Goal: Task Accomplishment & Management: Manage account settings

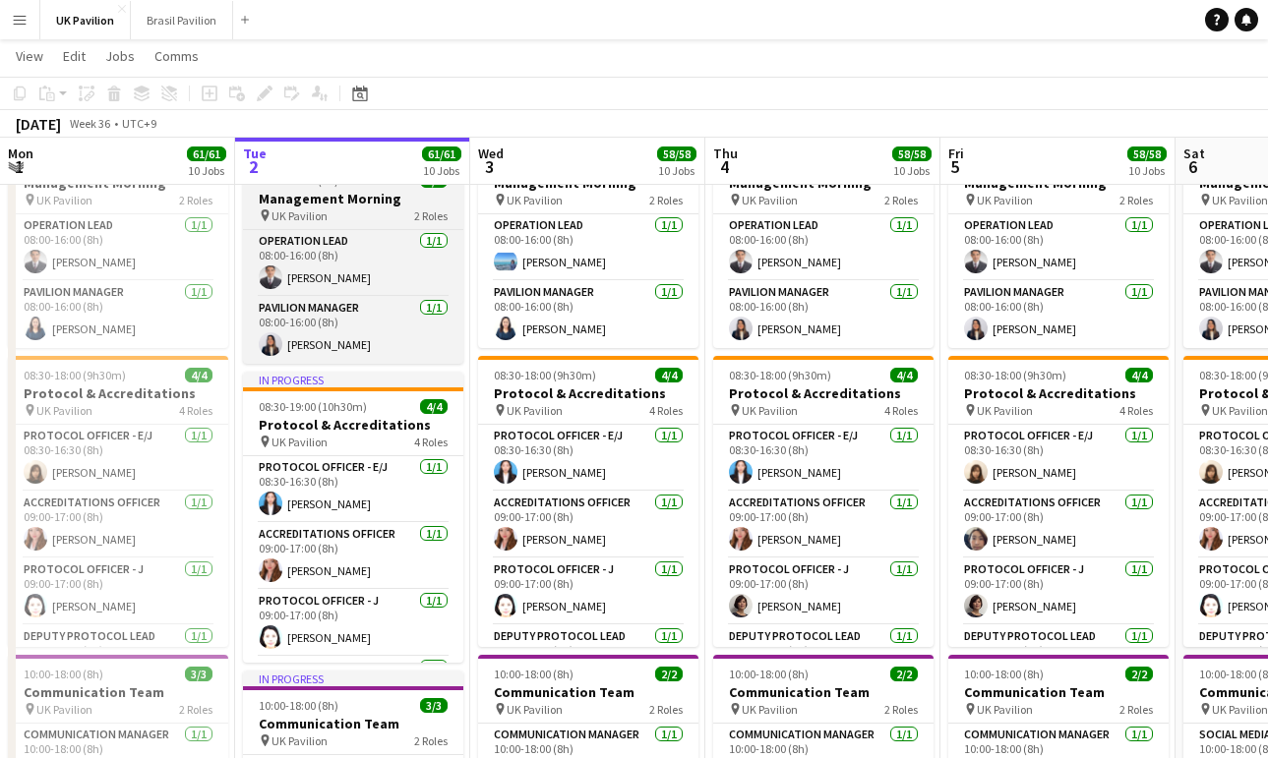
scroll to position [1, 0]
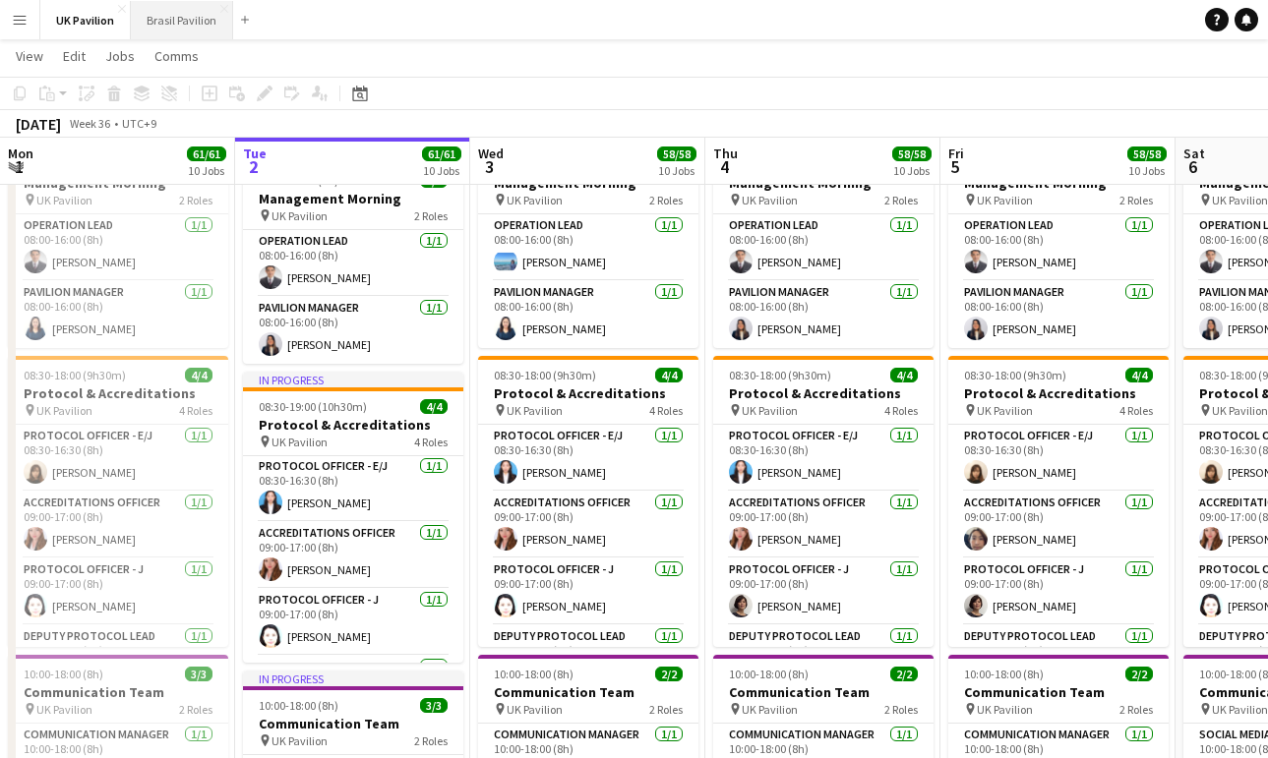
click at [208, 29] on button "Brasil Pavilion Close" at bounding box center [182, 20] width 102 height 38
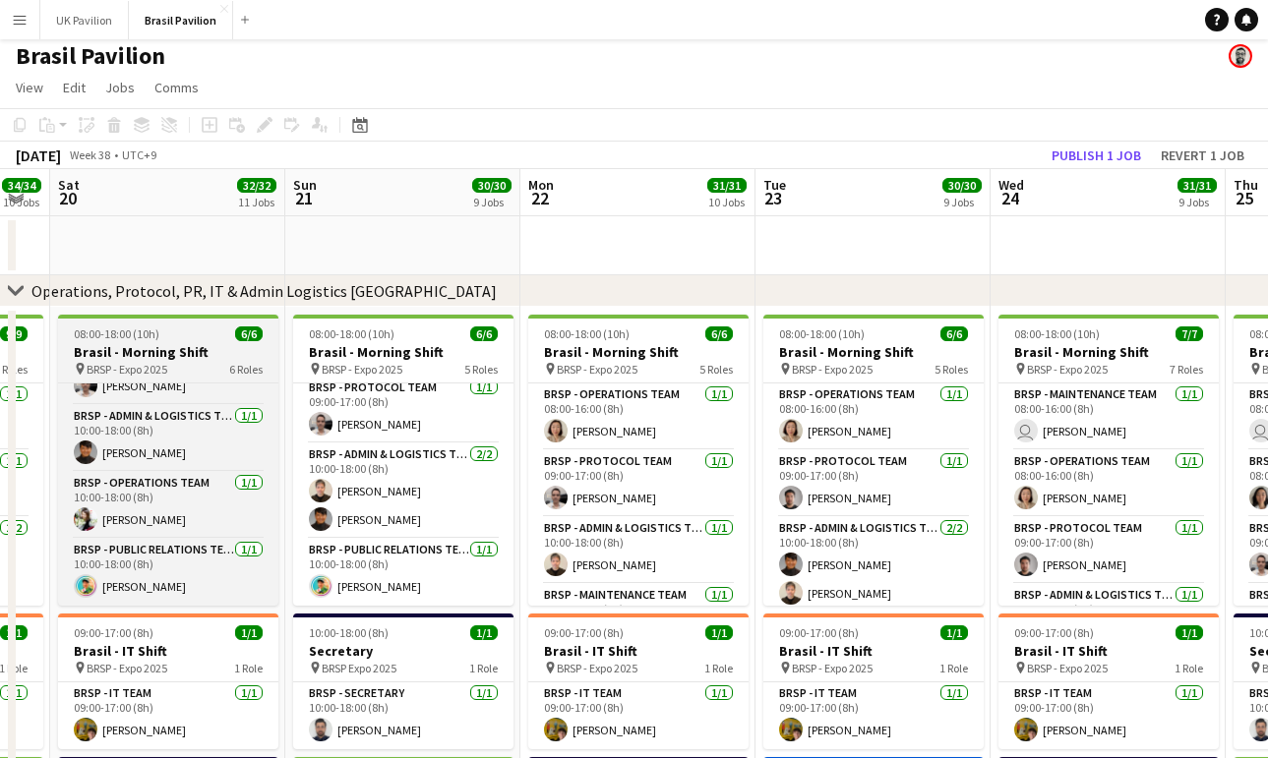
scroll to position [7, 0]
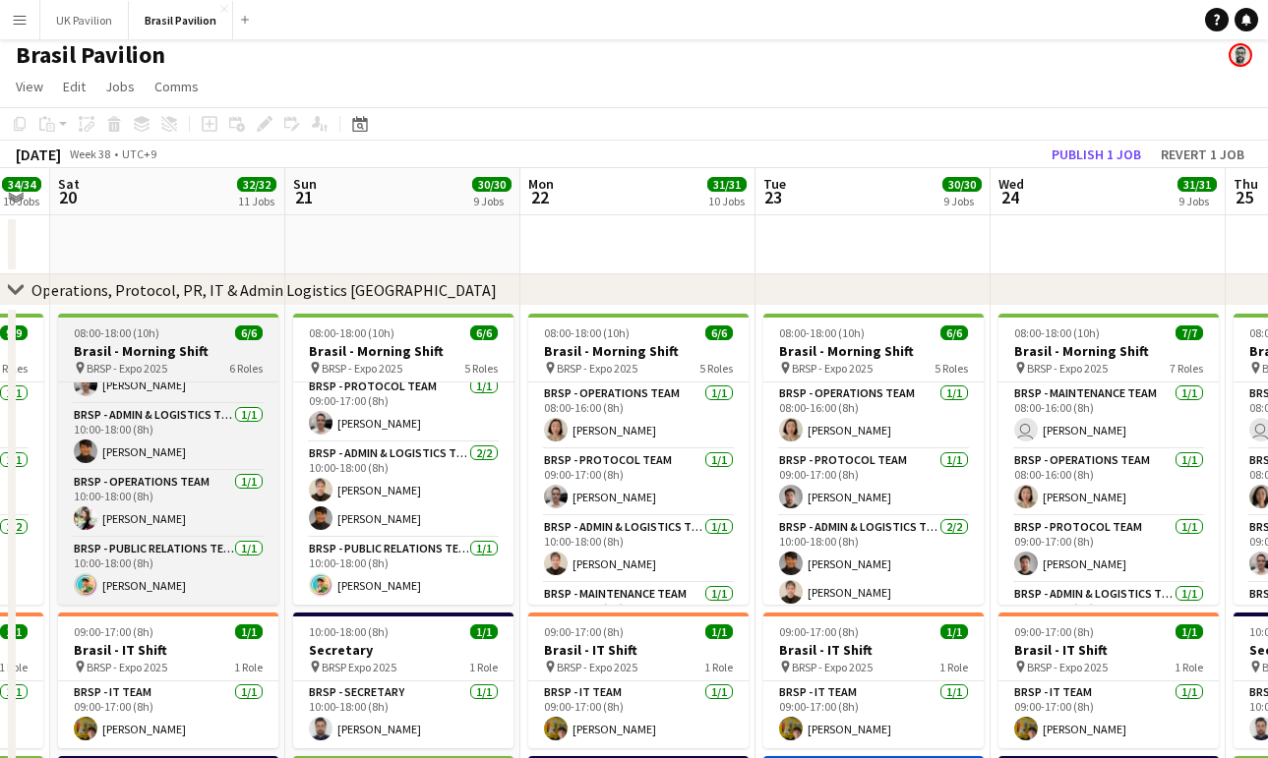
click at [197, 340] on div "08:00-18:00 (10h) 6/6" at bounding box center [168, 333] width 220 height 15
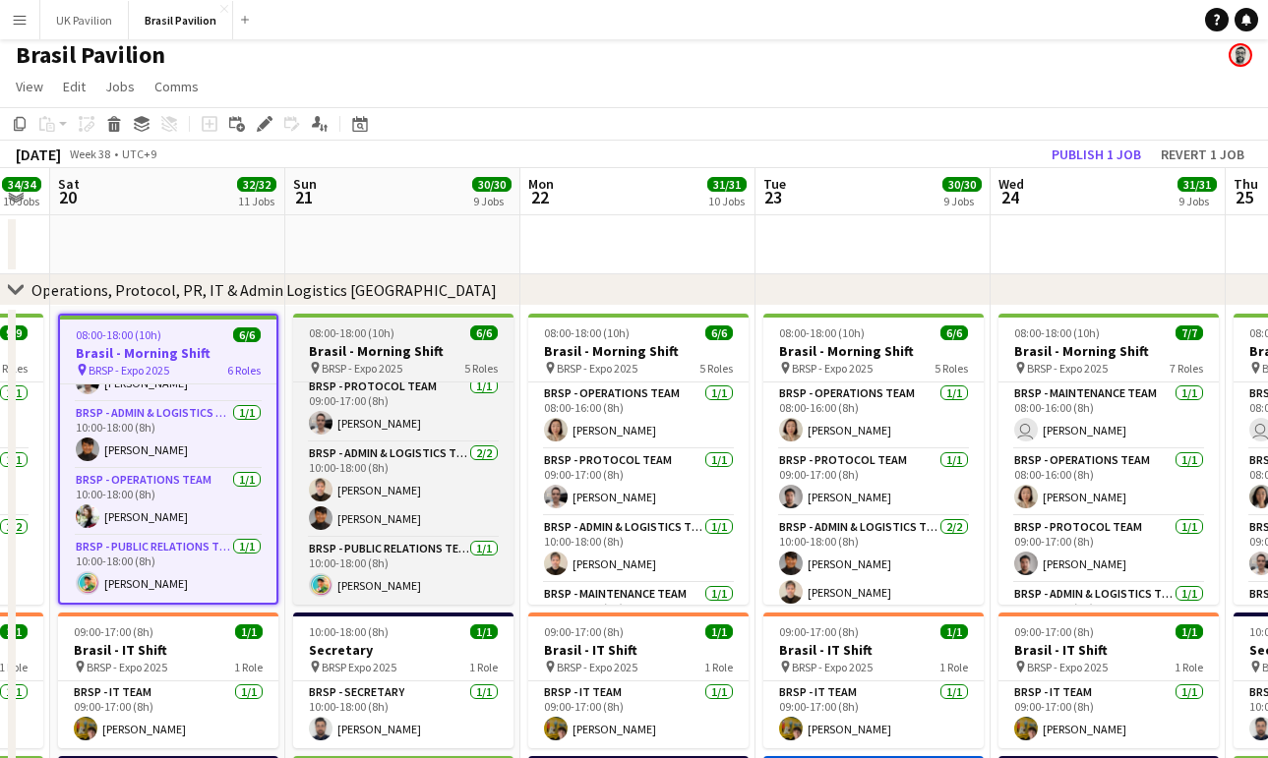
click at [438, 358] on h3 "Brasil - Morning Shift" at bounding box center [403, 351] width 220 height 18
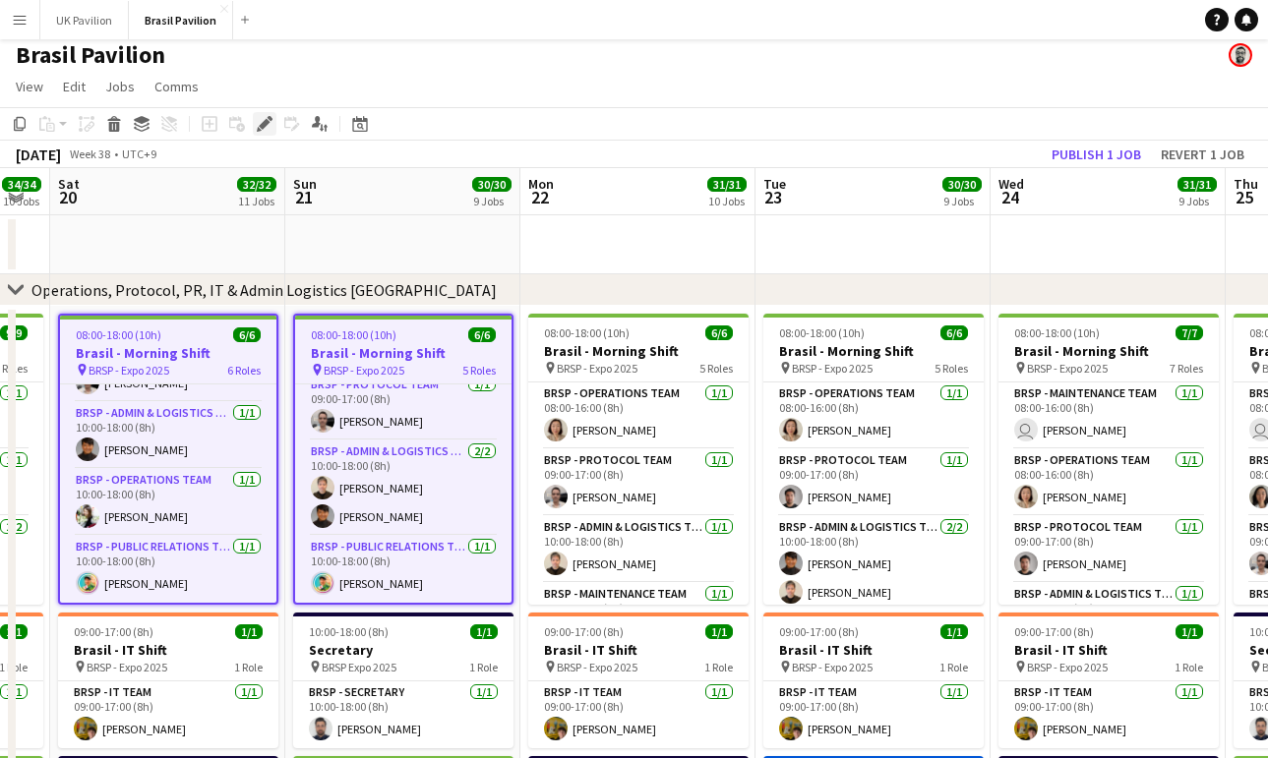
click at [264, 125] on icon "Edit" at bounding box center [265, 124] width 16 height 16
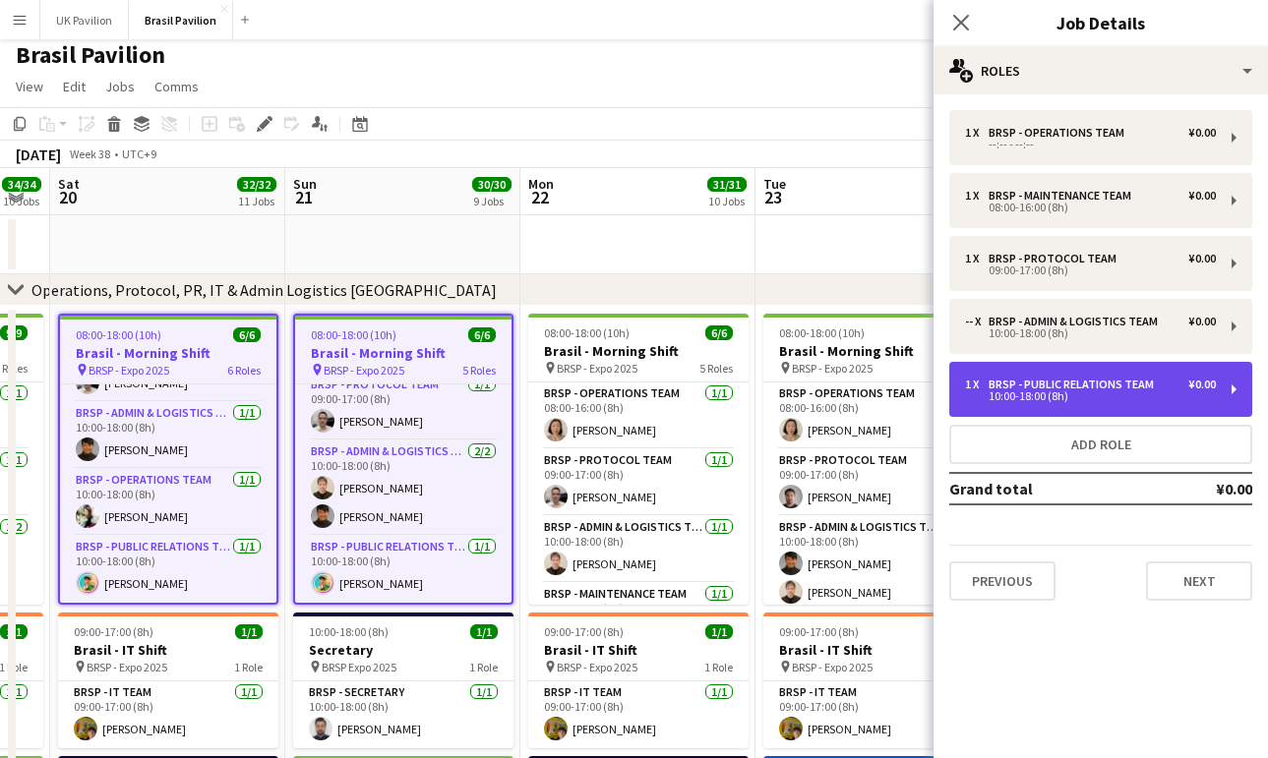
click at [1079, 401] on div "10:00-18:00 (8h)" at bounding box center [1090, 396] width 251 height 10
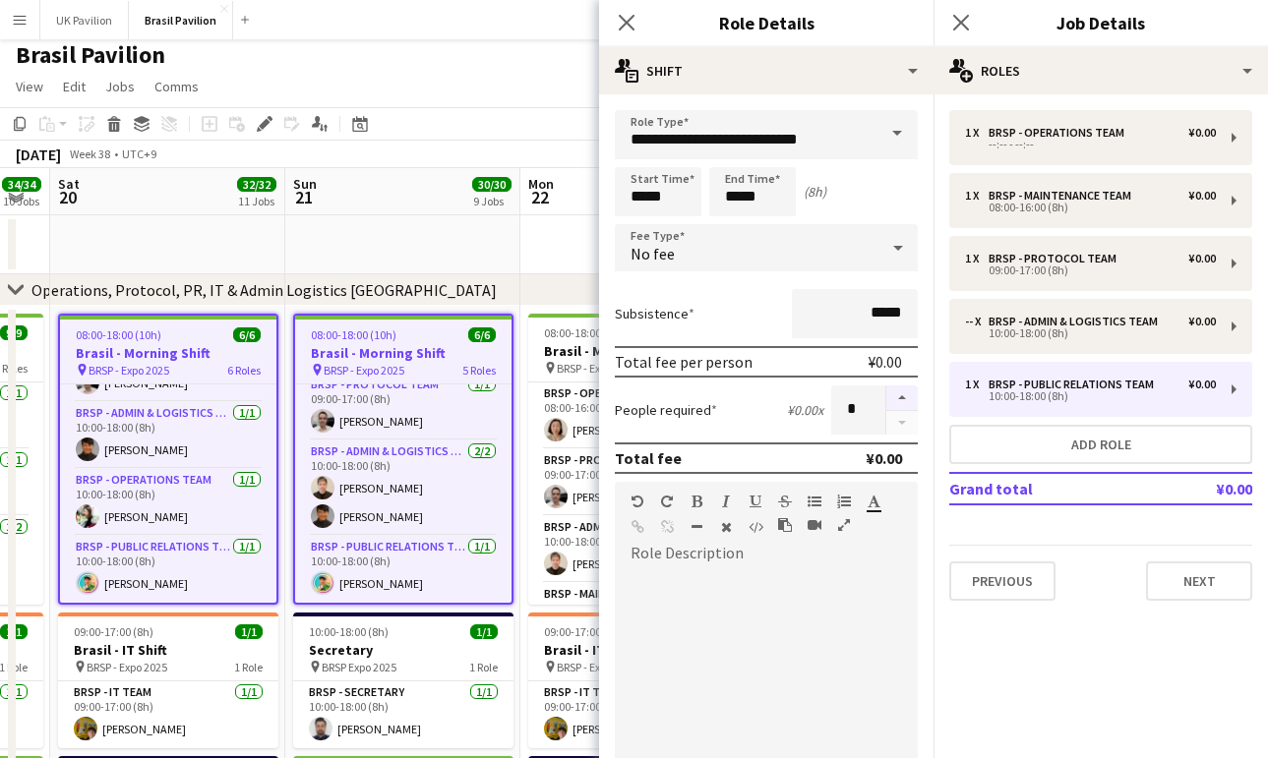
click at [906, 406] on button "button" at bounding box center [901, 399] width 31 height 26
type input "*"
drag, startPoint x: 624, startPoint y: 25, endPoint x: 601, endPoint y: 45, distance: 31.4
click at [624, 25] on icon at bounding box center [627, 23] width 16 height 16
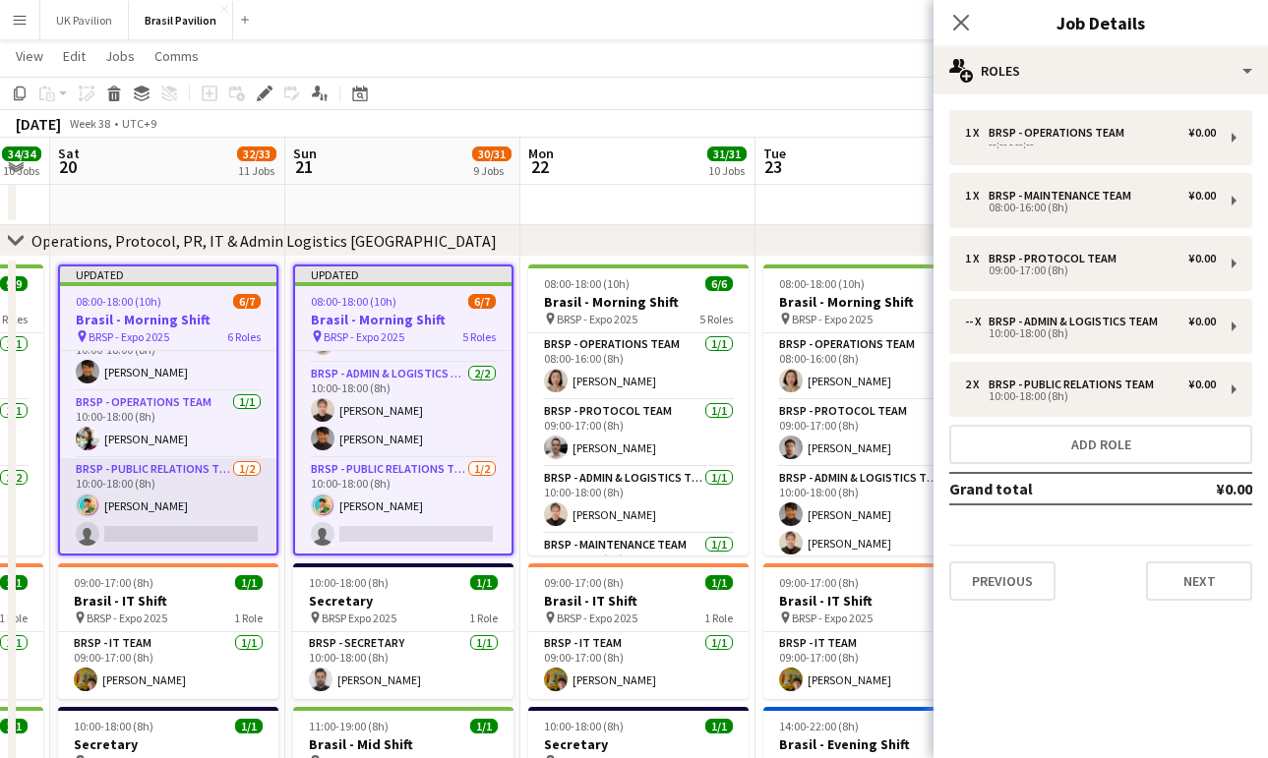
scroll to position [221, 0]
click at [221, 534] on app-card-role "BRSP - Public Relations Team [DATE] 10:00-18:00 (8h) [PERSON_NAME] single-neutr…" at bounding box center [168, 505] width 216 height 95
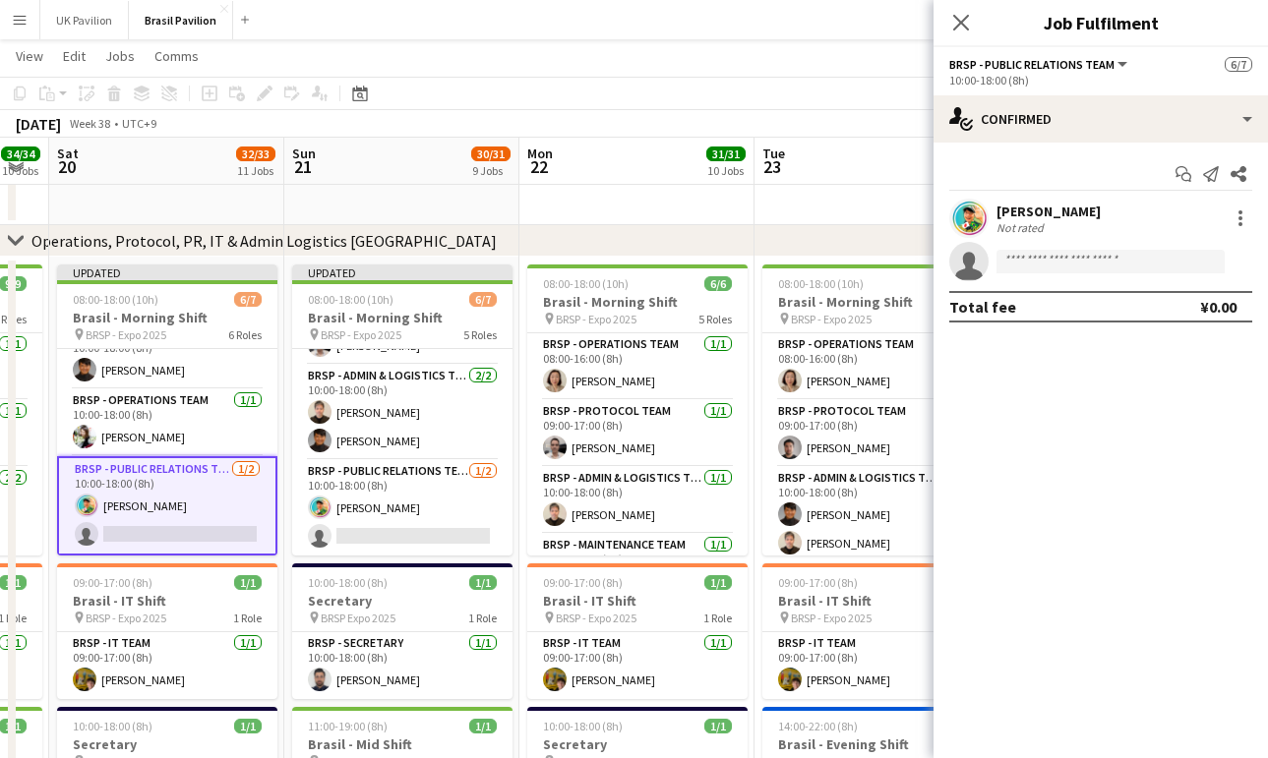
scroll to position [217, 0]
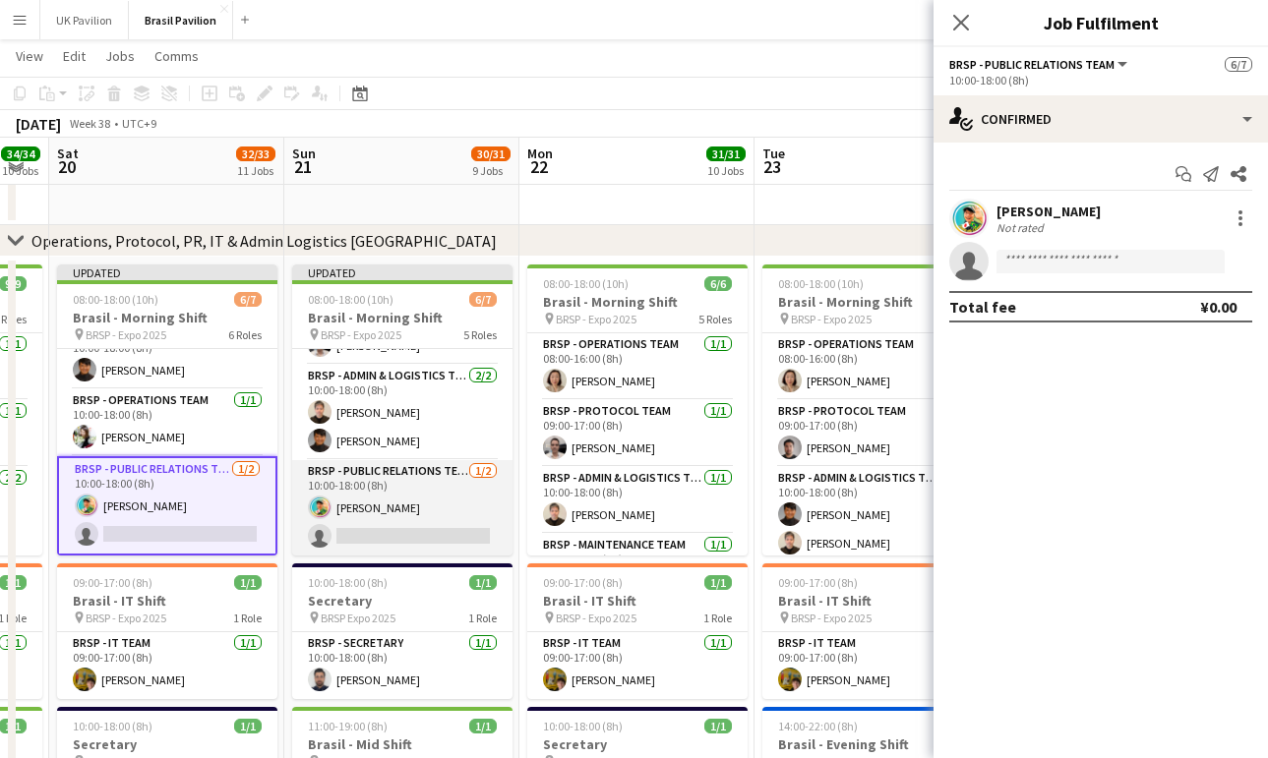
click at [354, 531] on app-card-role "BRSP - Public Relations Team [DATE] 10:00-18:00 (8h) [PERSON_NAME] single-neutr…" at bounding box center [402, 507] width 220 height 95
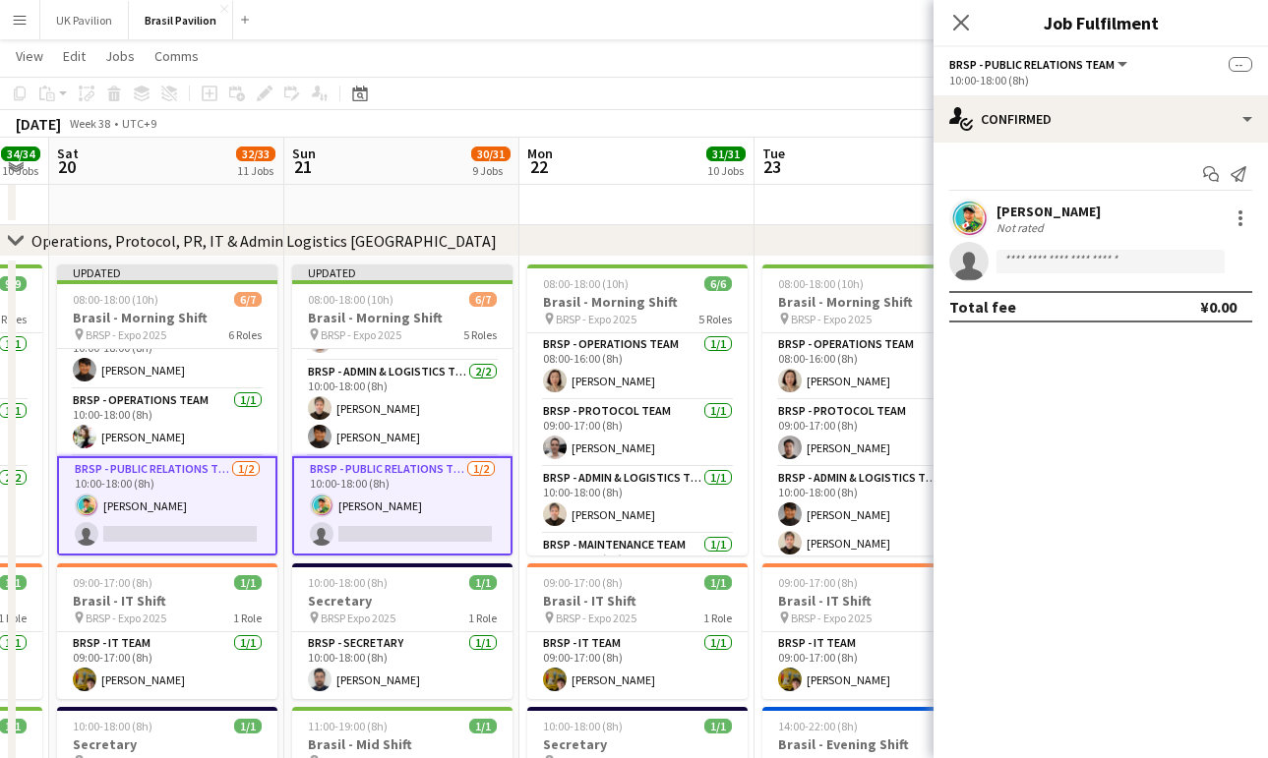
scroll to position [0, 657]
click at [1032, 270] on input at bounding box center [1110, 262] width 228 height 24
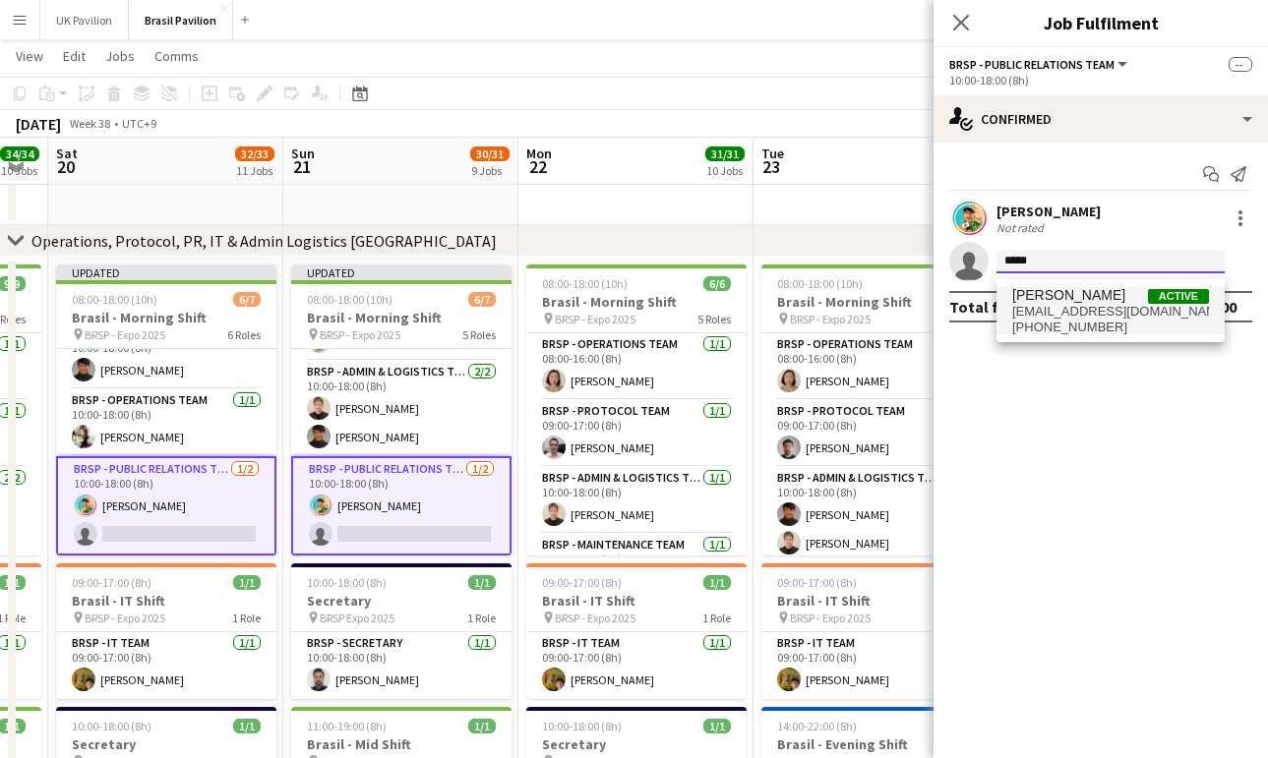
type input "*****"
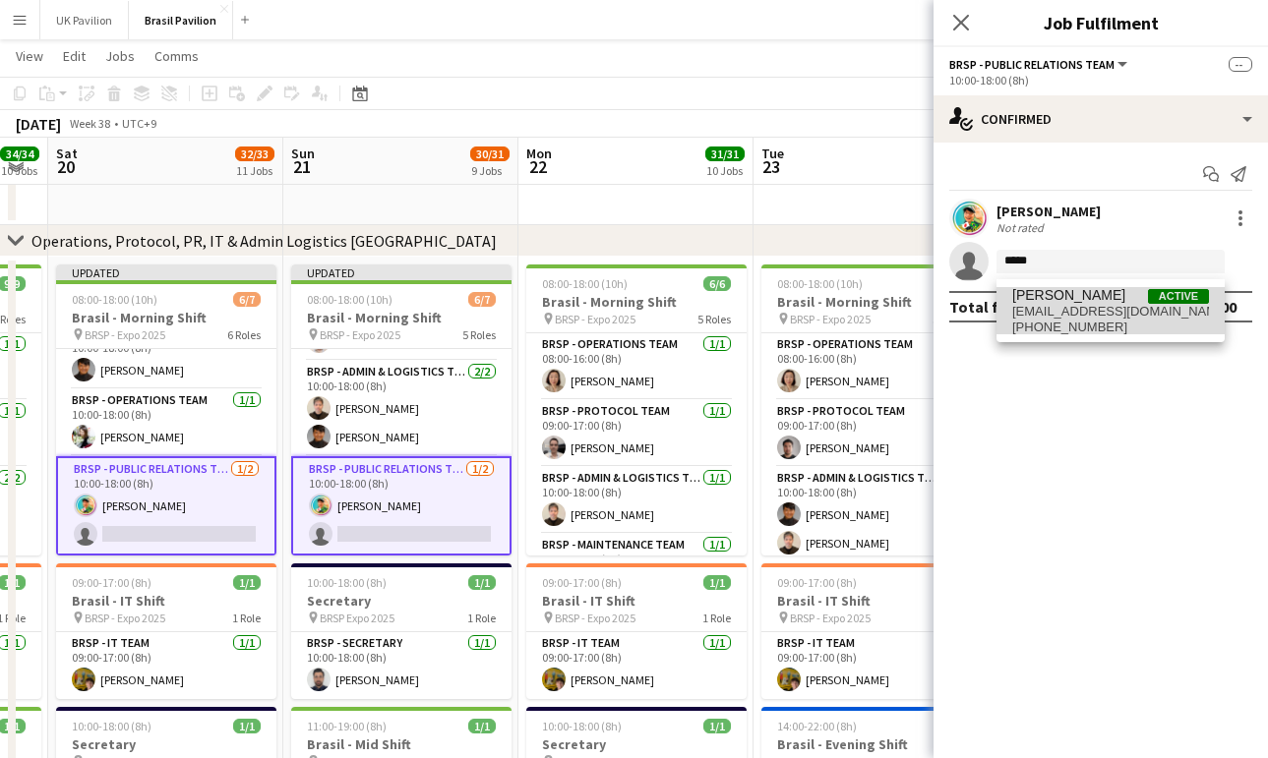
click at [1087, 320] on span "[EMAIL_ADDRESS][DOMAIN_NAME]" at bounding box center [1110, 312] width 197 height 16
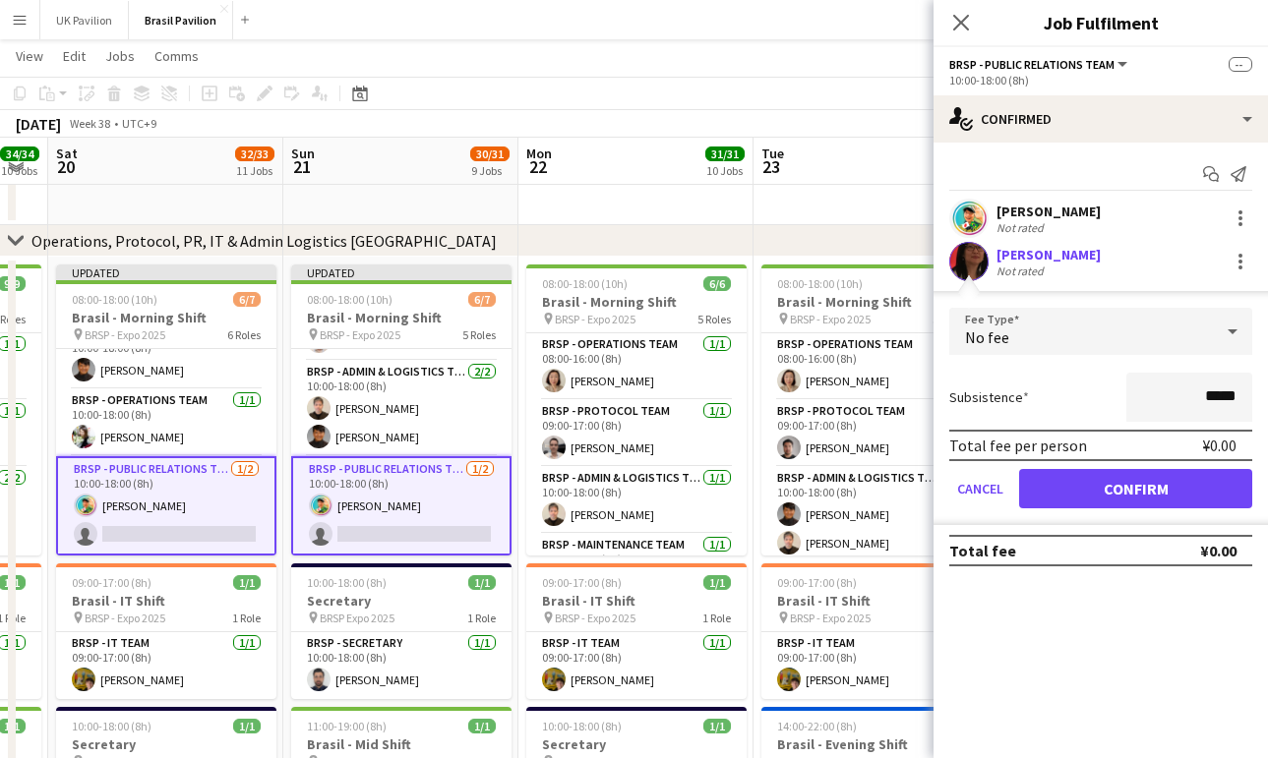
click at [1092, 504] on button "Confirm" at bounding box center [1135, 488] width 233 height 39
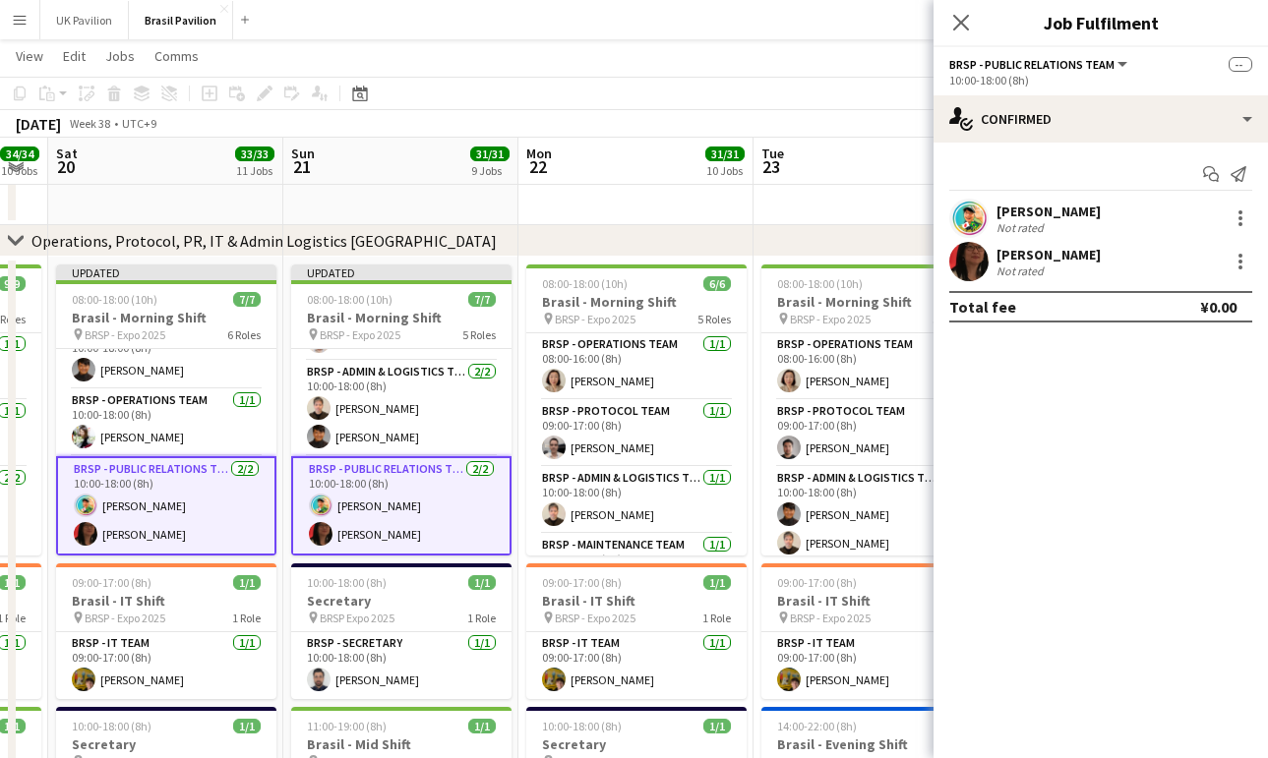
click at [961, 24] on icon at bounding box center [961, 23] width 16 height 16
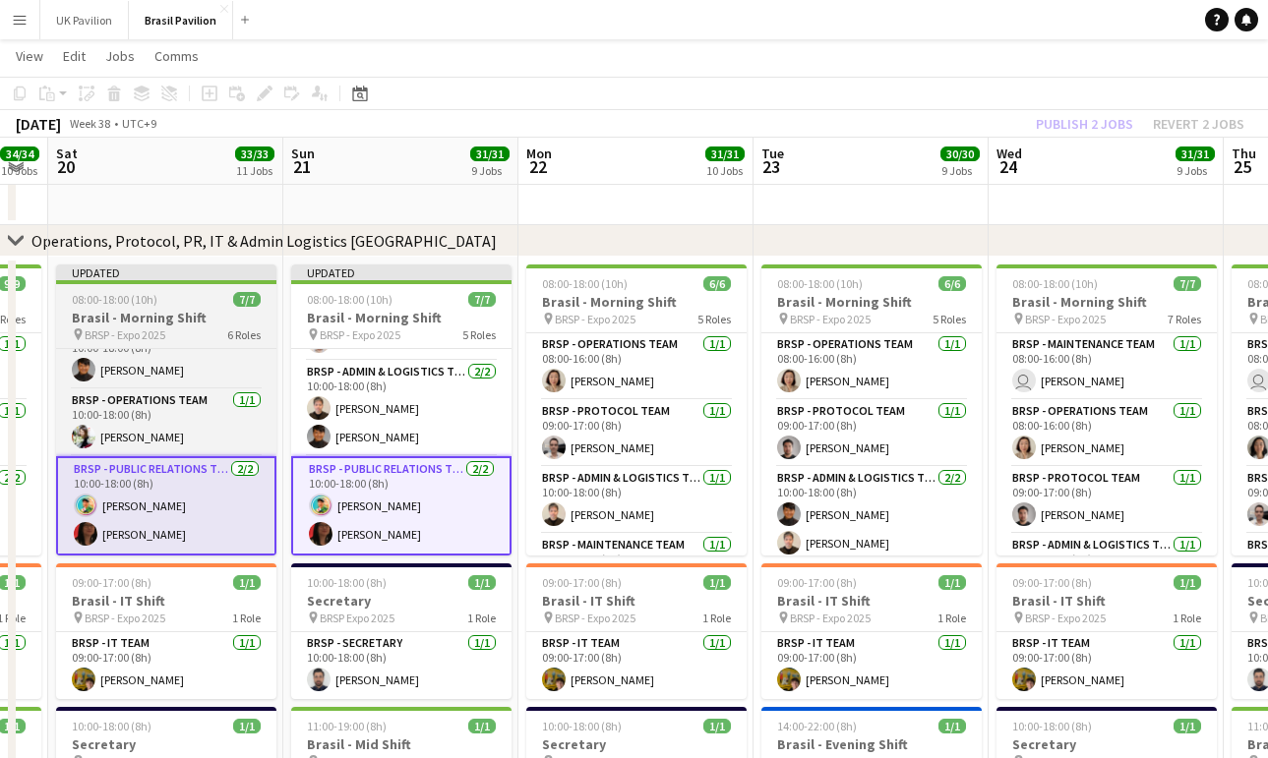
click at [191, 319] on h3 "Brasil - Morning Shift" at bounding box center [166, 318] width 220 height 18
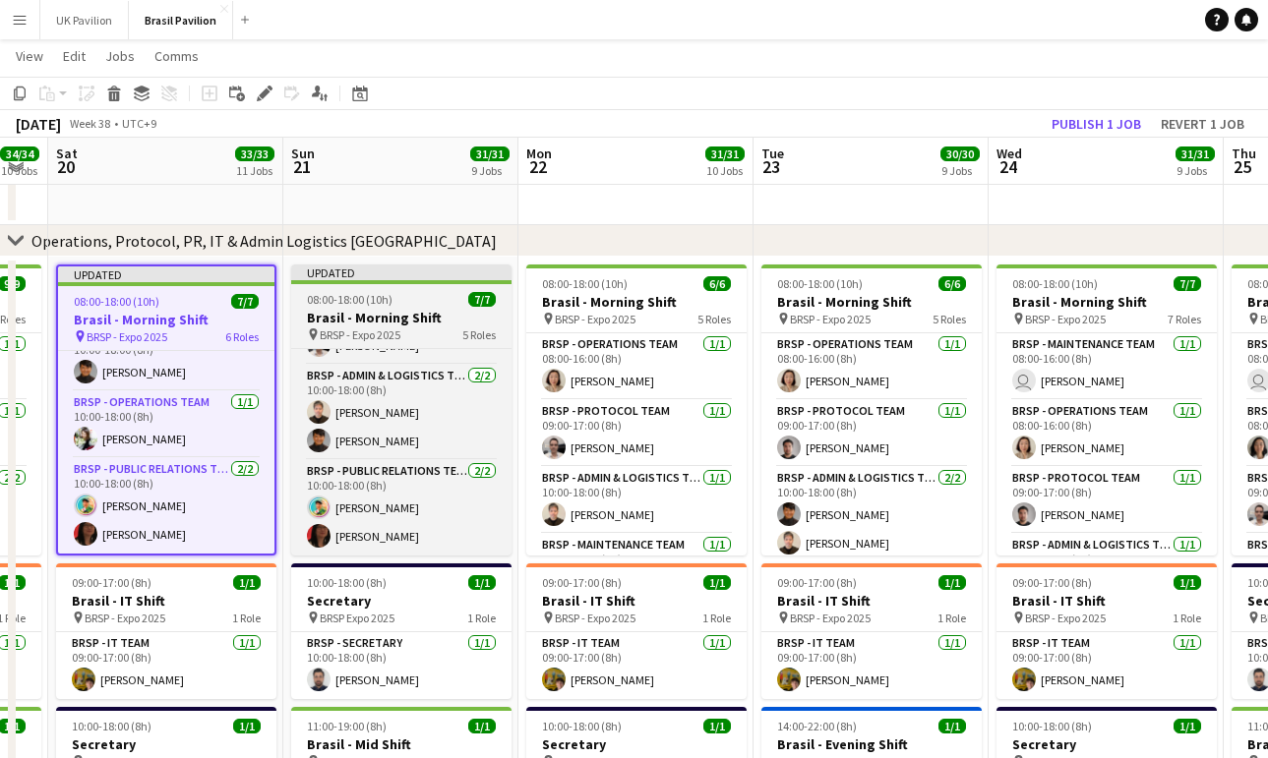
click at [396, 342] on span "BRSP - Expo 2025" at bounding box center [360, 334] width 81 height 15
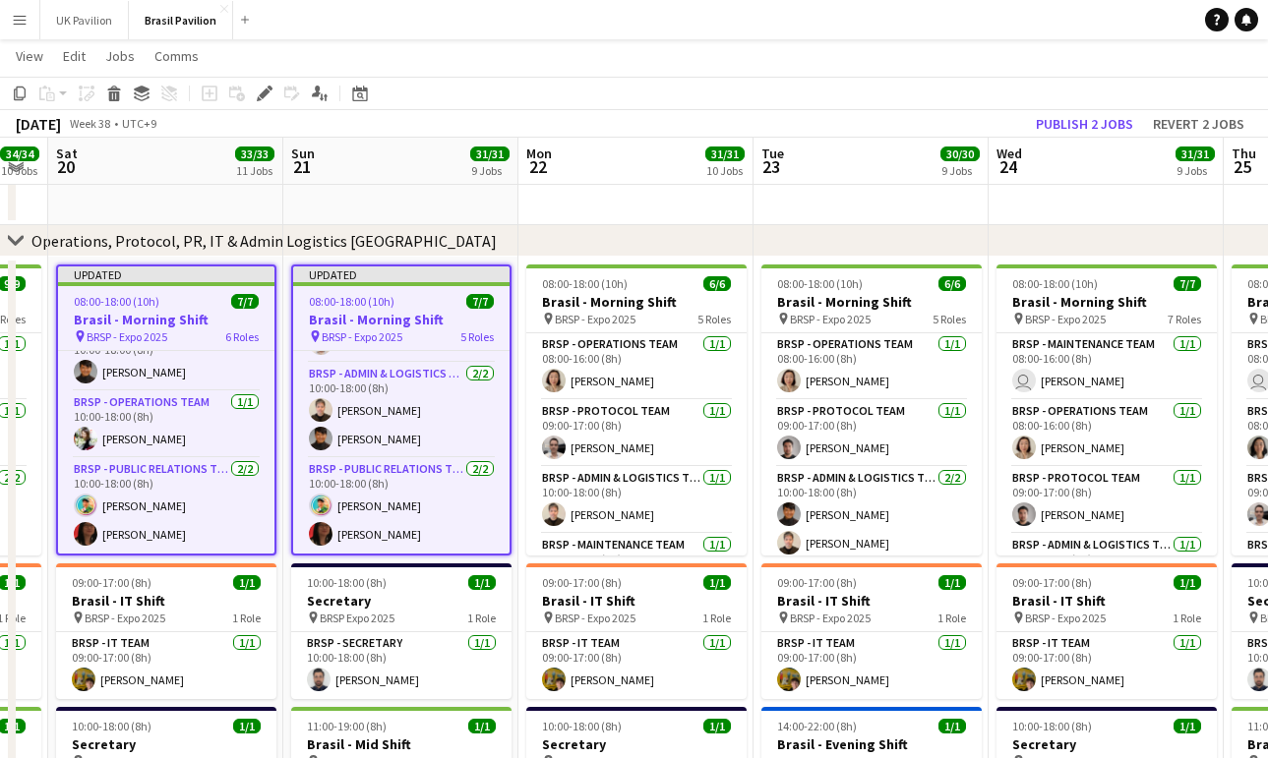
drag, startPoint x: 1042, startPoint y: 123, endPoint x: 837, endPoint y: 158, distance: 208.6
click at [1042, 123] on button "Publish 2 jobs" at bounding box center [1084, 124] width 113 height 26
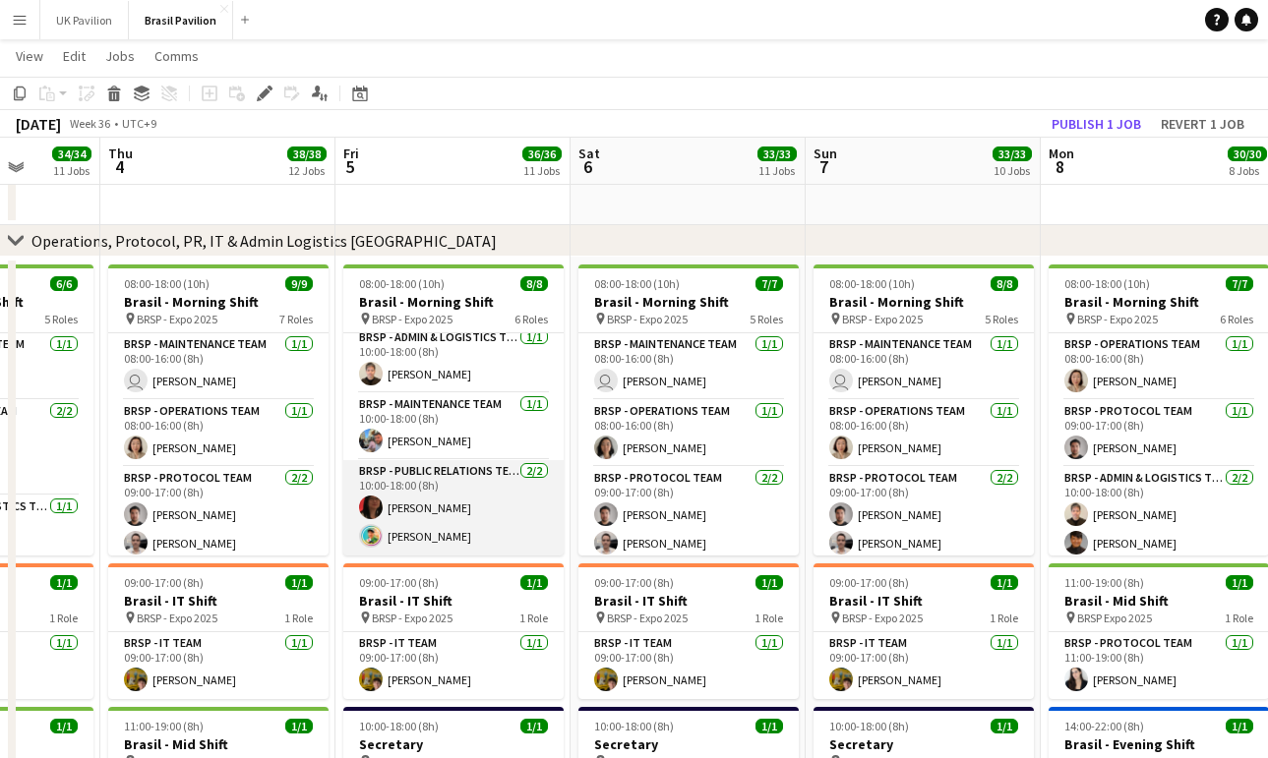
scroll to position [274, 0]
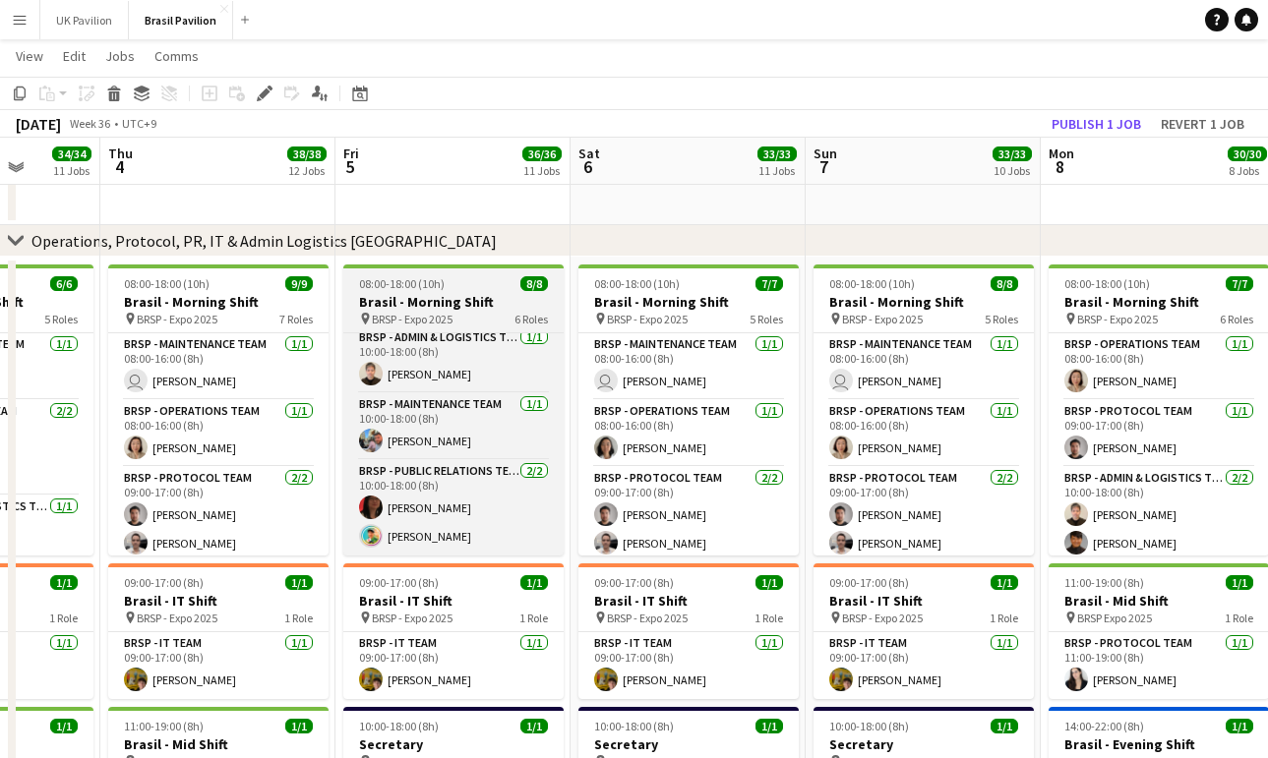
click at [422, 319] on span "BRSP - Expo 2025" at bounding box center [412, 319] width 81 height 15
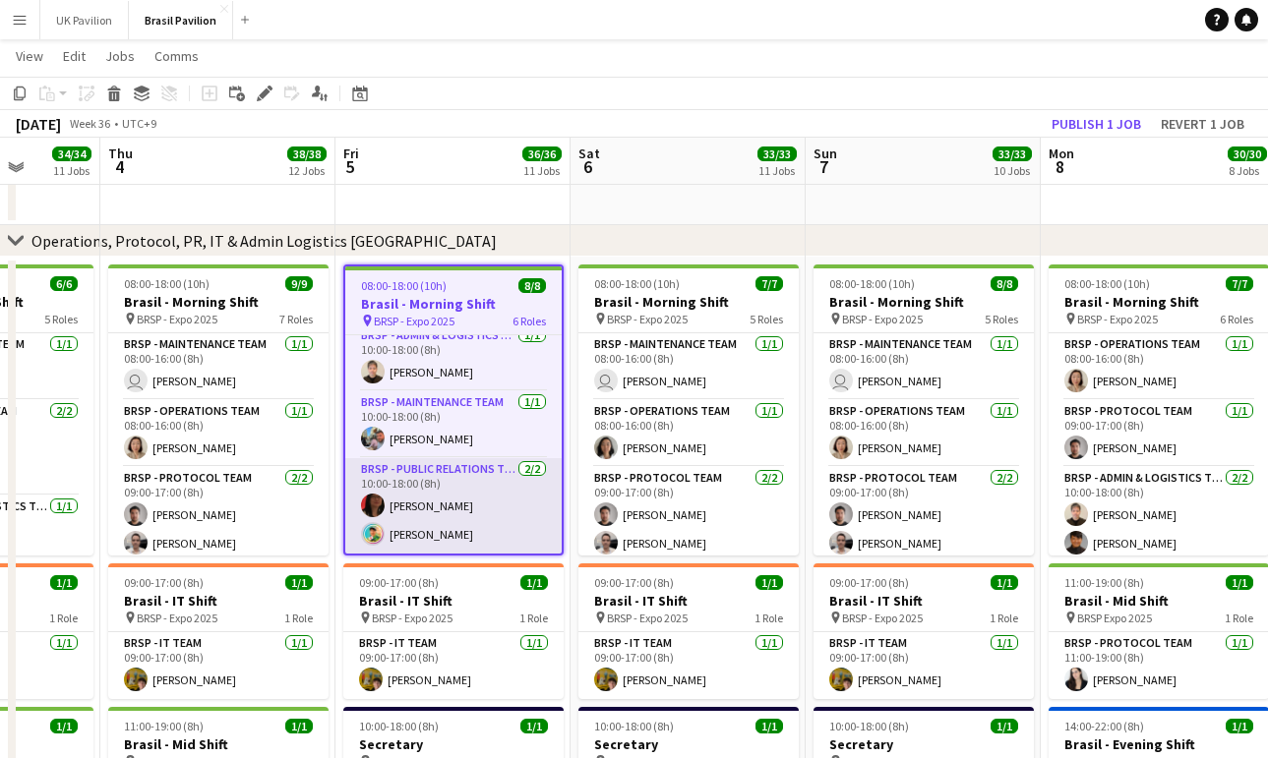
click at [438, 508] on app-card-role "BRSP - Public Relations Team [DATE] 10:00-18:00 (8h) [PERSON_NAME] [PERSON_NAME]" at bounding box center [453, 505] width 216 height 95
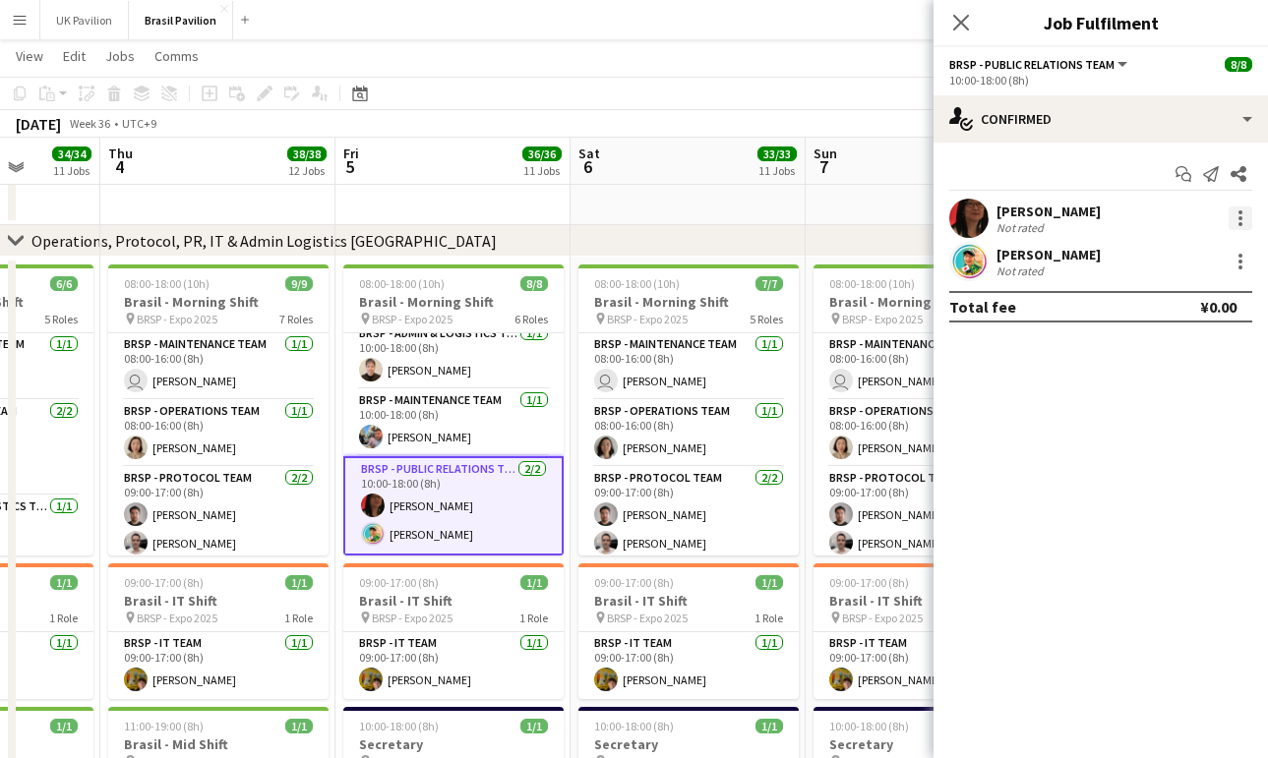
click at [1238, 227] on div at bounding box center [1240, 219] width 24 height 24
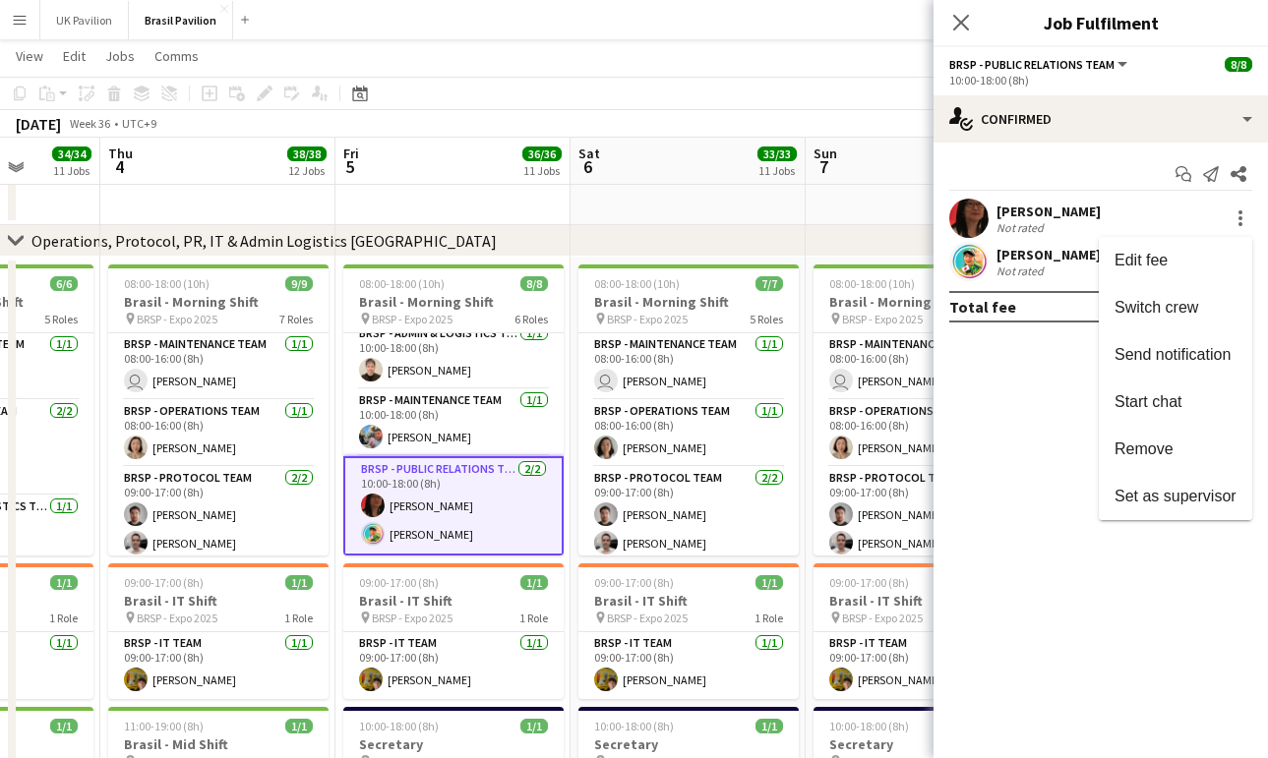
click at [1144, 450] on span "Remove" at bounding box center [1143, 449] width 59 height 17
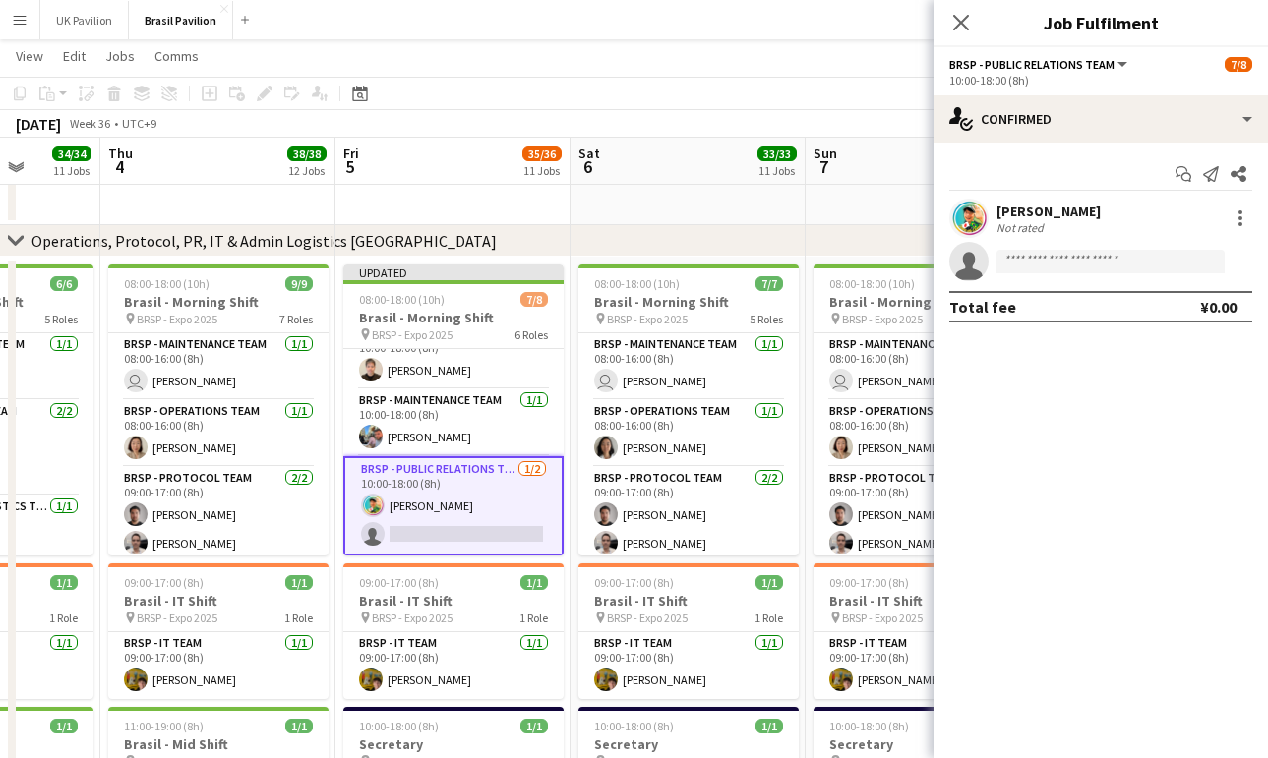
drag, startPoint x: 958, startPoint y: 21, endPoint x: 788, endPoint y: 90, distance: 183.9
click at [957, 22] on icon "Close pop-in" at bounding box center [961, 23] width 16 height 16
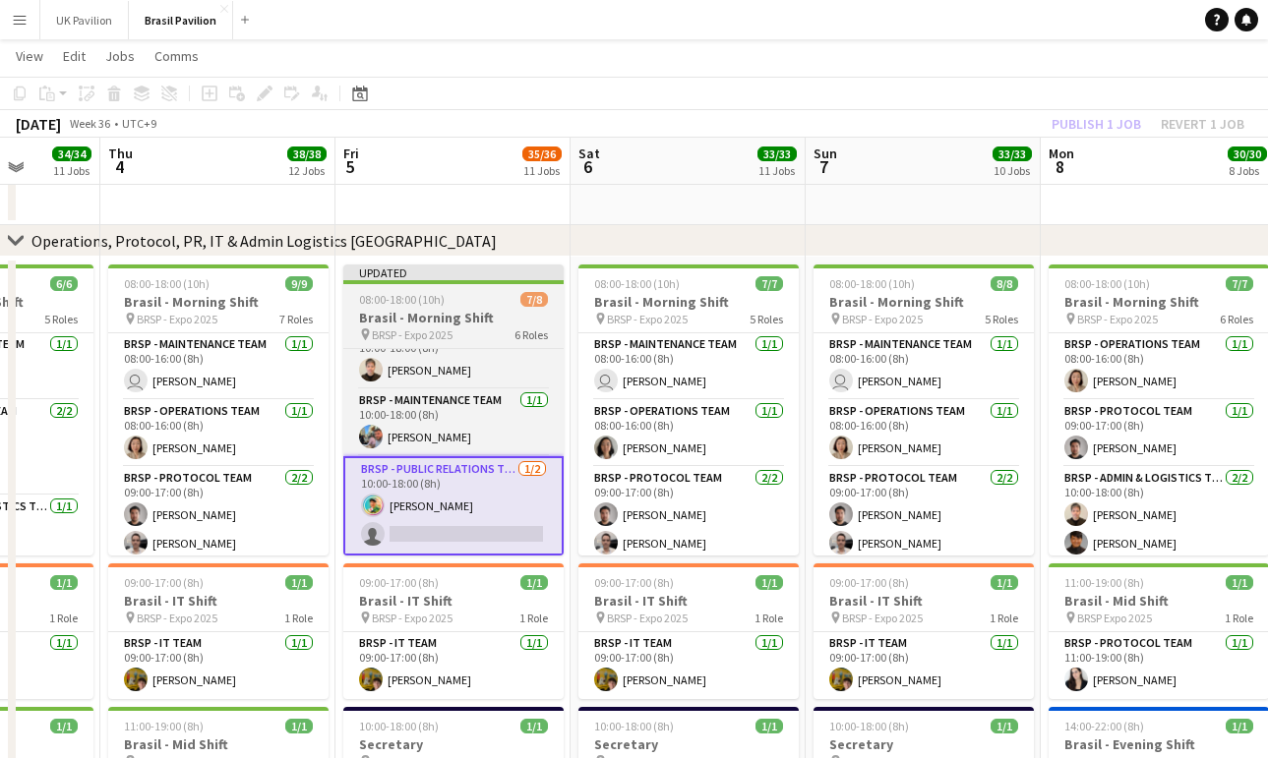
click at [408, 327] on h3 "Brasil - Morning Shift" at bounding box center [453, 318] width 220 height 18
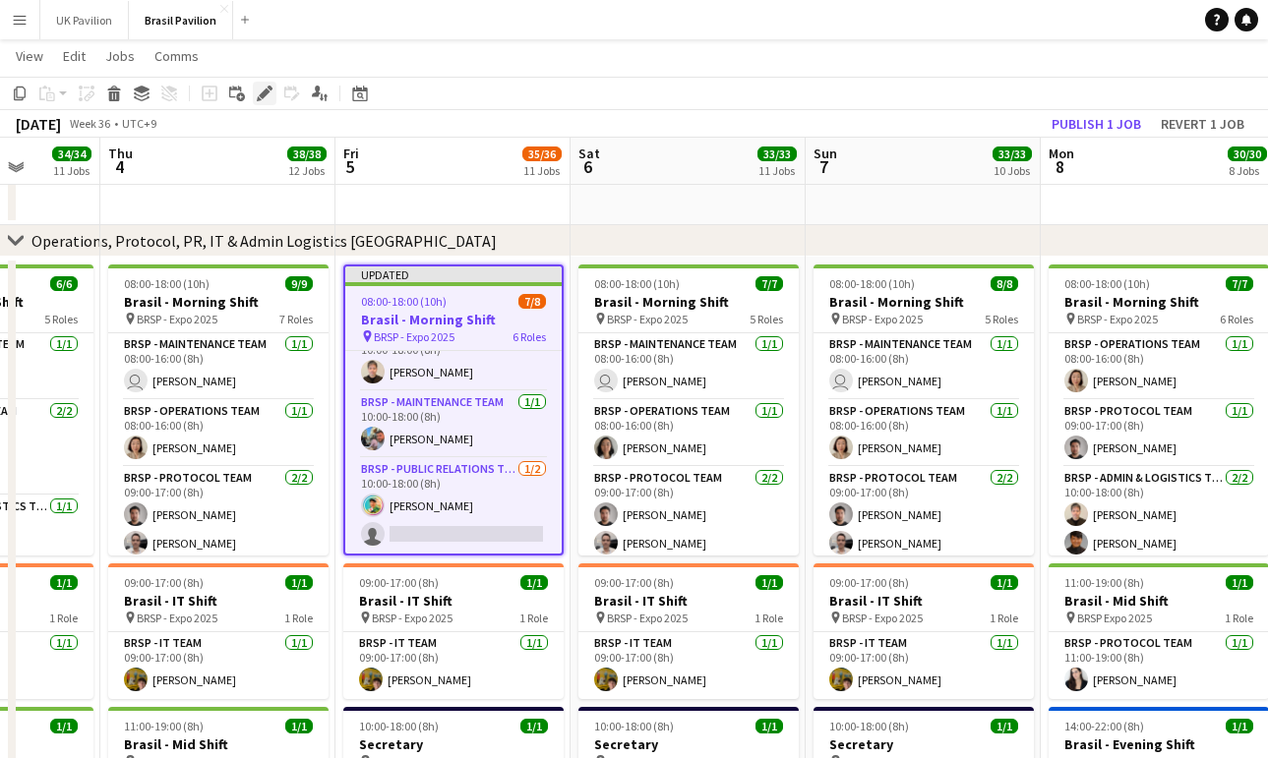
click at [262, 92] on icon "Edit" at bounding box center [265, 94] width 16 height 16
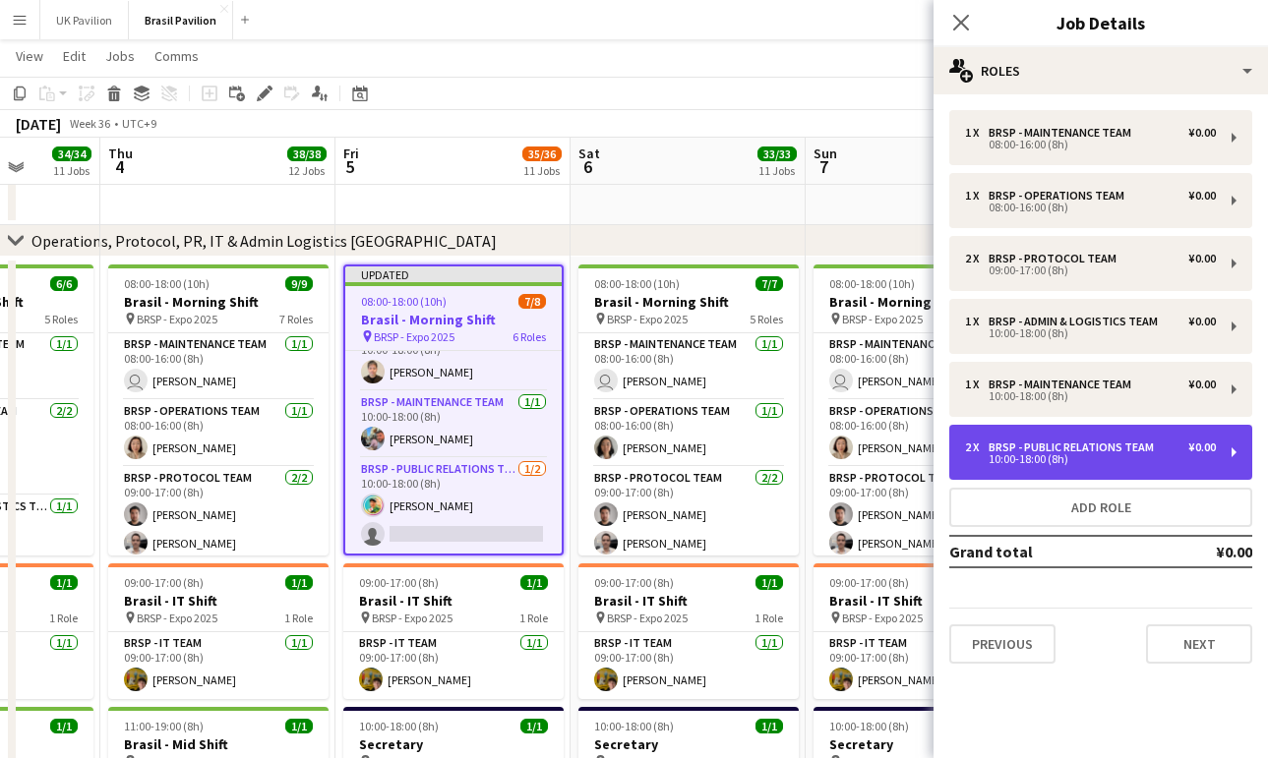
click at [1098, 454] on div "BRSP - Public Relations Team" at bounding box center [1074, 448] width 173 height 14
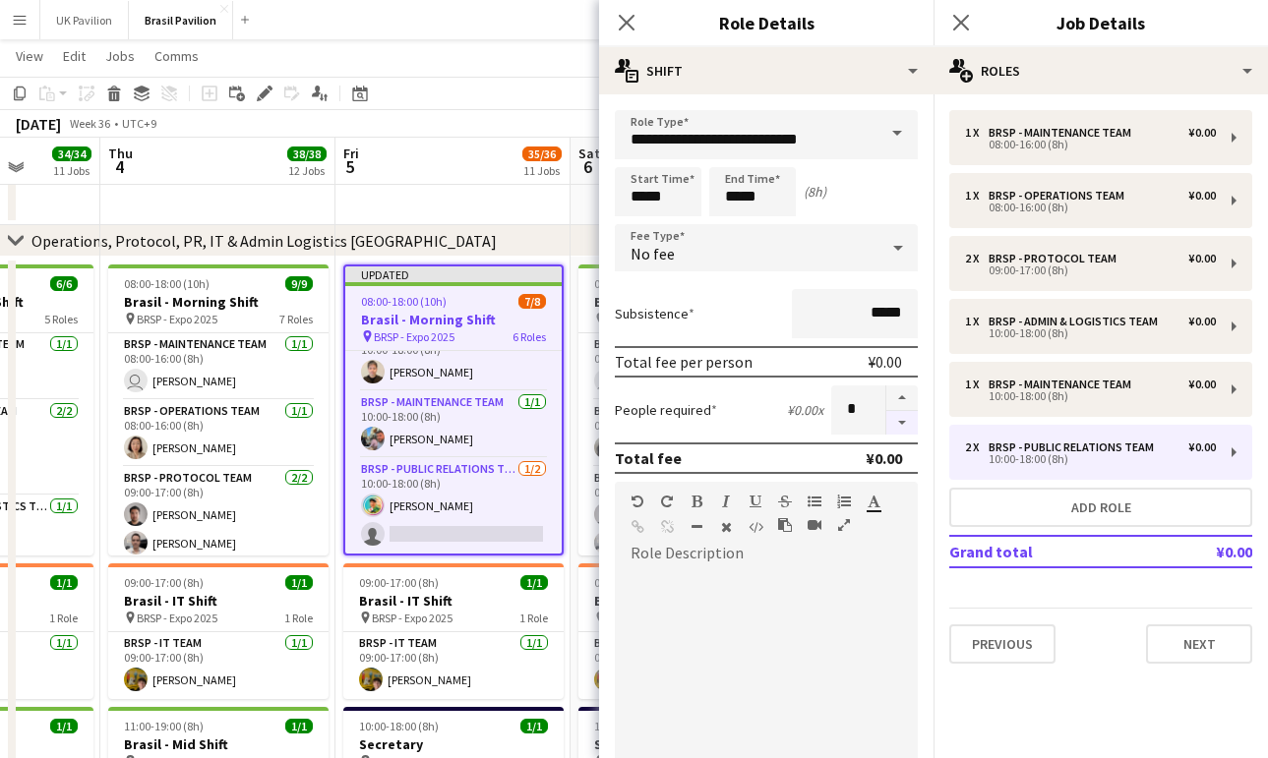
click at [909, 436] on button "button" at bounding box center [901, 423] width 31 height 25
type input "*"
click at [621, 20] on icon "Close pop-in" at bounding box center [626, 22] width 19 height 19
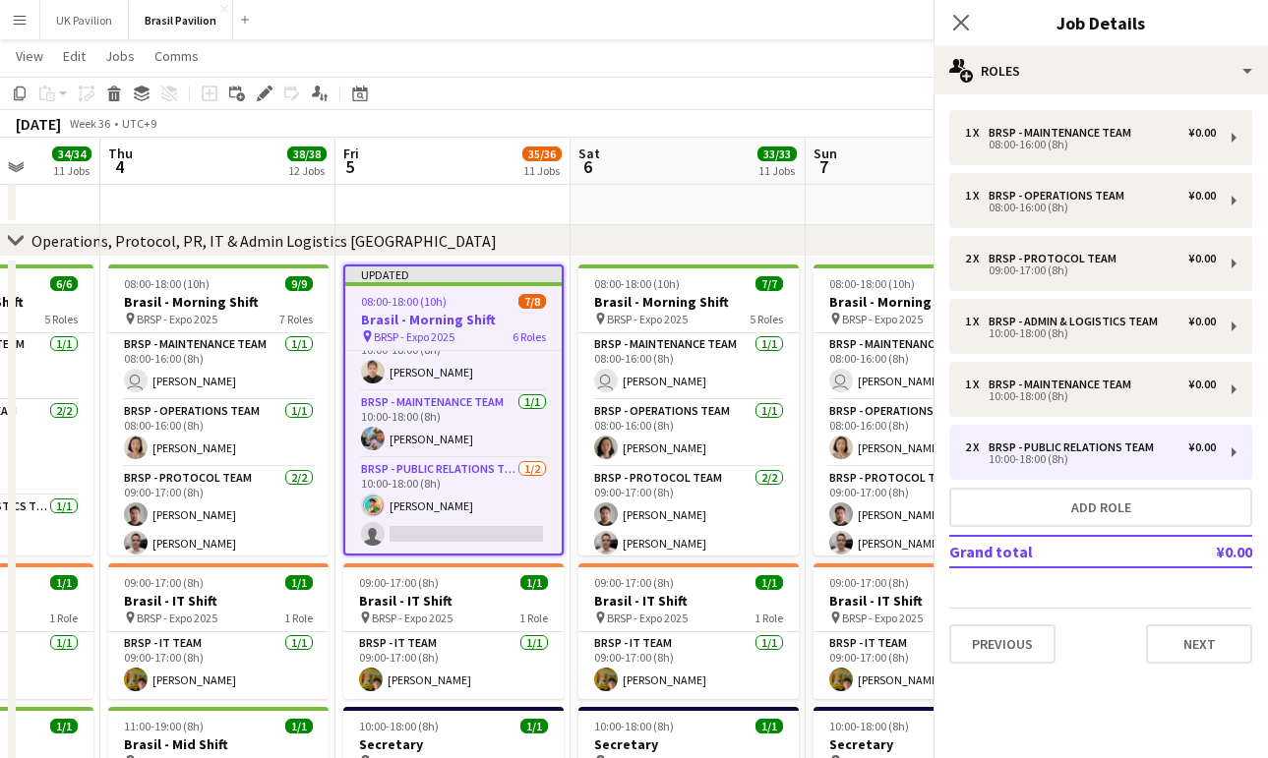
scroll to position [266, 0]
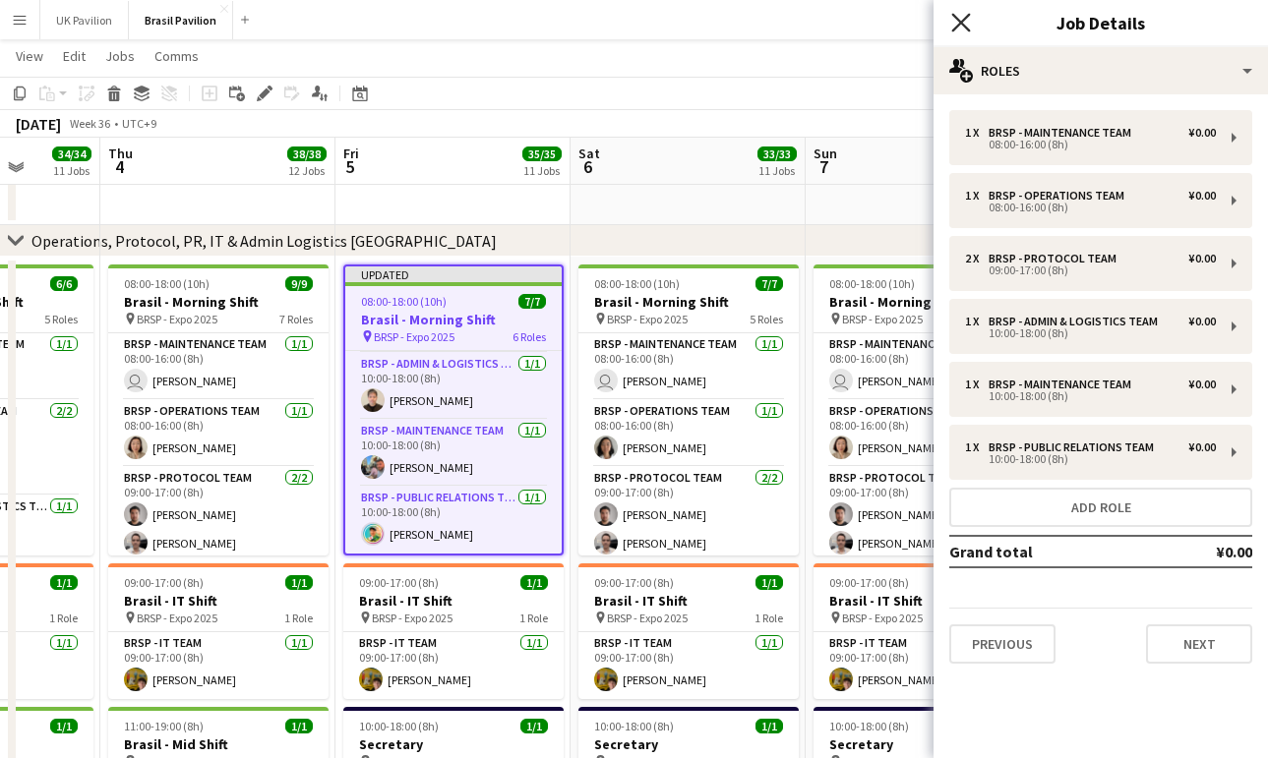
click at [956, 24] on icon "Close pop-in" at bounding box center [960, 22] width 19 height 19
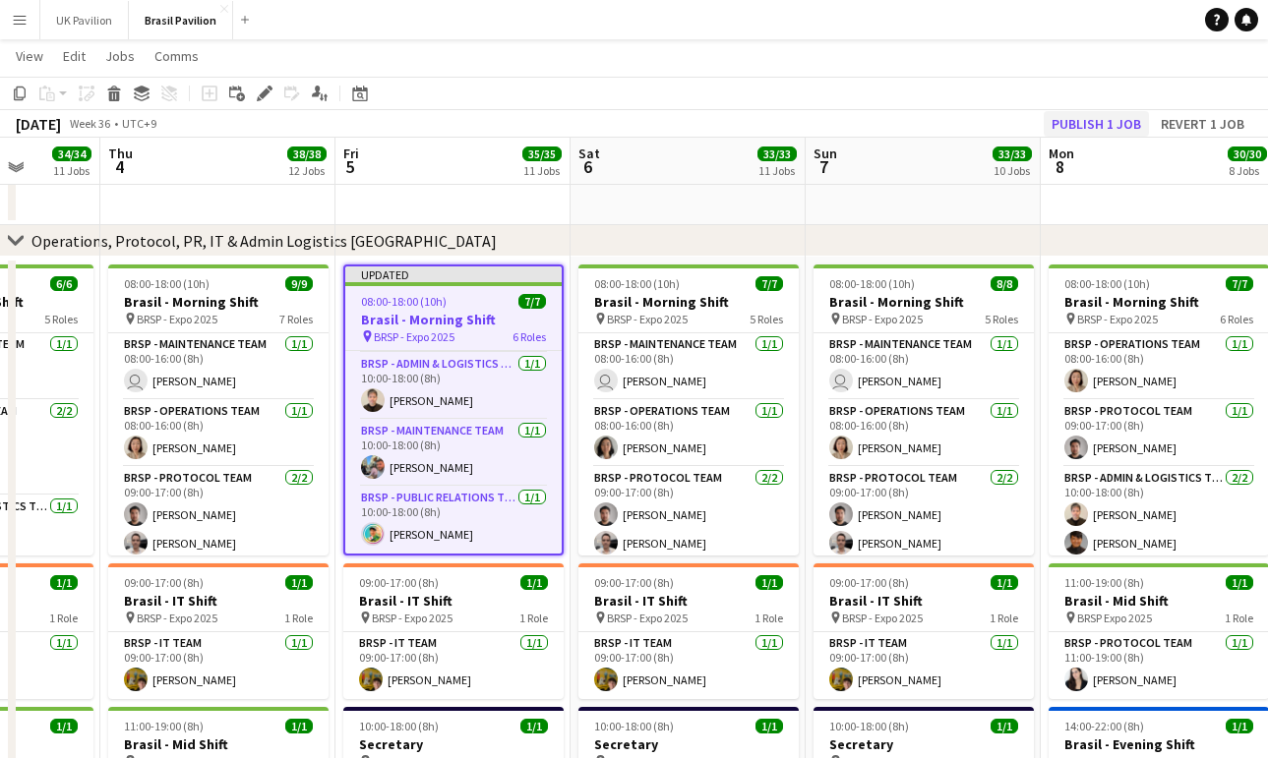
click at [1079, 120] on button "Publish 1 job" at bounding box center [1095, 124] width 105 height 26
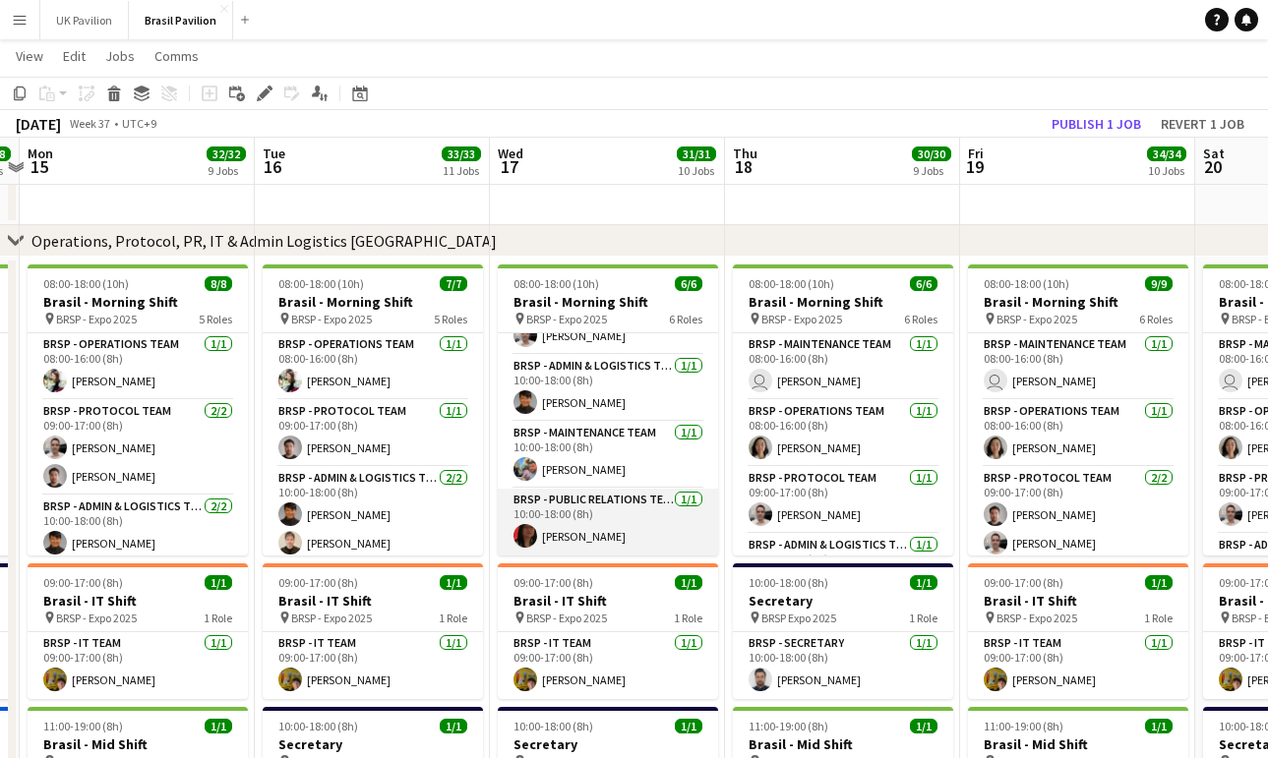
scroll to position [217, 0]
click at [606, 533] on app-card-role "BRSP - Public Relations Team [DATE] 10:00-18:00 (8h) [PERSON_NAME]" at bounding box center [608, 522] width 220 height 67
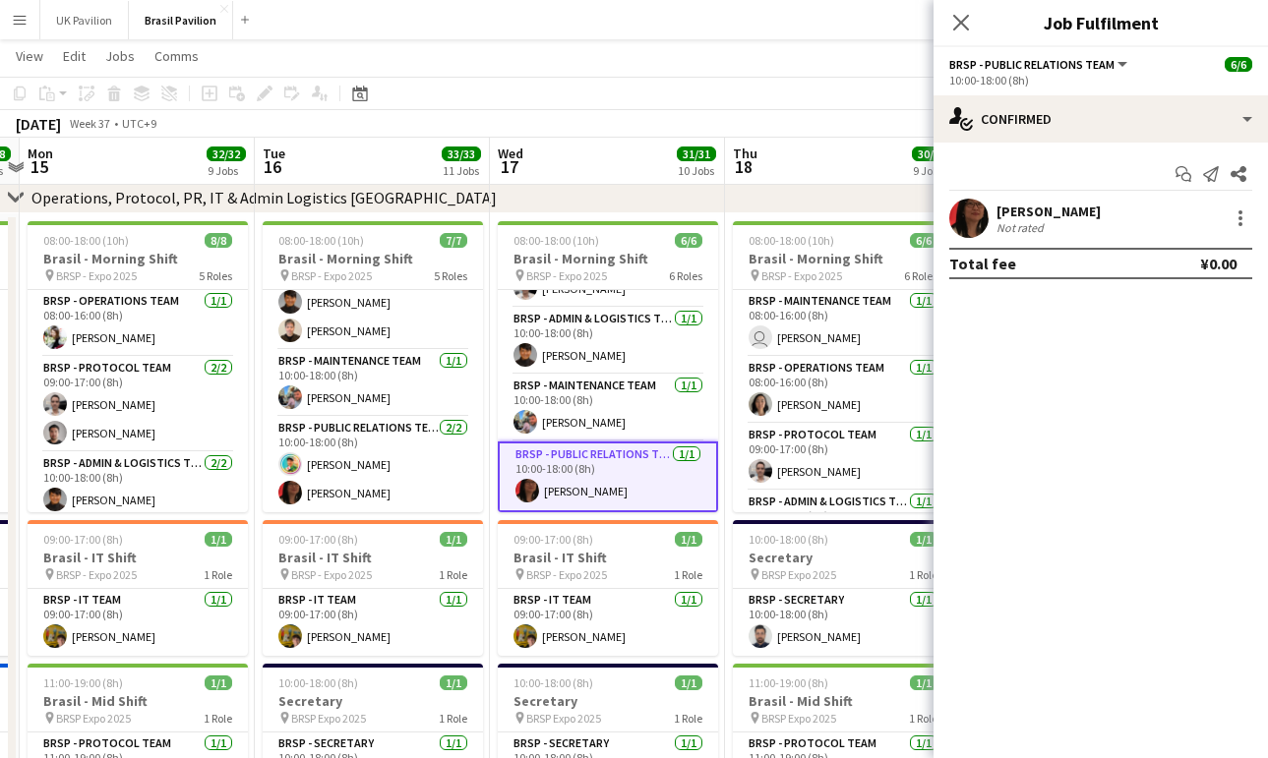
scroll to position [0, 683]
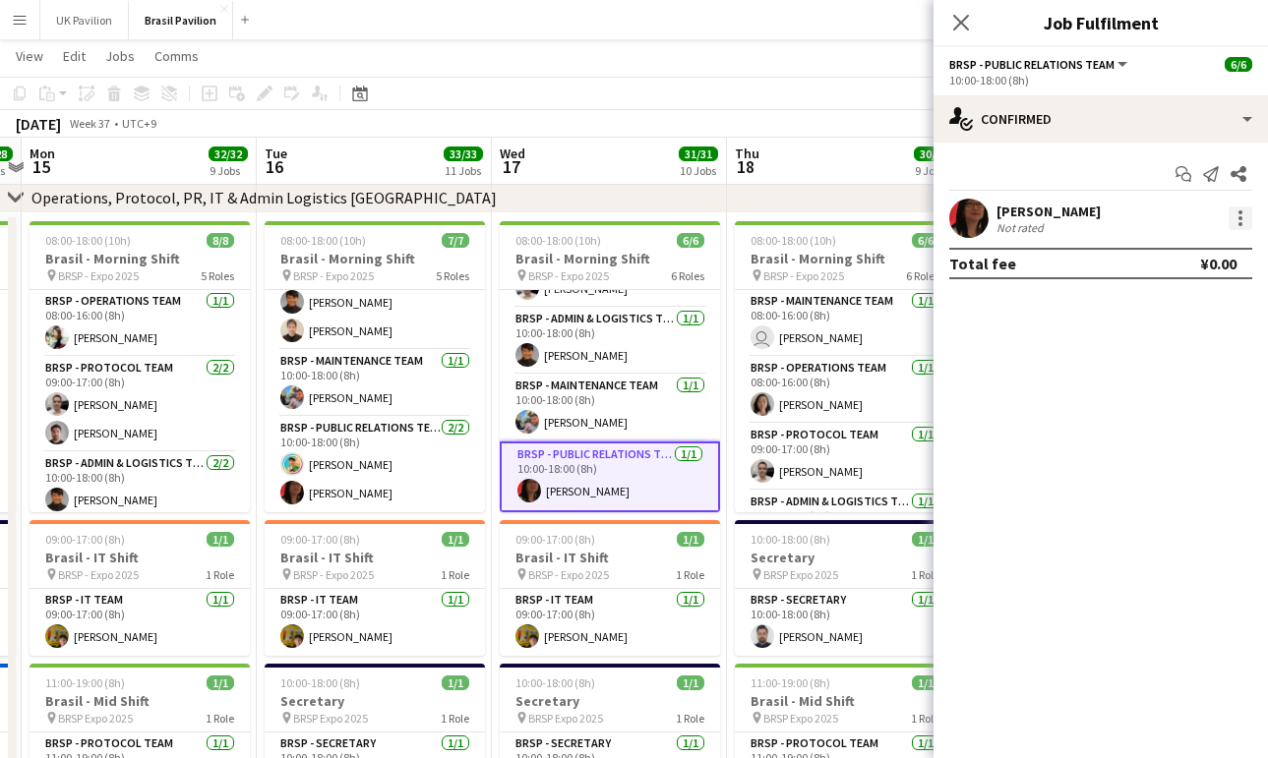
click at [1240, 214] on div at bounding box center [1240, 212] width 4 height 4
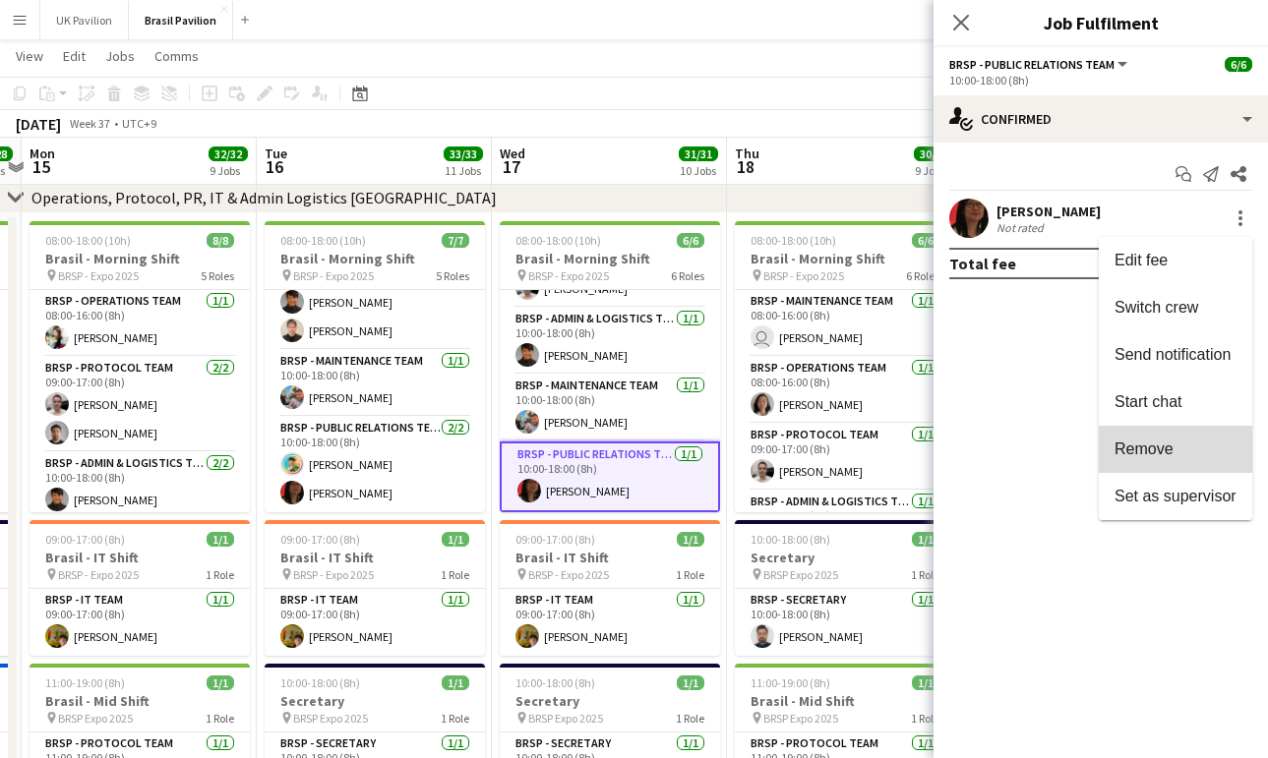
click at [1137, 451] on span "Remove" at bounding box center [1143, 449] width 59 height 17
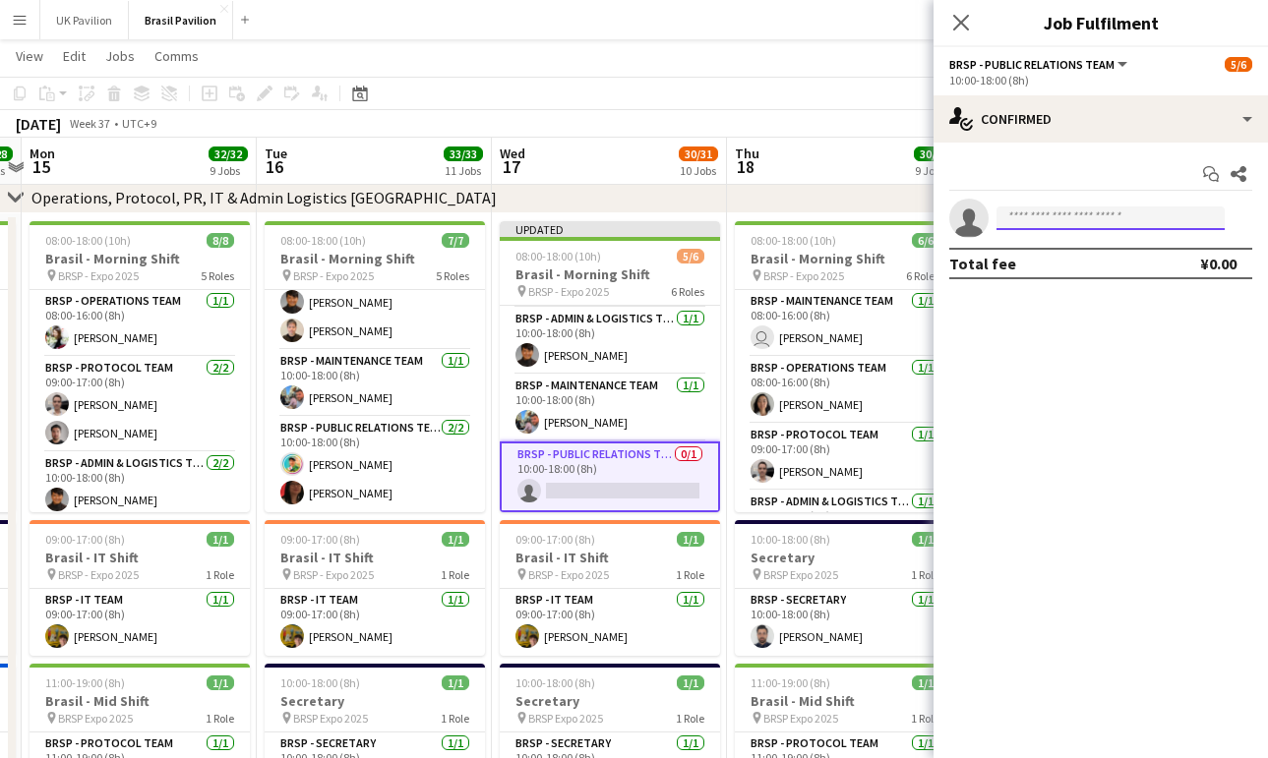
click at [1024, 224] on input at bounding box center [1110, 219] width 228 height 24
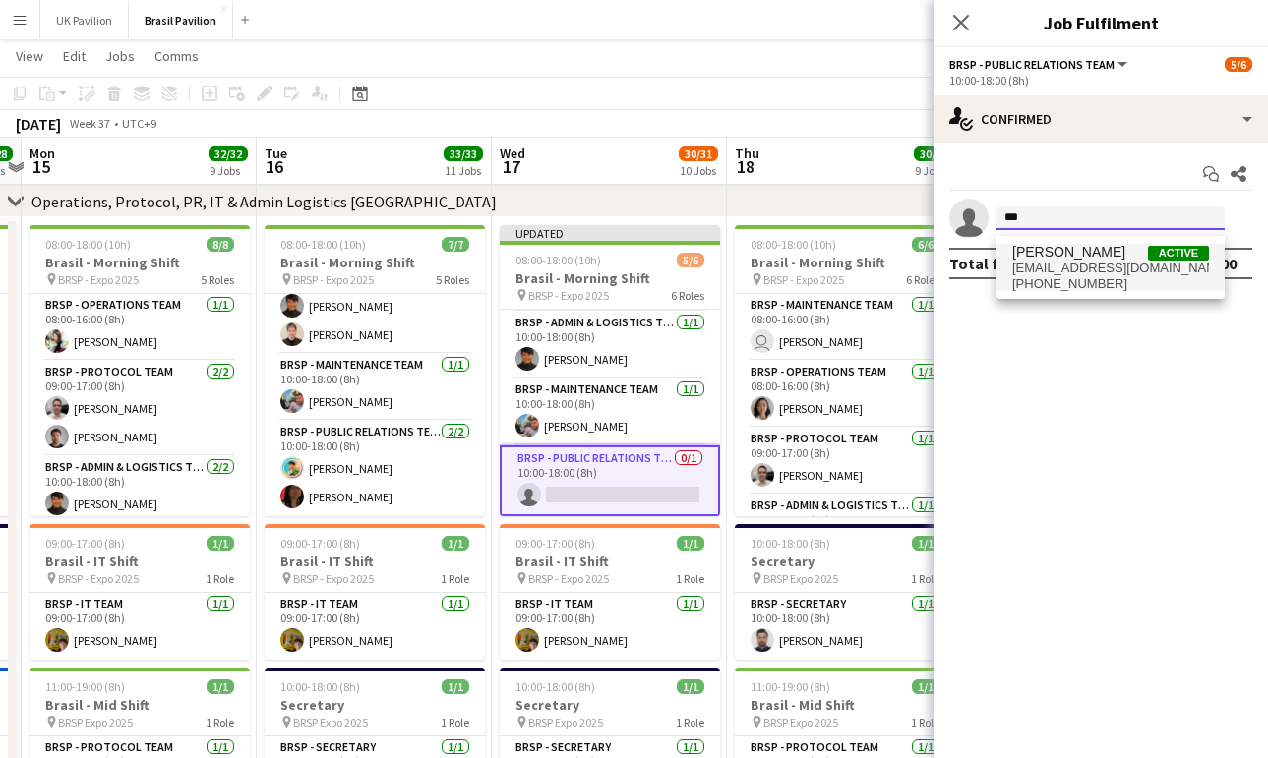
type input "***"
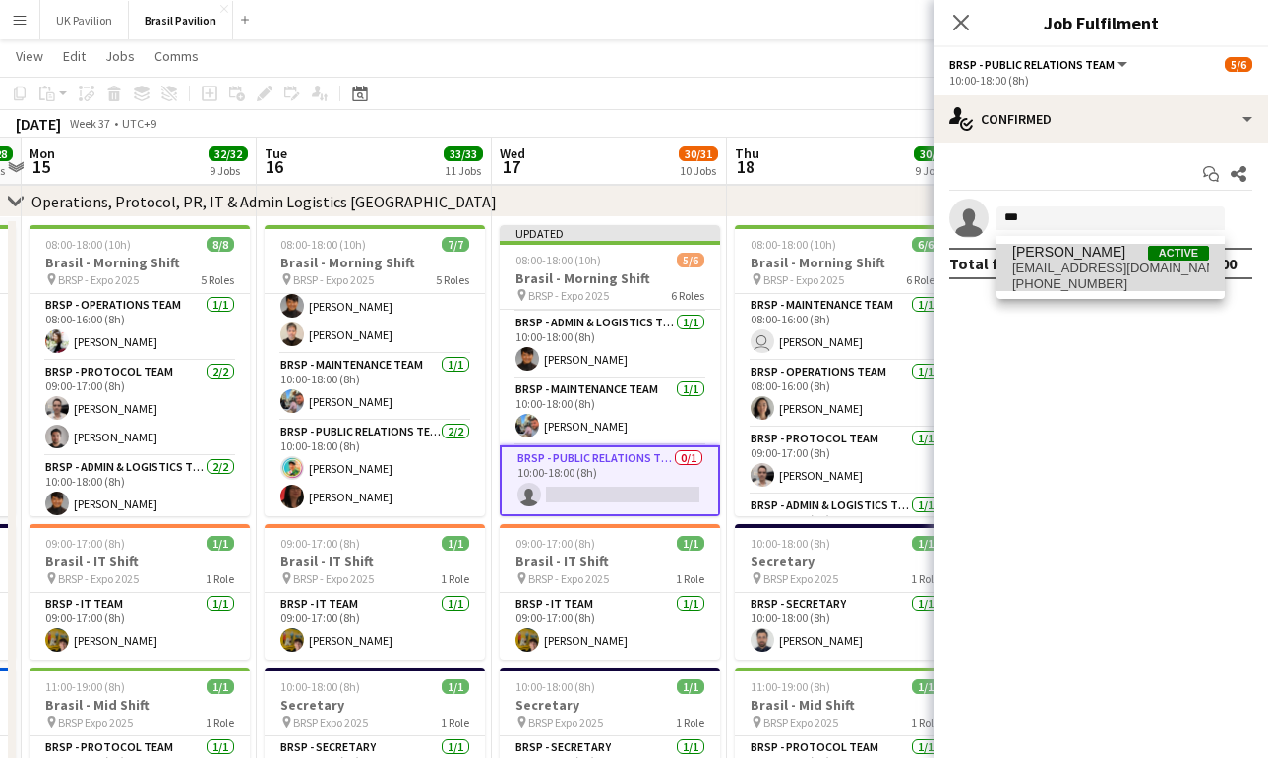
click at [1078, 268] on span "[EMAIL_ADDRESS][DOMAIN_NAME]" at bounding box center [1110, 269] width 197 height 16
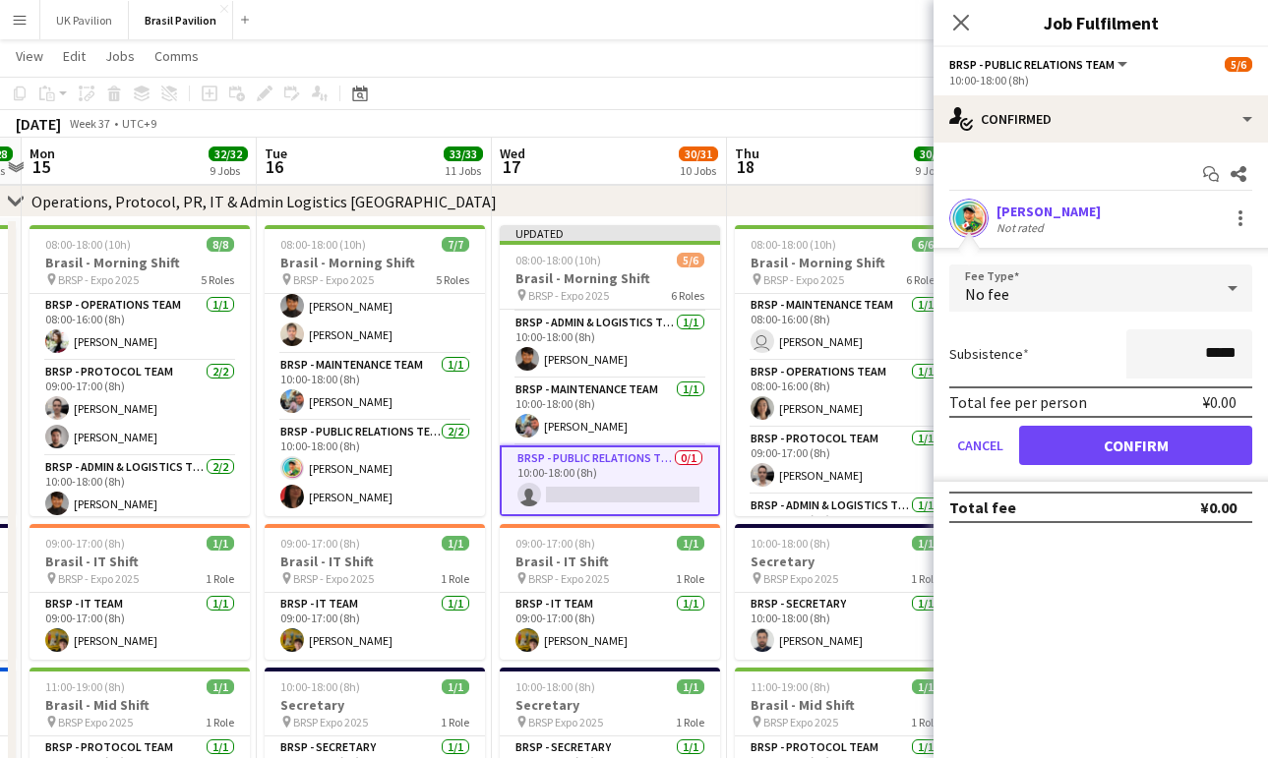
click at [1131, 455] on button "Confirm" at bounding box center [1135, 445] width 233 height 39
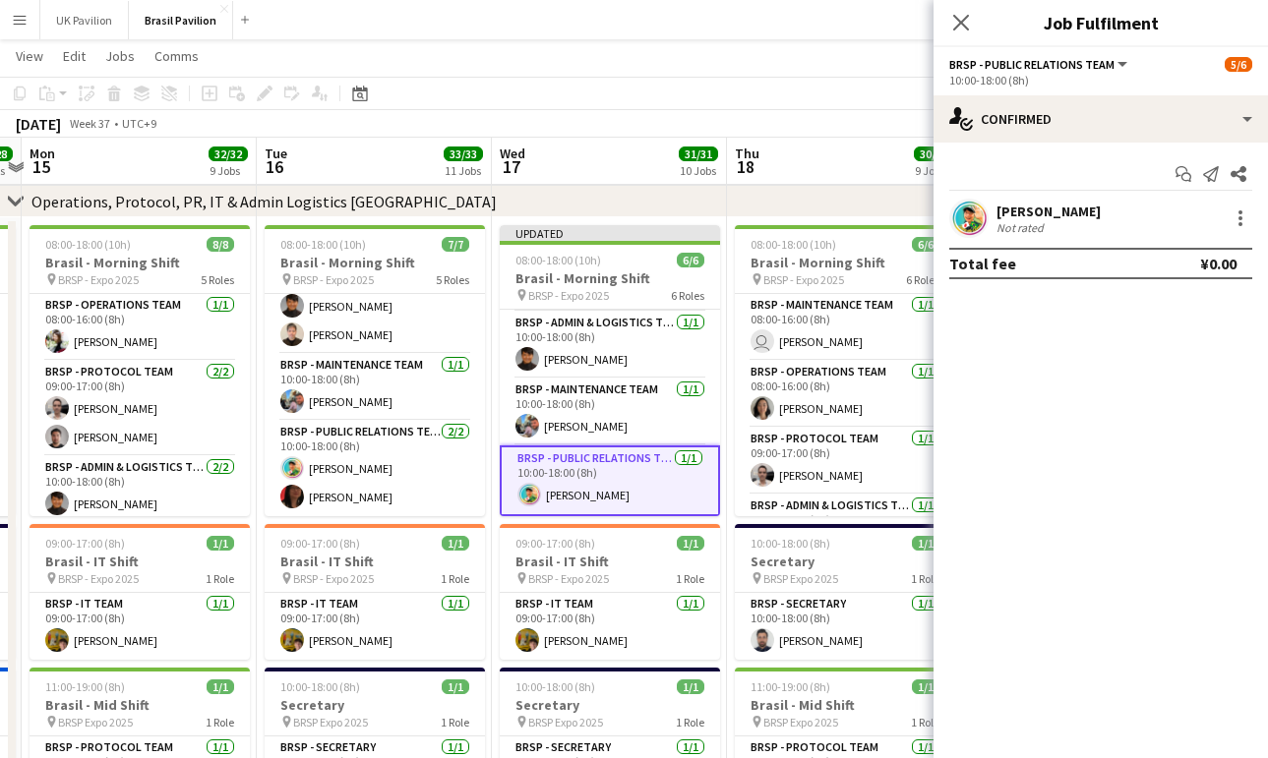
scroll to position [93, 0]
click at [961, 21] on icon "Close pop-in" at bounding box center [961, 23] width 16 height 16
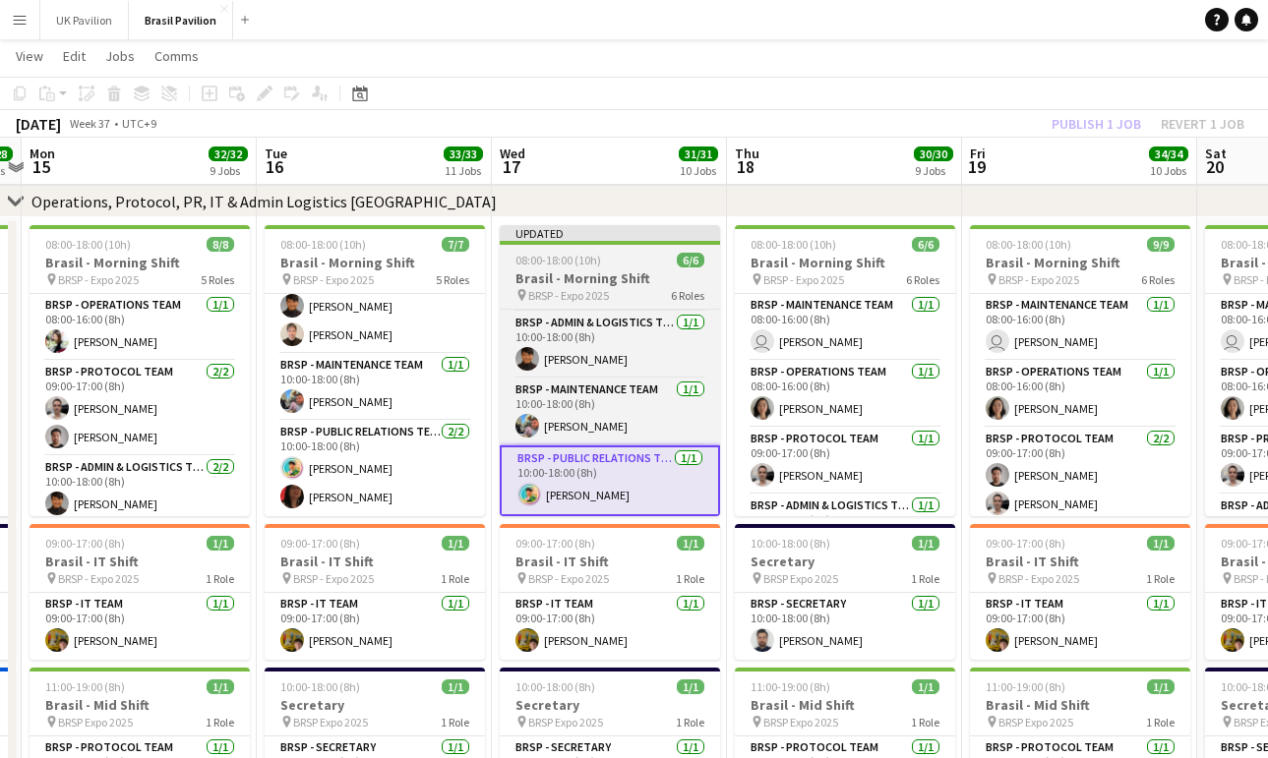
click at [601, 274] on app-job-card "Updated 08:00-18:00 (10h) 6/6 Brasil - Morning Shift pin BRSP - Expo 2025 6 Rol…" at bounding box center [610, 370] width 220 height 291
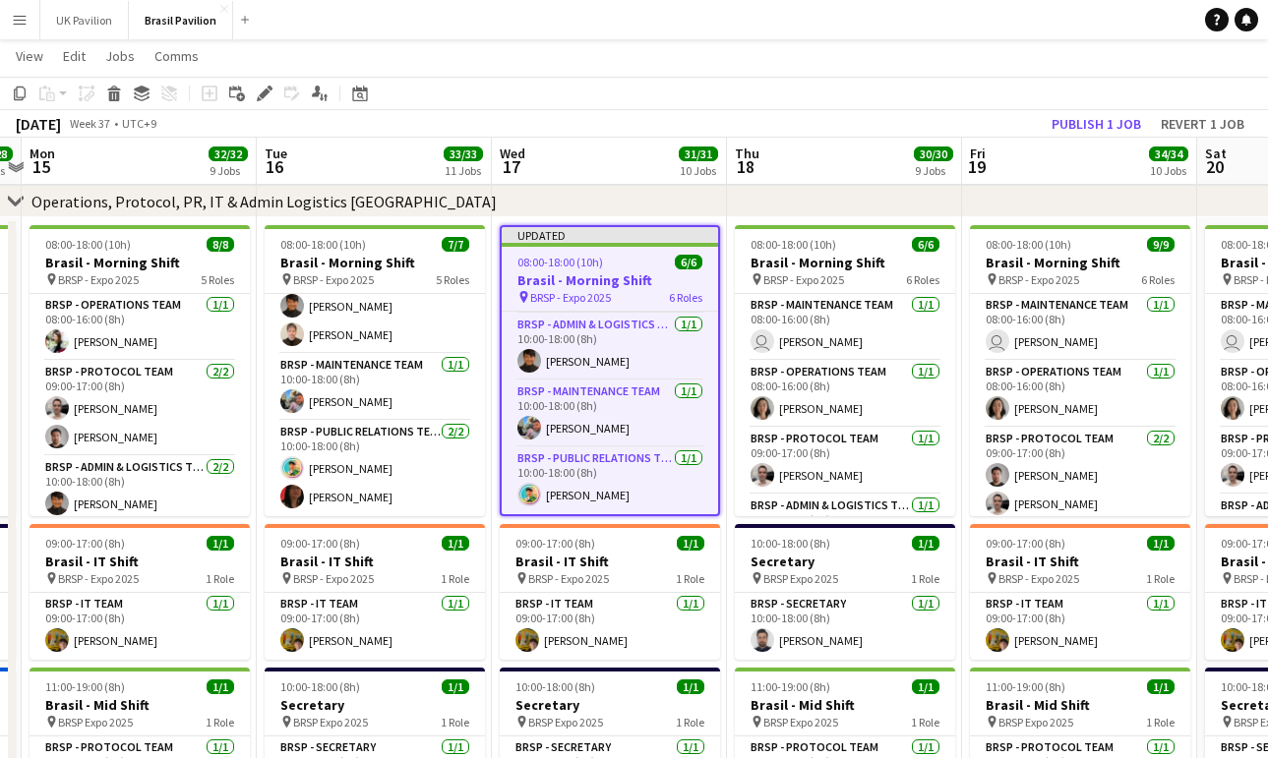
drag, startPoint x: 1069, startPoint y: 127, endPoint x: 888, endPoint y: 155, distance: 183.2
click at [1069, 127] on button "Publish 1 job" at bounding box center [1095, 124] width 105 height 26
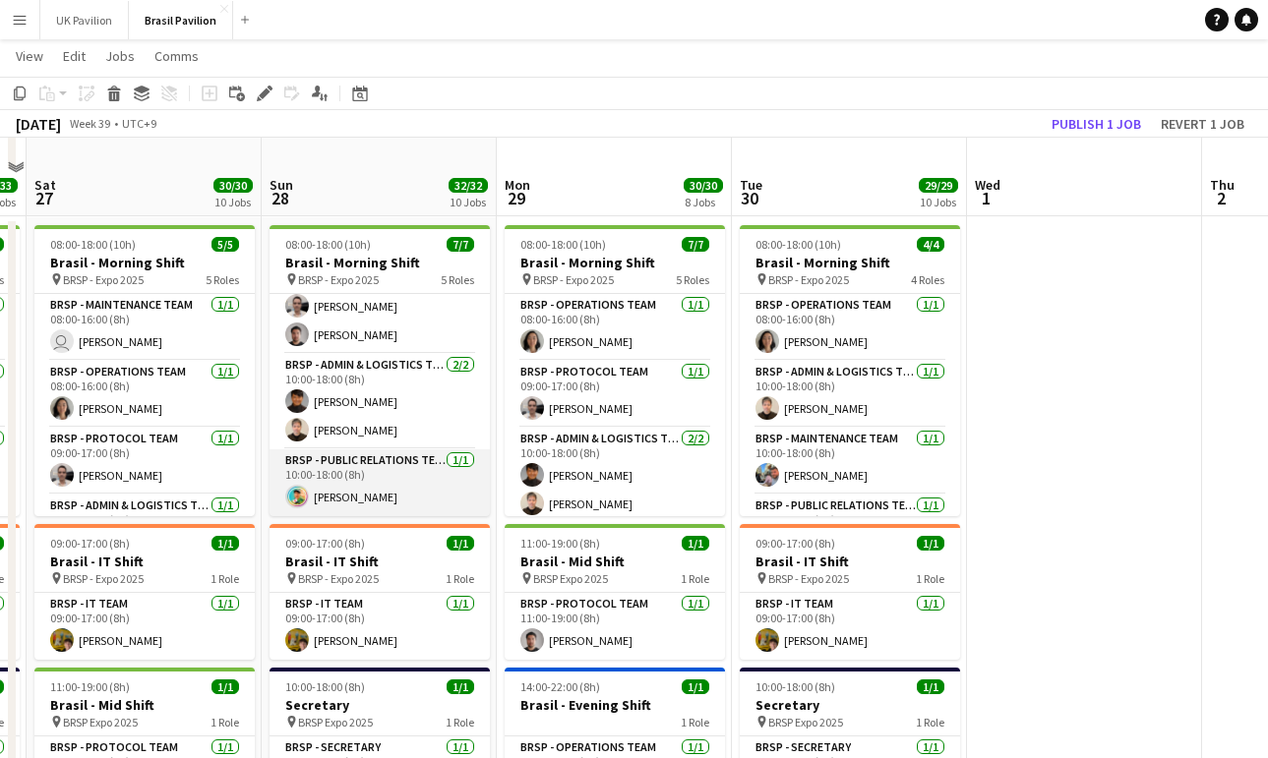
scroll to position [132, 0]
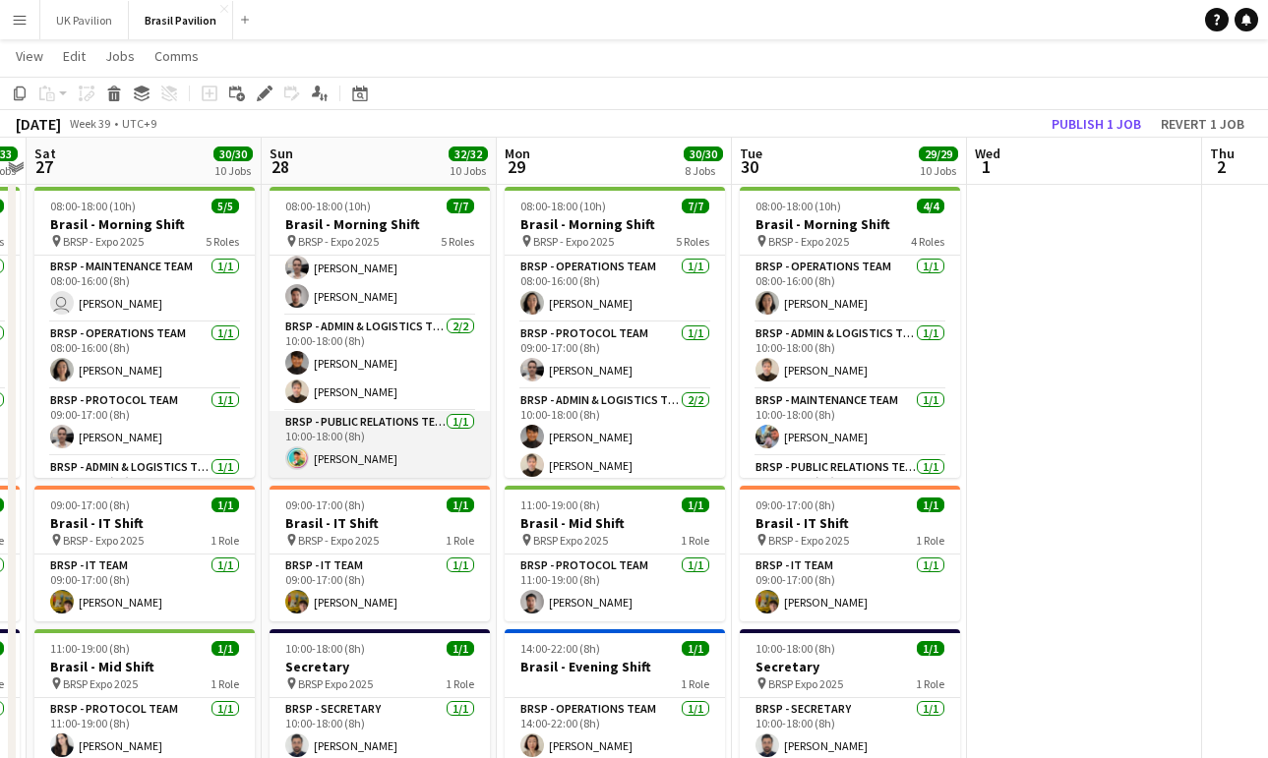
click at [378, 459] on app-card-role "BRSP - Public Relations Team [DATE] 10:00-18:00 (8h) [PERSON_NAME]" at bounding box center [379, 444] width 220 height 67
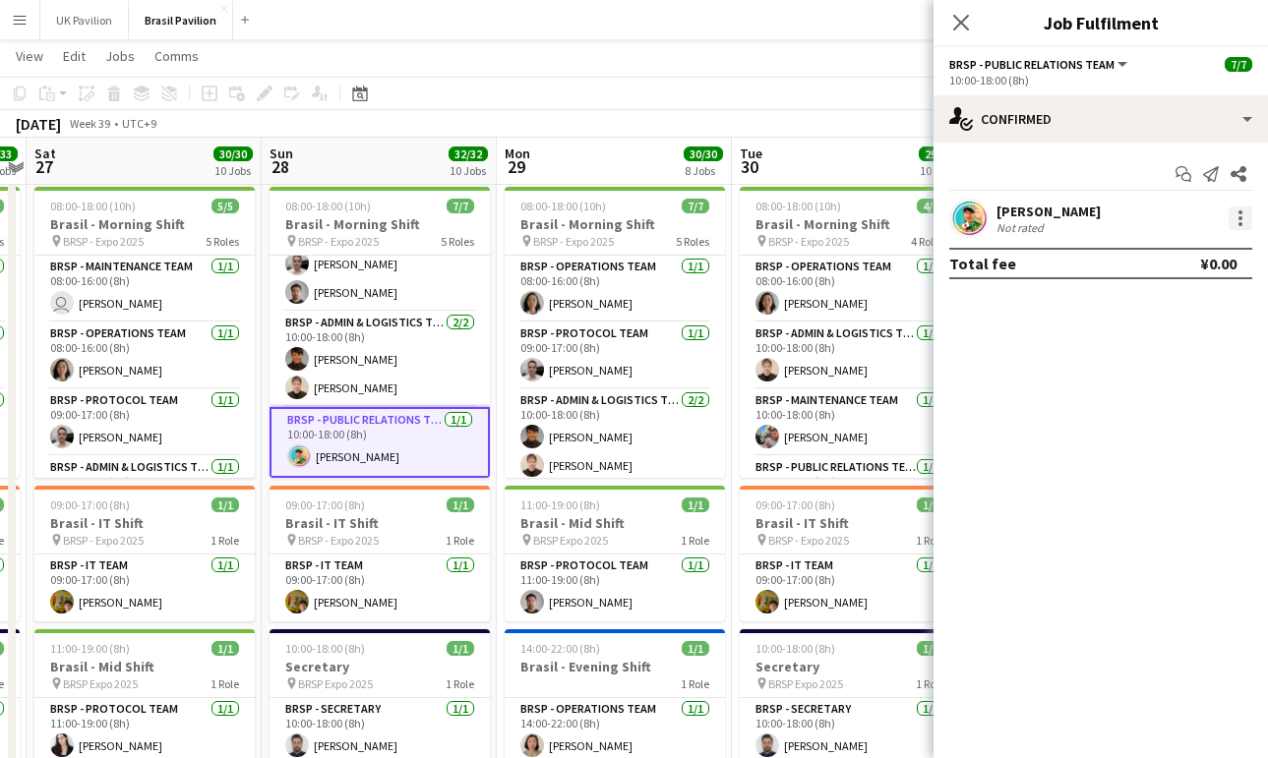
click at [1239, 221] on div at bounding box center [1240, 219] width 24 height 24
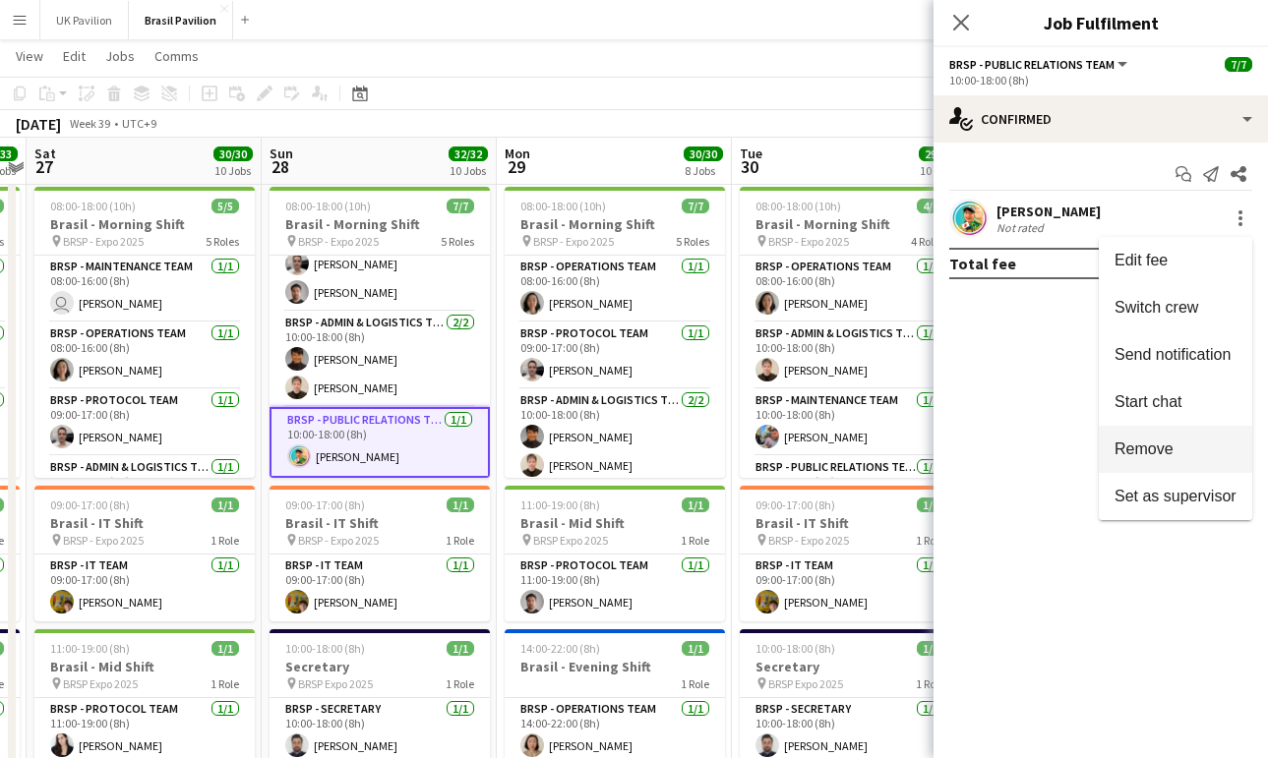
click at [1144, 449] on span "Remove" at bounding box center [1143, 449] width 59 height 17
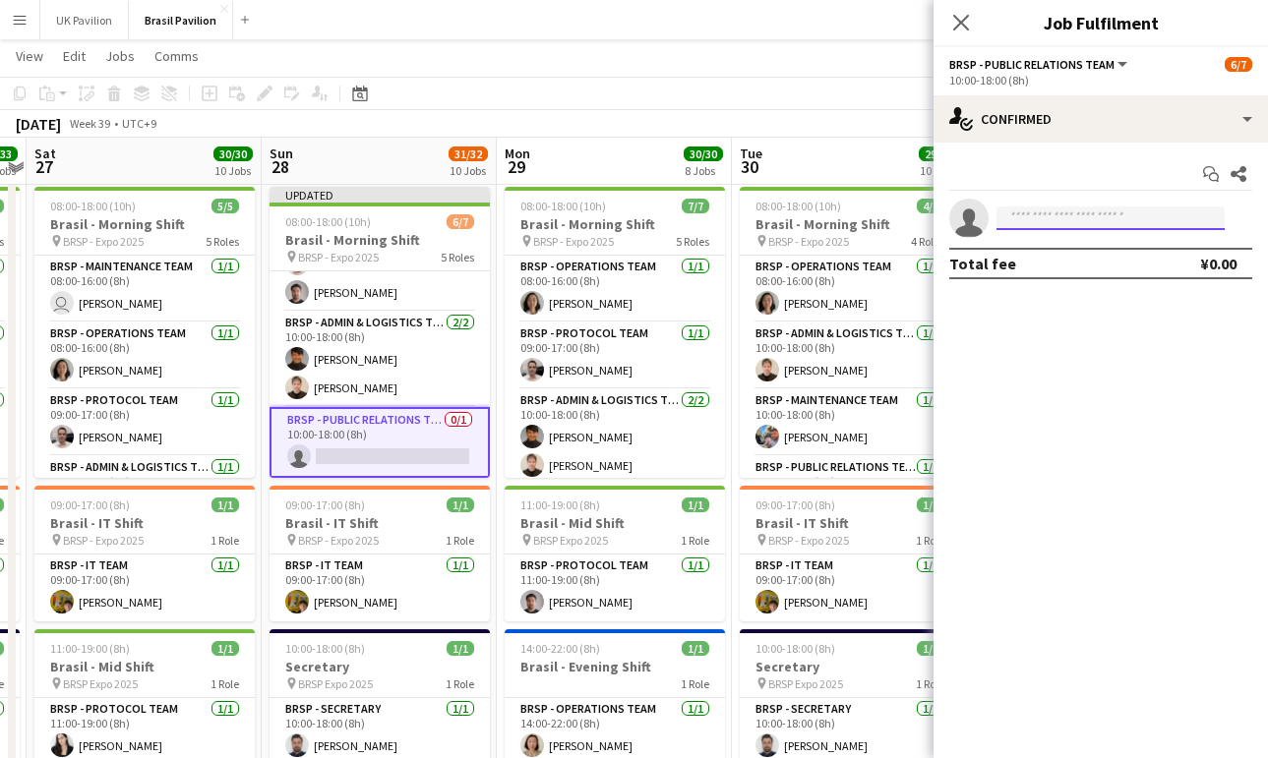
click at [1038, 225] on input at bounding box center [1110, 219] width 228 height 24
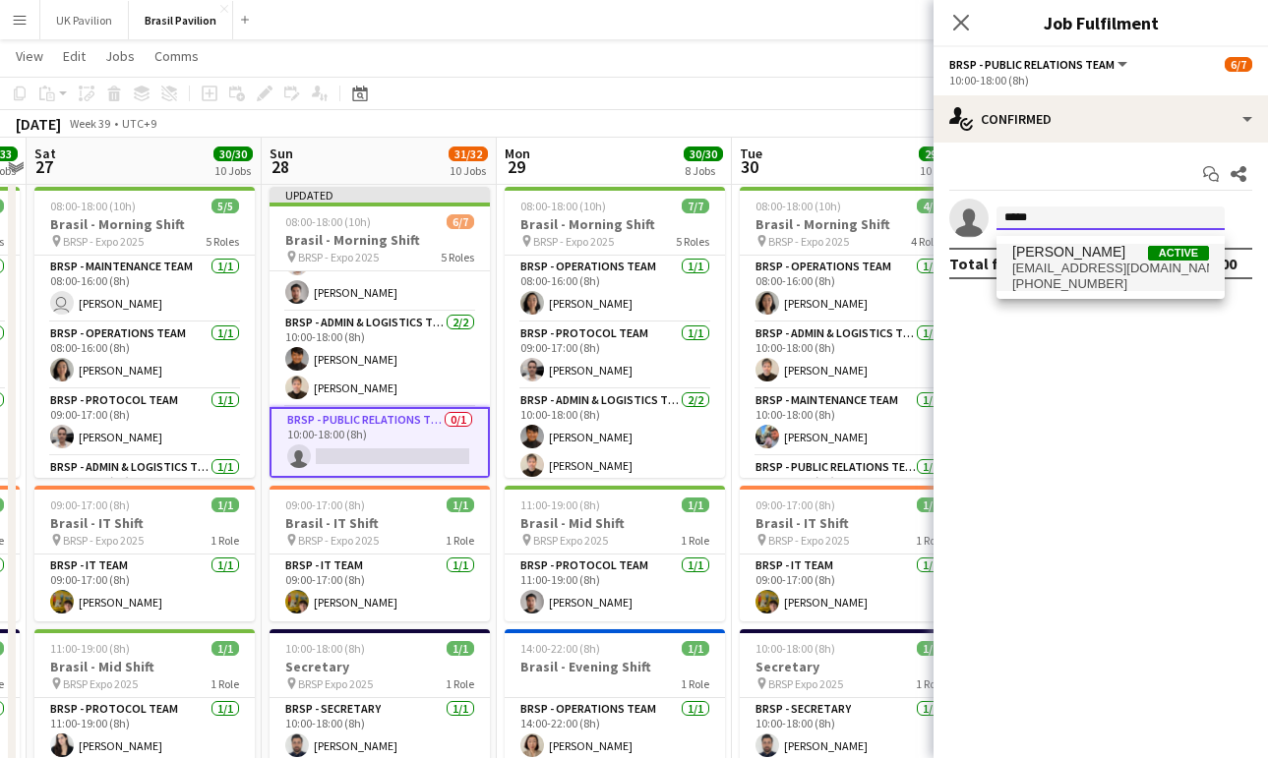
scroll to position [132, 4]
type input "*****"
click at [1052, 267] on span "[EMAIL_ADDRESS][DOMAIN_NAME]" at bounding box center [1110, 269] width 197 height 16
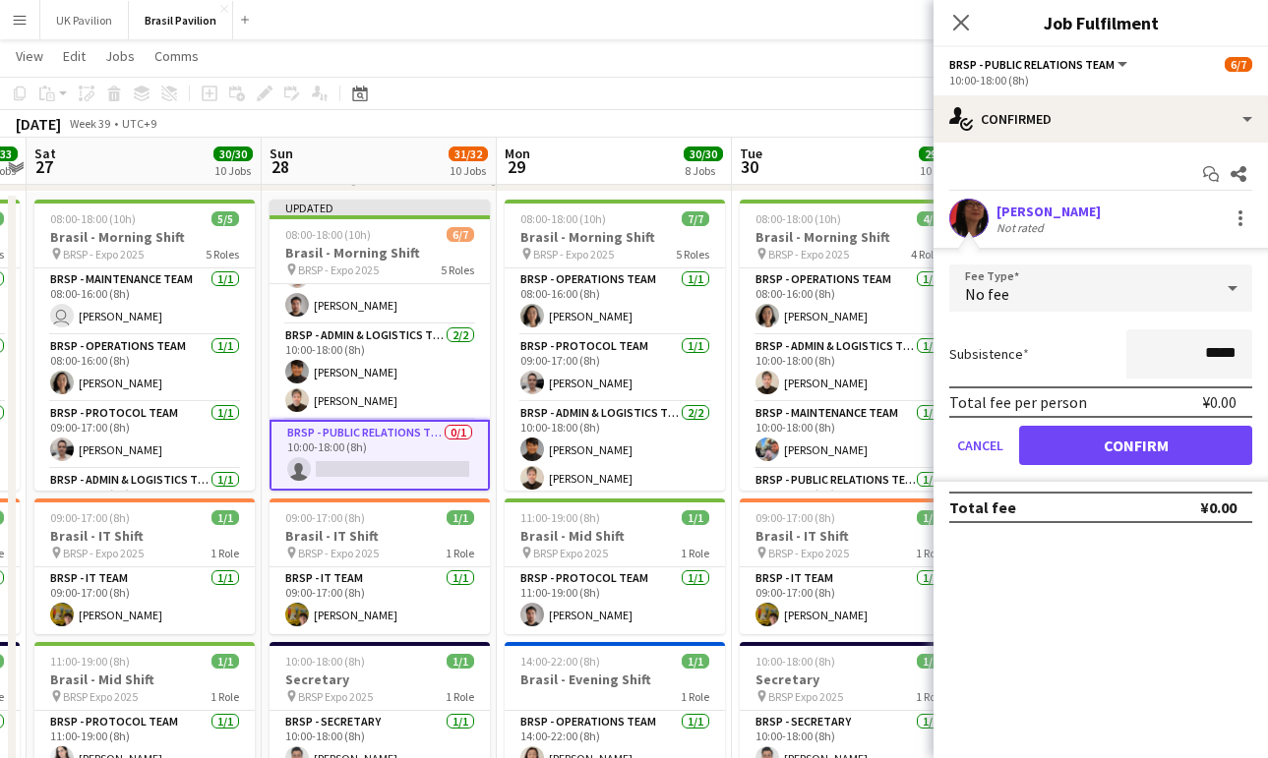
scroll to position [119, 6]
click at [1080, 459] on button "Confirm" at bounding box center [1135, 445] width 233 height 39
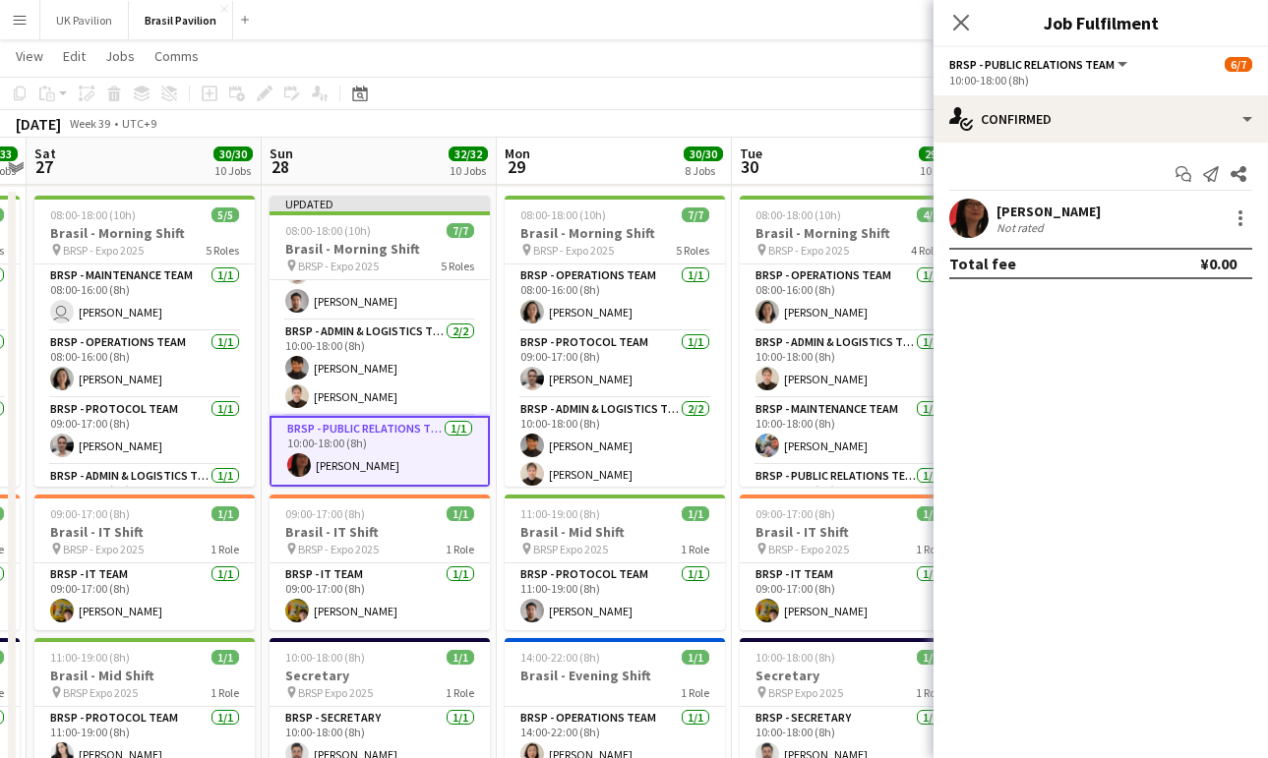
drag, startPoint x: 959, startPoint y: 22, endPoint x: 767, endPoint y: 85, distance: 201.8
click at [958, 22] on icon "Close pop-in" at bounding box center [961, 23] width 16 height 16
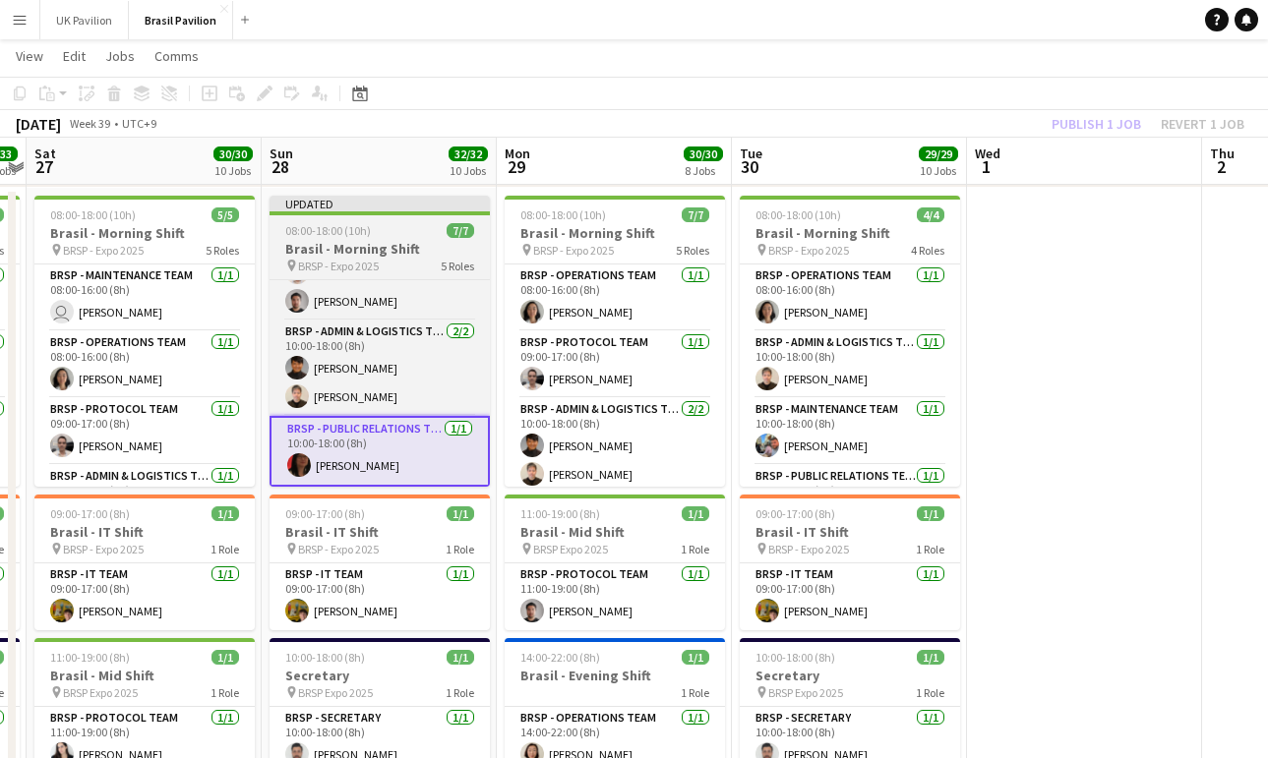
drag, startPoint x: 328, startPoint y: 254, endPoint x: 375, endPoint y: 238, distance: 48.8
click at [328, 254] on h3 "Brasil - Morning Shift" at bounding box center [379, 249] width 220 height 18
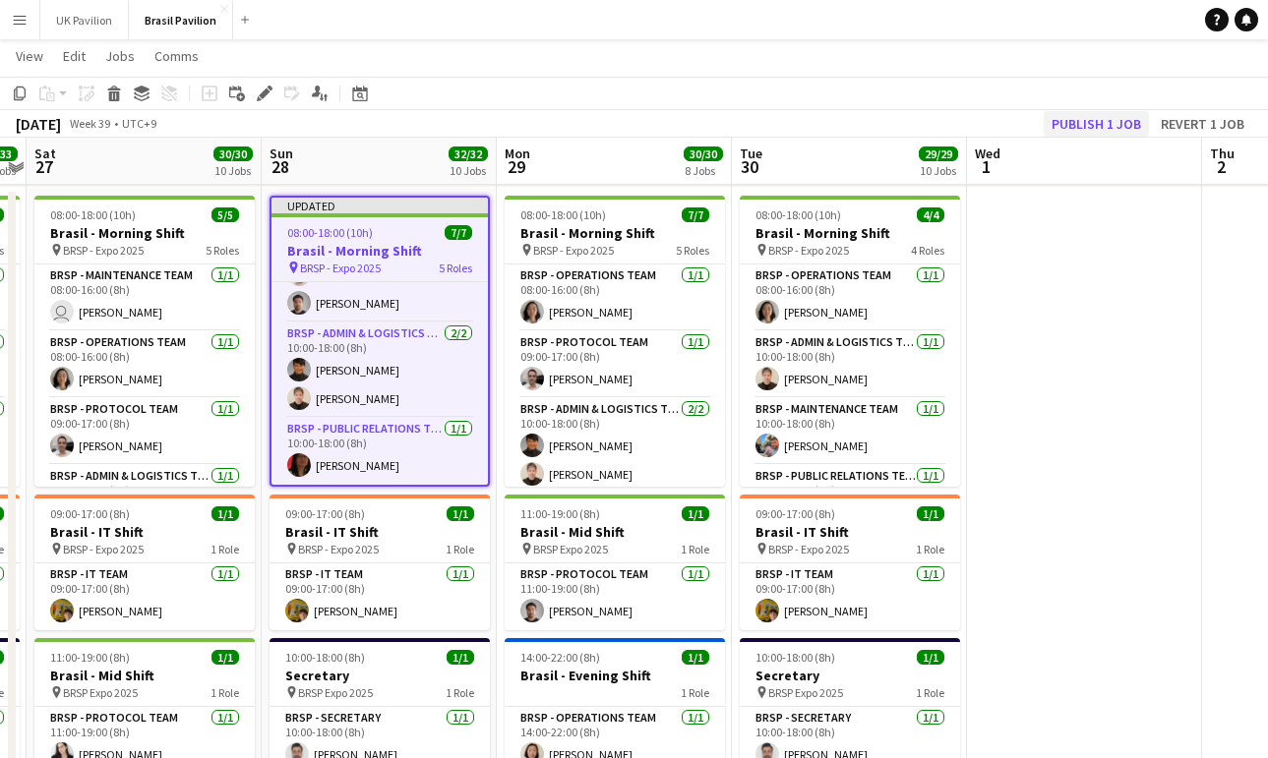
click at [1069, 116] on button "Publish 1 job" at bounding box center [1095, 124] width 105 height 26
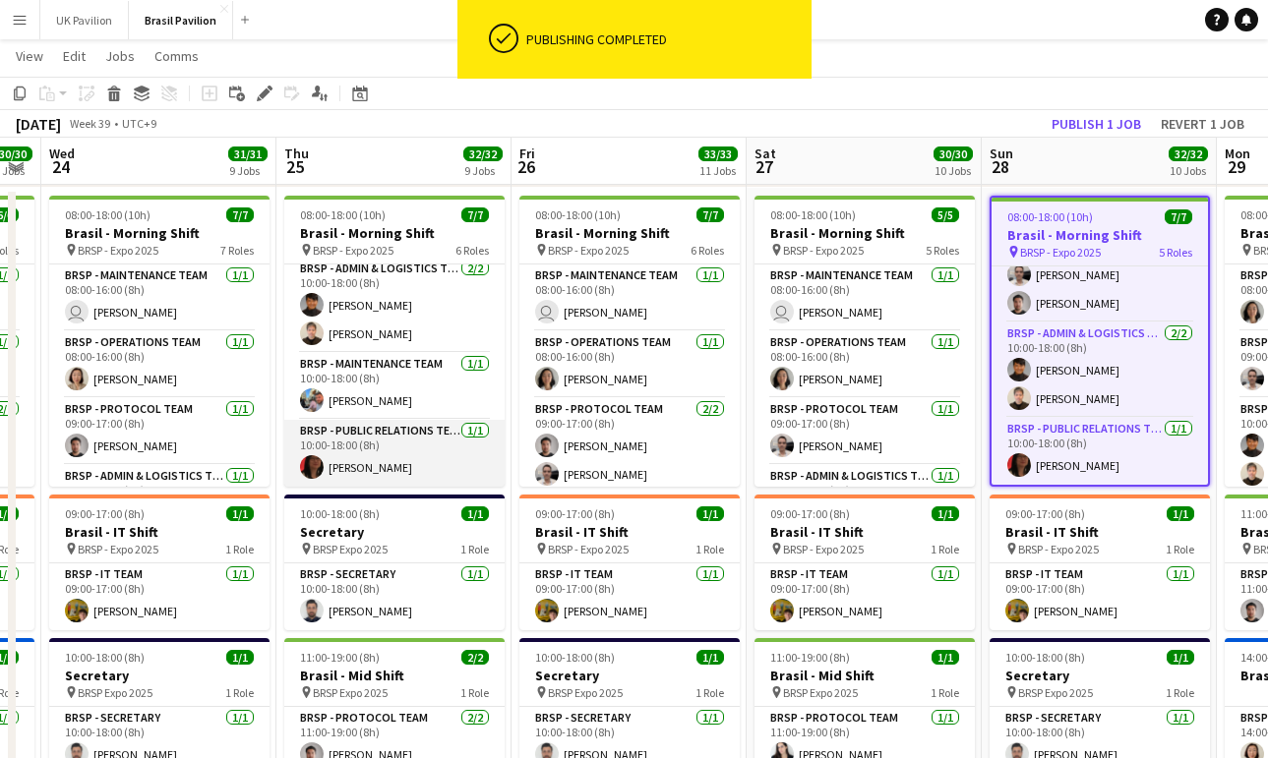
scroll to position [246, 0]
click at [398, 469] on app-card-role "BRSP - Public Relations Team [DATE] 10:00-18:00 (8h) [PERSON_NAME]" at bounding box center [394, 453] width 220 height 67
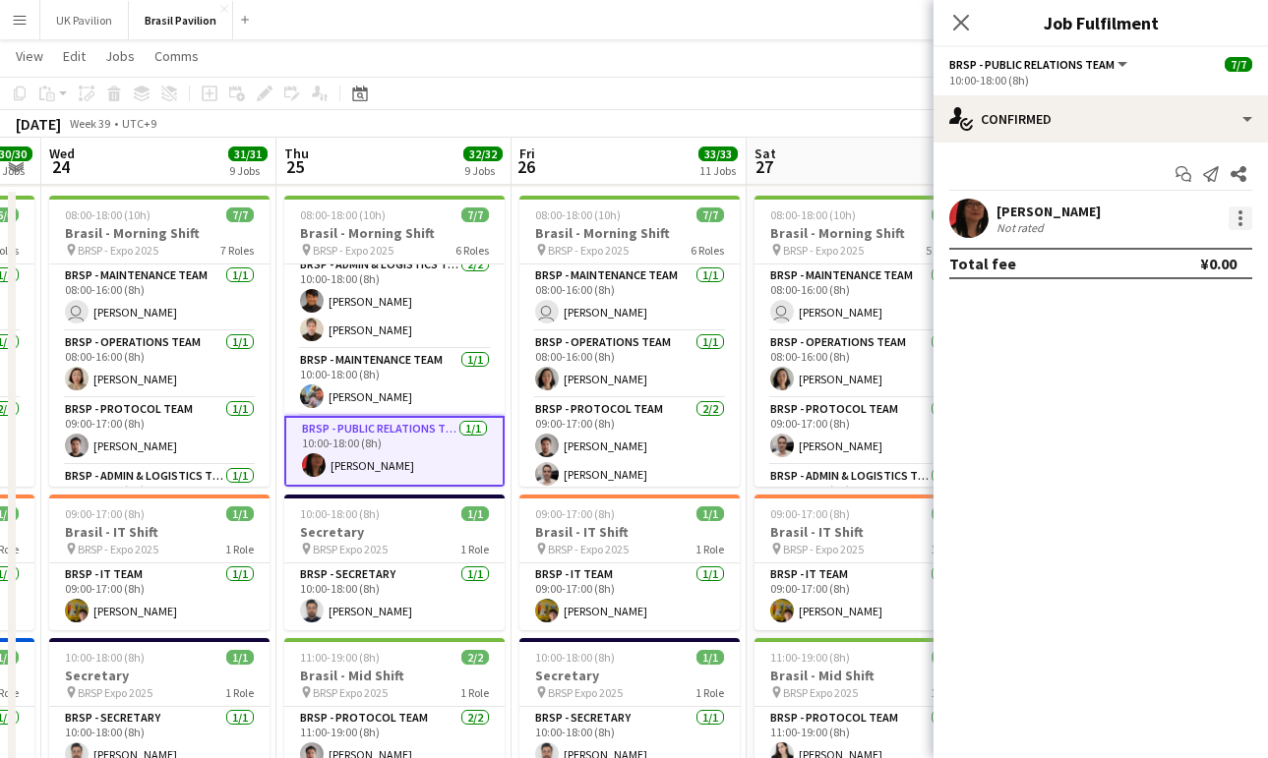
click at [1232, 224] on div at bounding box center [1240, 219] width 24 height 24
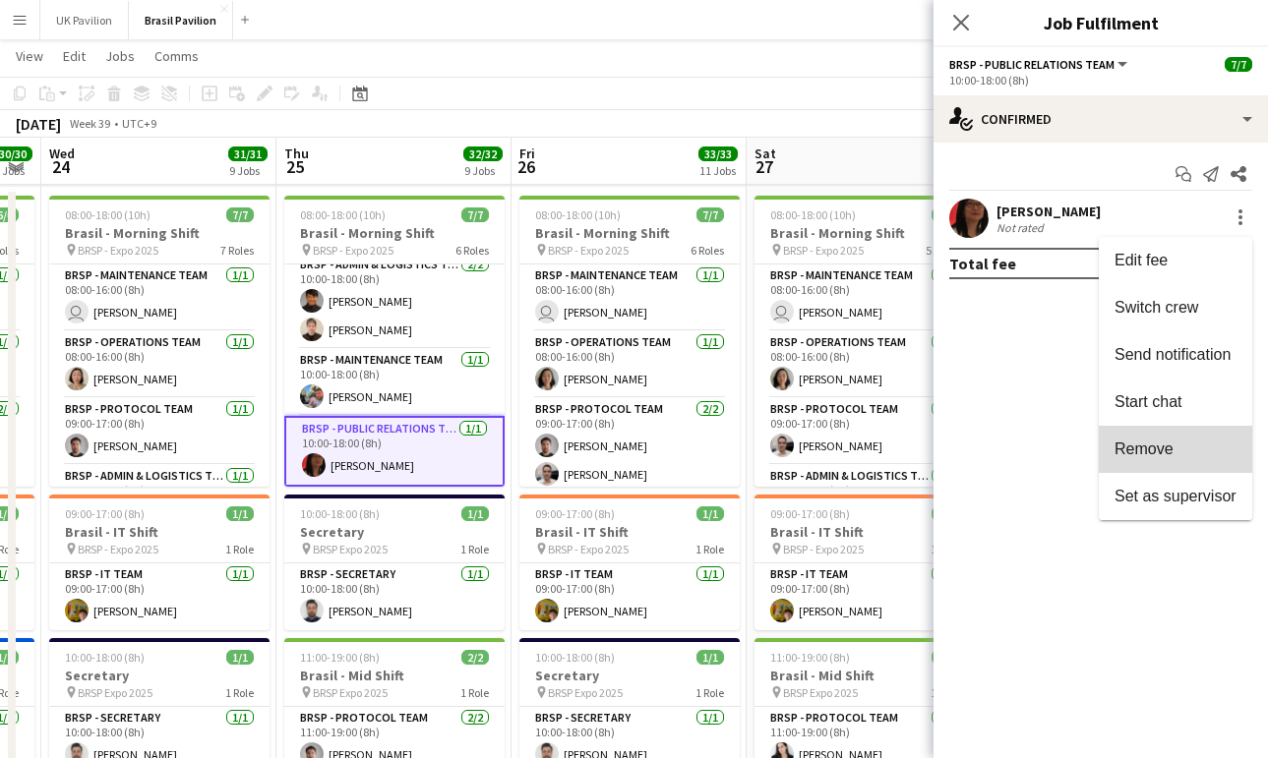
click at [1162, 455] on span "Remove" at bounding box center [1175, 450] width 122 height 18
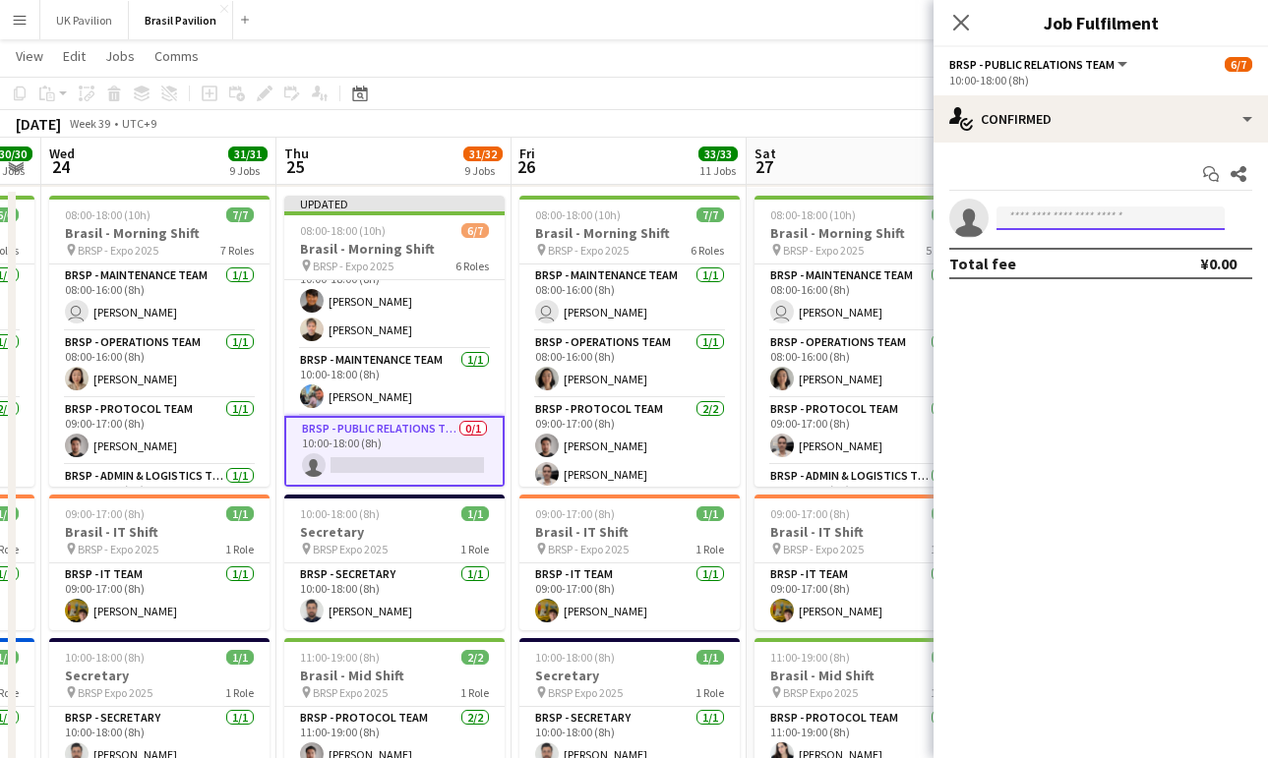
click at [1038, 224] on input at bounding box center [1110, 219] width 228 height 24
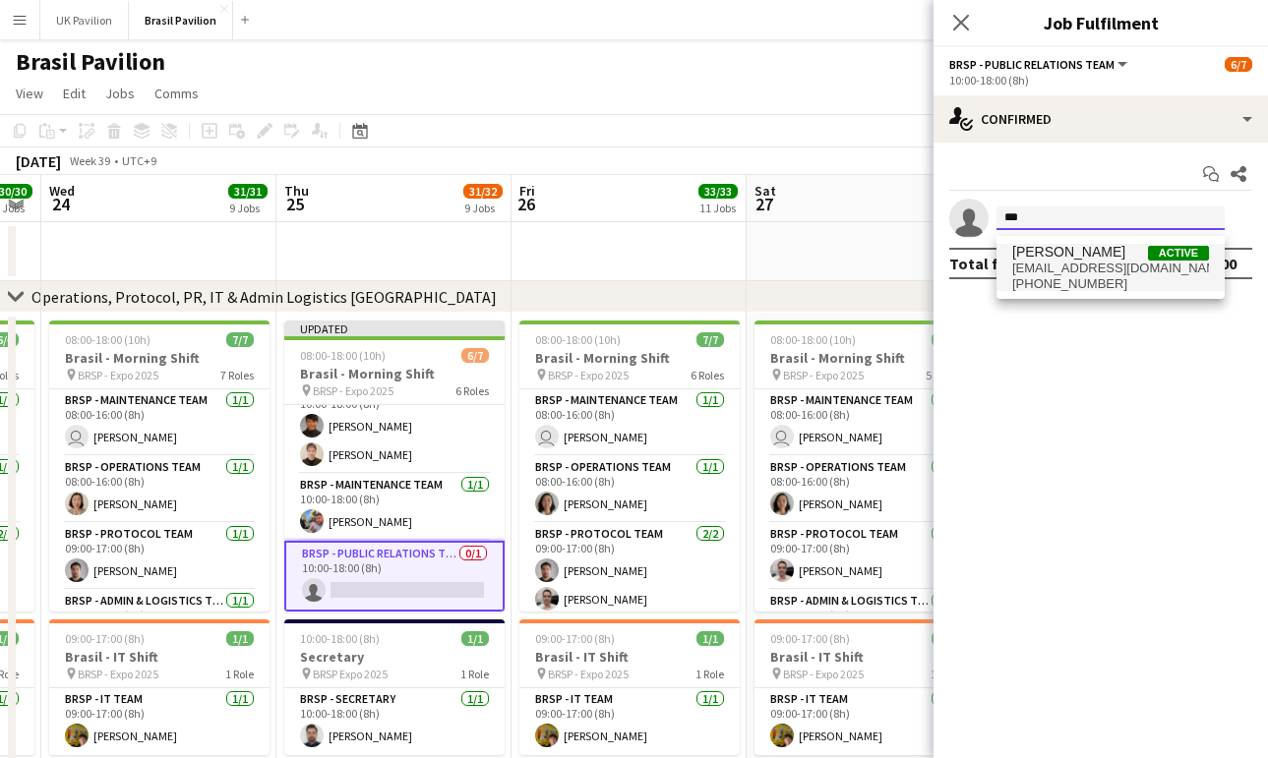
scroll to position [0, 4]
type input "***"
click at [1071, 282] on span "[PHONE_NUMBER]" at bounding box center [1110, 284] width 197 height 16
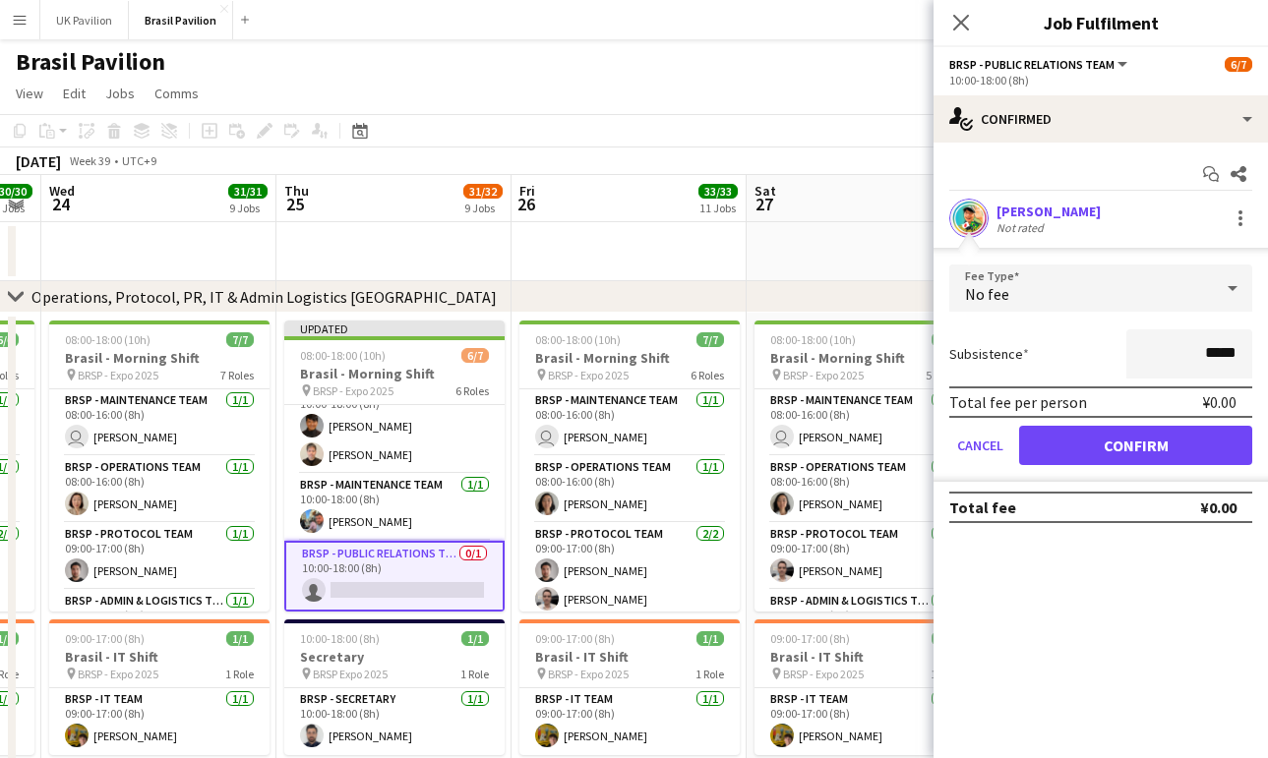
click at [1084, 458] on button "Confirm" at bounding box center [1135, 445] width 233 height 39
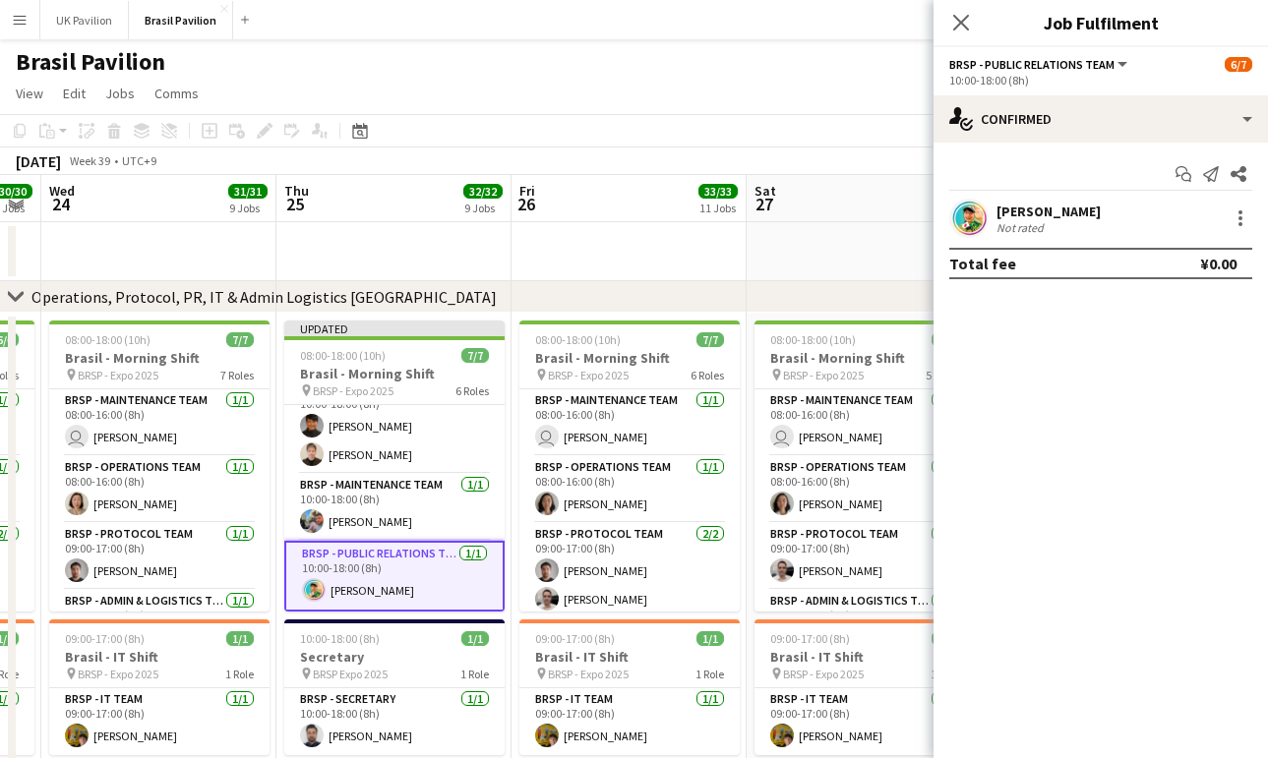
scroll to position [0, 0]
drag, startPoint x: 969, startPoint y: 22, endPoint x: 915, endPoint y: 49, distance: 60.7
click at [969, 22] on icon "Close pop-in" at bounding box center [961, 23] width 16 height 16
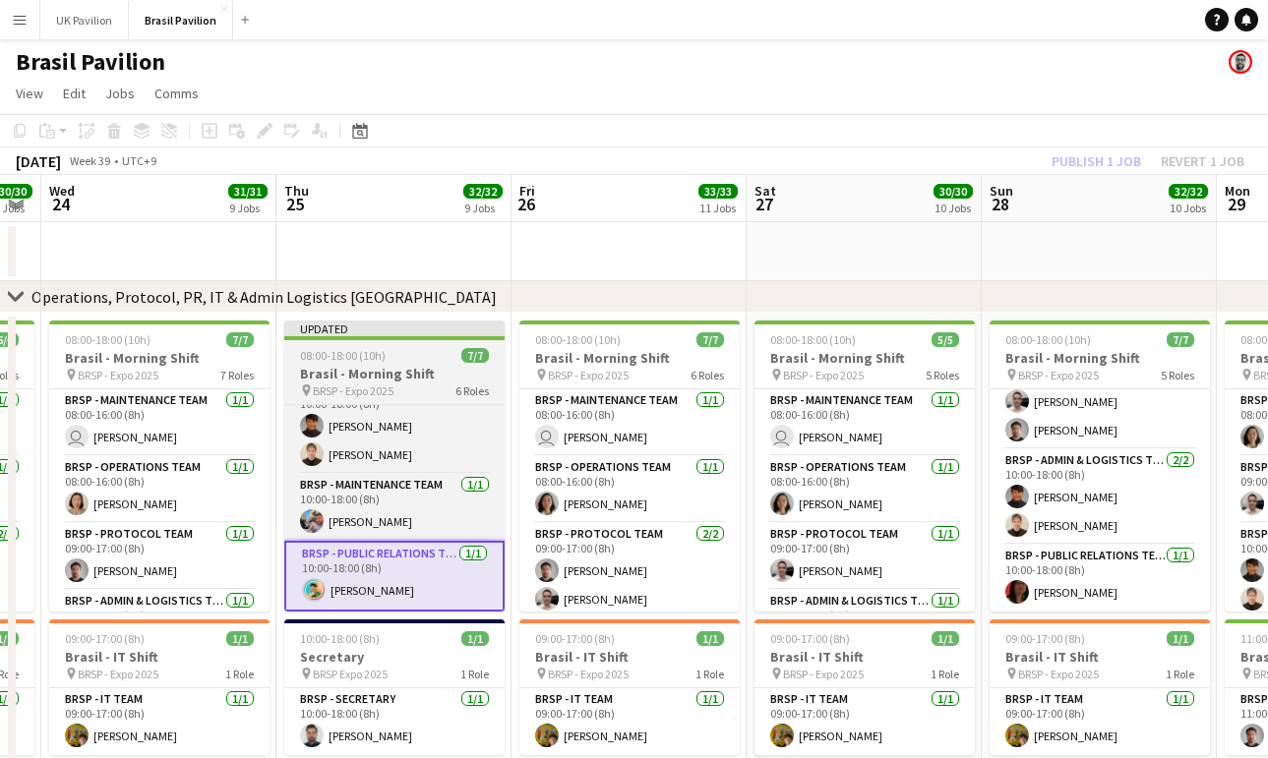
click at [363, 363] on span "08:00-18:00 (10h)" at bounding box center [343, 355] width 86 height 15
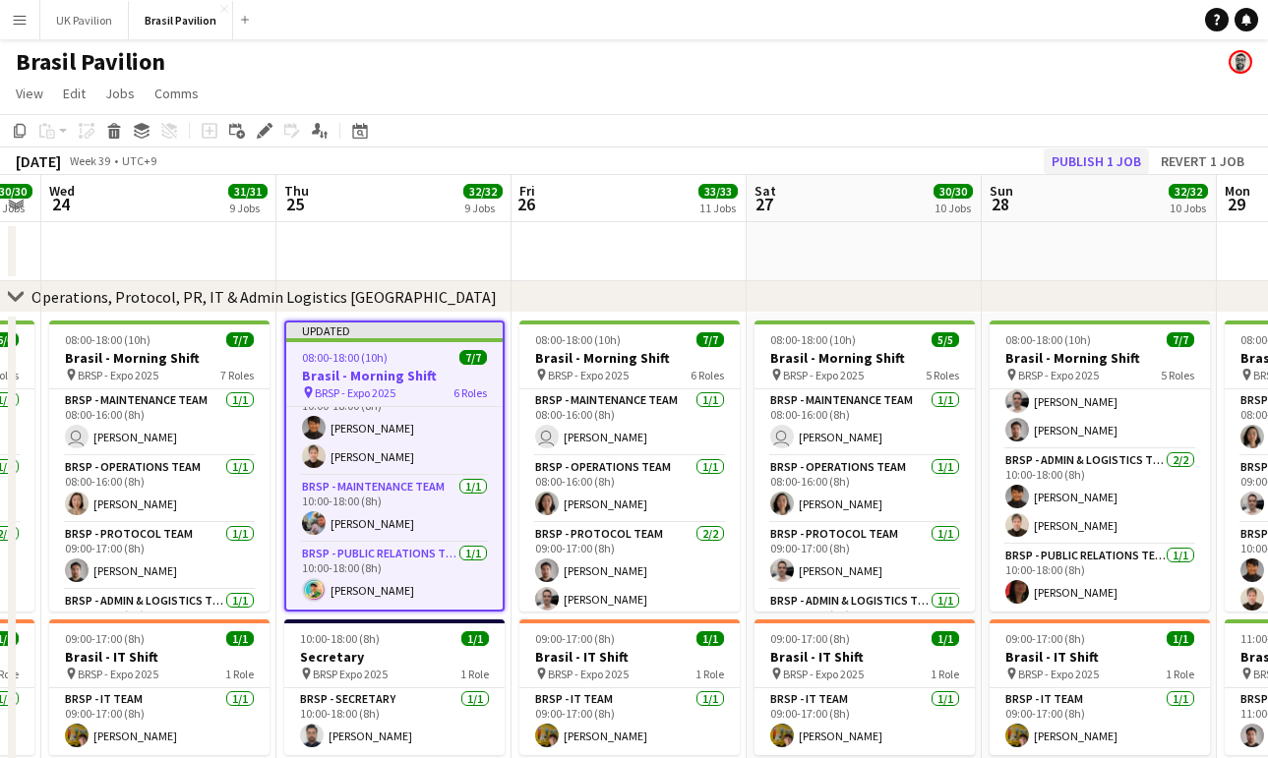
click at [1066, 169] on button "Publish 1 job" at bounding box center [1095, 161] width 105 height 26
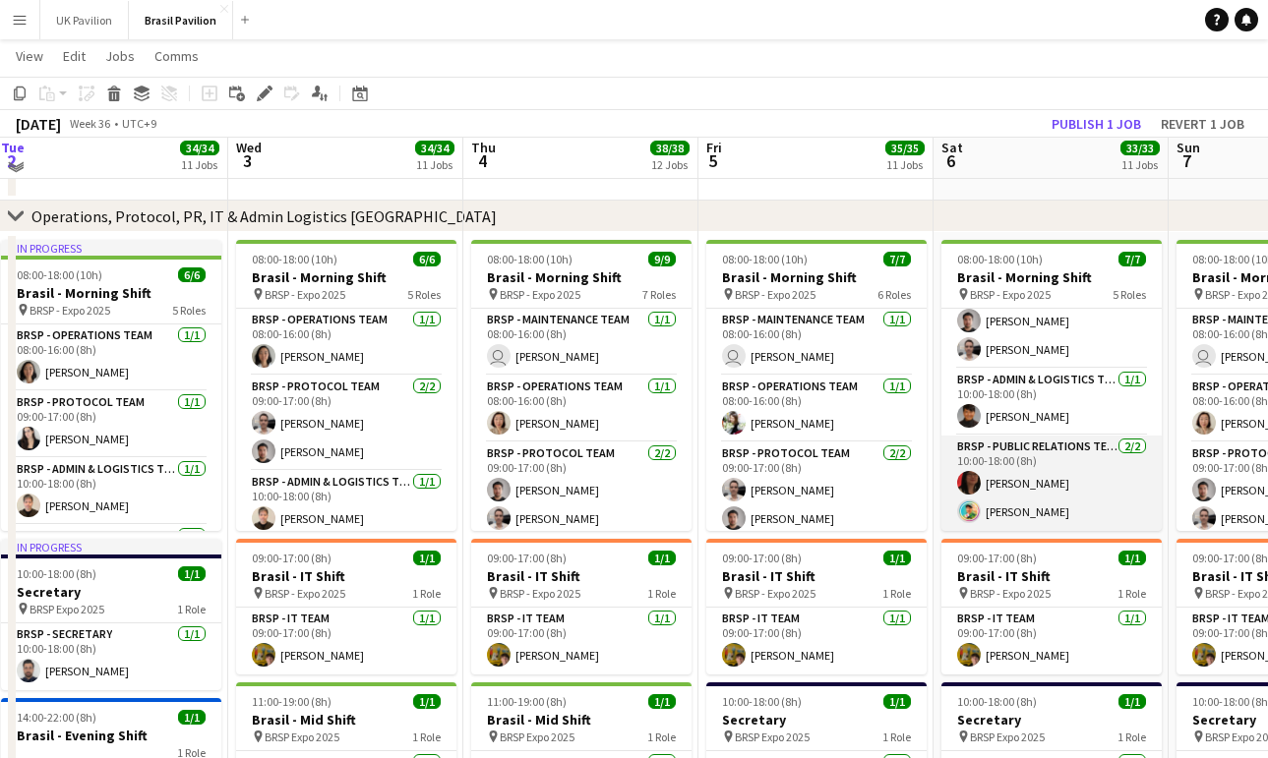
scroll to position [82, 0]
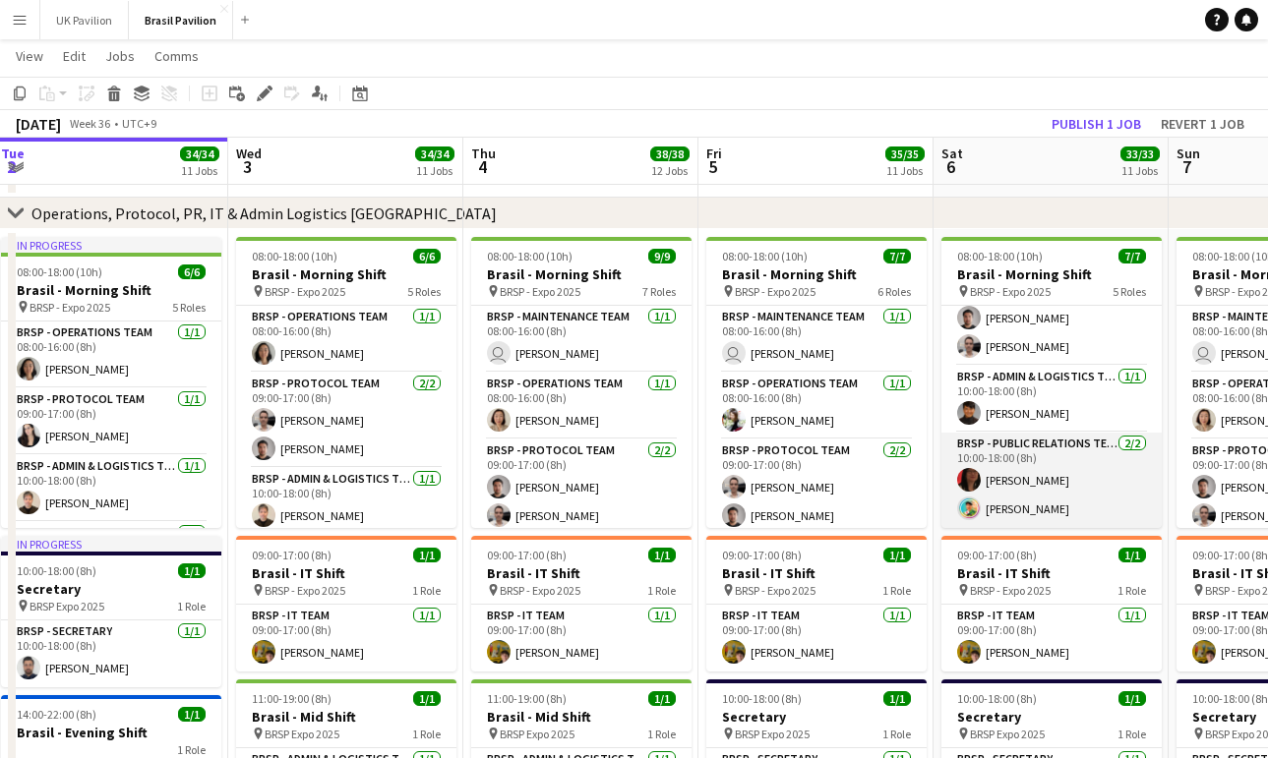
click at [1018, 486] on app-card-role "BRSP - Public Relations Team [DATE] 10:00-18:00 (8h) [PERSON_NAME] [PERSON_NAME]" at bounding box center [1051, 480] width 220 height 95
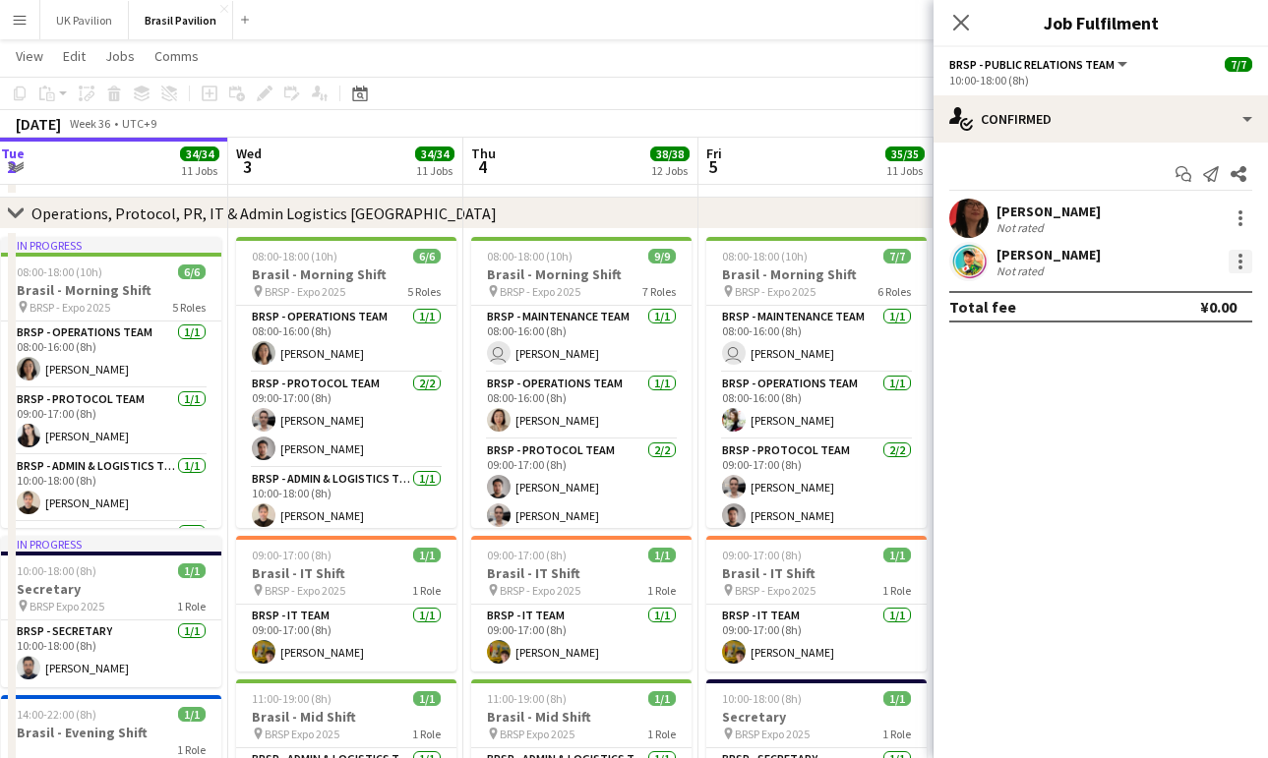
click at [1231, 266] on div at bounding box center [1240, 262] width 24 height 24
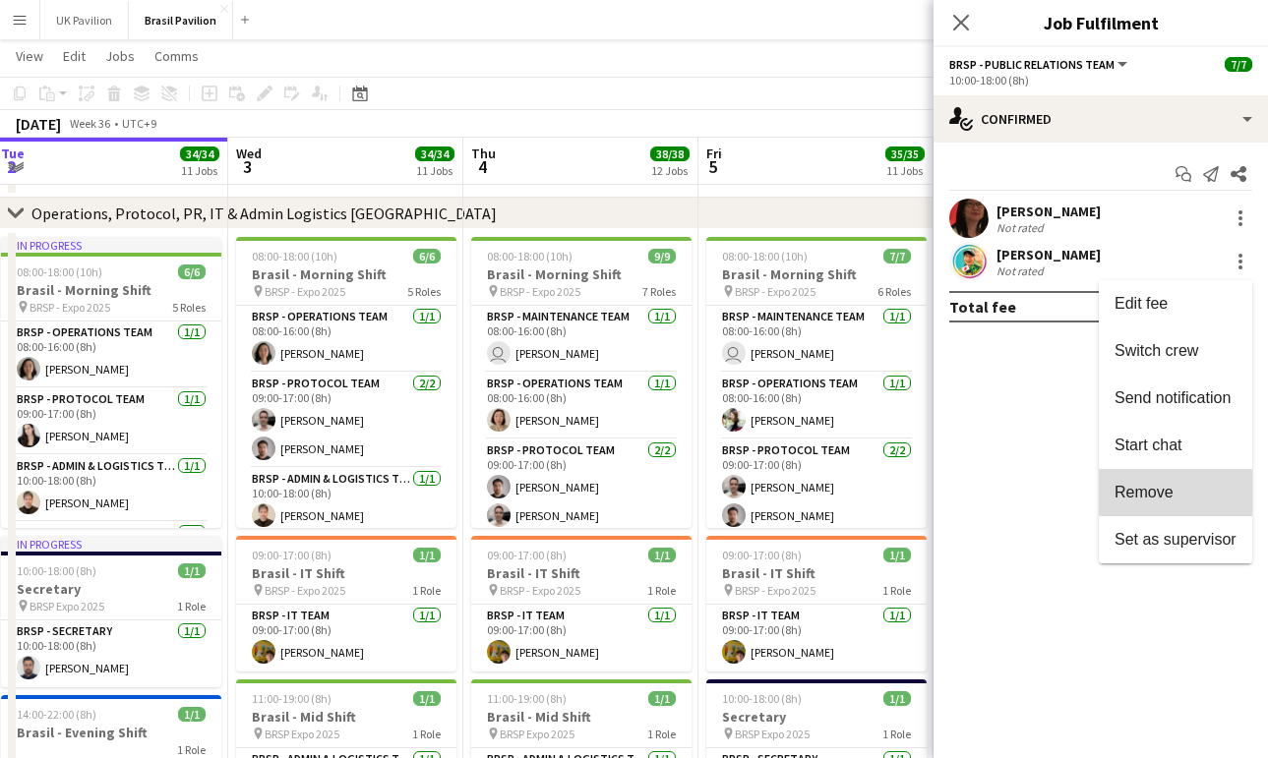
click at [1114, 487] on span "Remove" at bounding box center [1143, 492] width 59 height 17
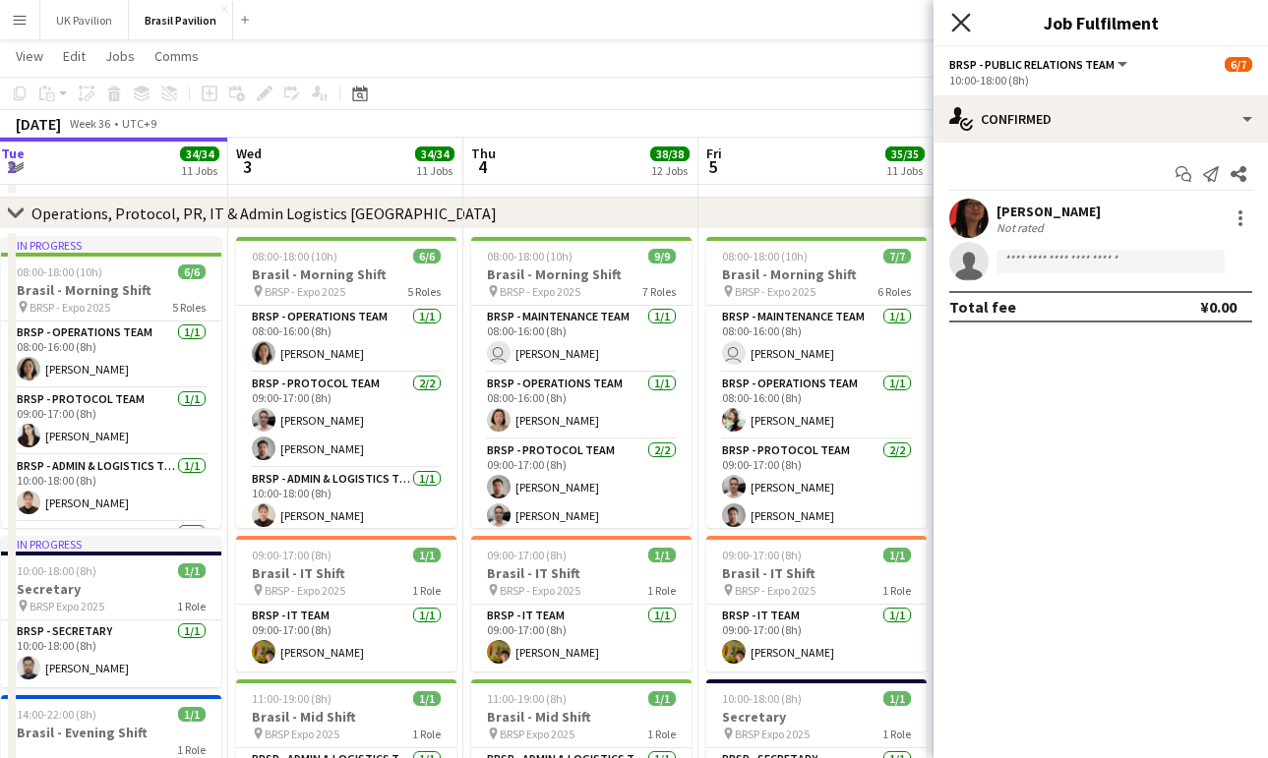
click at [958, 29] on icon "Close pop-in" at bounding box center [960, 22] width 19 height 19
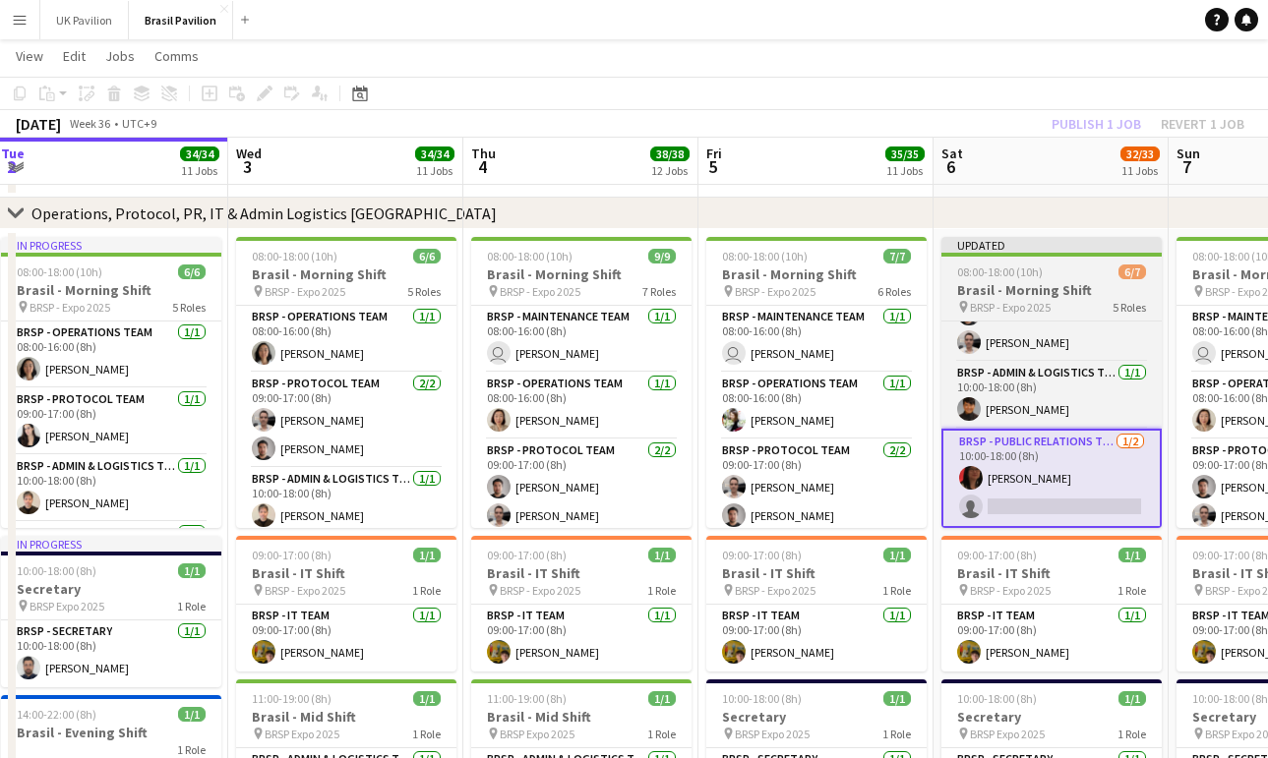
click at [1025, 299] on h3 "Brasil - Morning Shift" at bounding box center [1051, 290] width 220 height 18
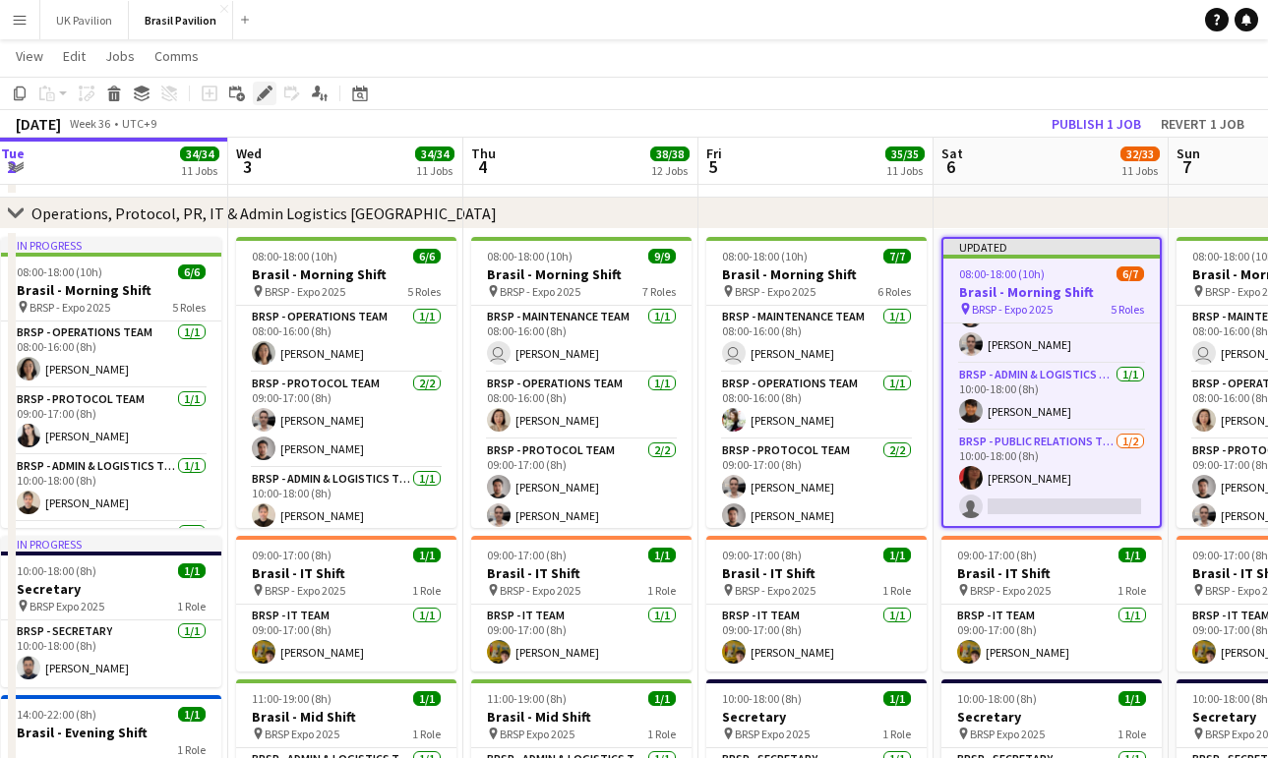
click at [267, 96] on icon "Edit" at bounding box center [265, 94] width 16 height 16
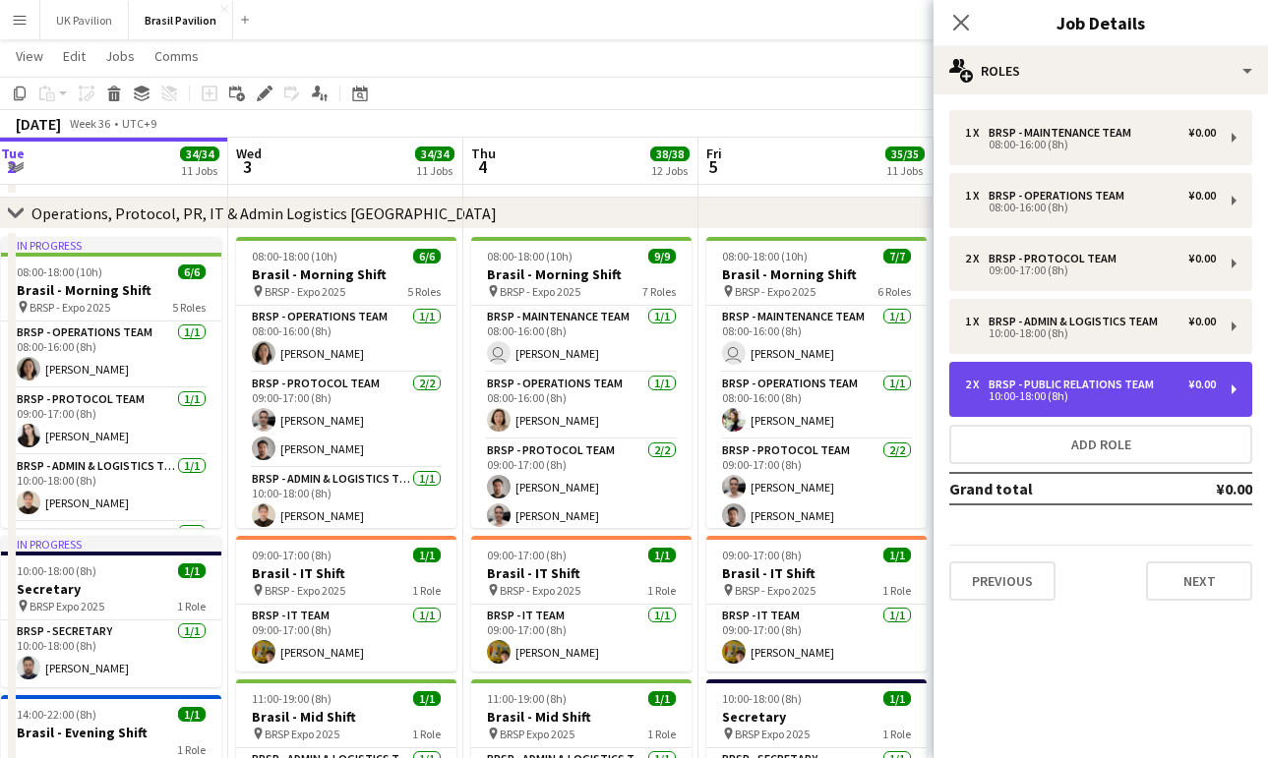
click at [1026, 391] on div "BRSP - Public Relations Team" at bounding box center [1074, 385] width 173 height 14
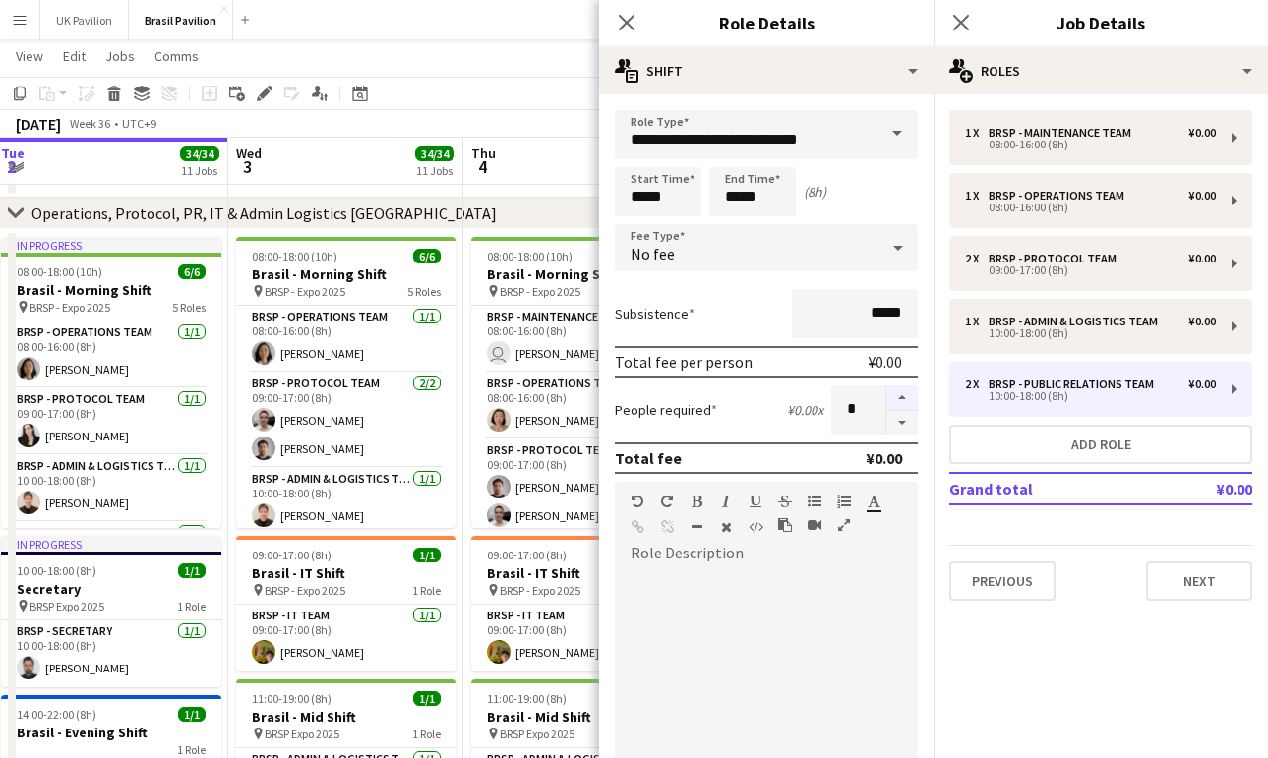
drag, startPoint x: 900, startPoint y: 434, endPoint x: 888, endPoint y: 421, distance: 17.4
click at [900, 433] on button "button" at bounding box center [901, 423] width 31 height 25
type input "*"
drag, startPoint x: 626, startPoint y: 21, endPoint x: 896, endPoint y: 45, distance: 270.6
click at [629, 22] on icon "Close pop-in" at bounding box center [627, 23] width 16 height 16
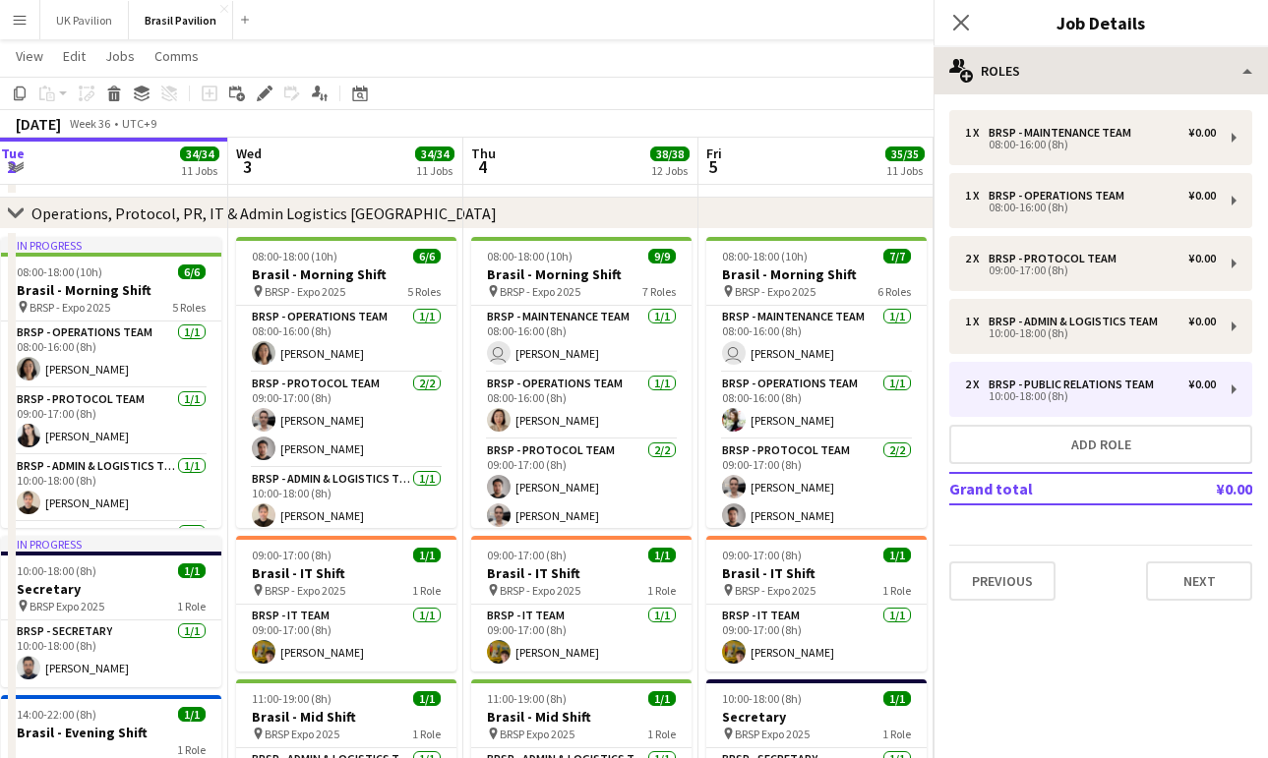
scroll to position [193, 0]
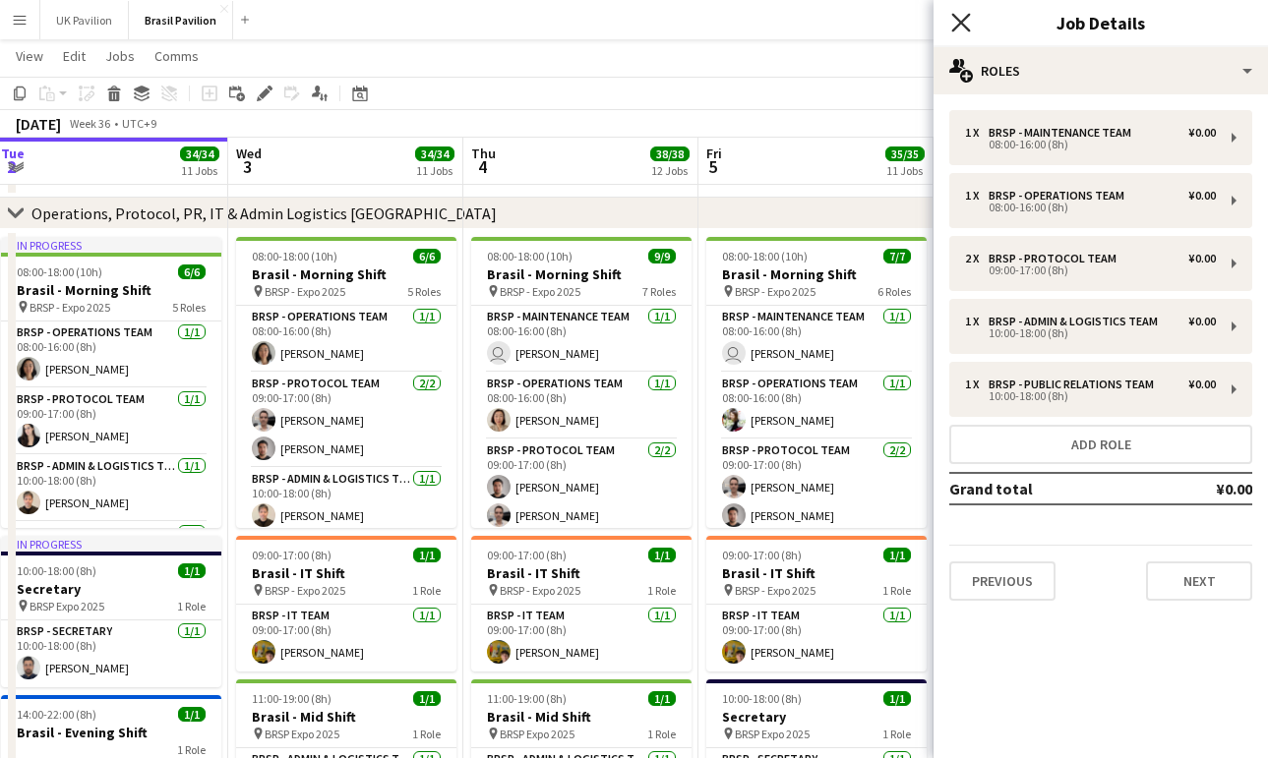
click at [963, 26] on icon at bounding box center [960, 22] width 19 height 19
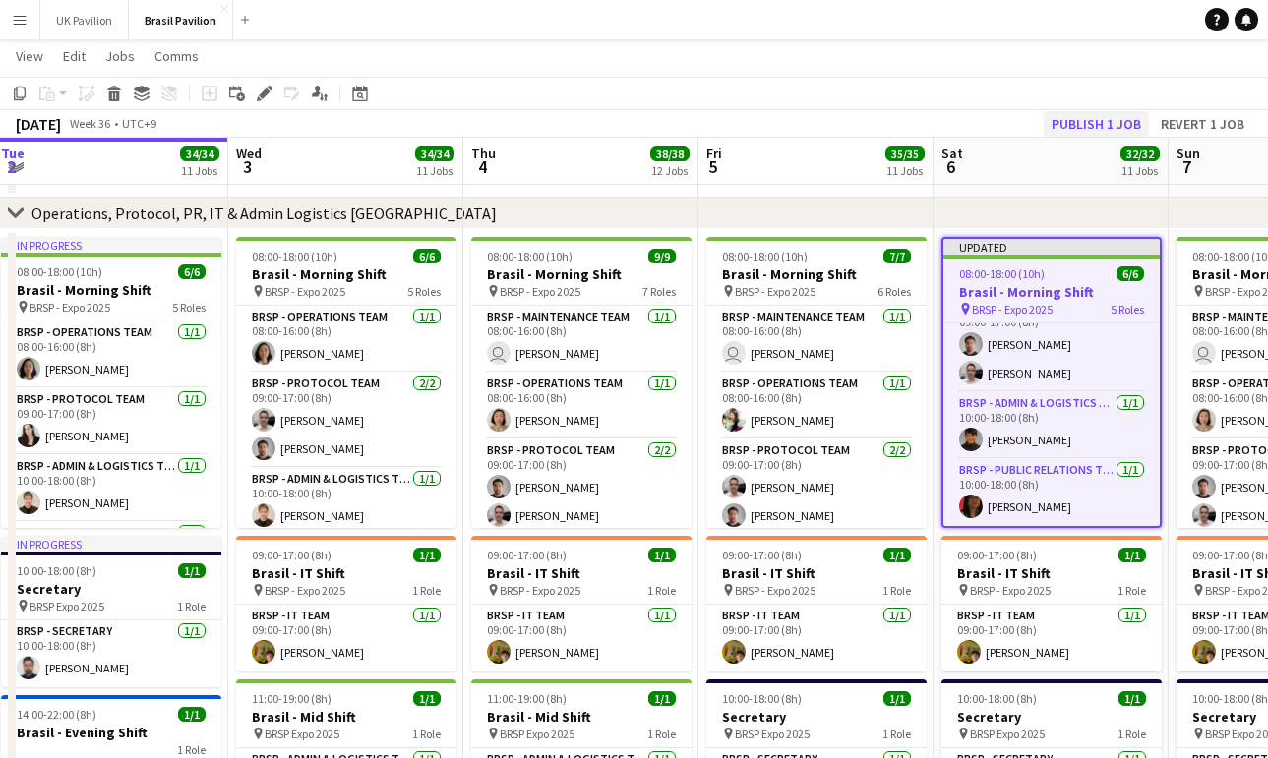
click at [1076, 123] on button "Publish 1 job" at bounding box center [1095, 124] width 105 height 26
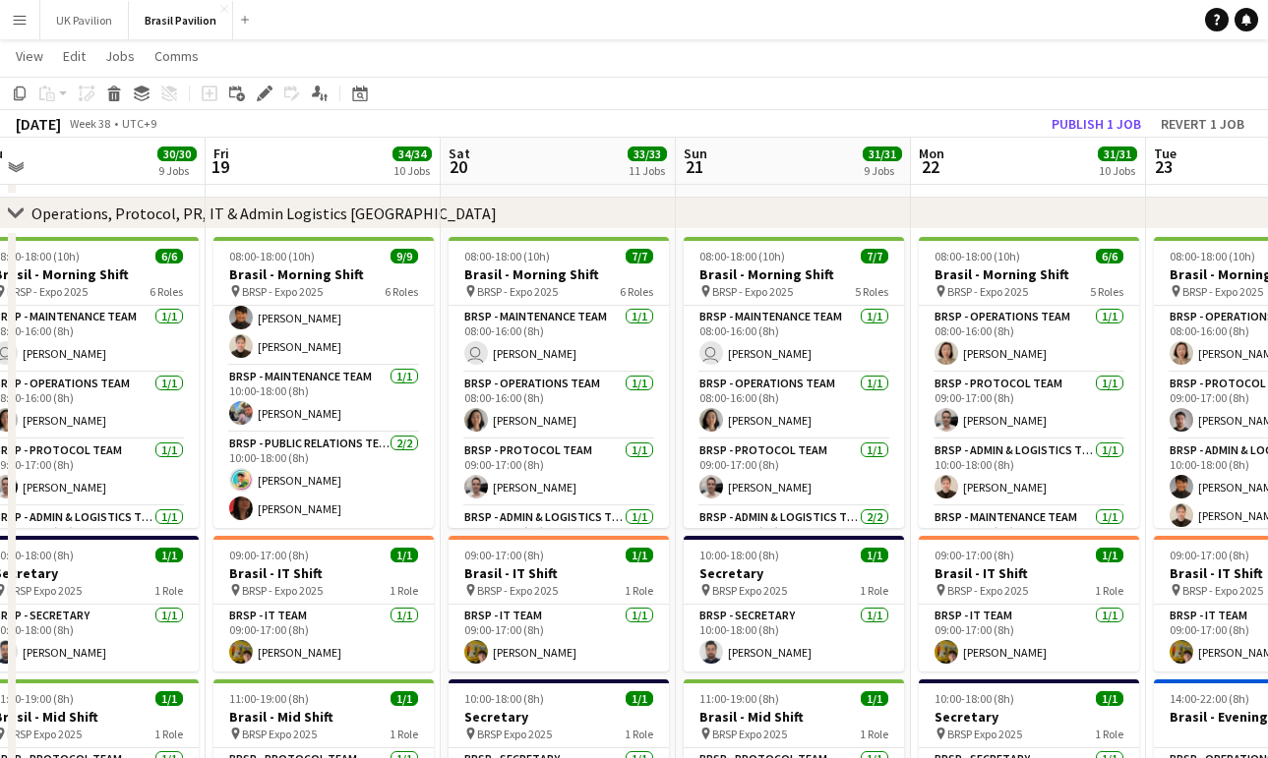
scroll to position [303, 0]
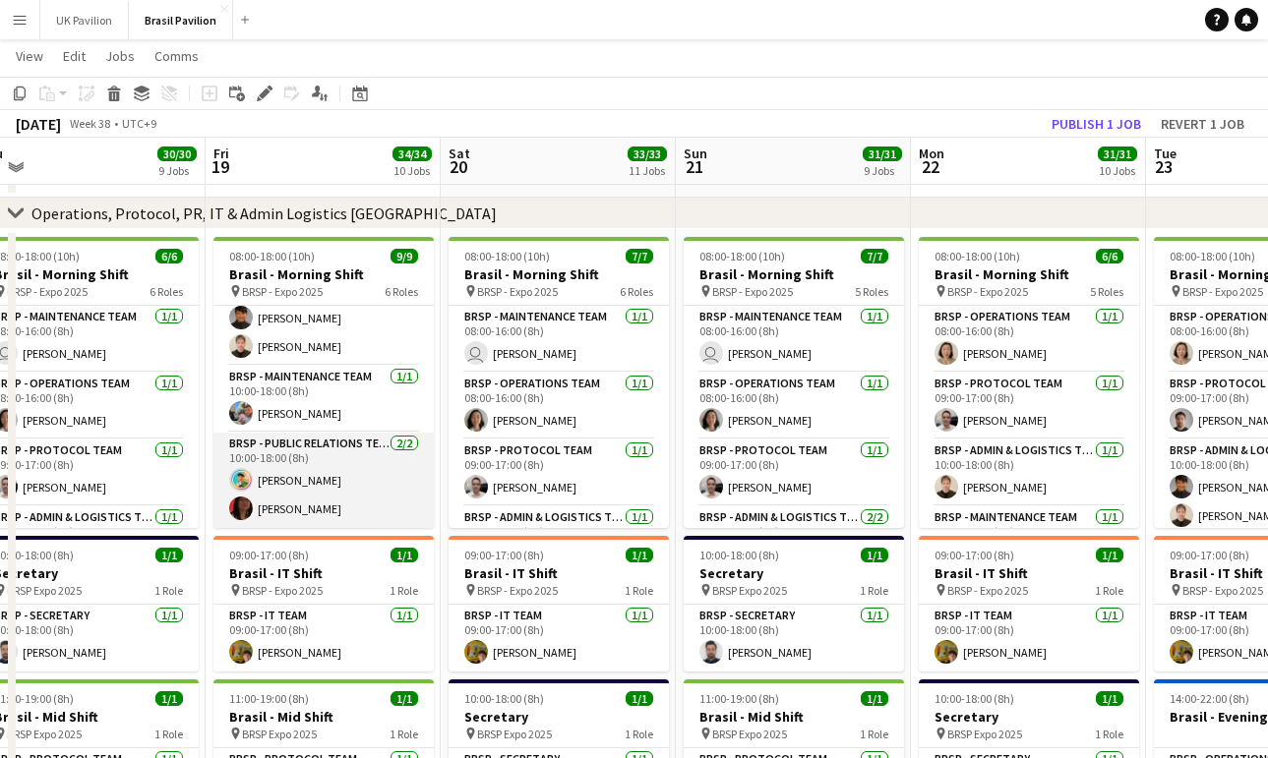
click at [323, 478] on app-card-role "BRSP - Public Relations Team [DATE] 10:00-18:00 (8h) [PERSON_NAME] [PERSON_NAME]" at bounding box center [323, 480] width 220 height 95
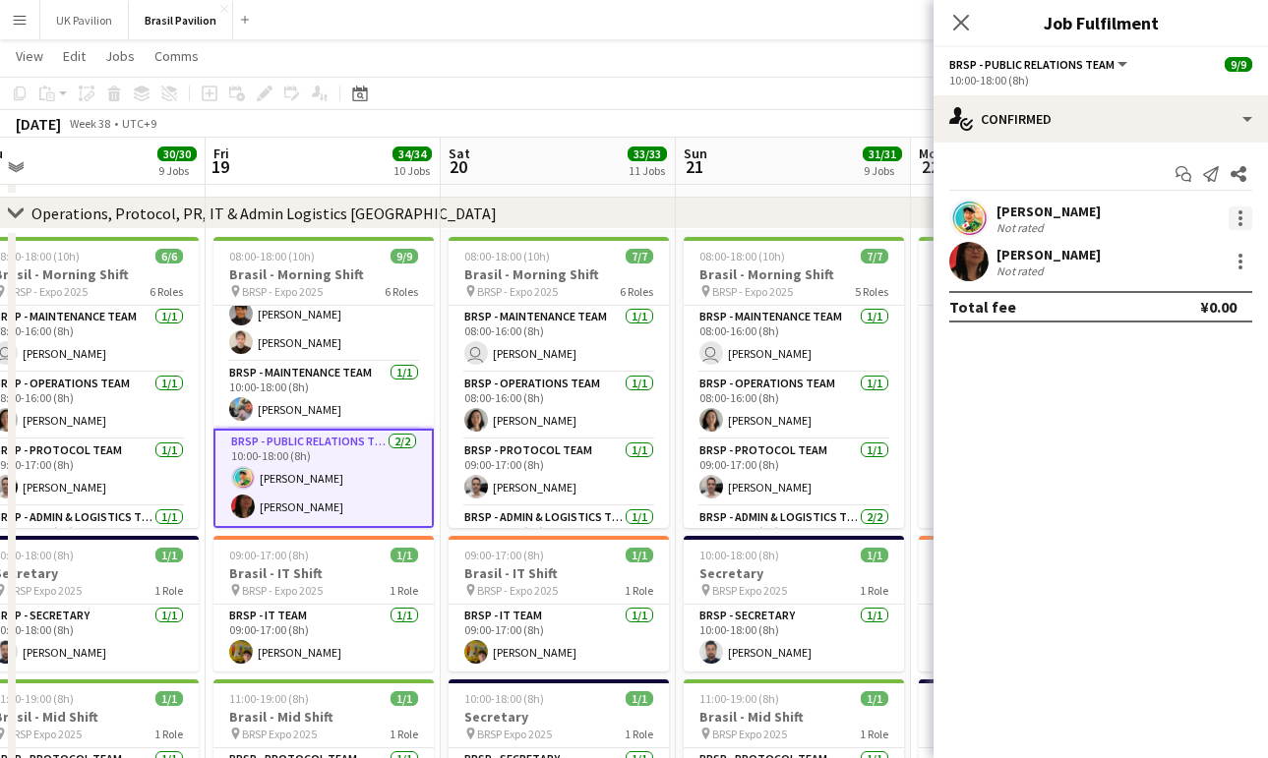
click at [1239, 227] on div at bounding box center [1240, 219] width 24 height 24
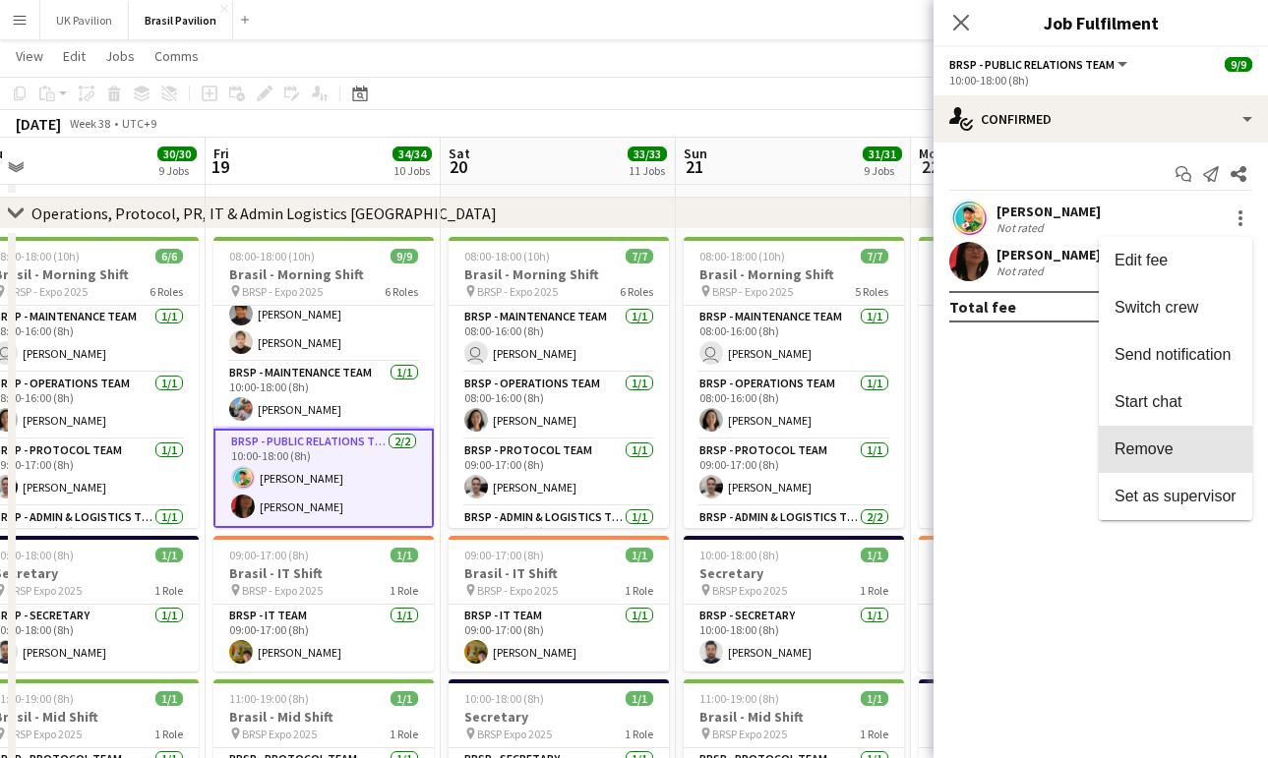
drag, startPoint x: 1161, startPoint y: 443, endPoint x: 1144, endPoint y: 419, distance: 29.5
click at [1161, 443] on span "Remove" at bounding box center [1175, 450] width 122 height 18
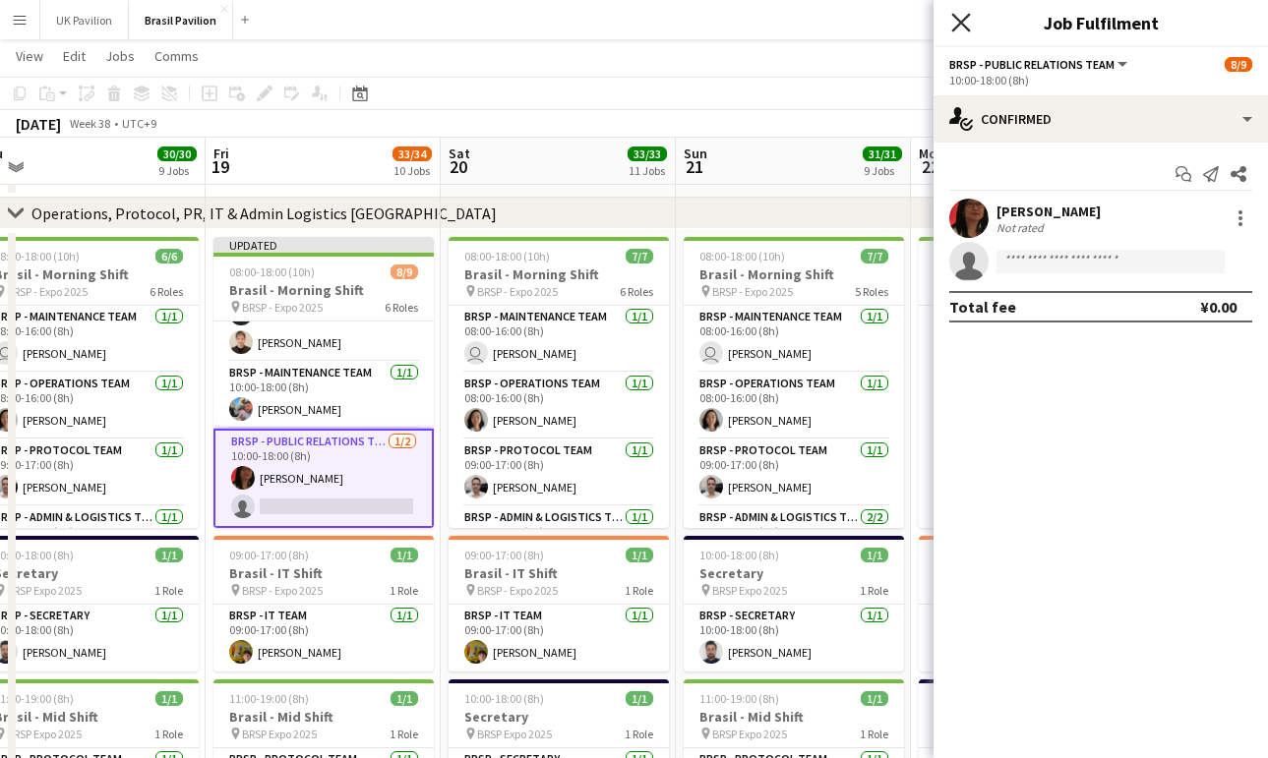
click at [960, 23] on icon at bounding box center [960, 22] width 19 height 19
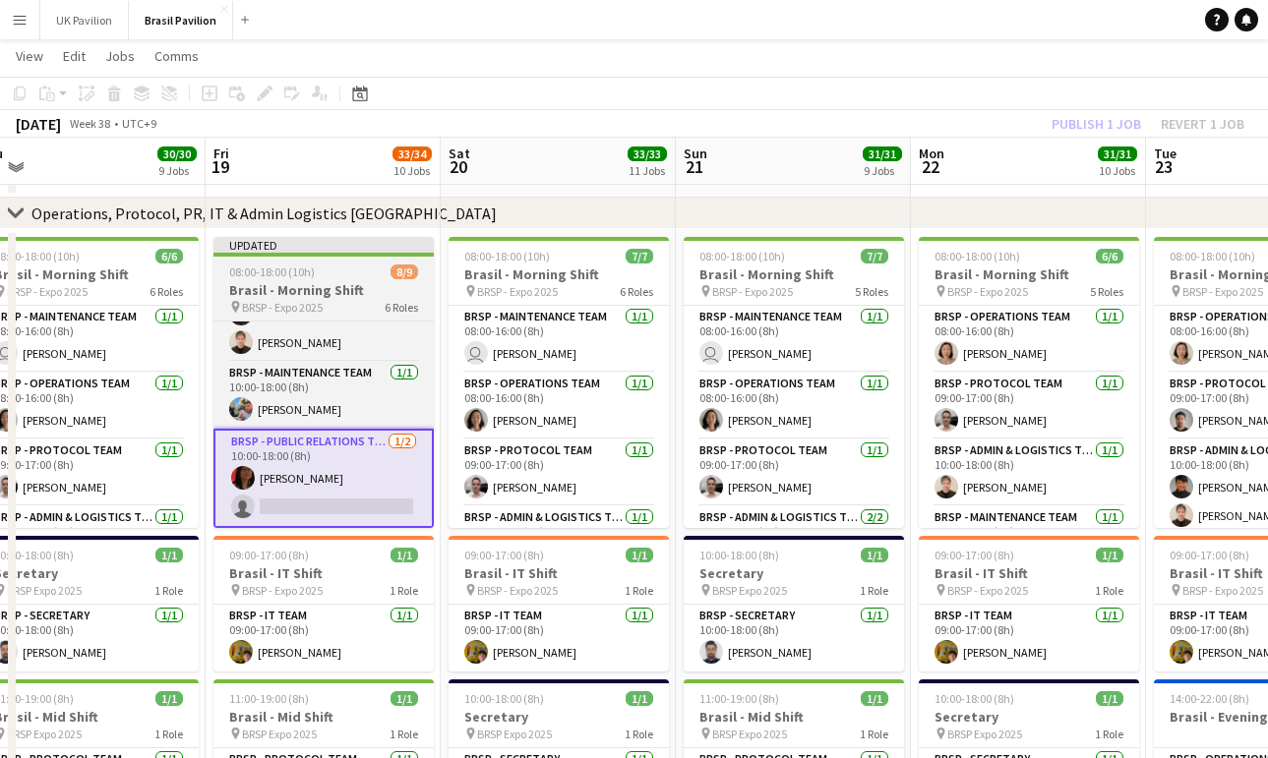
click at [333, 279] on div "08:00-18:00 (10h) 8/9" at bounding box center [323, 272] width 220 height 15
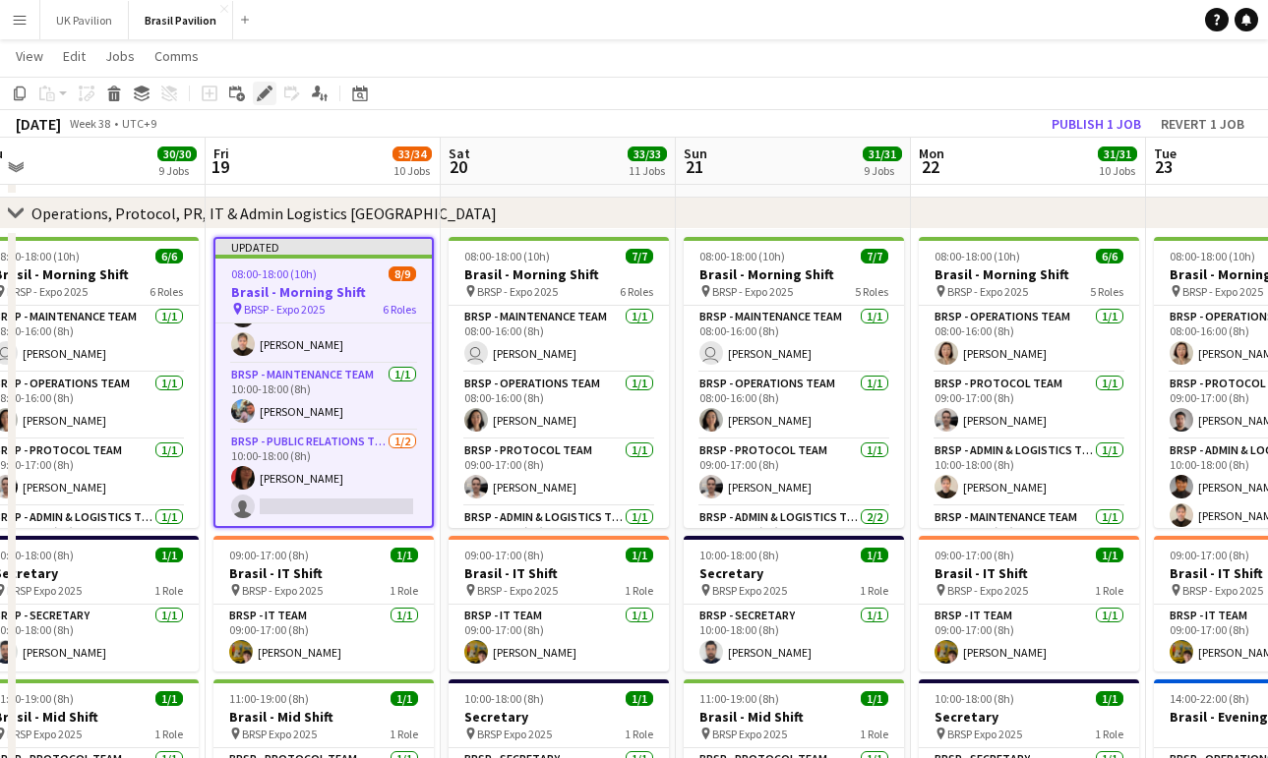
click at [261, 92] on icon "Edit" at bounding box center [265, 94] width 16 height 16
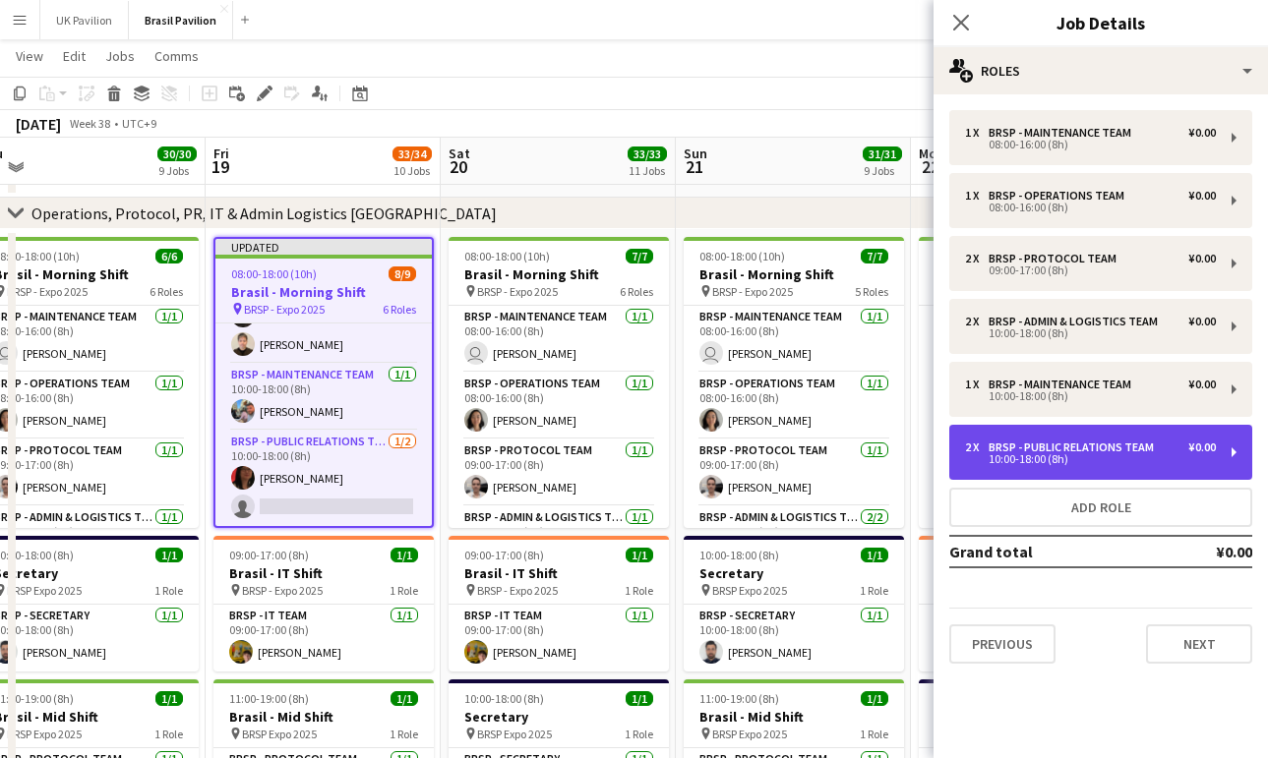
click at [996, 454] on div "BRSP - Public Relations Team" at bounding box center [1074, 448] width 173 height 14
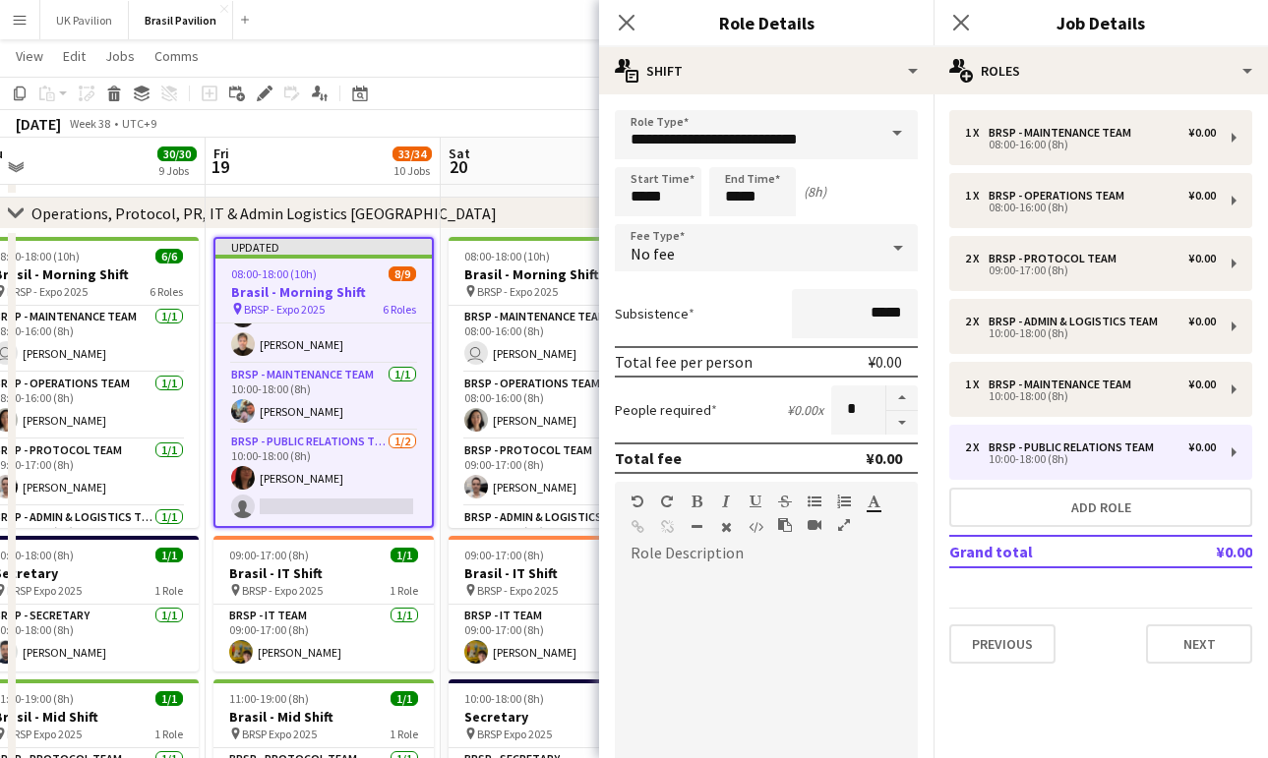
click at [901, 436] on button "button" at bounding box center [901, 423] width 31 height 25
type input "*"
drag, startPoint x: 630, startPoint y: 29, endPoint x: 861, endPoint y: 28, distance: 231.1
click at [638, 28] on app-icon "Close pop-in" at bounding box center [627, 23] width 24 height 24
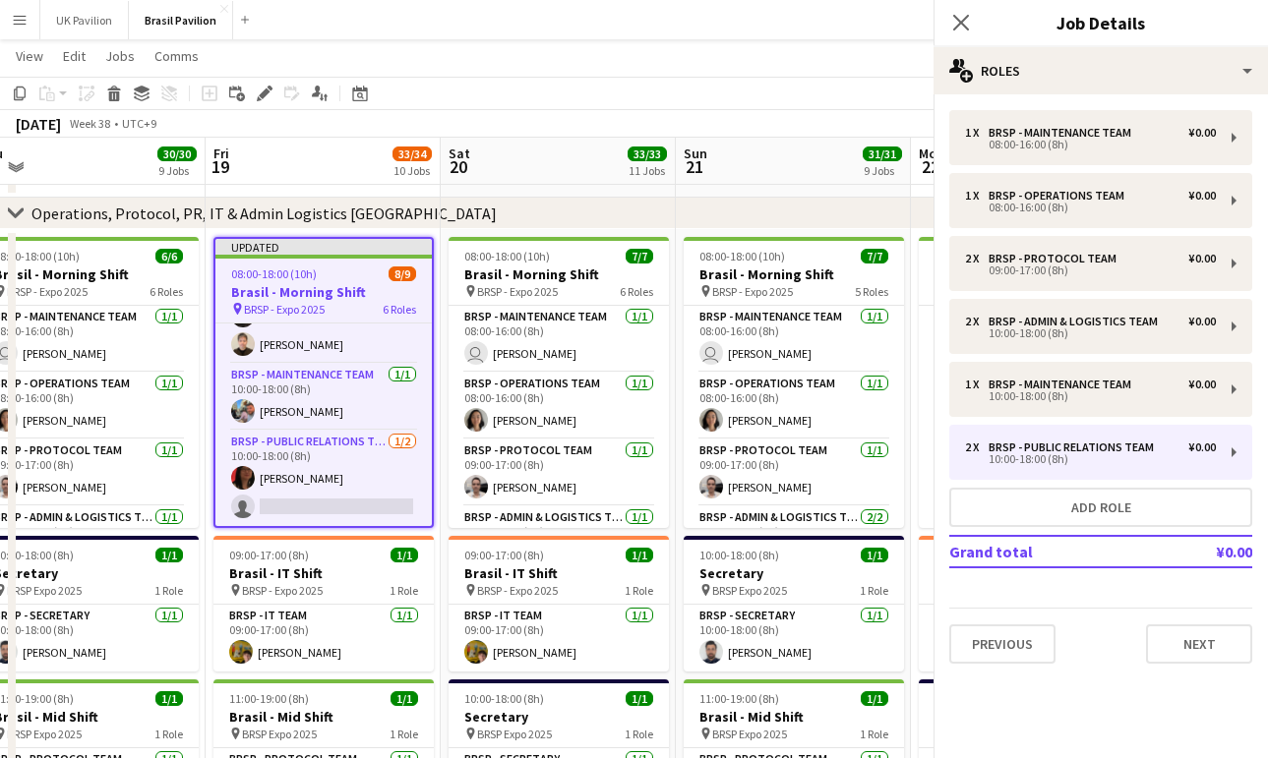
scroll to position [294, 0]
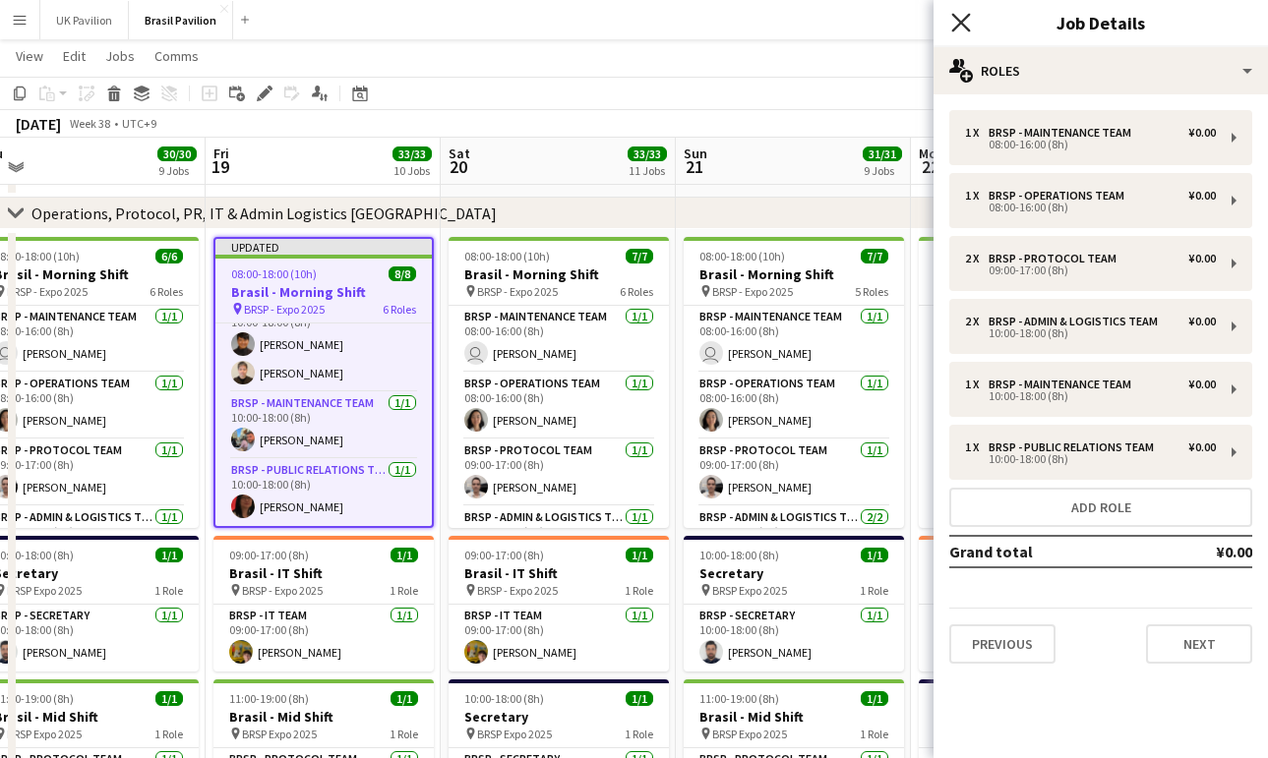
click at [966, 24] on icon "Close pop-in" at bounding box center [960, 22] width 19 height 19
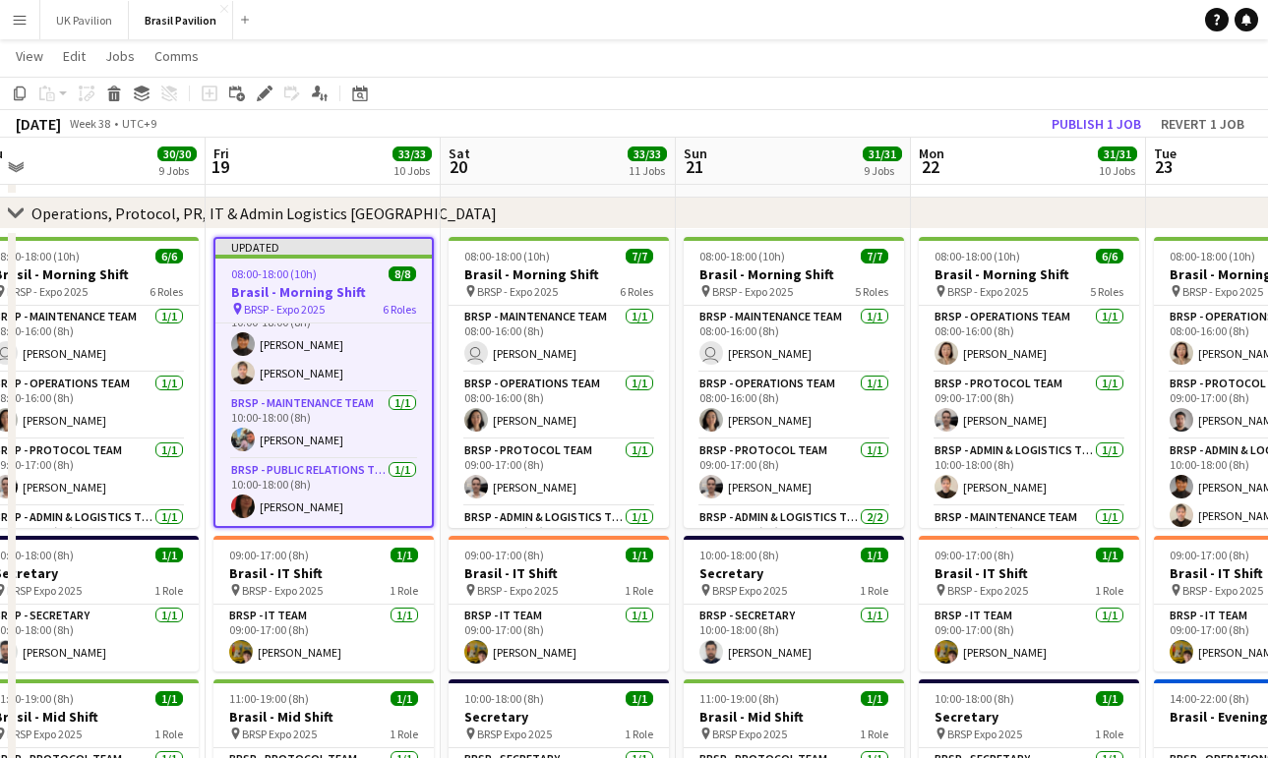
drag, startPoint x: 1084, startPoint y: 126, endPoint x: 1028, endPoint y: 107, distance: 59.1
click at [1085, 124] on button "Publish 1 job" at bounding box center [1095, 124] width 105 height 26
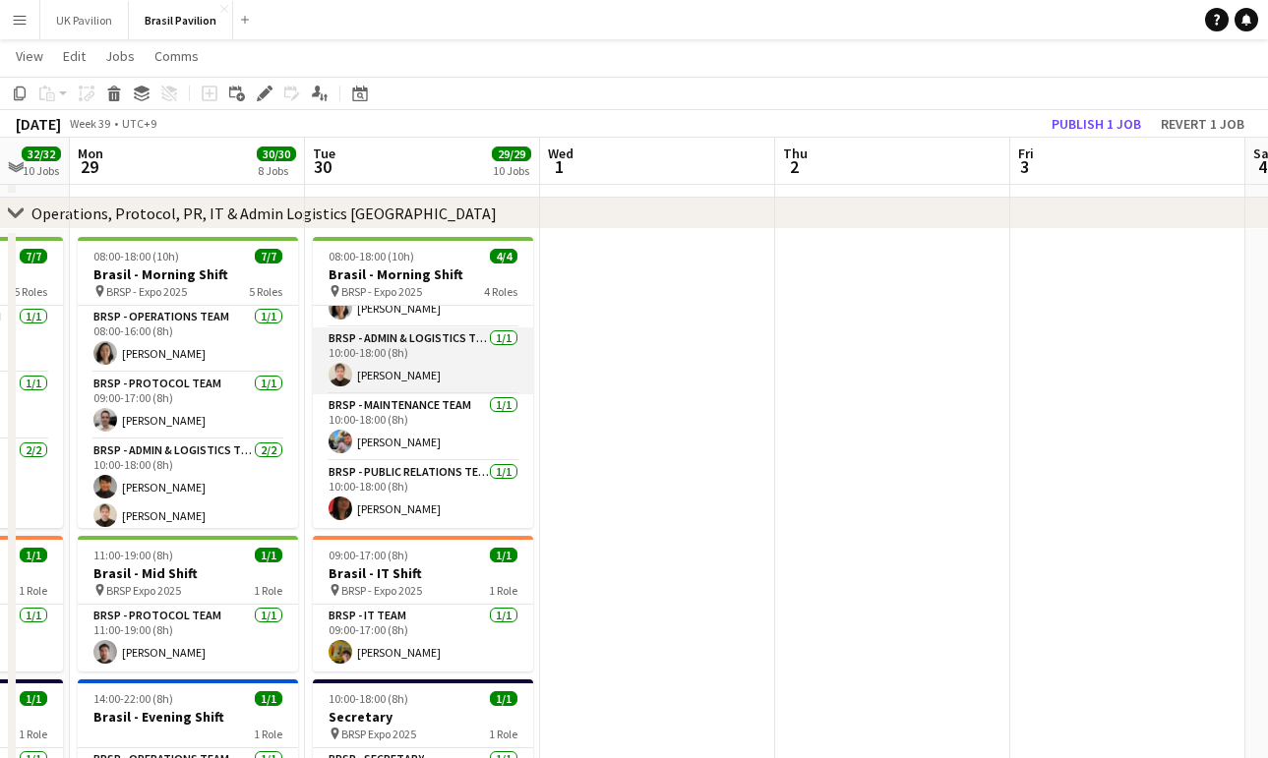
scroll to position [72, 0]
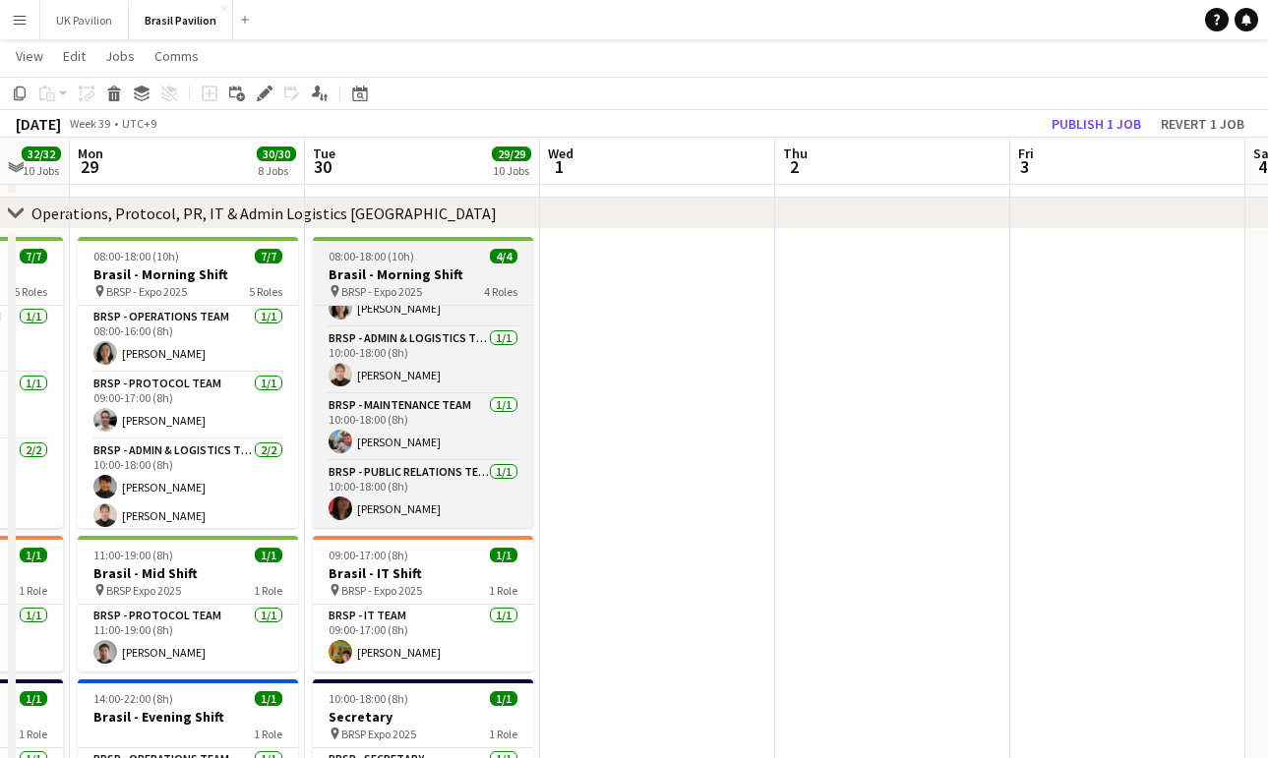
click at [421, 277] on h3 "Brasil - Morning Shift" at bounding box center [423, 275] width 220 height 18
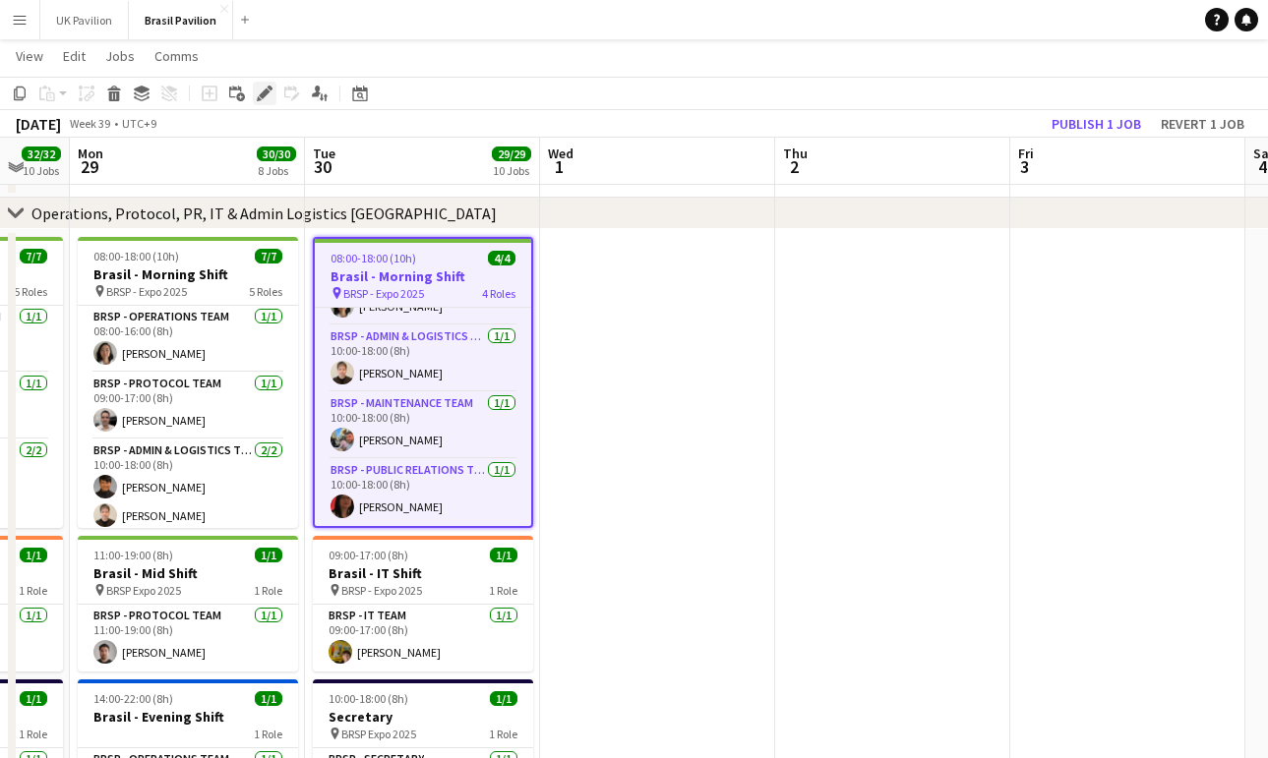
click at [267, 86] on icon "Edit" at bounding box center [265, 94] width 16 height 16
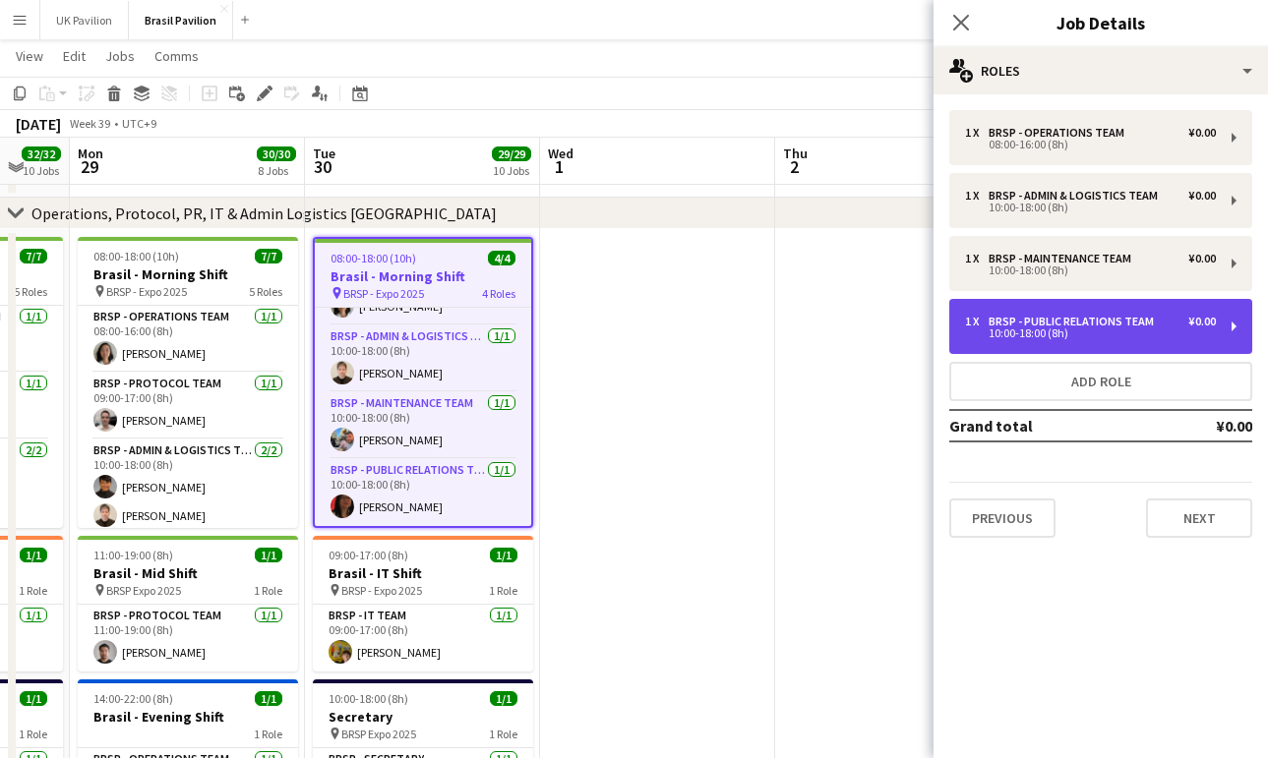
click at [1038, 338] on div "10:00-18:00 (8h)" at bounding box center [1090, 333] width 251 height 10
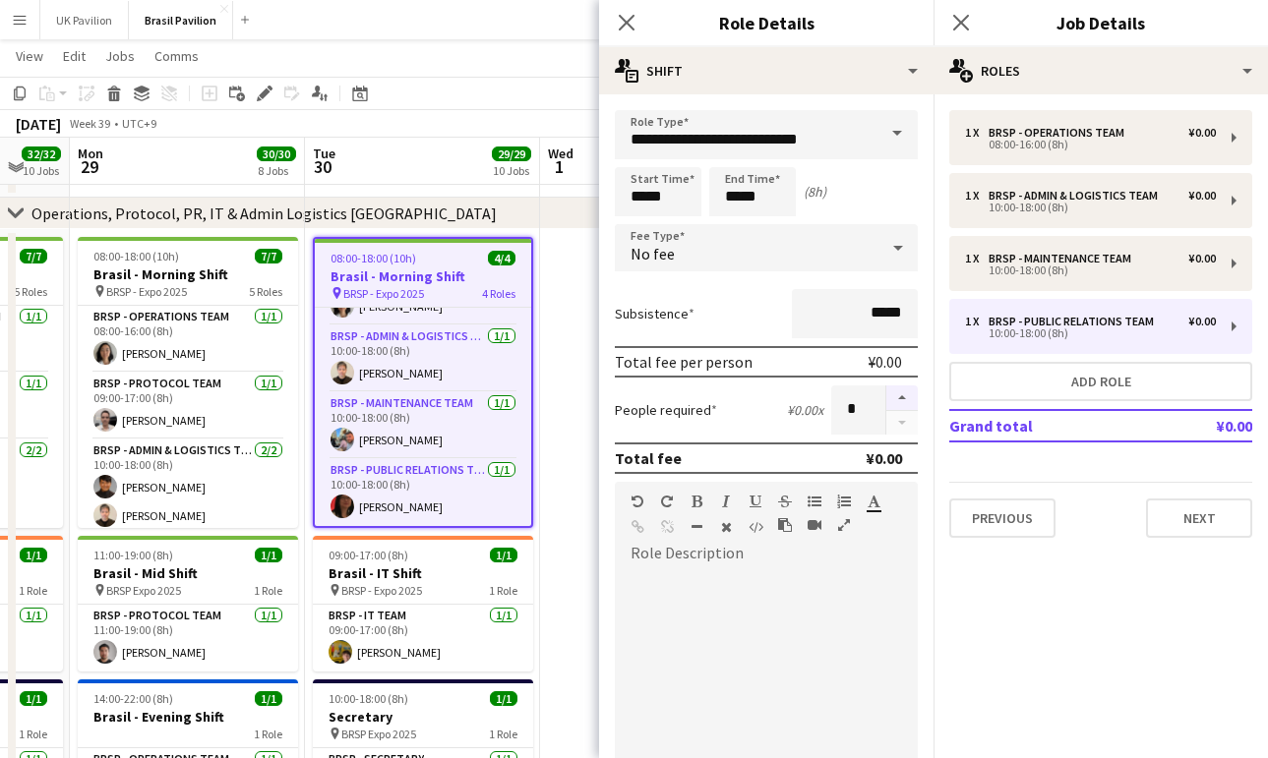
click at [900, 411] on button "button" at bounding box center [901, 399] width 31 height 26
type input "*"
click at [624, 24] on icon "Close pop-in" at bounding box center [626, 22] width 19 height 19
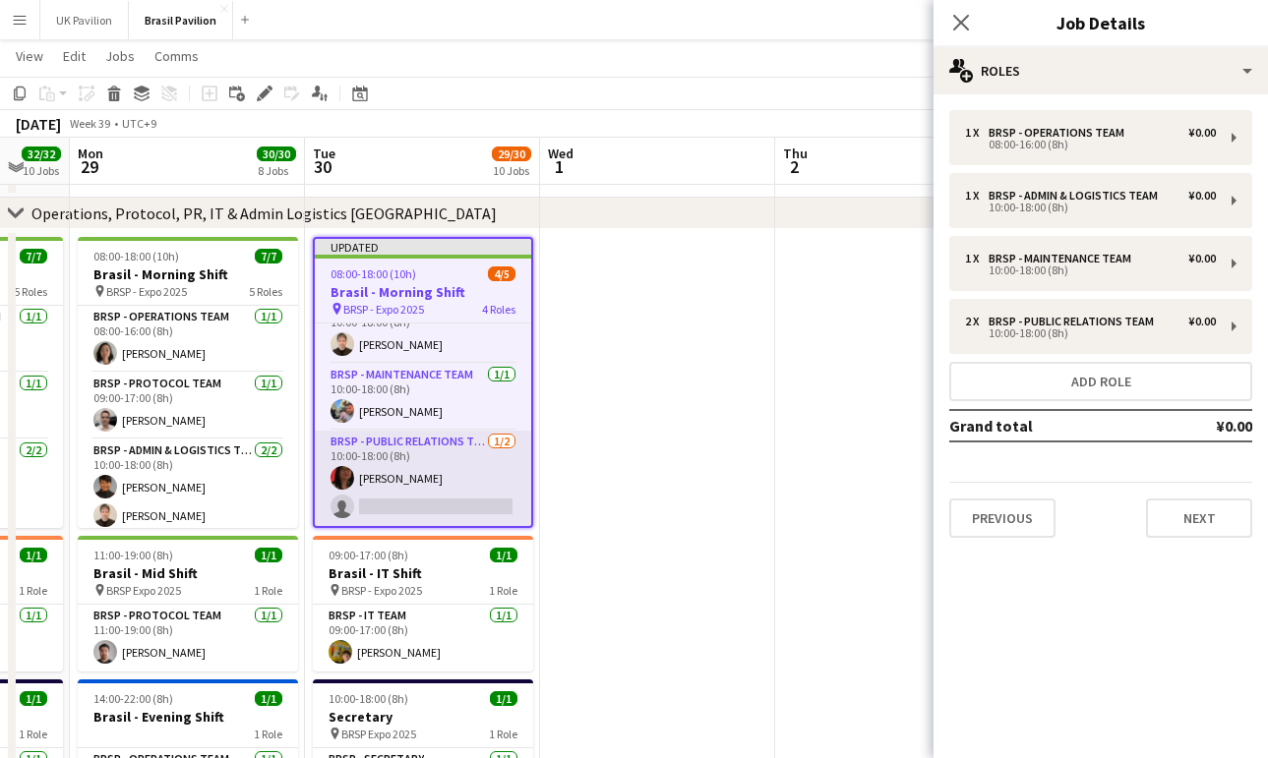
scroll to position [120, 0]
click at [422, 511] on app-card-role "BRSP - Public Relations Team [DATE] 10:00-18:00 (8h) [PERSON_NAME] single-neutr…" at bounding box center [423, 478] width 216 height 95
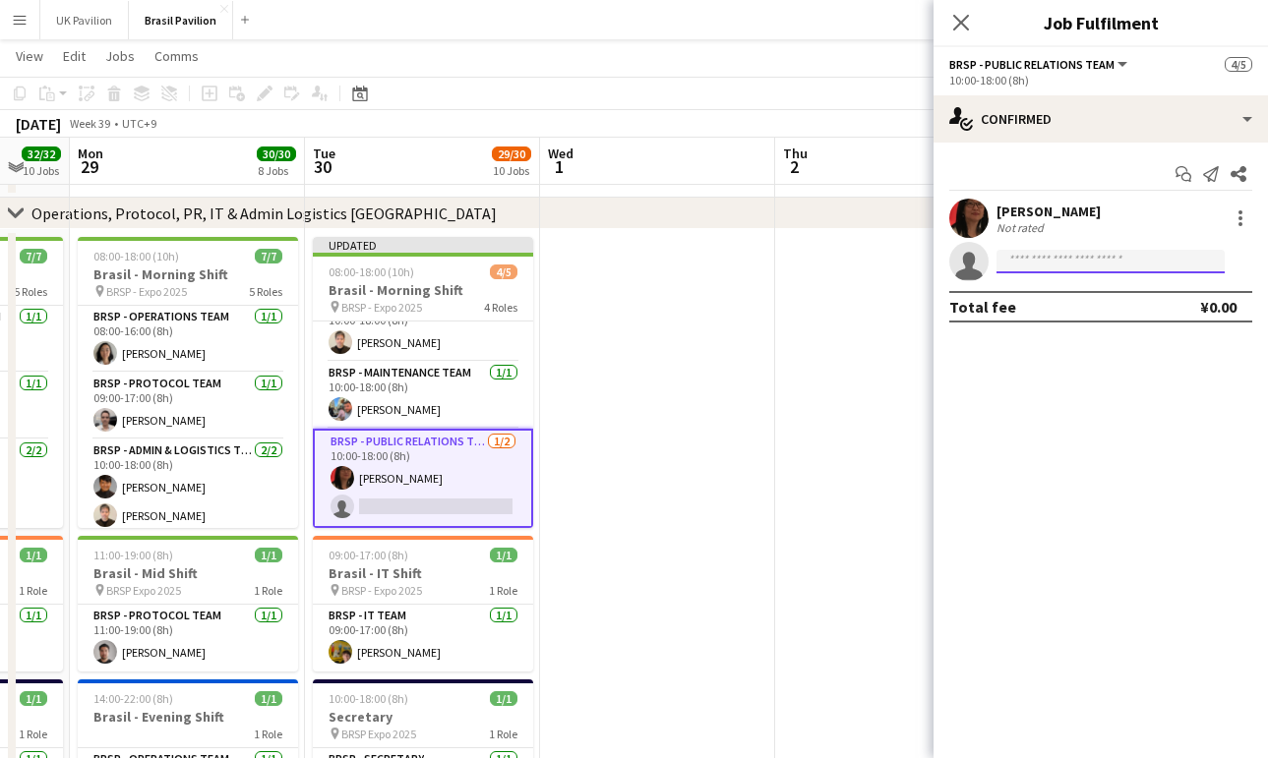
drag, startPoint x: 1021, startPoint y: 272, endPoint x: 1031, endPoint y: 273, distance: 9.9
click at [1021, 272] on input at bounding box center [1110, 262] width 228 height 24
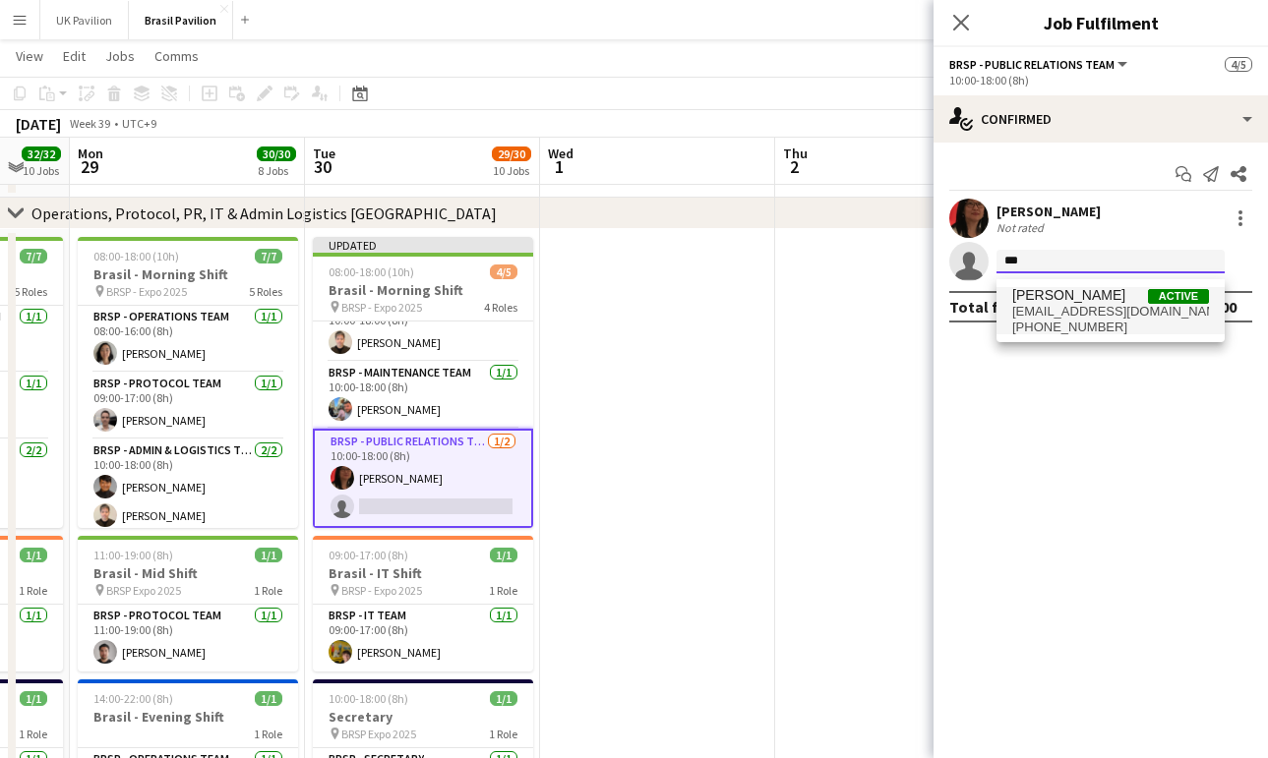
type input "***"
click at [1056, 301] on span "[PERSON_NAME]" at bounding box center [1068, 295] width 113 height 17
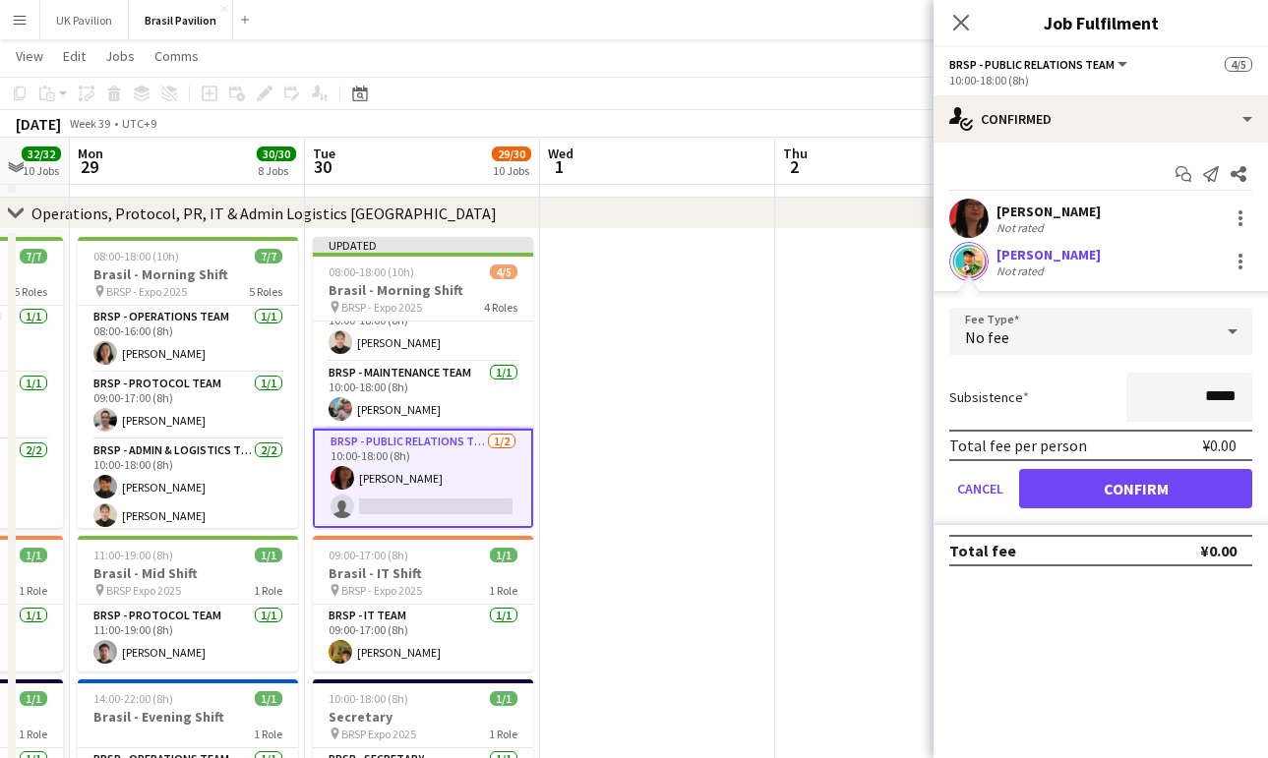
drag, startPoint x: 1150, startPoint y: 504, endPoint x: 1123, endPoint y: 405, distance: 101.9
click at [1150, 504] on button "Confirm" at bounding box center [1135, 488] width 233 height 39
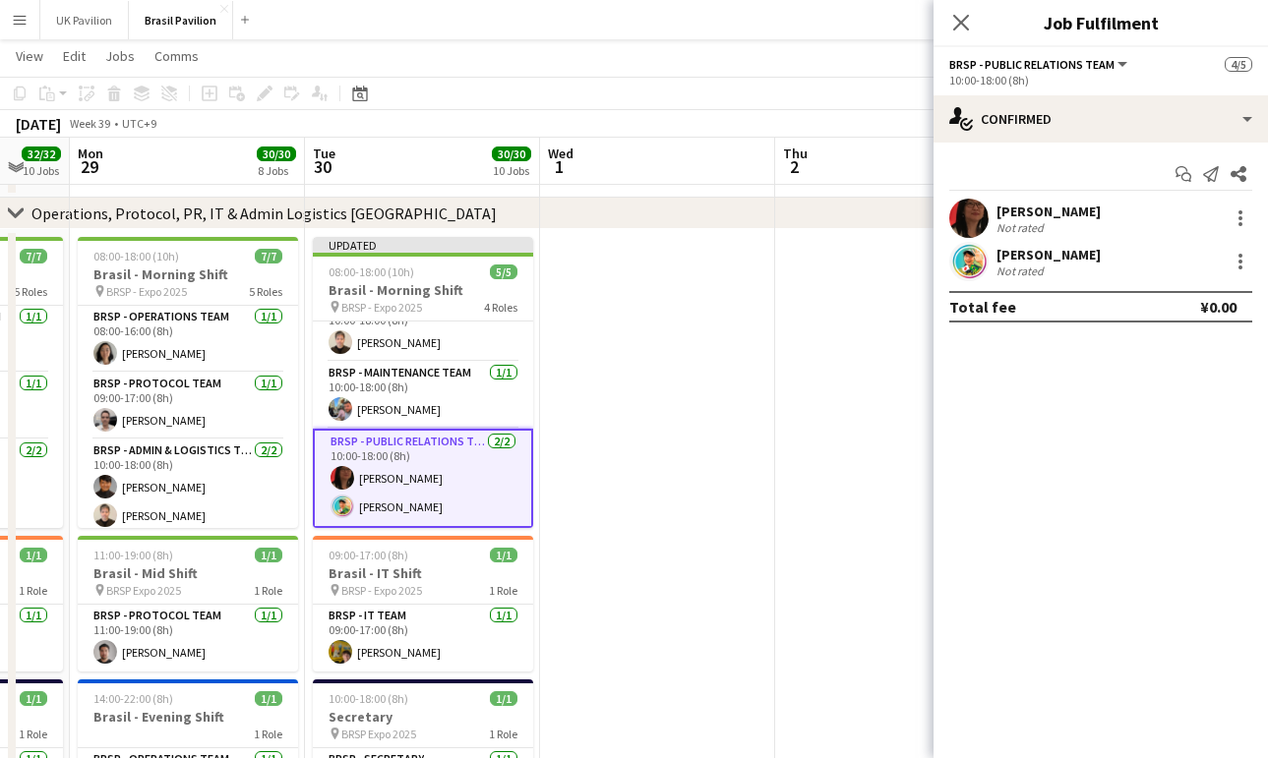
drag, startPoint x: 959, startPoint y: 21, endPoint x: 946, endPoint y: 39, distance: 22.6
click at [959, 21] on icon at bounding box center [961, 23] width 16 height 16
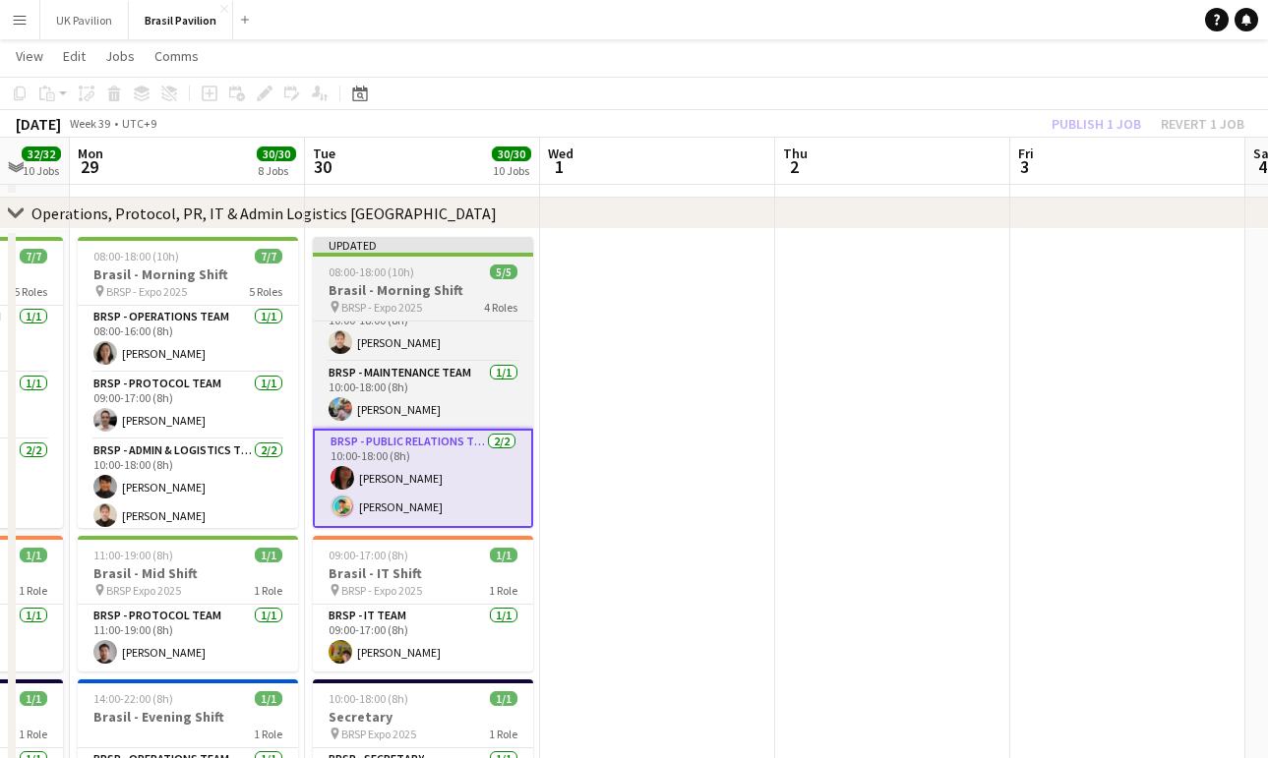
click at [350, 299] on h3 "Brasil - Morning Shift" at bounding box center [423, 290] width 220 height 18
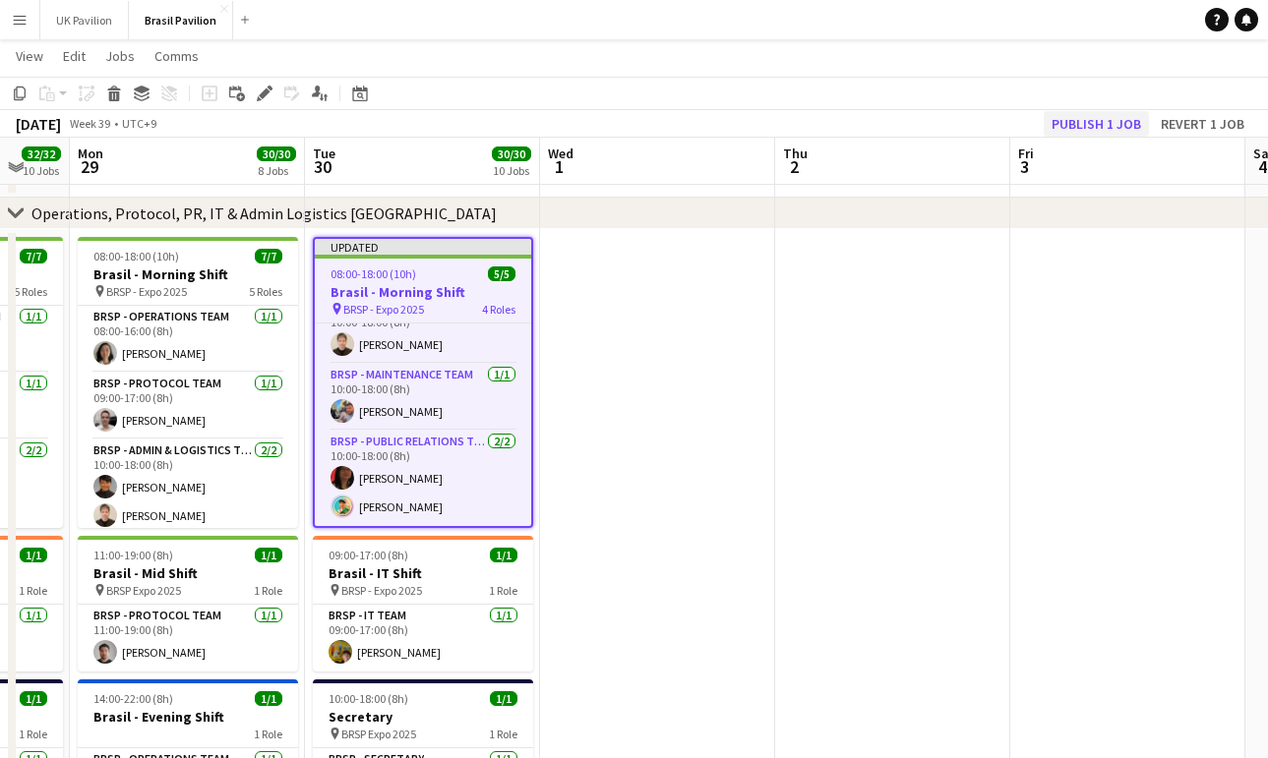
click at [1043, 125] on button "Publish 1 job" at bounding box center [1095, 124] width 105 height 26
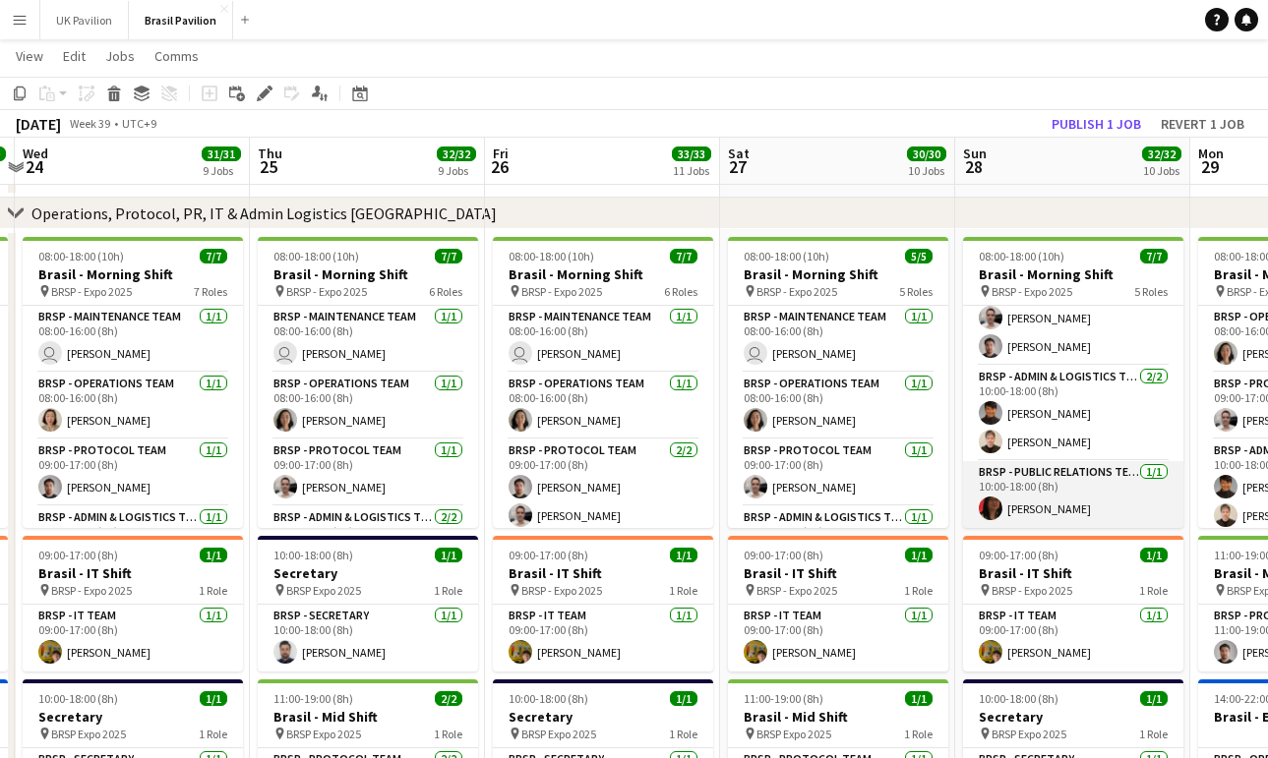
scroll to position [202, 0]
click at [22, 23] on app-icon "Menu" at bounding box center [20, 20] width 16 height 16
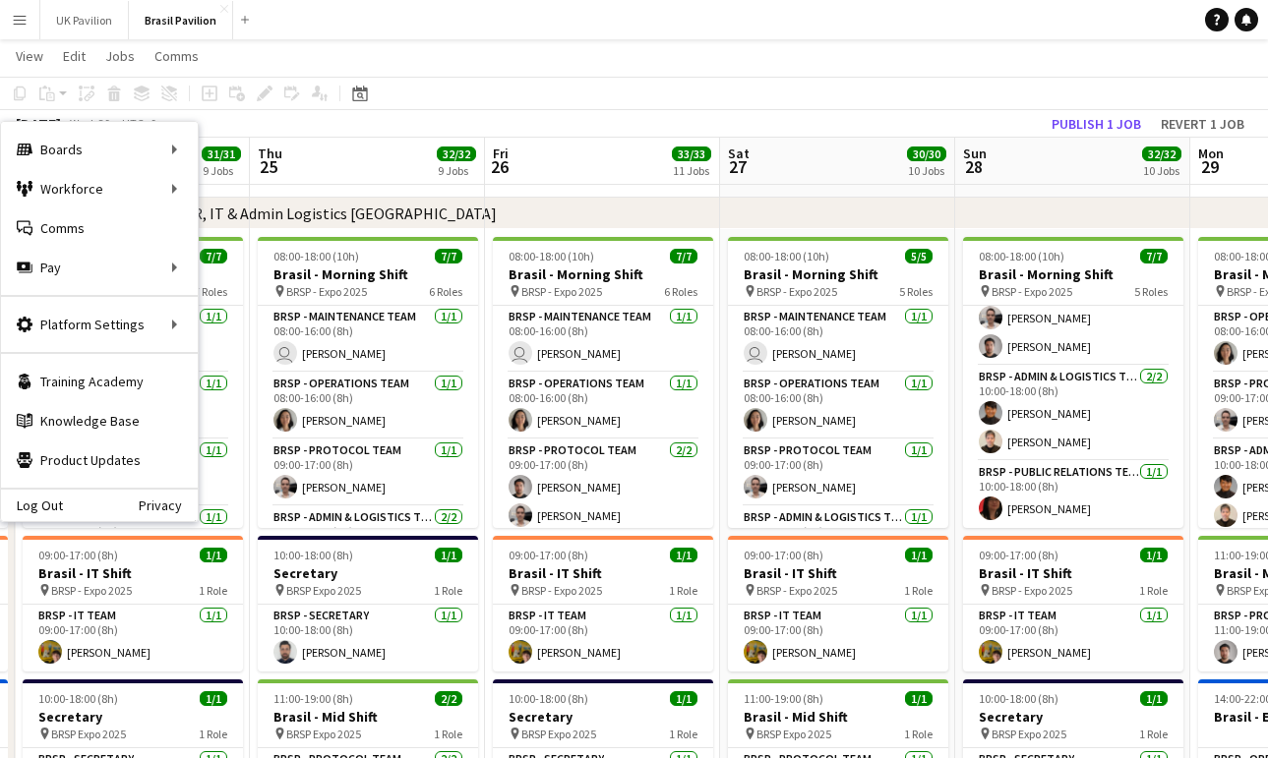
scroll to position [100, 0]
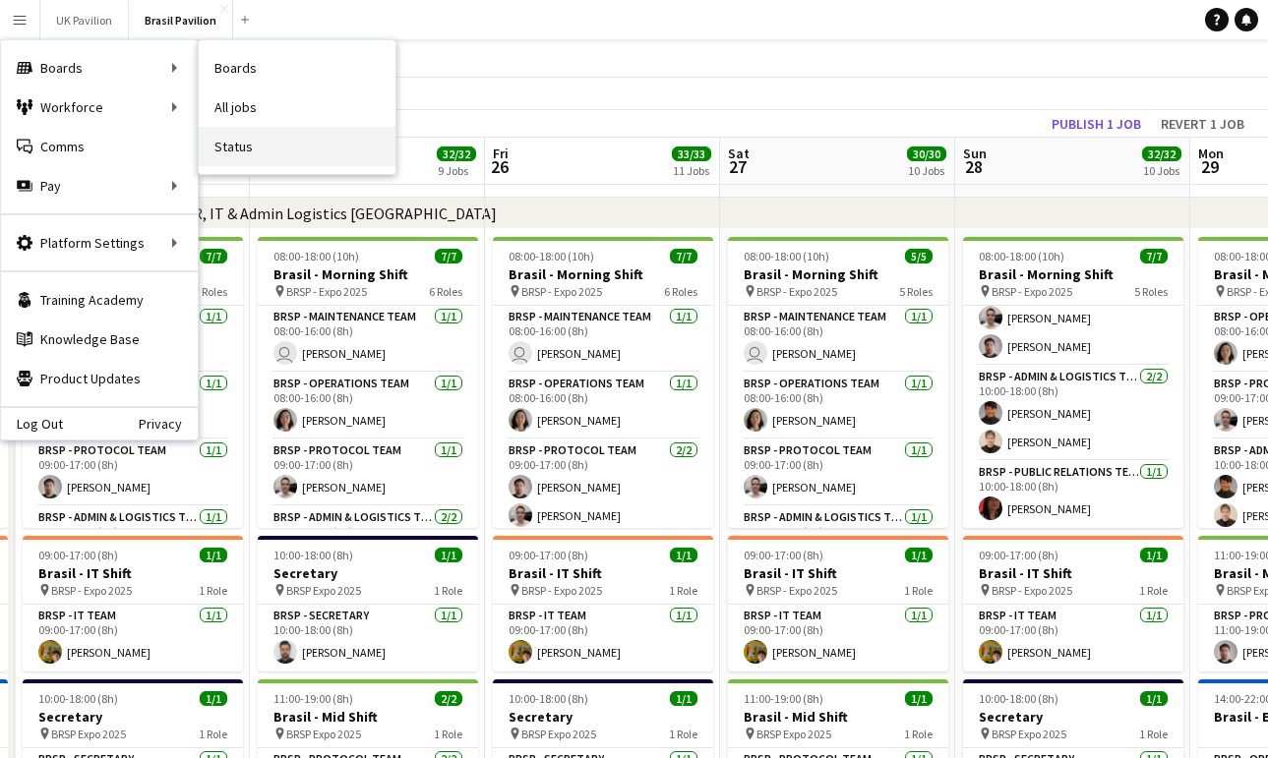
click at [256, 154] on link "Status" at bounding box center [297, 146] width 197 height 39
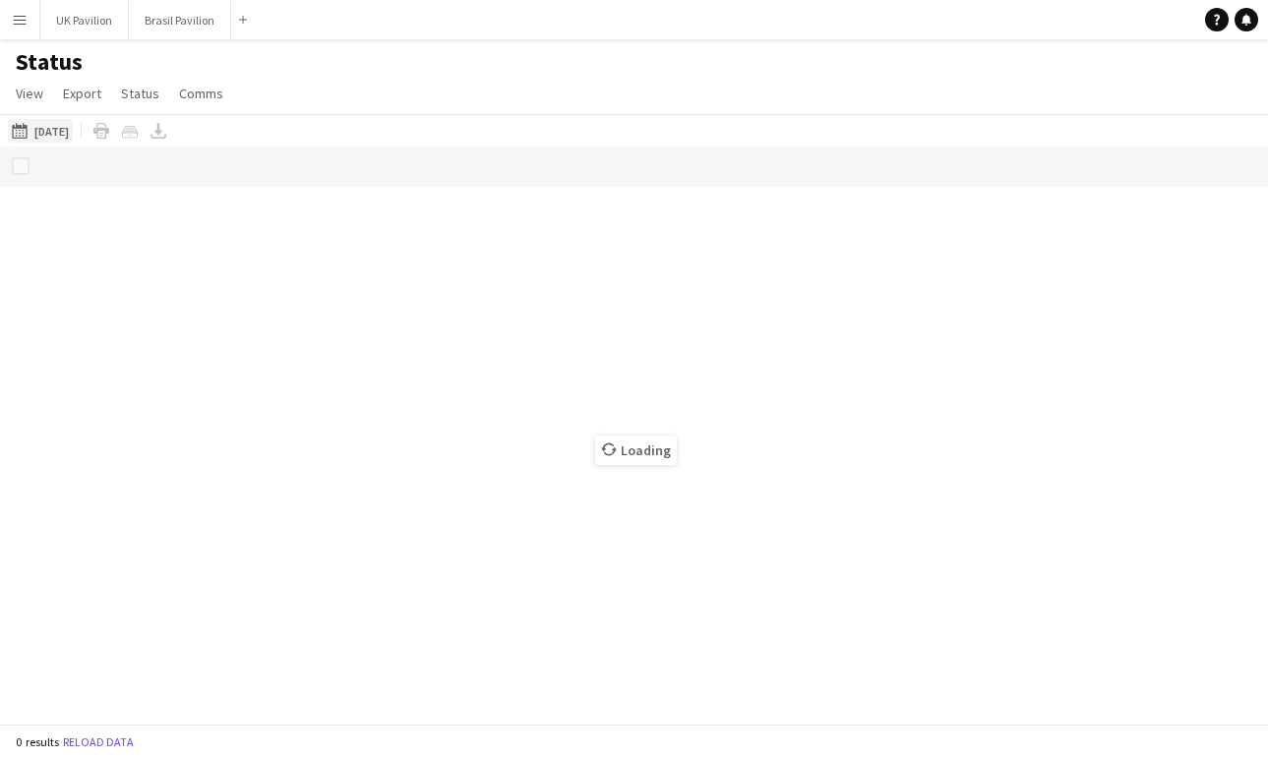
click at [59, 143] on button "[DATE] to [DATE] [DATE]" at bounding box center [40, 131] width 65 height 24
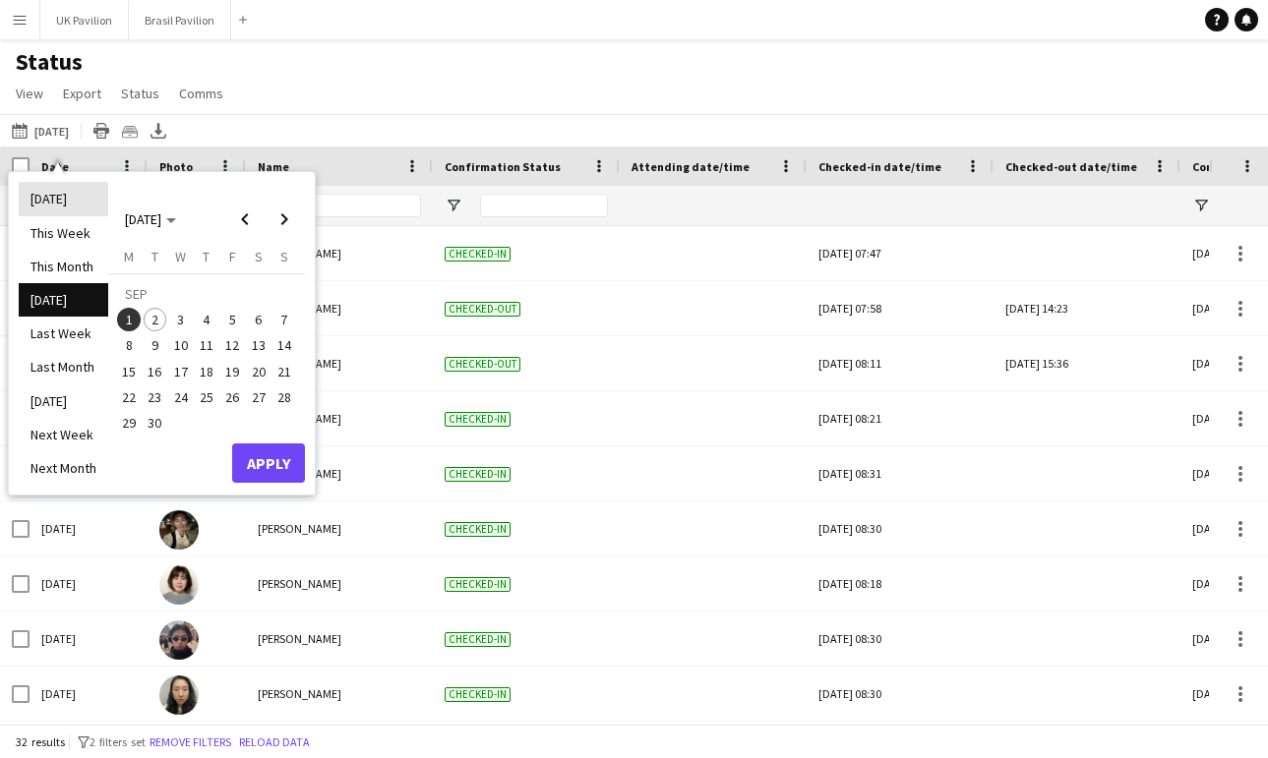
click at [58, 198] on li "[DATE]" at bounding box center [63, 198] width 89 height 33
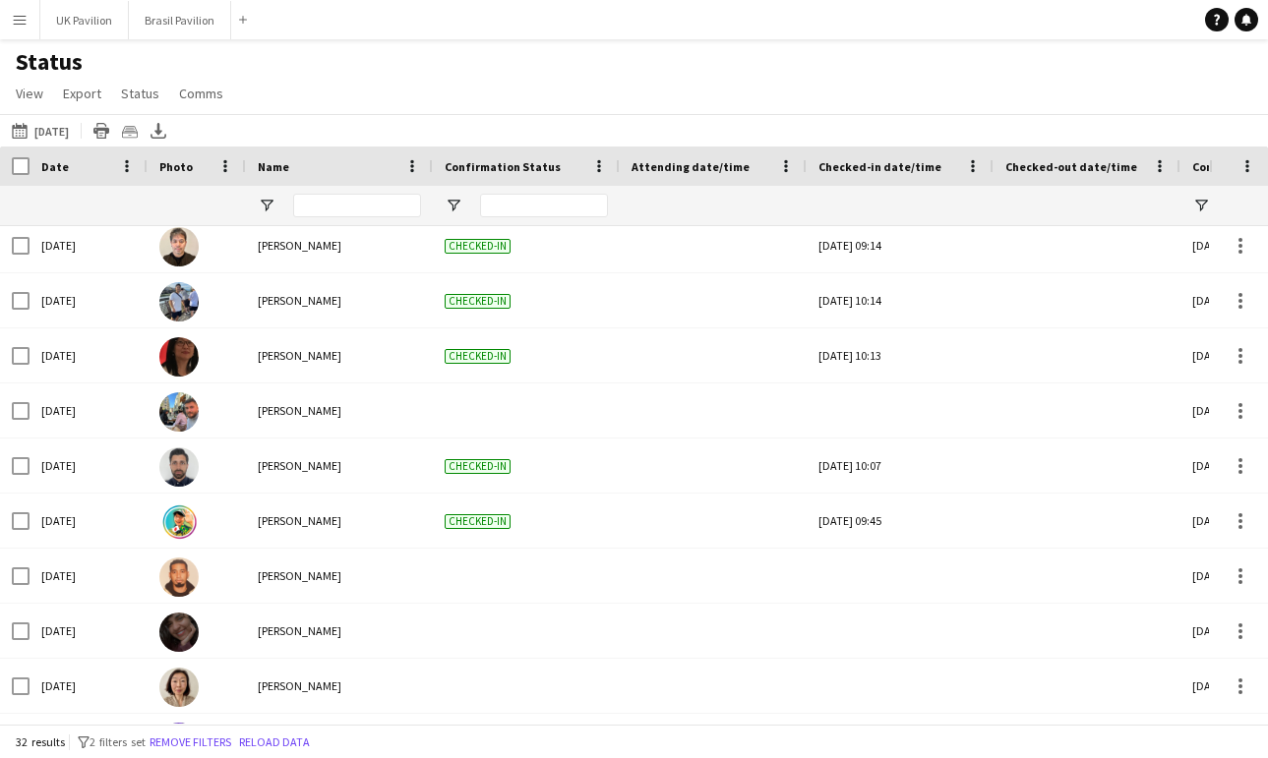
scroll to position [951, 0]
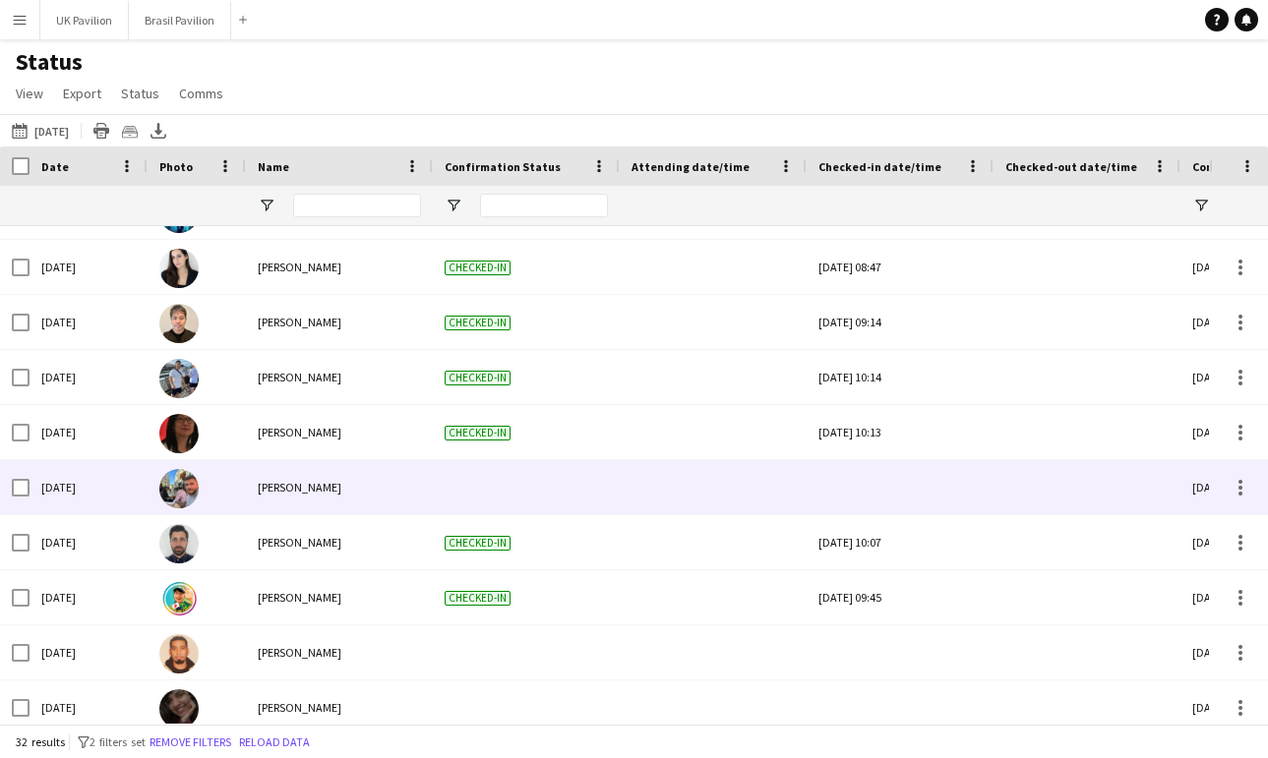
click at [887, 505] on div at bounding box center [899, 487] width 163 height 54
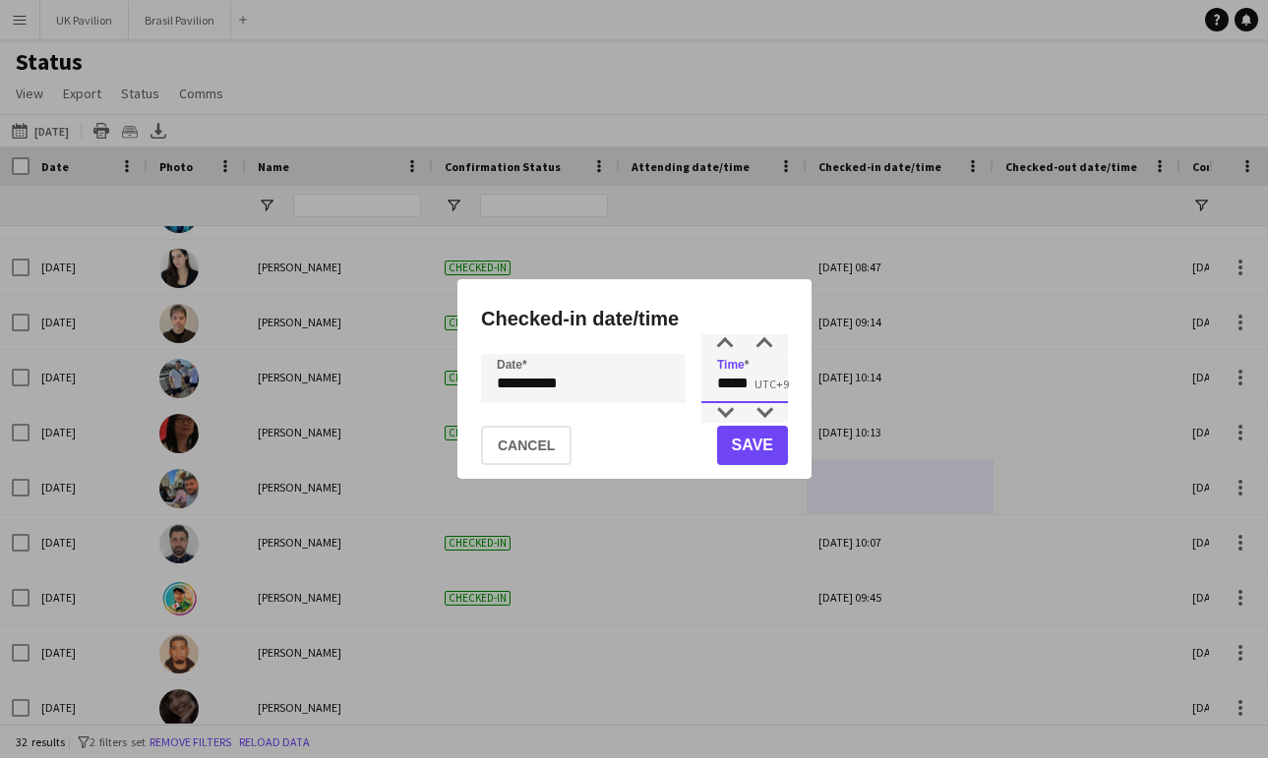
drag, startPoint x: 766, startPoint y: 391, endPoint x: 742, endPoint y: 392, distance: 23.6
click at [742, 392] on input "*****" at bounding box center [744, 378] width 87 height 49
type input "*****"
click at [765, 452] on button "Save" at bounding box center [751, 445] width 71 height 39
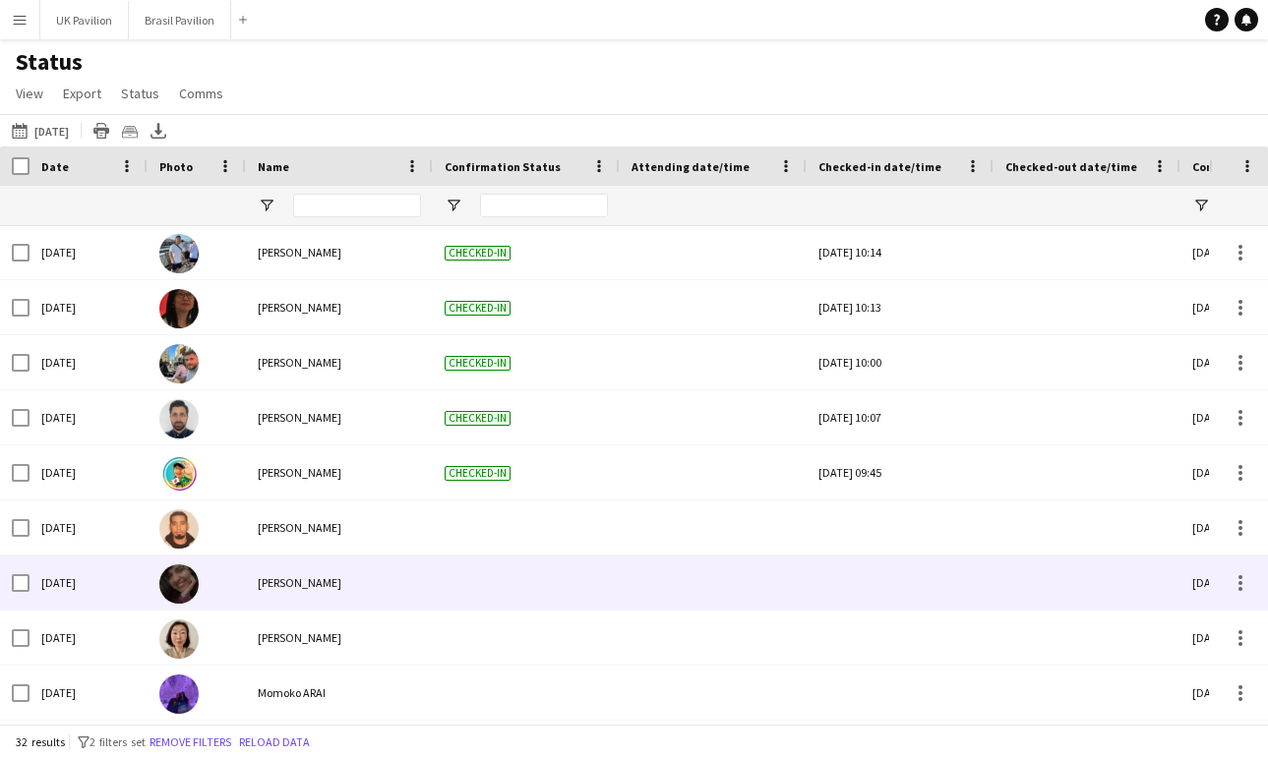
scroll to position [797, 0]
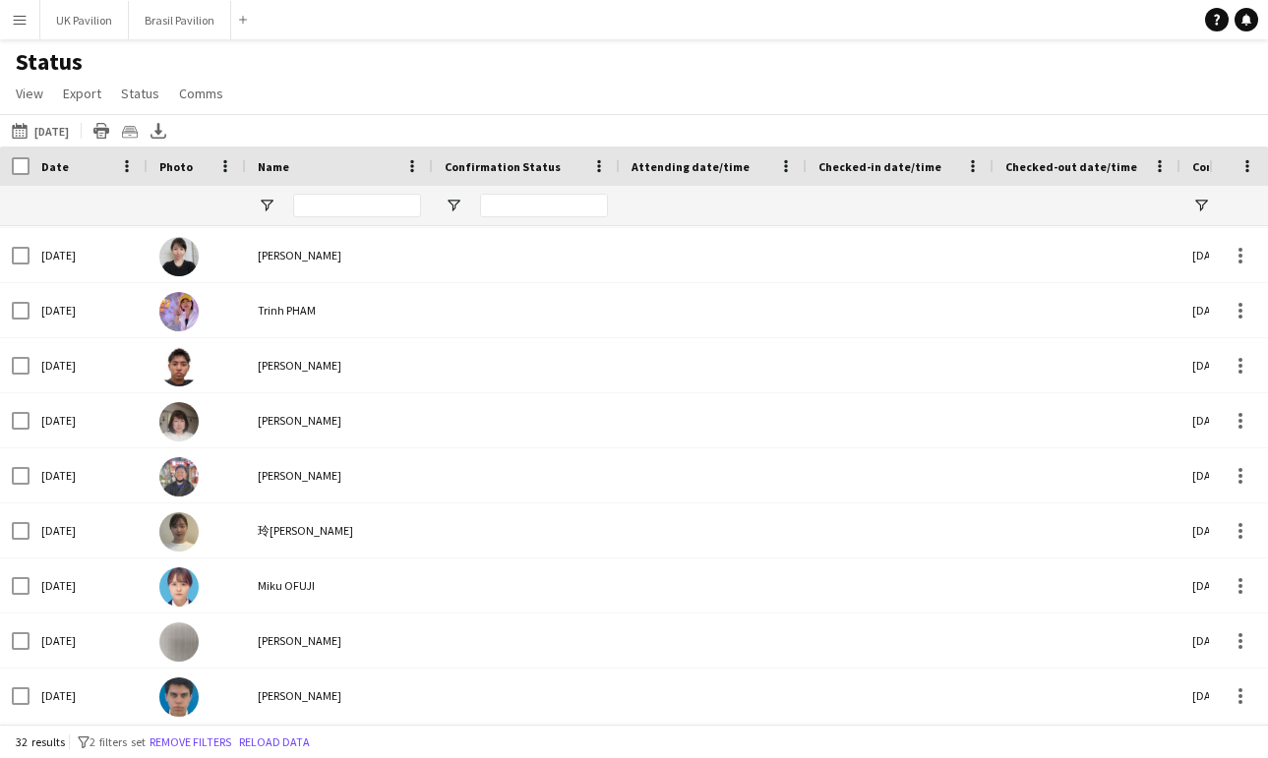
click at [287, 63] on div "Status View Views Default view New view Update view Delete view Edit name Custo…" at bounding box center [634, 80] width 1268 height 67
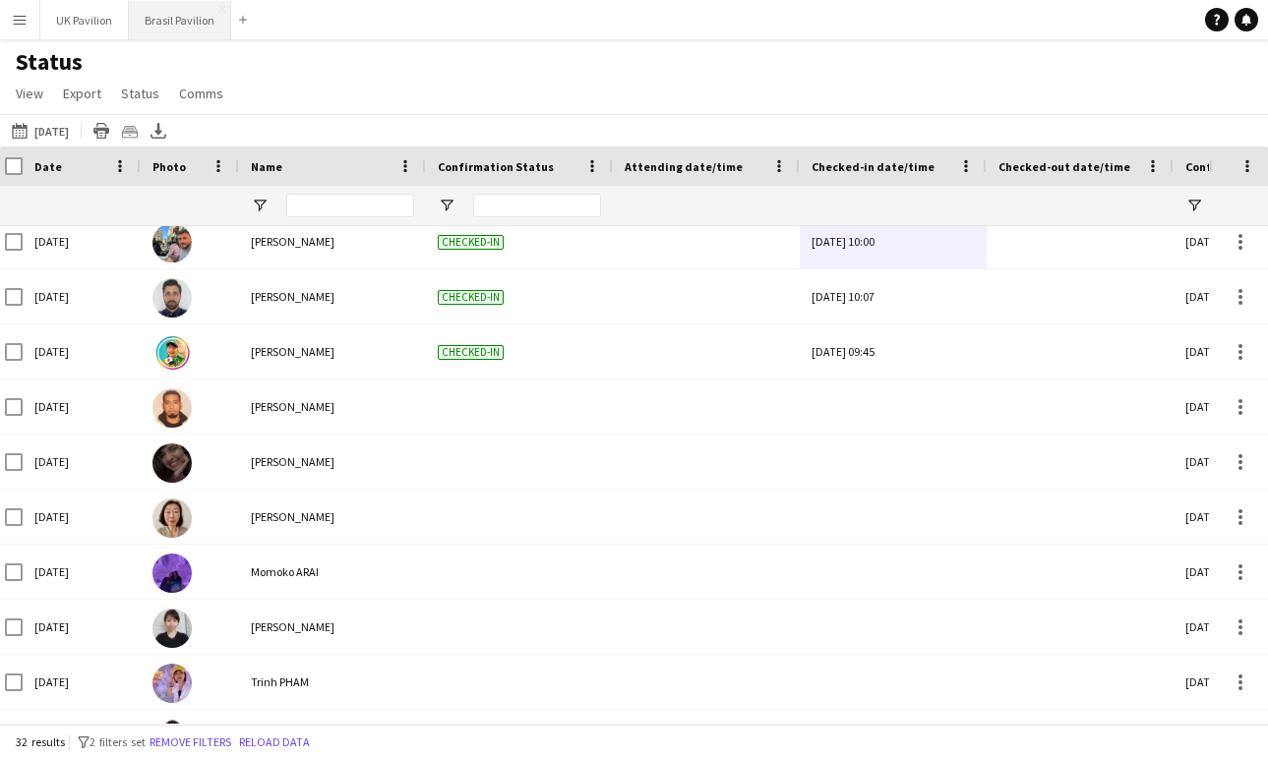
scroll to position [598, 0]
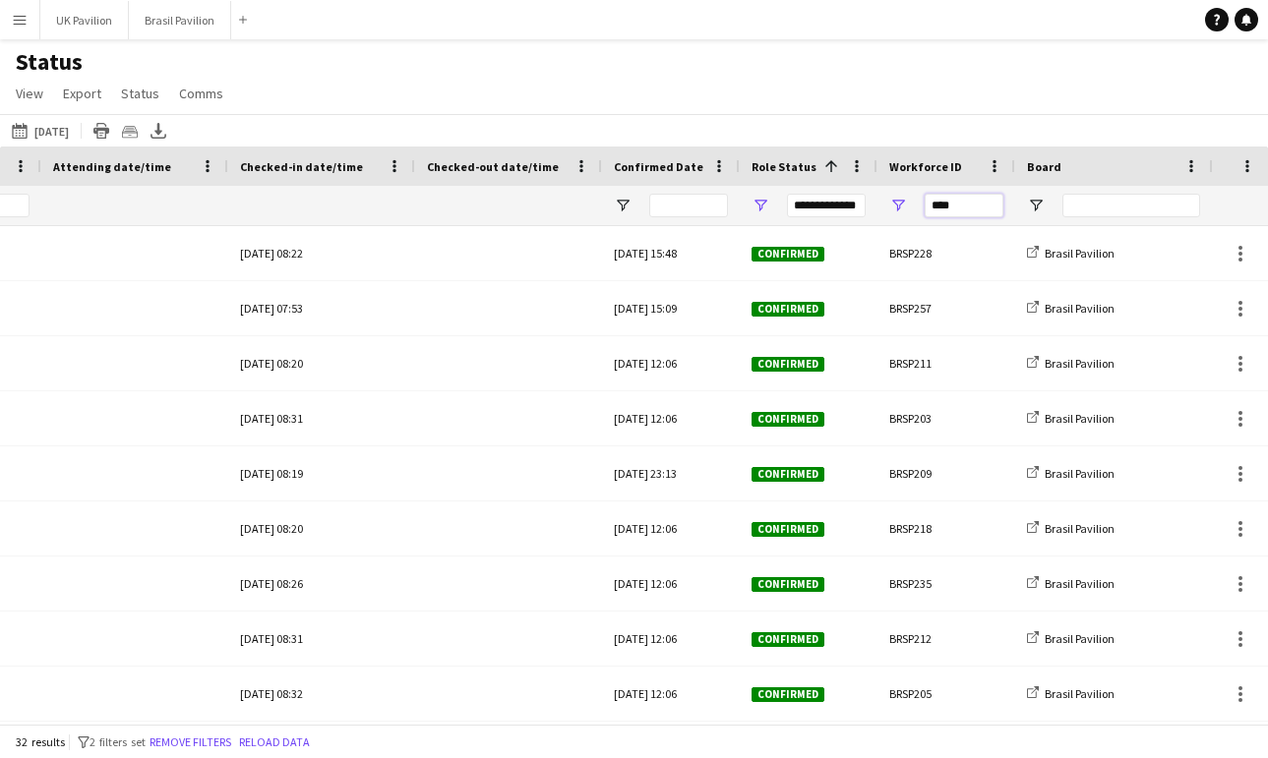
drag, startPoint x: 985, startPoint y: 210, endPoint x: 884, endPoint y: 212, distance: 101.3
click at [884, 212] on div "****" at bounding box center [946, 205] width 138 height 39
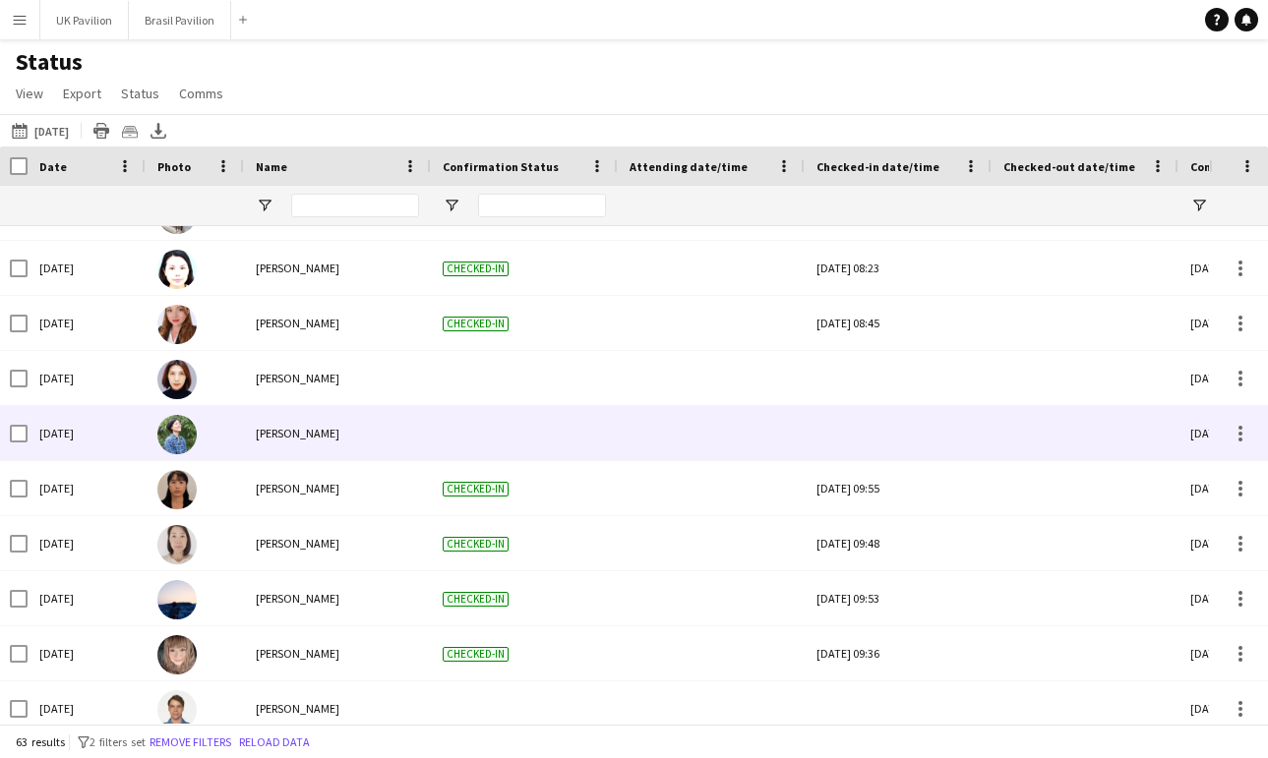
type input "***"
click at [852, 436] on div at bounding box center [897, 433] width 163 height 54
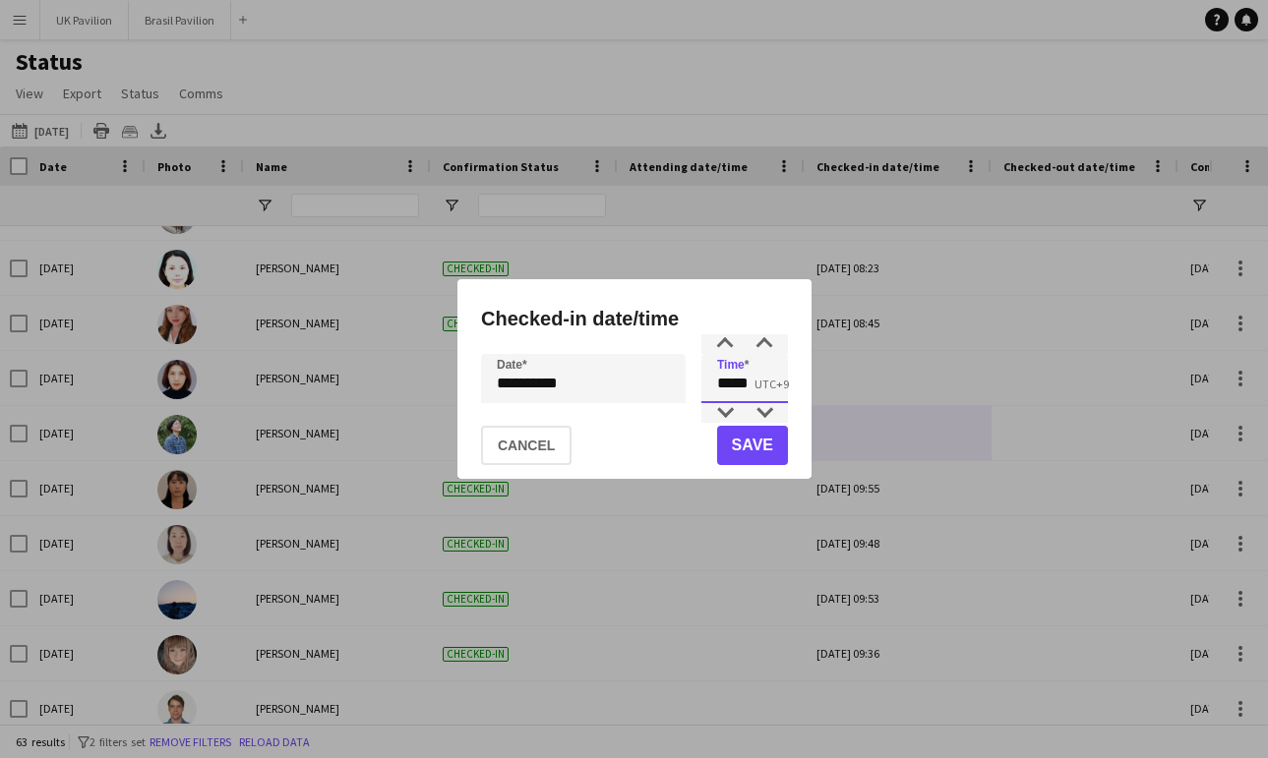
drag, startPoint x: 759, startPoint y: 386, endPoint x: 744, endPoint y: 386, distance: 14.8
click at [744, 386] on input "*****" at bounding box center [744, 378] width 87 height 49
type input "*****"
click at [753, 445] on button "Save" at bounding box center [751, 445] width 71 height 39
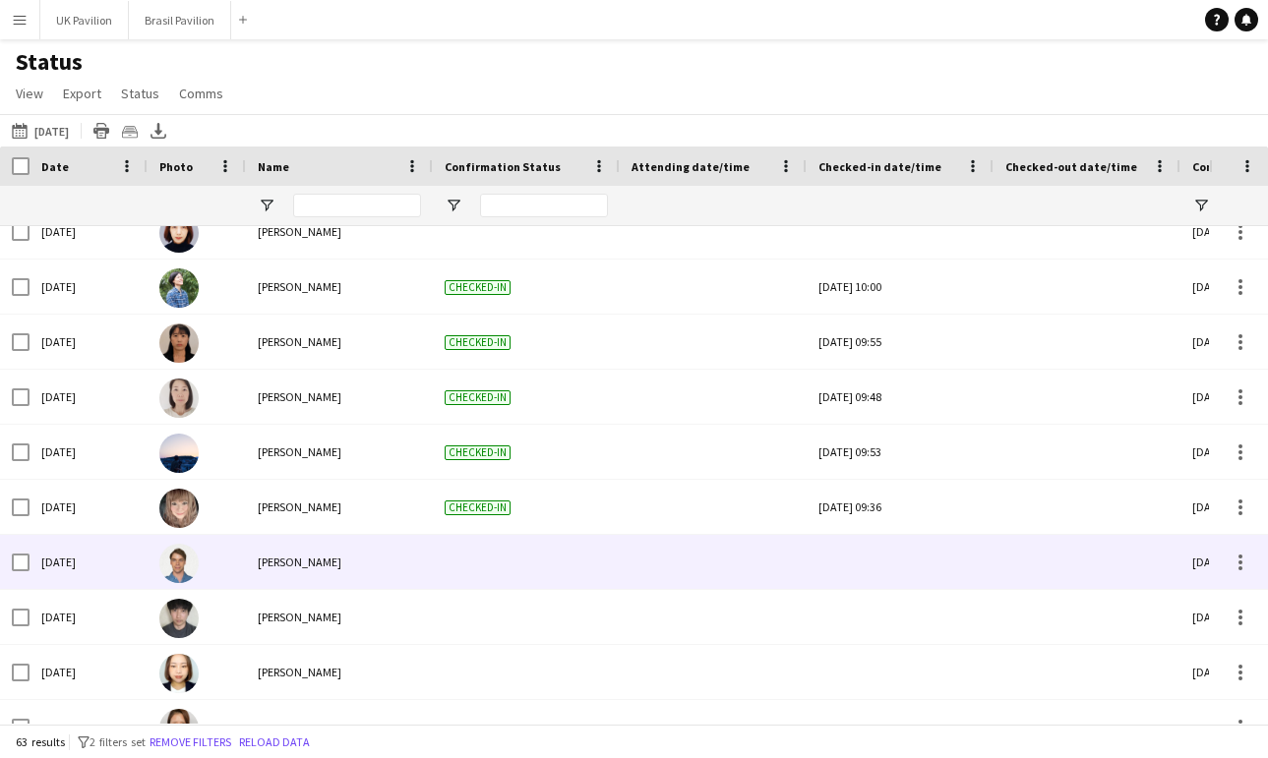
click at [877, 574] on div at bounding box center [899, 562] width 163 height 54
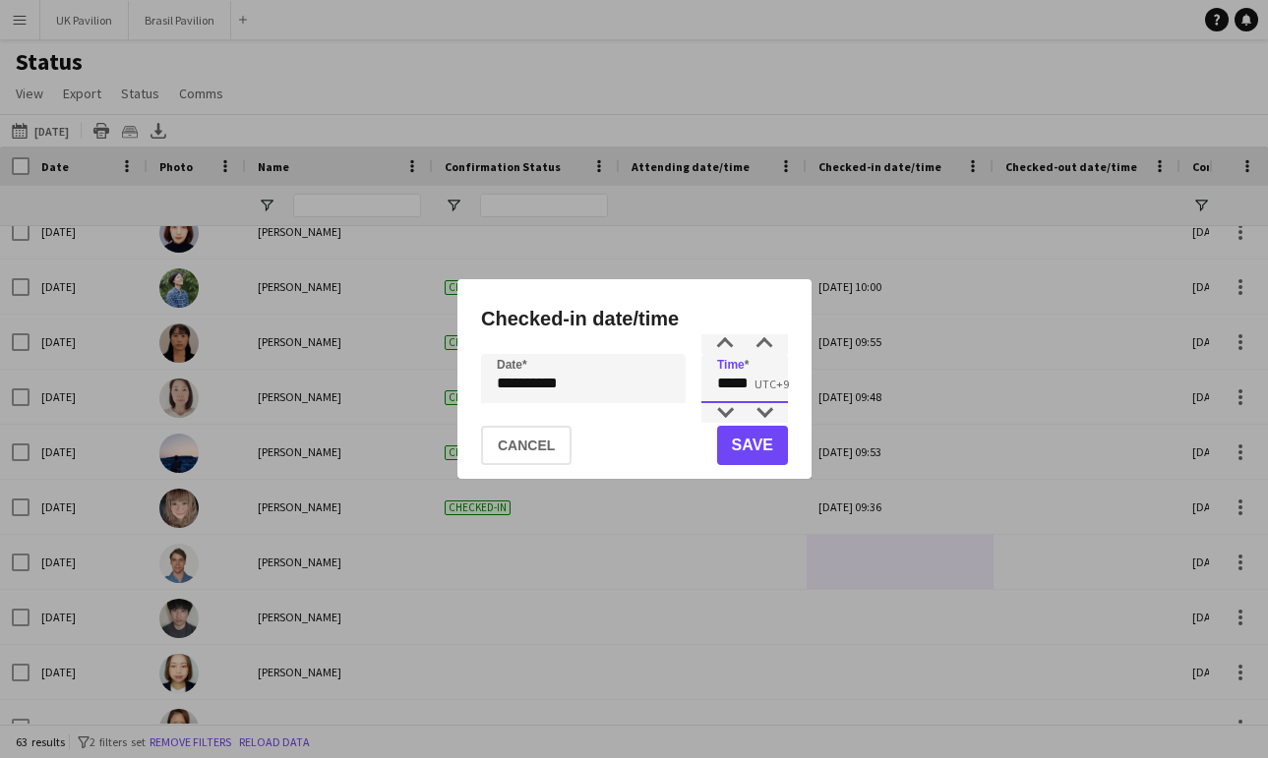
drag, startPoint x: 762, startPoint y: 385, endPoint x: 742, endPoint y: 386, distance: 19.8
click at [742, 386] on input "*****" at bounding box center [744, 378] width 87 height 49
type input "*****"
click at [738, 454] on button "Save" at bounding box center [751, 445] width 71 height 39
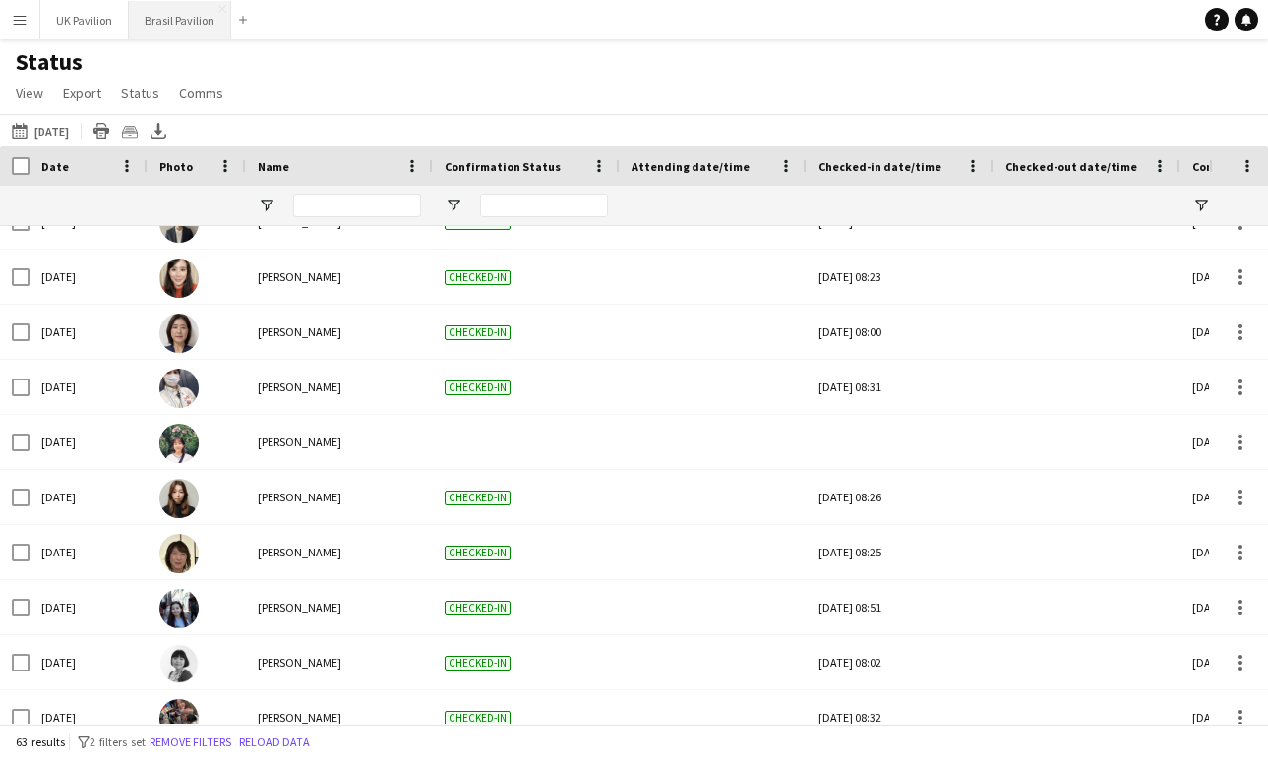
click at [215, 23] on button "Brasil Pavilion Close" at bounding box center [180, 20] width 102 height 38
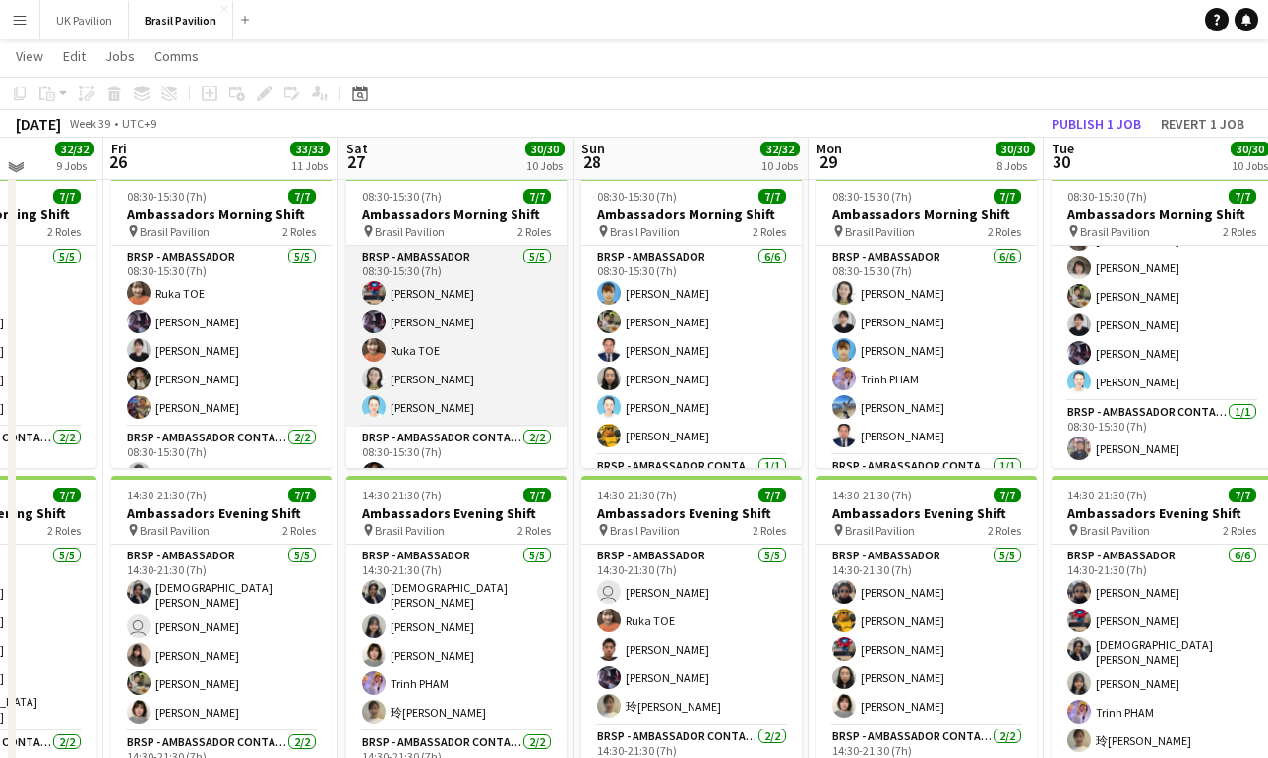
scroll to position [2402, 0]
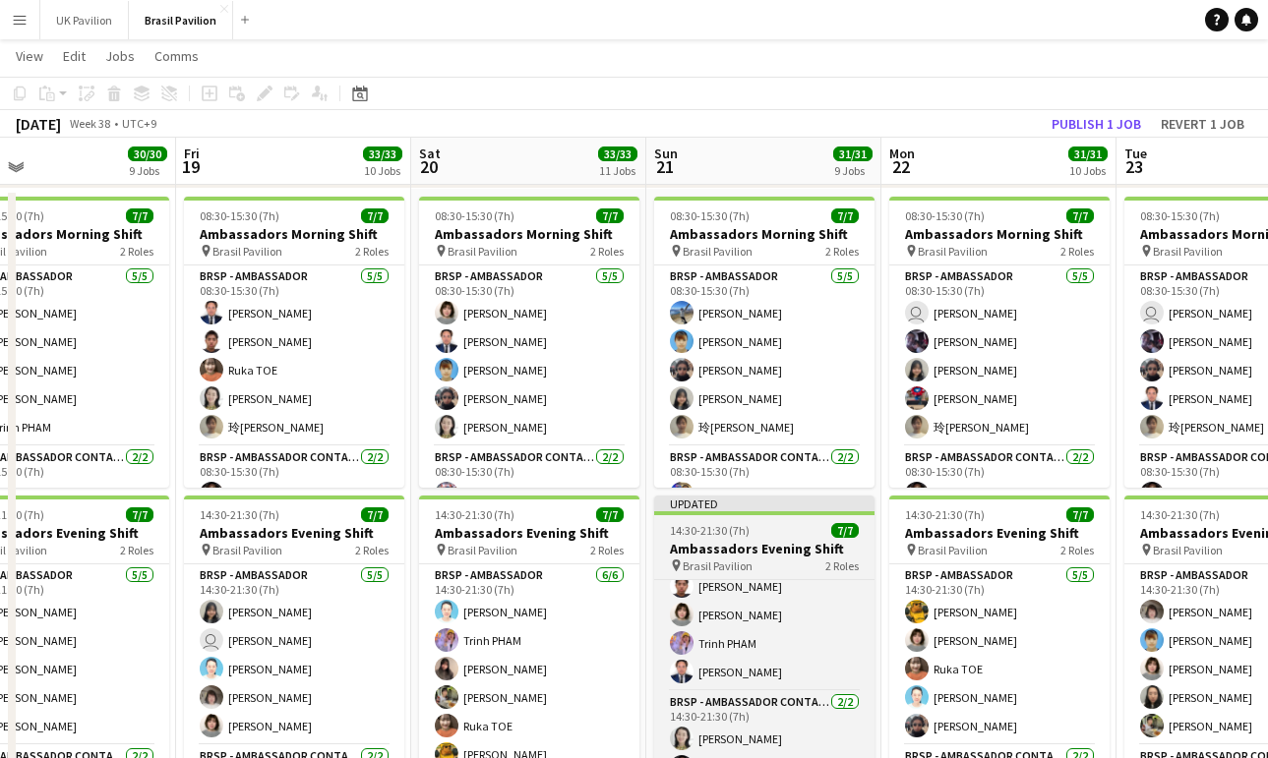
click at [742, 538] on span "14:30-21:30 (7h)" at bounding box center [710, 530] width 80 height 15
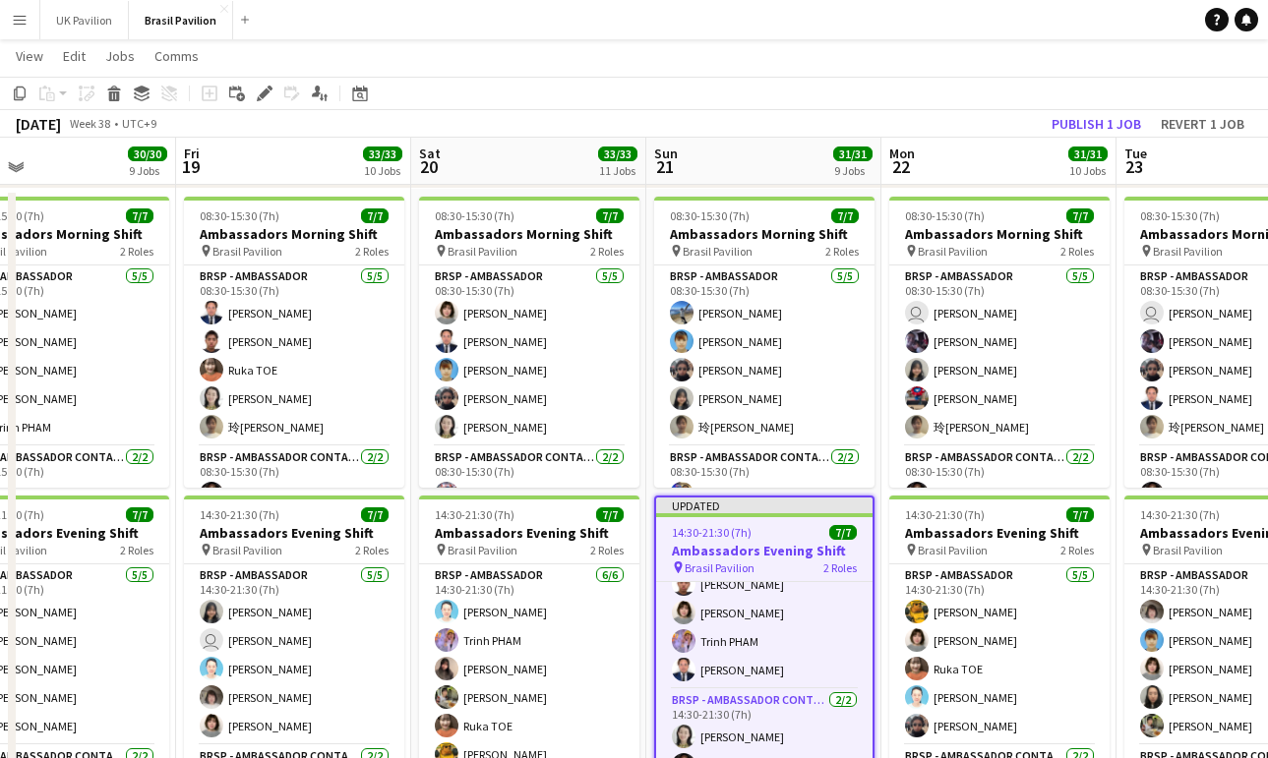
drag, startPoint x: 1056, startPoint y: 120, endPoint x: 1043, endPoint y: 127, distance: 14.5
click at [1056, 120] on button "Publish 1 job" at bounding box center [1095, 124] width 105 height 26
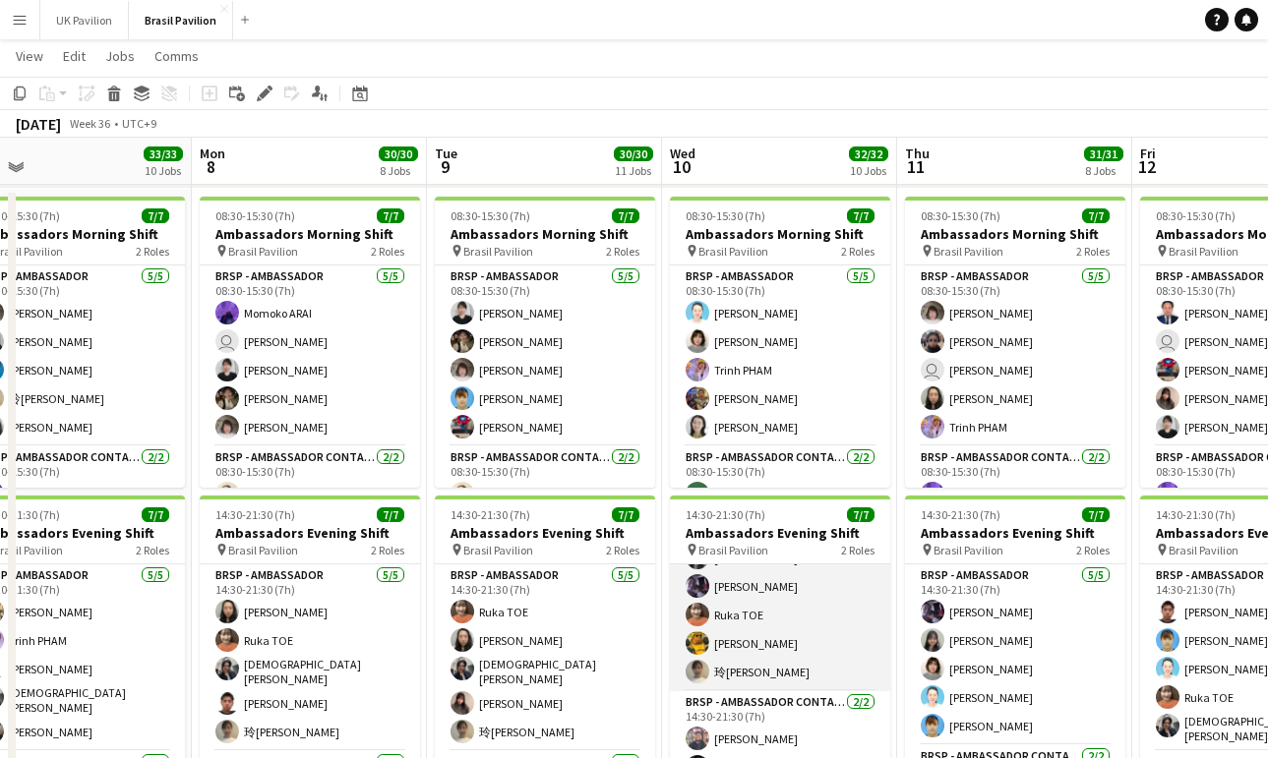
scroll to position [64, 0]
click at [763, 654] on app-card-role "BRSP - Ambassador [DATE] 14:30-21:30 (7h) [PERSON_NAME] Misato [PERSON_NAME] Ru…" at bounding box center [780, 600] width 220 height 181
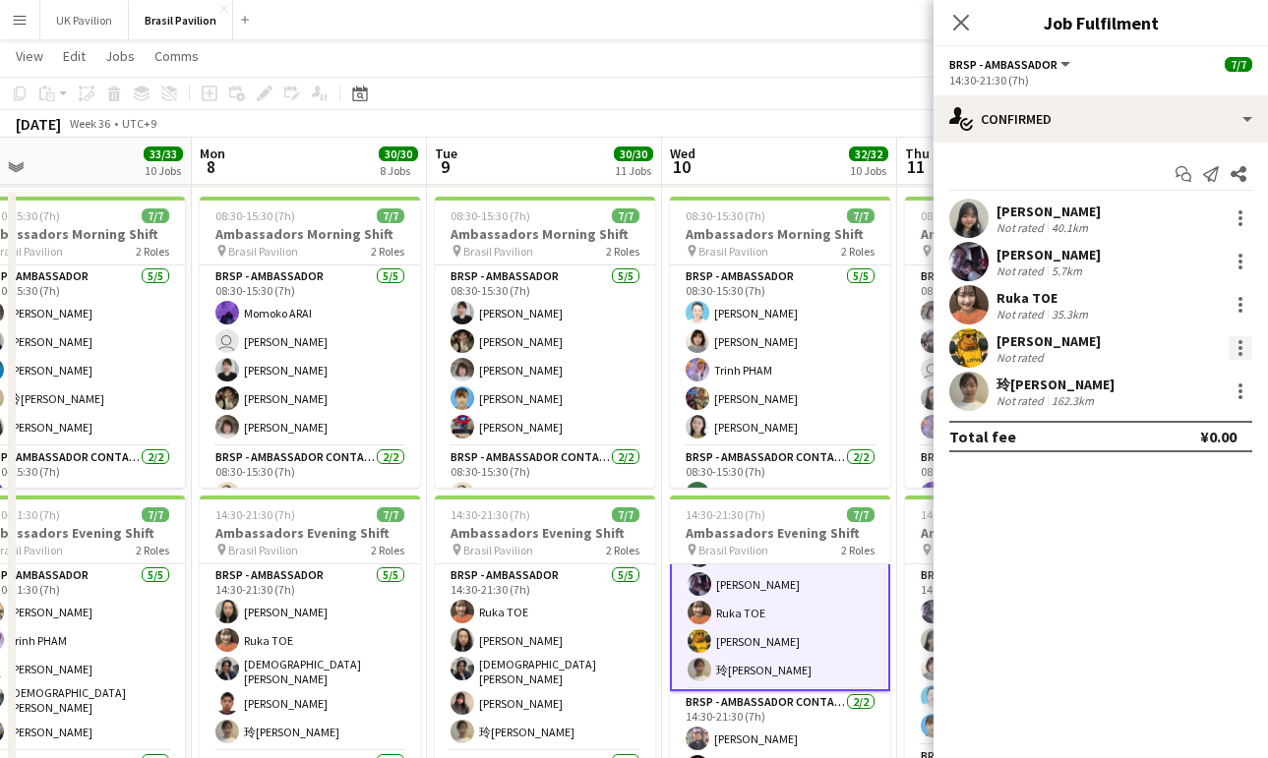
click at [1237, 350] on div at bounding box center [1240, 348] width 24 height 24
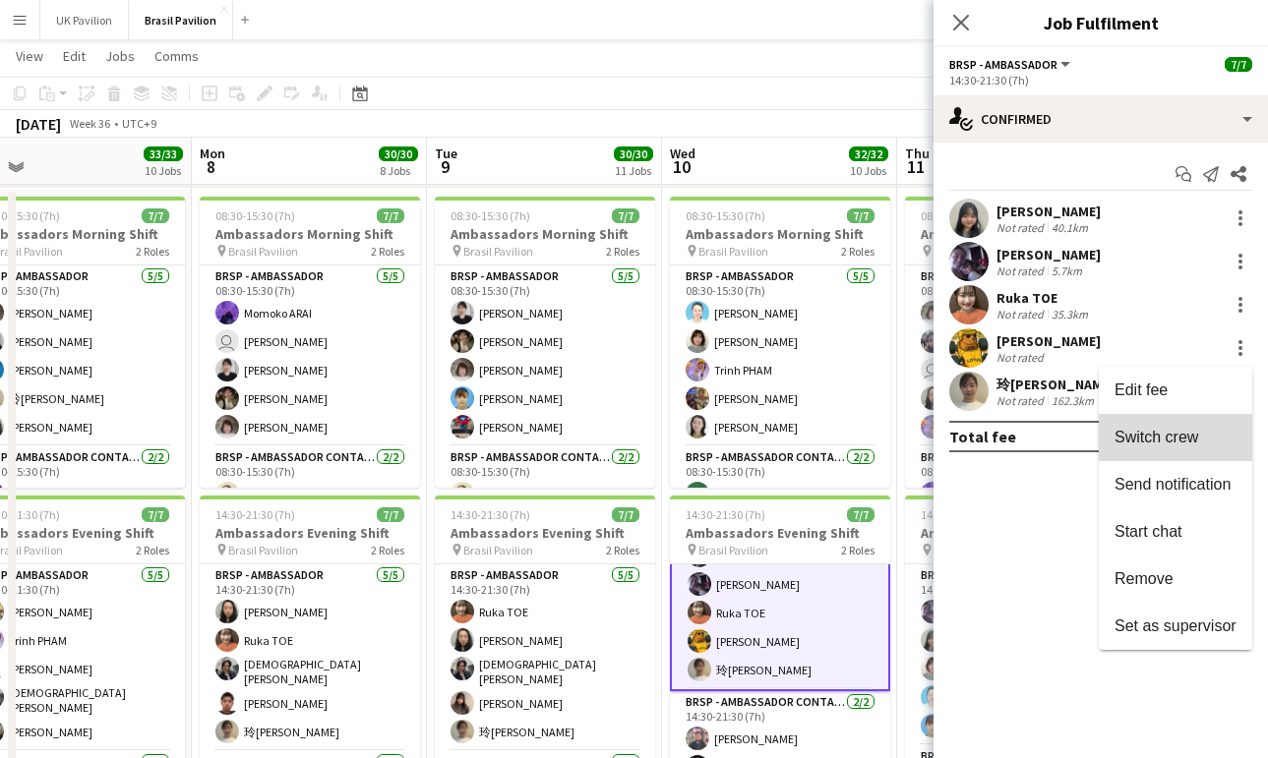
click at [1124, 438] on span "Switch crew" at bounding box center [1156, 437] width 84 height 17
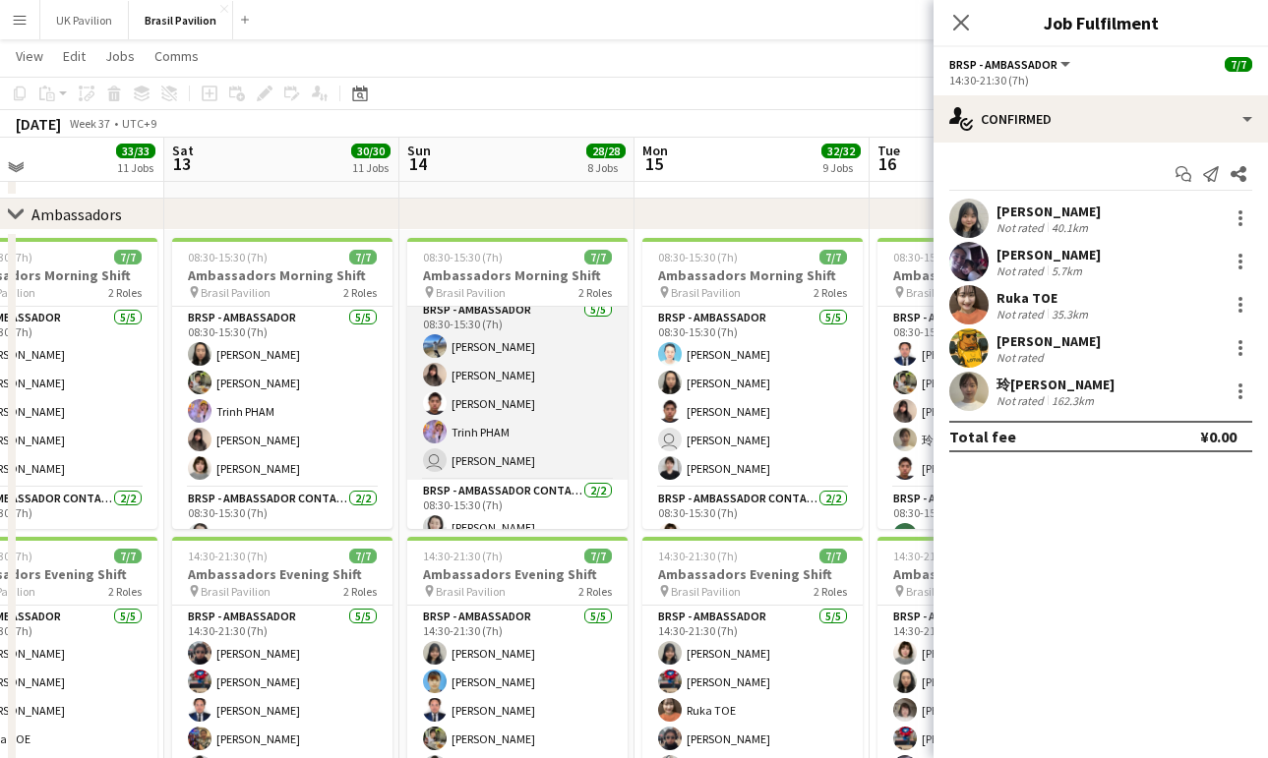
scroll to position [4, 0]
click at [510, 398] on app-card-role "BRSP - Ambassador [DATE] 08:30-15:30 (7h) [PERSON_NAME] [PERSON_NAME] [PERSON_N…" at bounding box center [517, 393] width 220 height 181
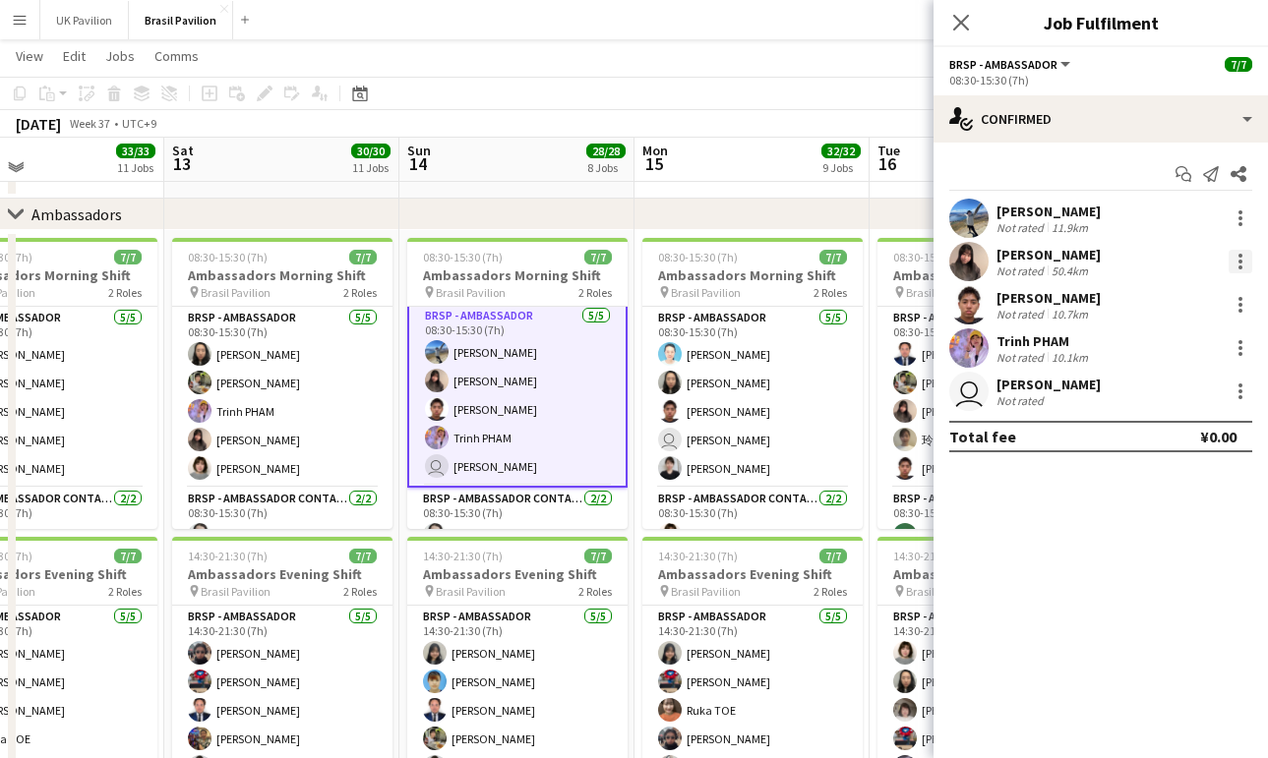
click at [1241, 269] on div at bounding box center [1240, 262] width 24 height 24
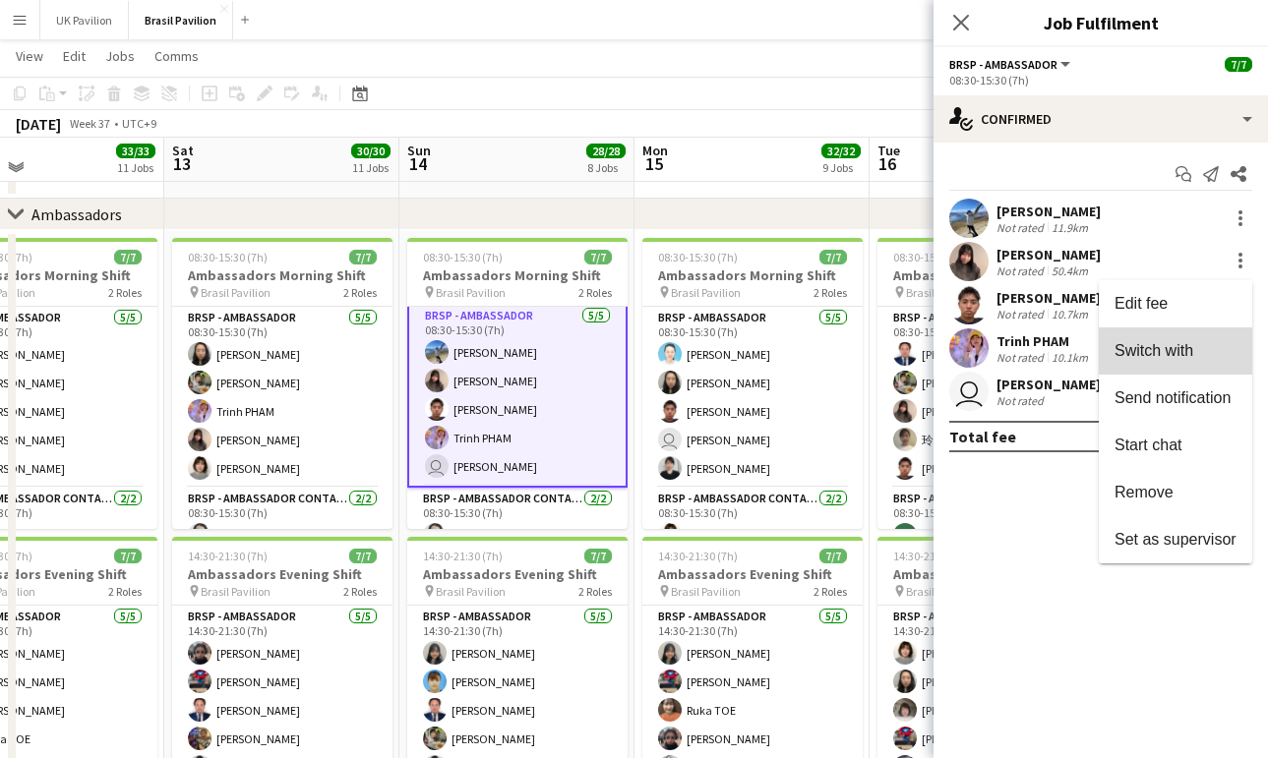
click at [1136, 359] on span "Switch with" at bounding box center [1153, 350] width 79 height 17
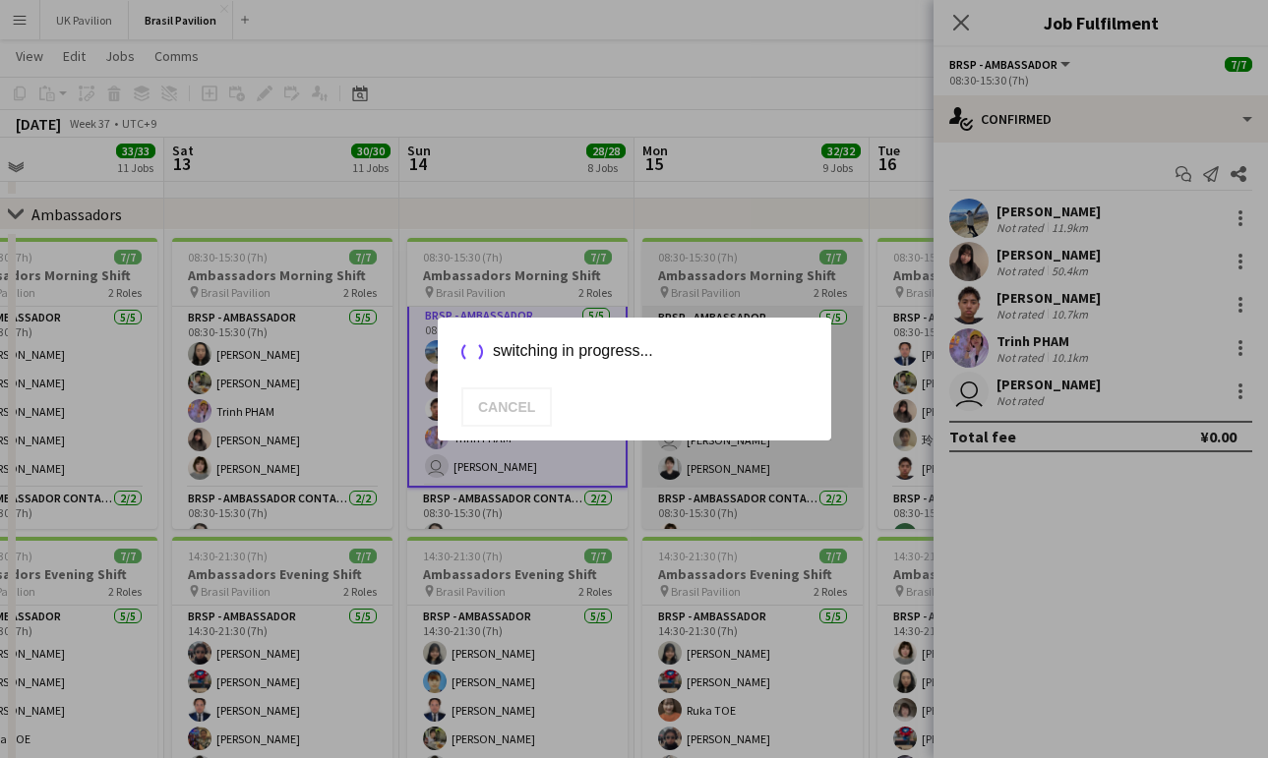
scroll to position [2387, 0]
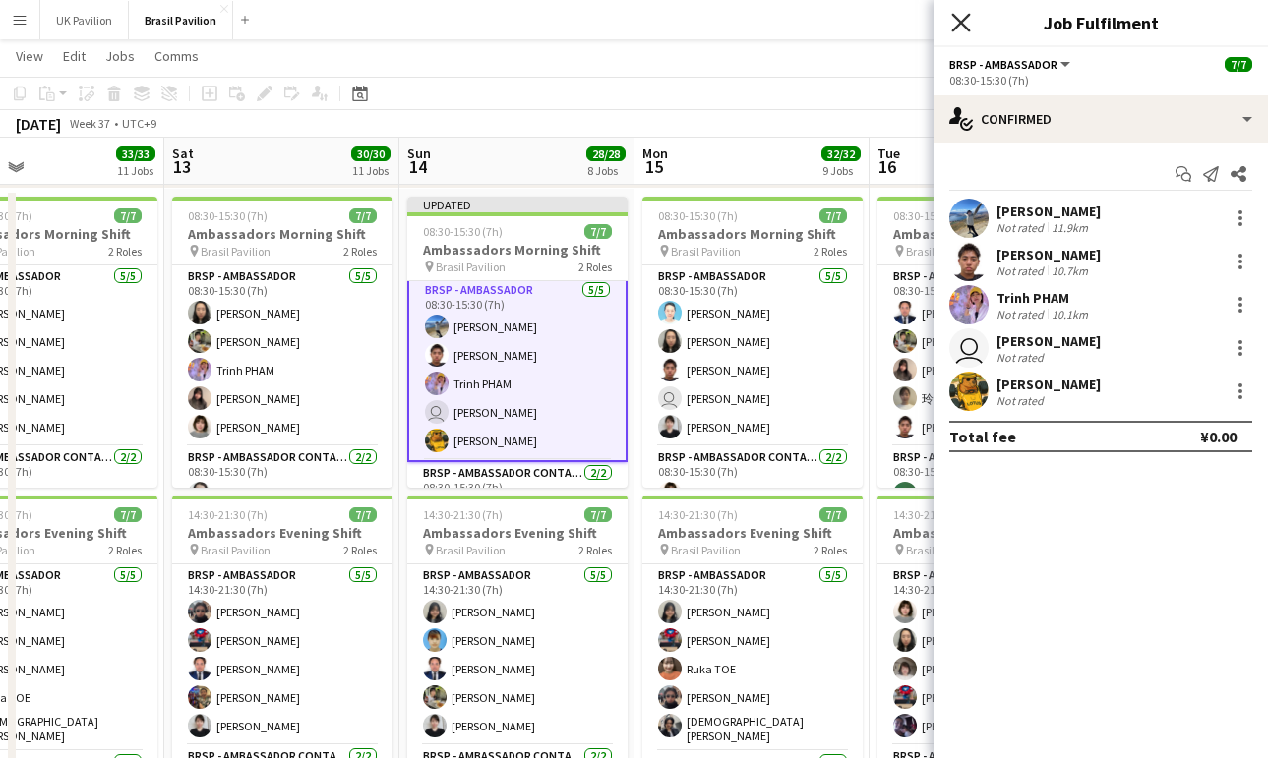
click at [960, 23] on icon at bounding box center [960, 22] width 19 height 19
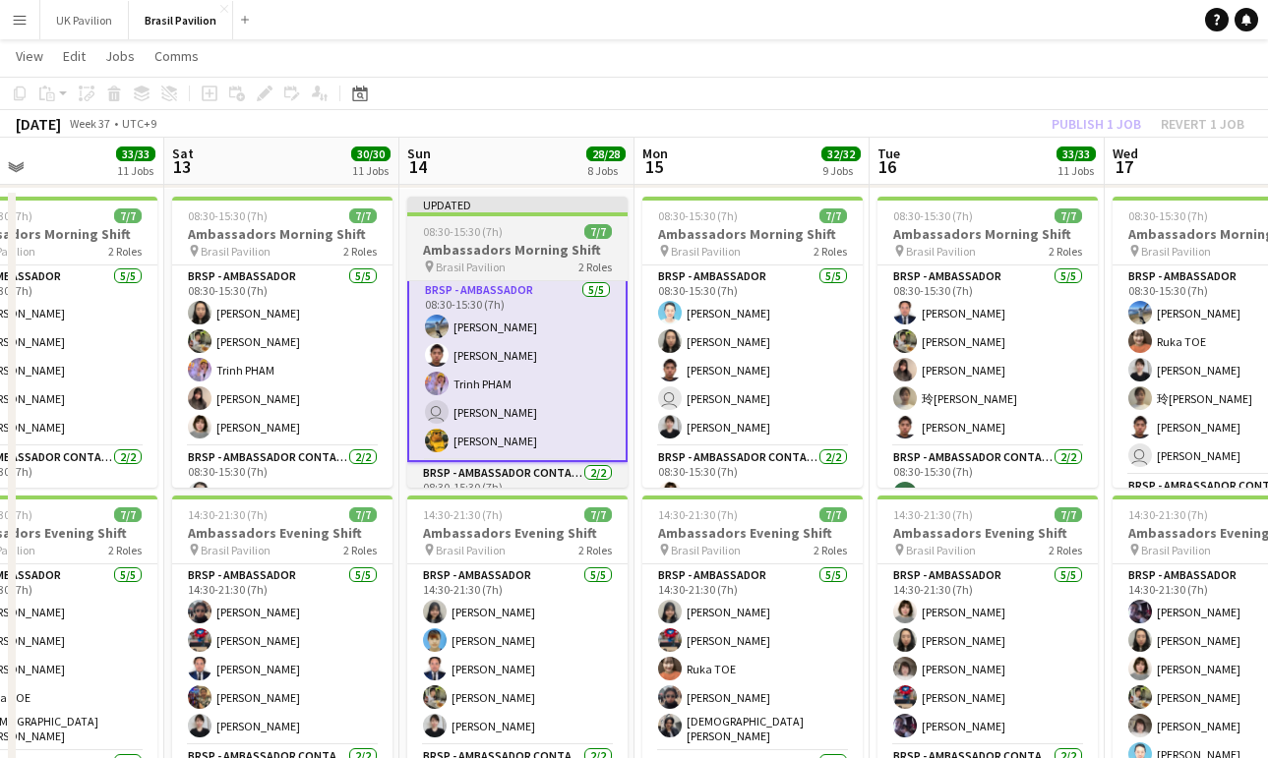
click at [513, 246] on app-job-card "Updated 08:30-15:30 (7h) 7/7 Ambassadors Morning Shift pin Brasil Pavilion 2 Ro…" at bounding box center [517, 342] width 220 height 291
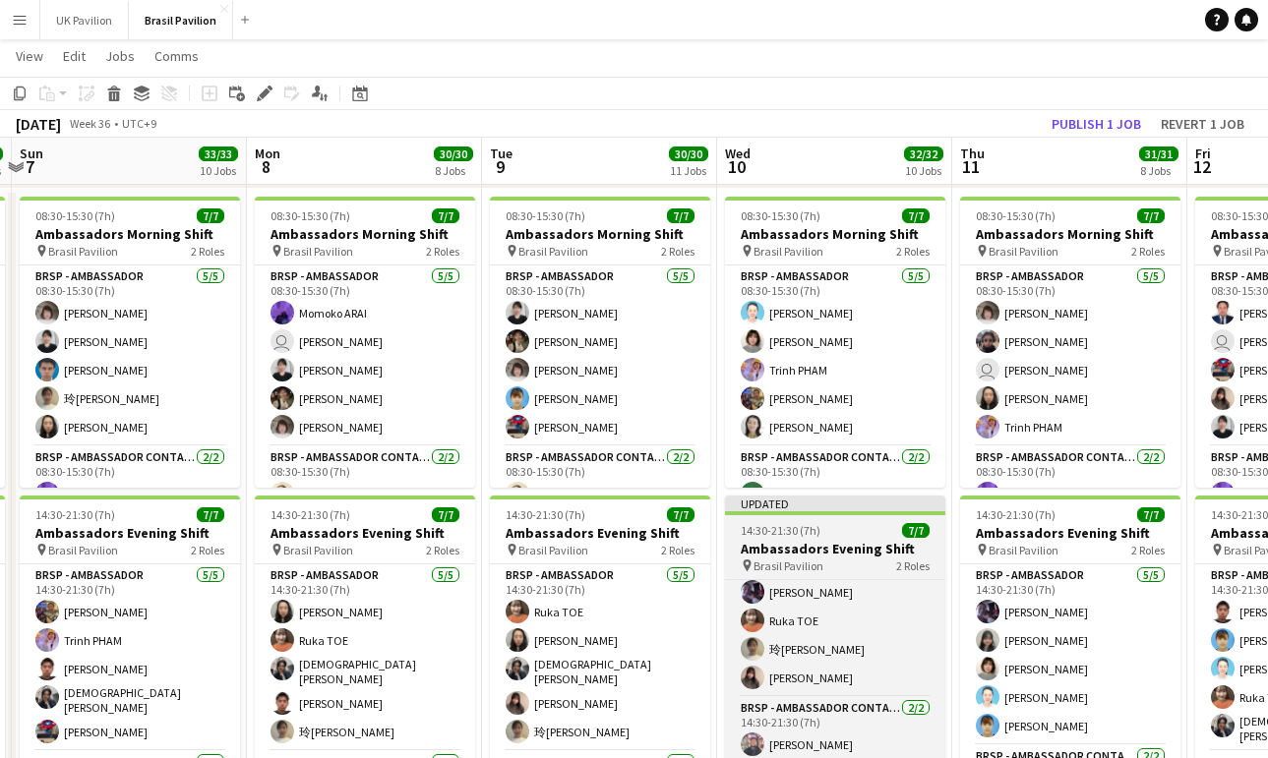
scroll to position [0, 464]
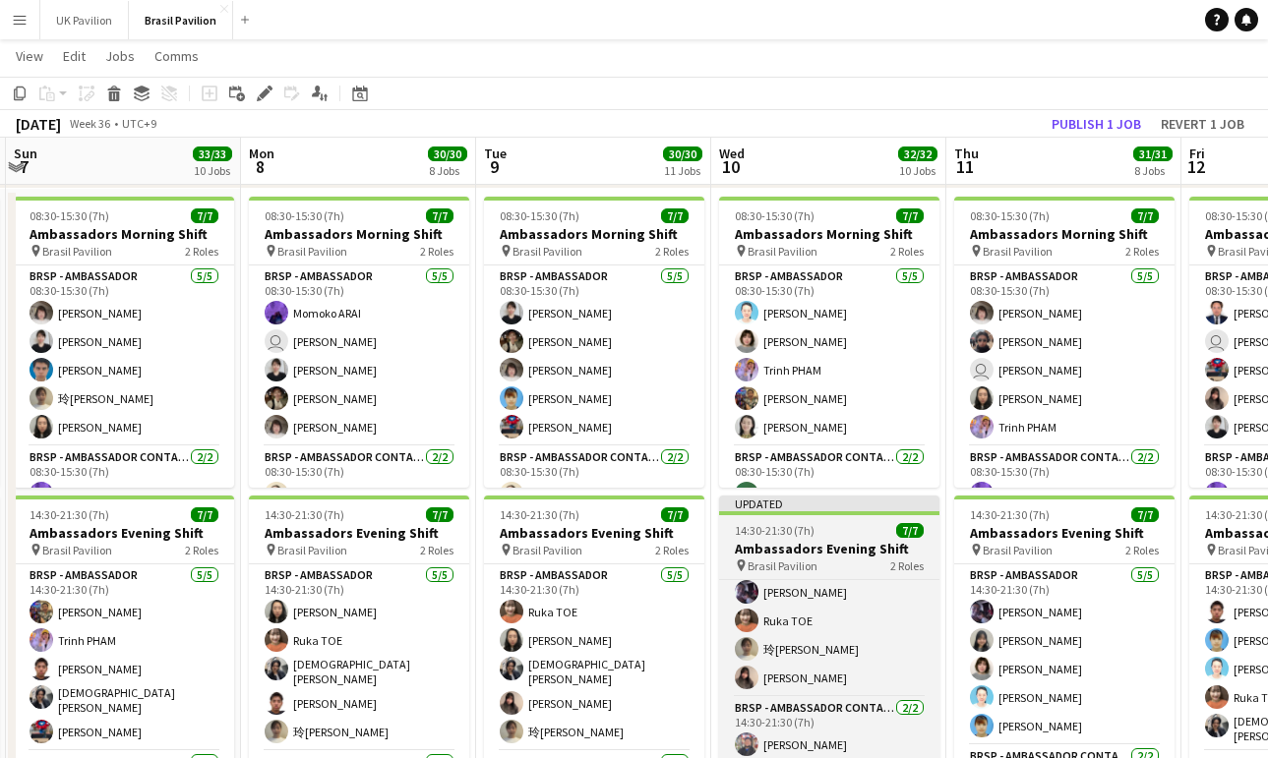
click at [805, 558] on h3 "Ambassadors Evening Shift" at bounding box center [829, 549] width 220 height 18
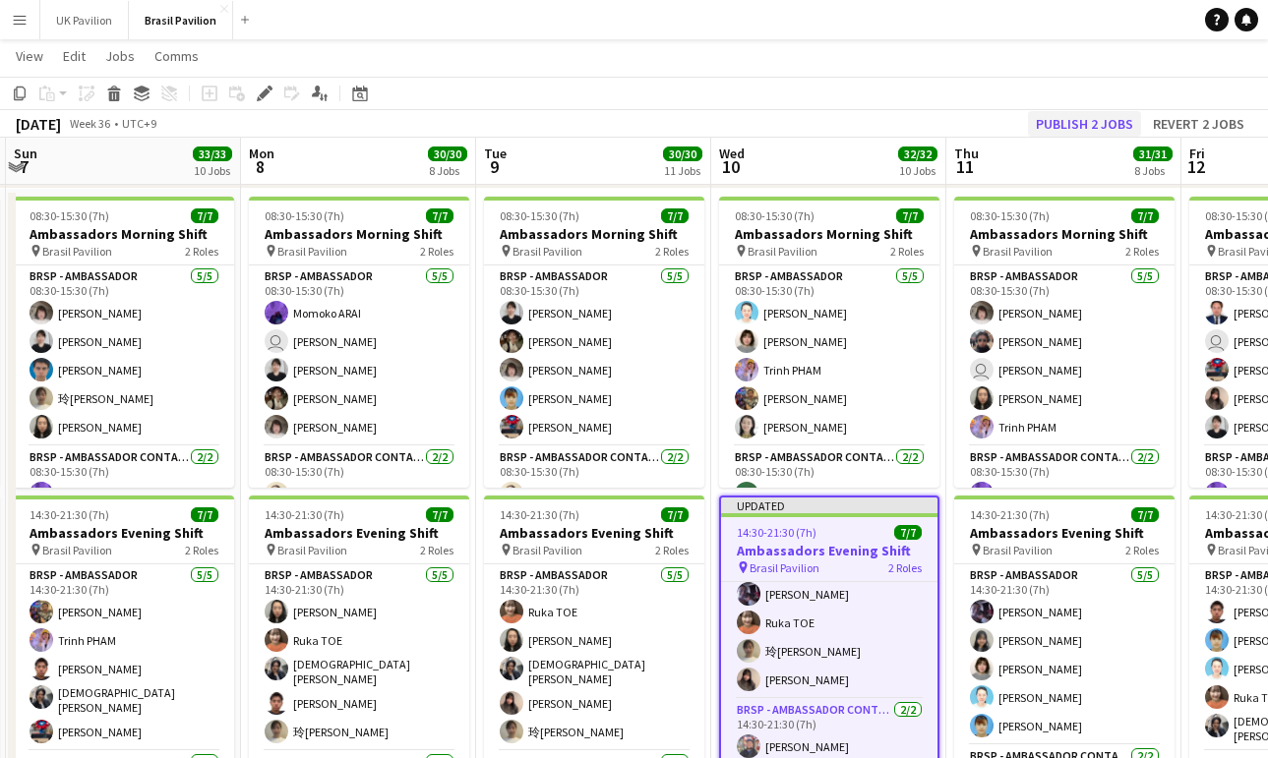
click at [1056, 127] on button "Publish 2 jobs" at bounding box center [1084, 124] width 113 height 26
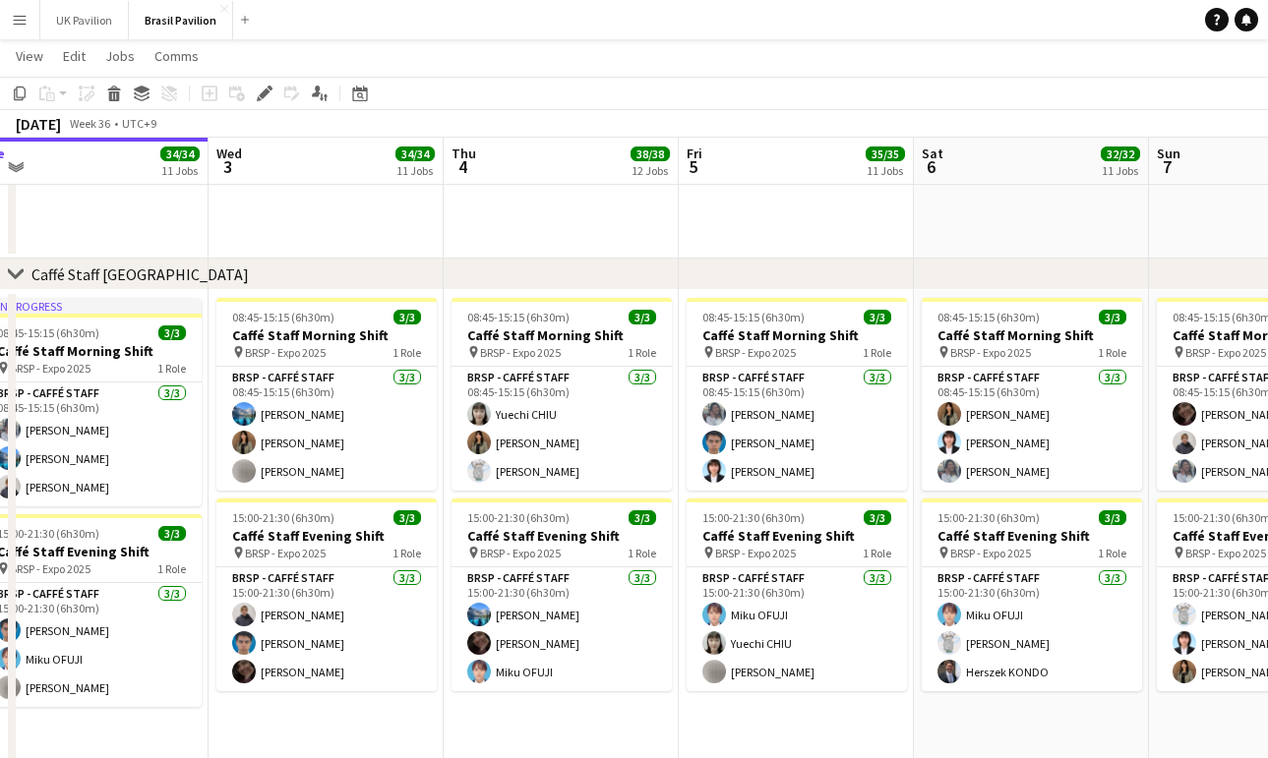
scroll to position [1805, 0]
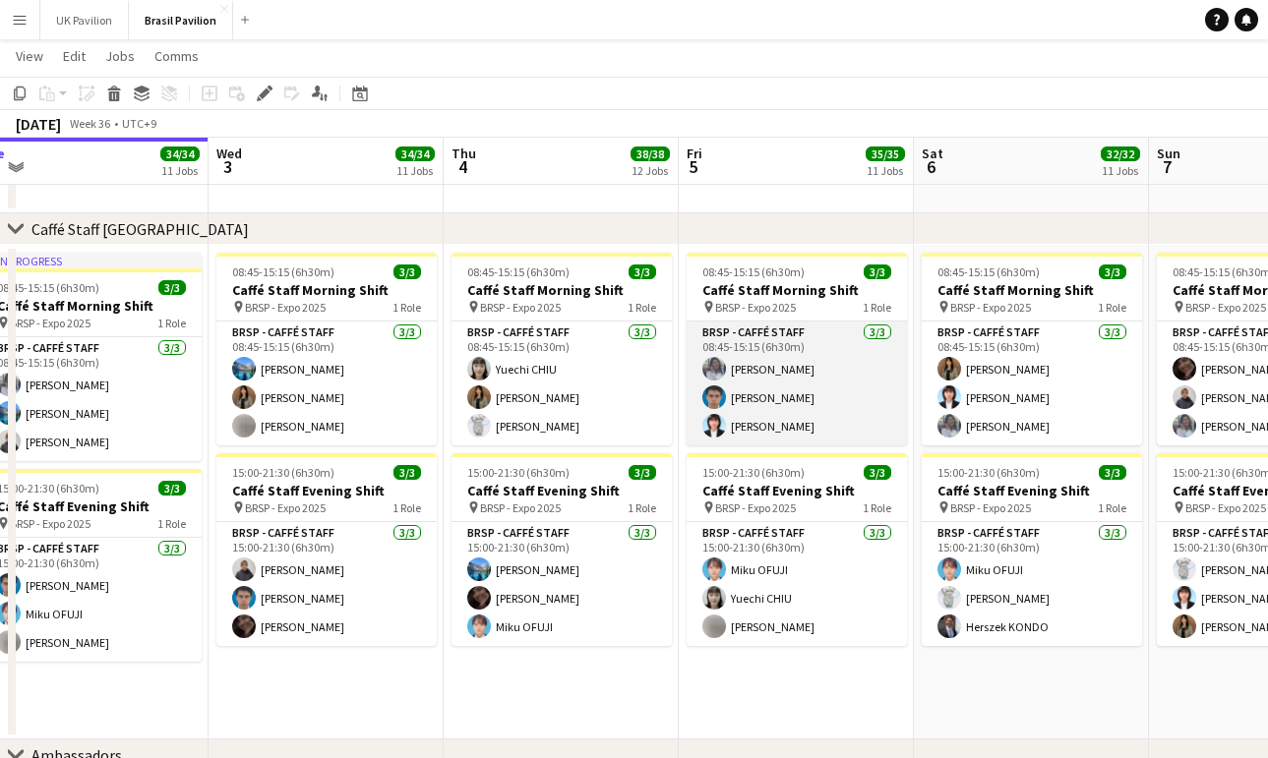
click at [758, 419] on app-card-role "BRSP - Caffé Staff [DATE] 08:45-15:15 (6h30m) [PERSON_NAME] [PERSON_NAME] [PERS…" at bounding box center [796, 384] width 220 height 124
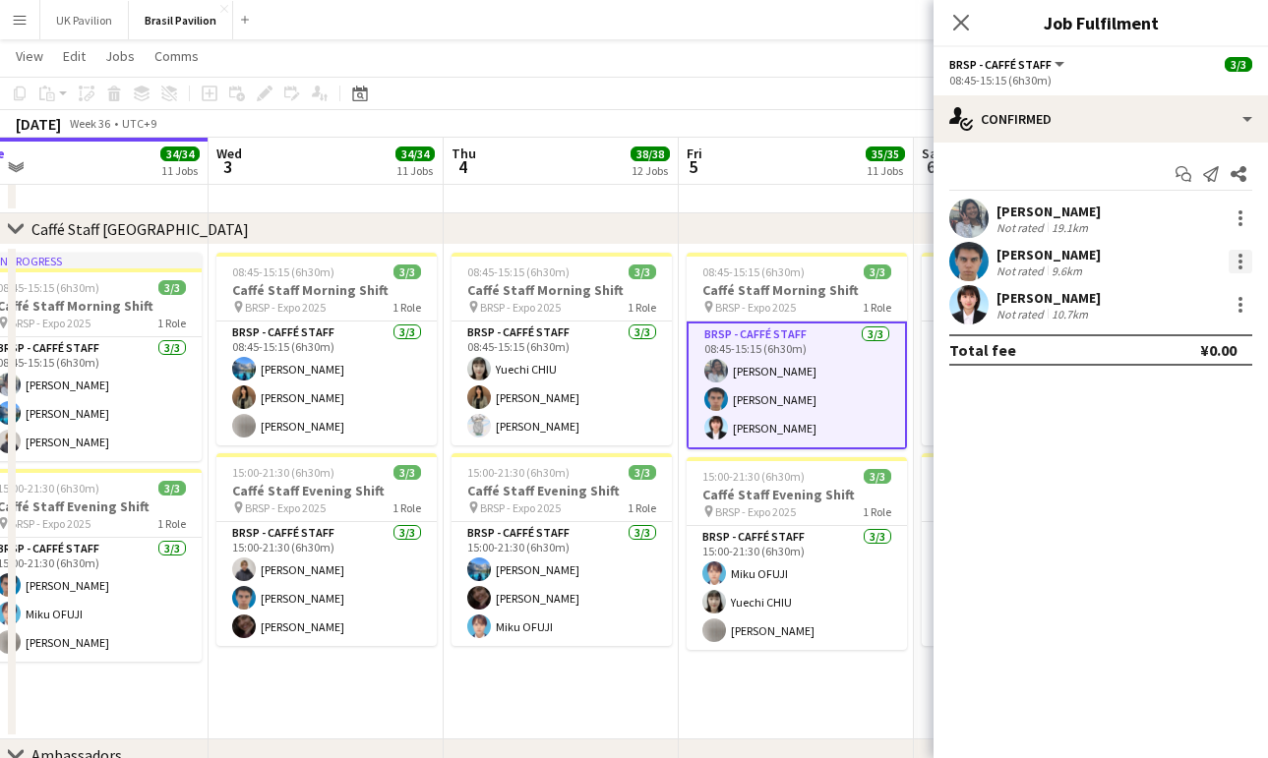
click at [1232, 266] on div at bounding box center [1240, 262] width 24 height 24
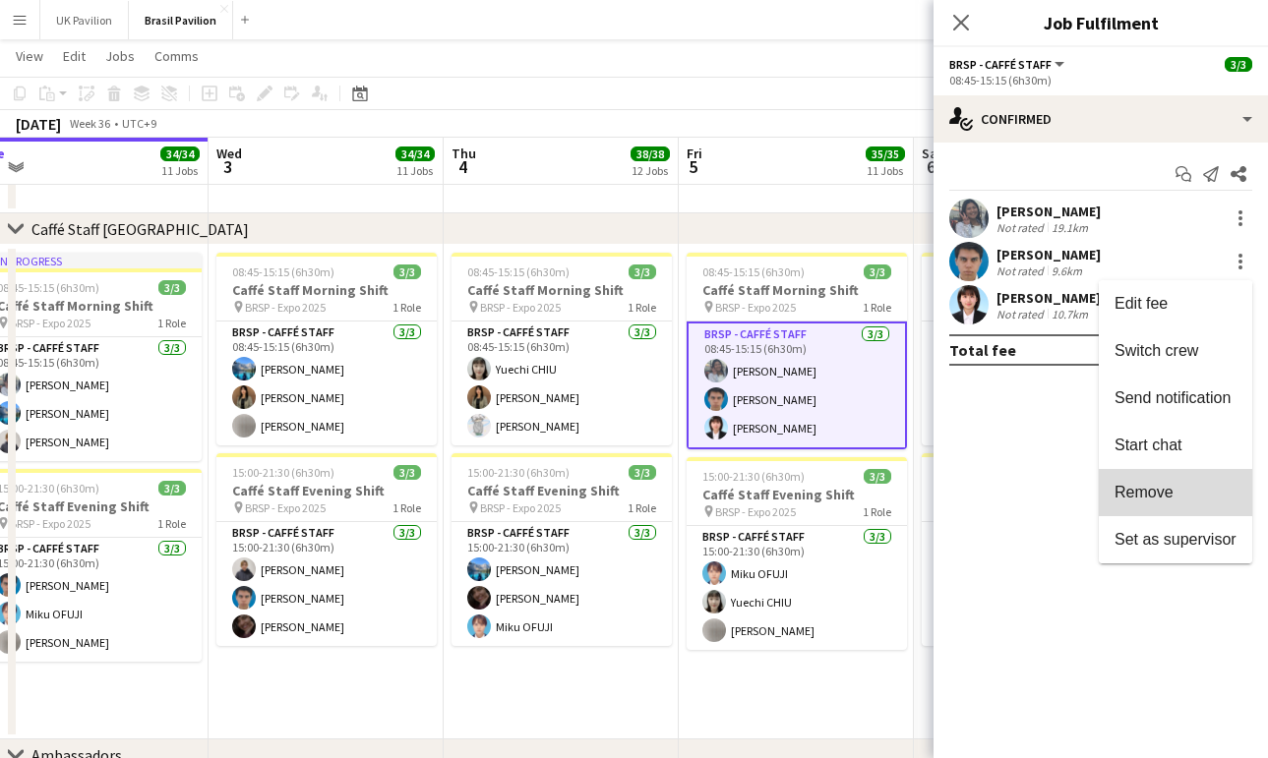
click at [1144, 495] on span "Remove" at bounding box center [1143, 492] width 59 height 17
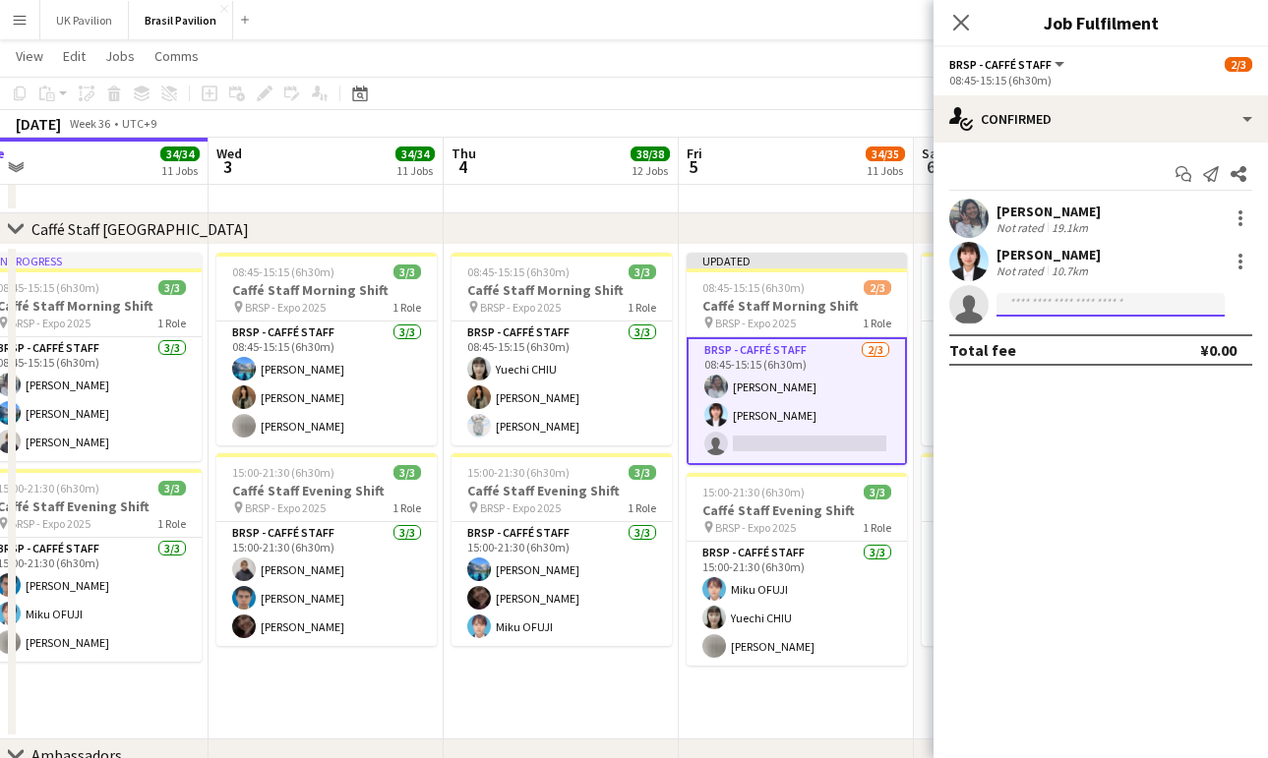
click at [1015, 312] on input at bounding box center [1110, 305] width 228 height 24
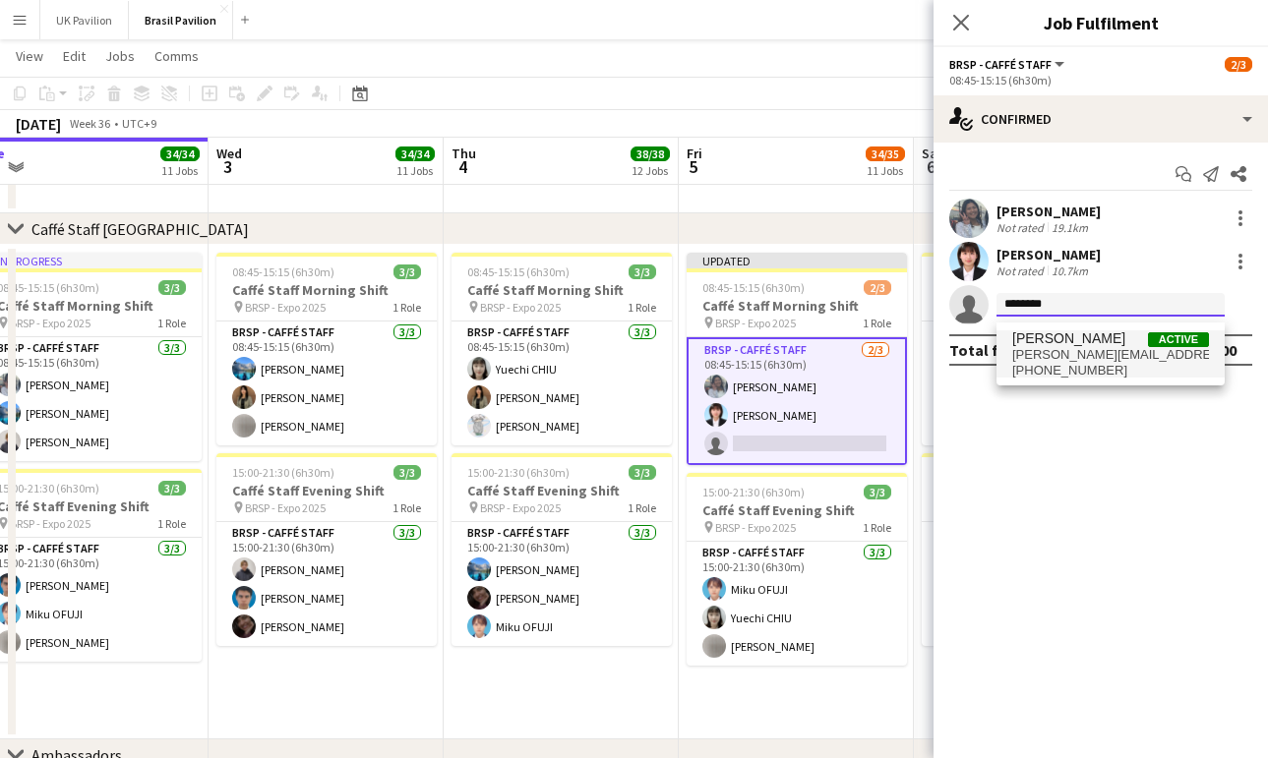
type input "********"
click at [1048, 363] on span "[PERSON_NAME][EMAIL_ADDRESS][DOMAIN_NAME]" at bounding box center [1110, 355] width 197 height 16
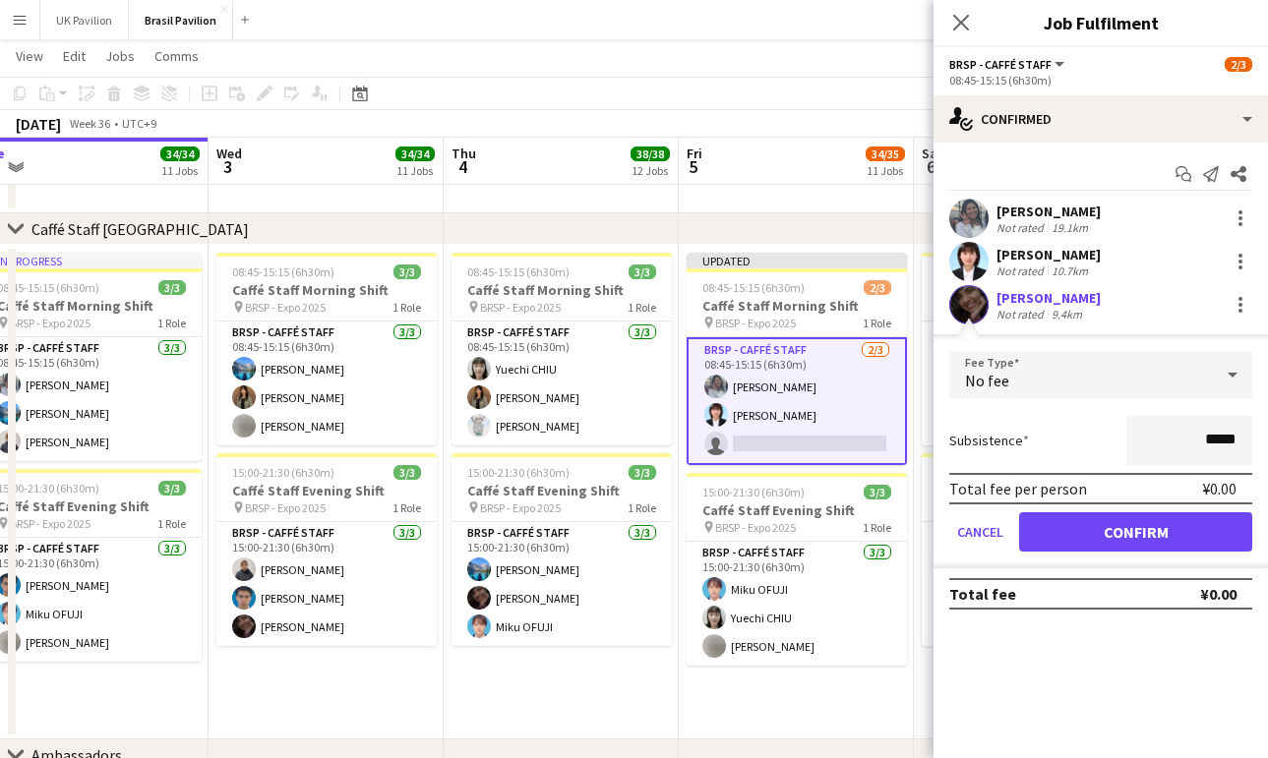
click at [1155, 538] on button "Confirm" at bounding box center [1135, 531] width 233 height 39
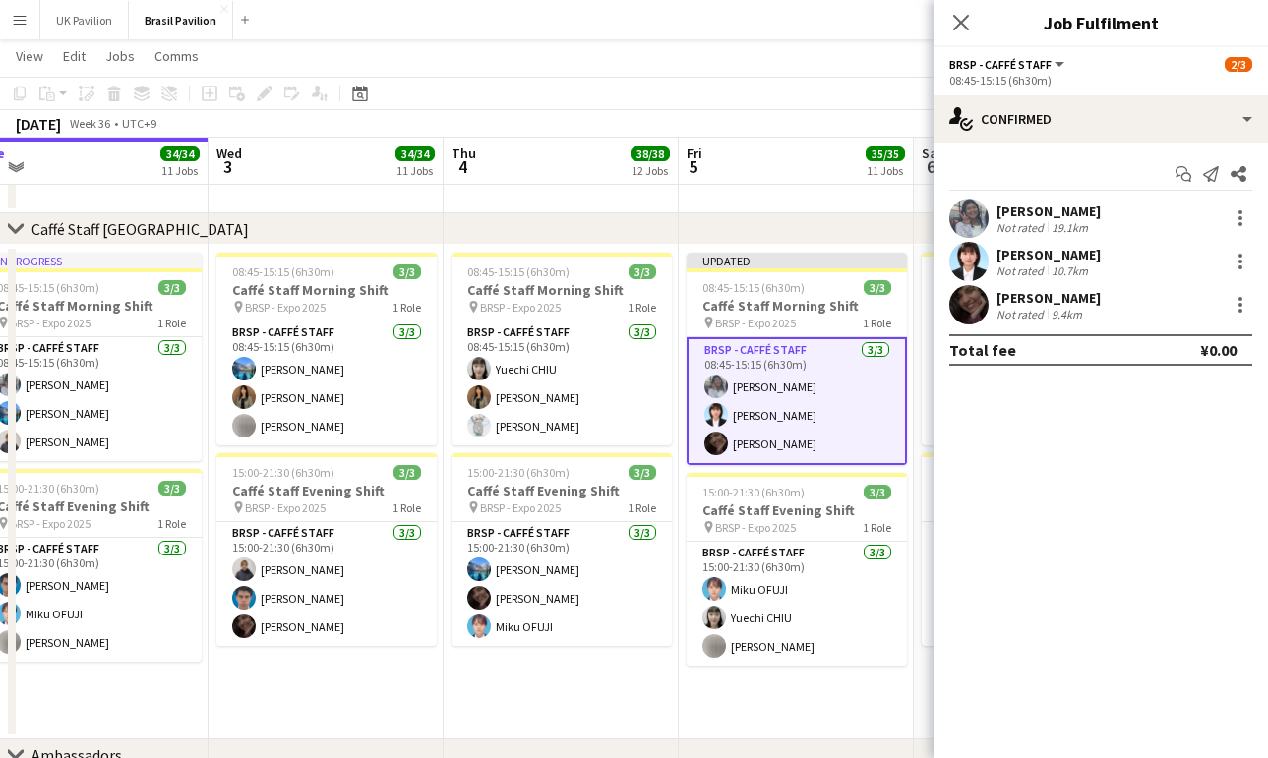
drag, startPoint x: 957, startPoint y: 27, endPoint x: 927, endPoint y: 84, distance: 64.2
click at [957, 27] on icon at bounding box center [961, 23] width 16 height 16
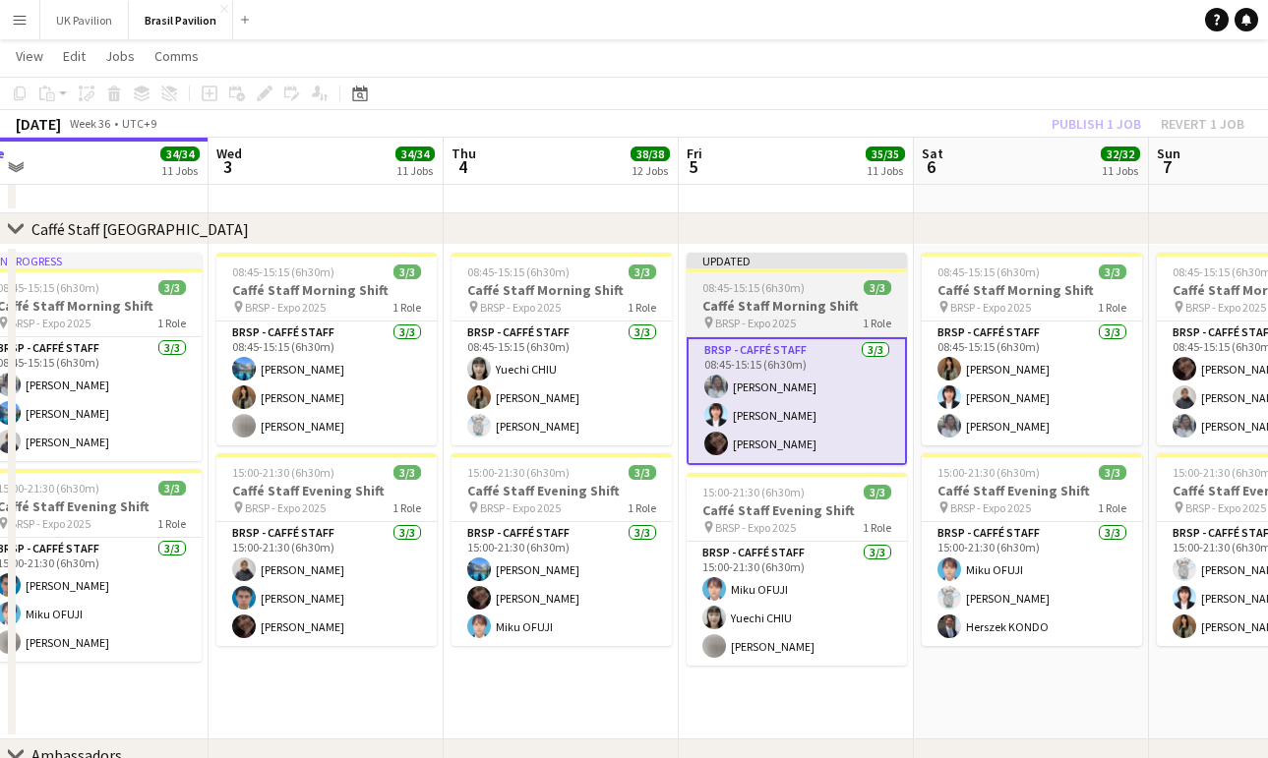
click at [789, 287] on span "08:45-15:15 (6h30m)" at bounding box center [753, 287] width 102 height 15
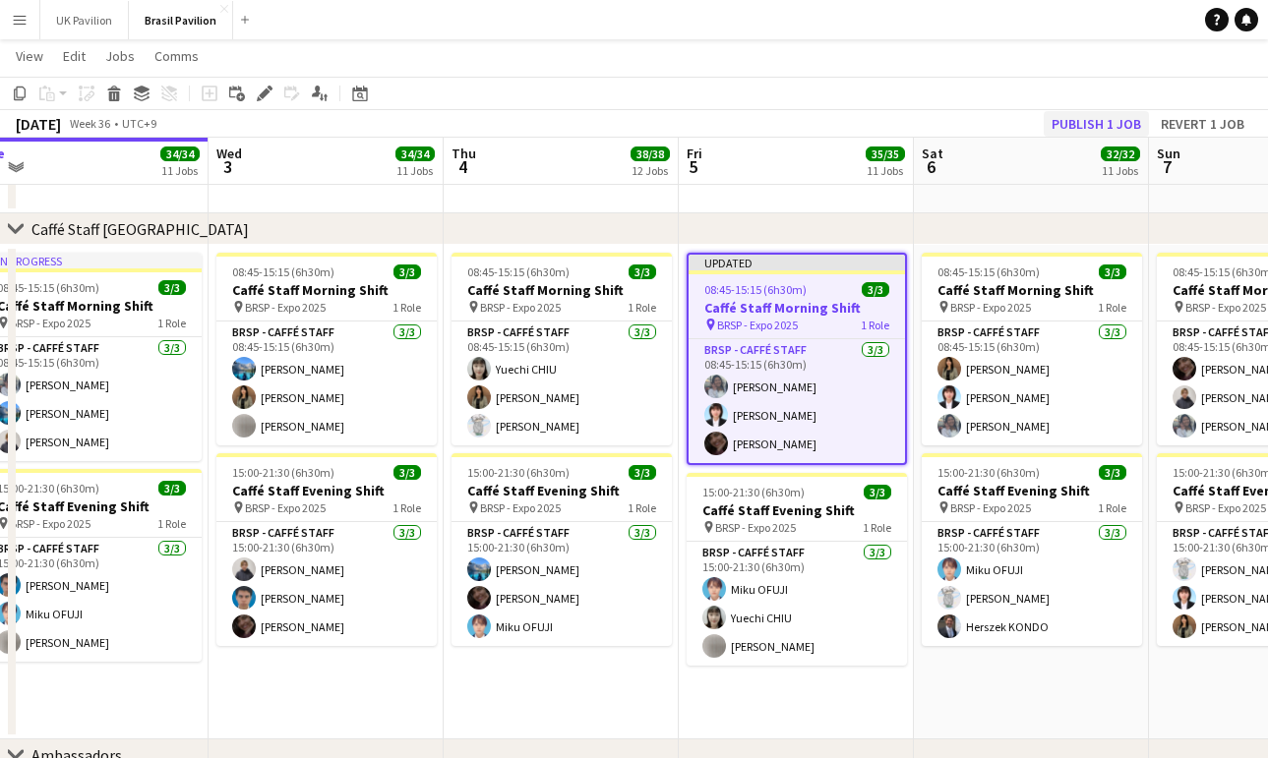
click at [1043, 124] on button "Publish 1 job" at bounding box center [1095, 124] width 105 height 26
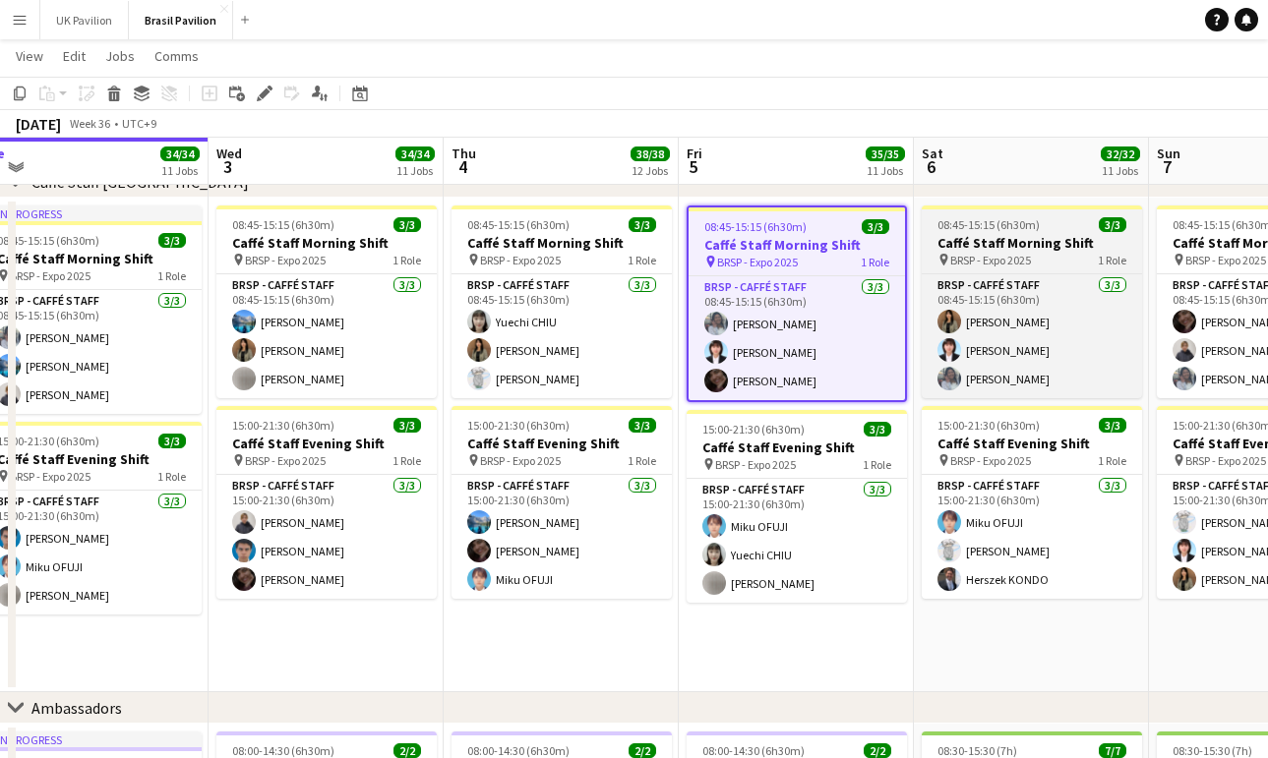
scroll to position [1852, 0]
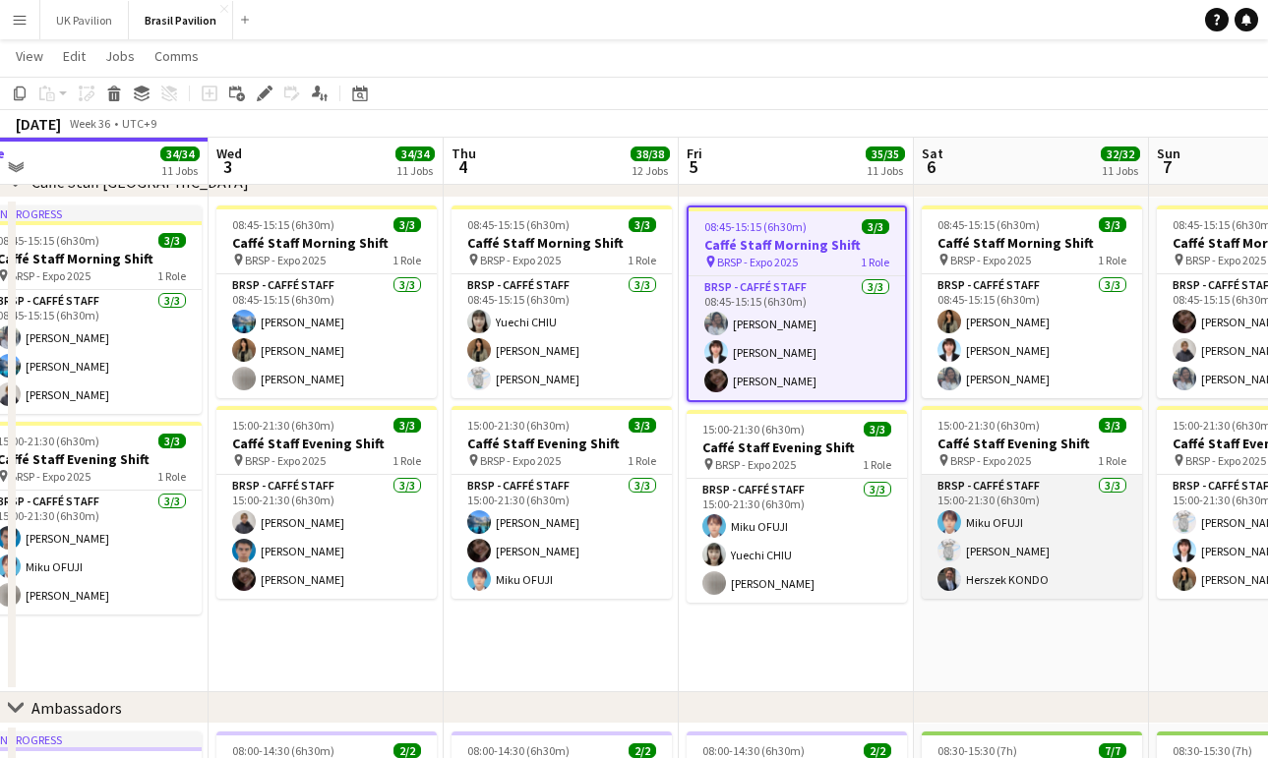
click at [1003, 558] on app-card-role "BRSP - Caffé Staff [DATE] 15:00-21:30 (6h30m) Miku OFUJI [PERSON_NAME] [PERSON_…" at bounding box center [1031, 537] width 220 height 124
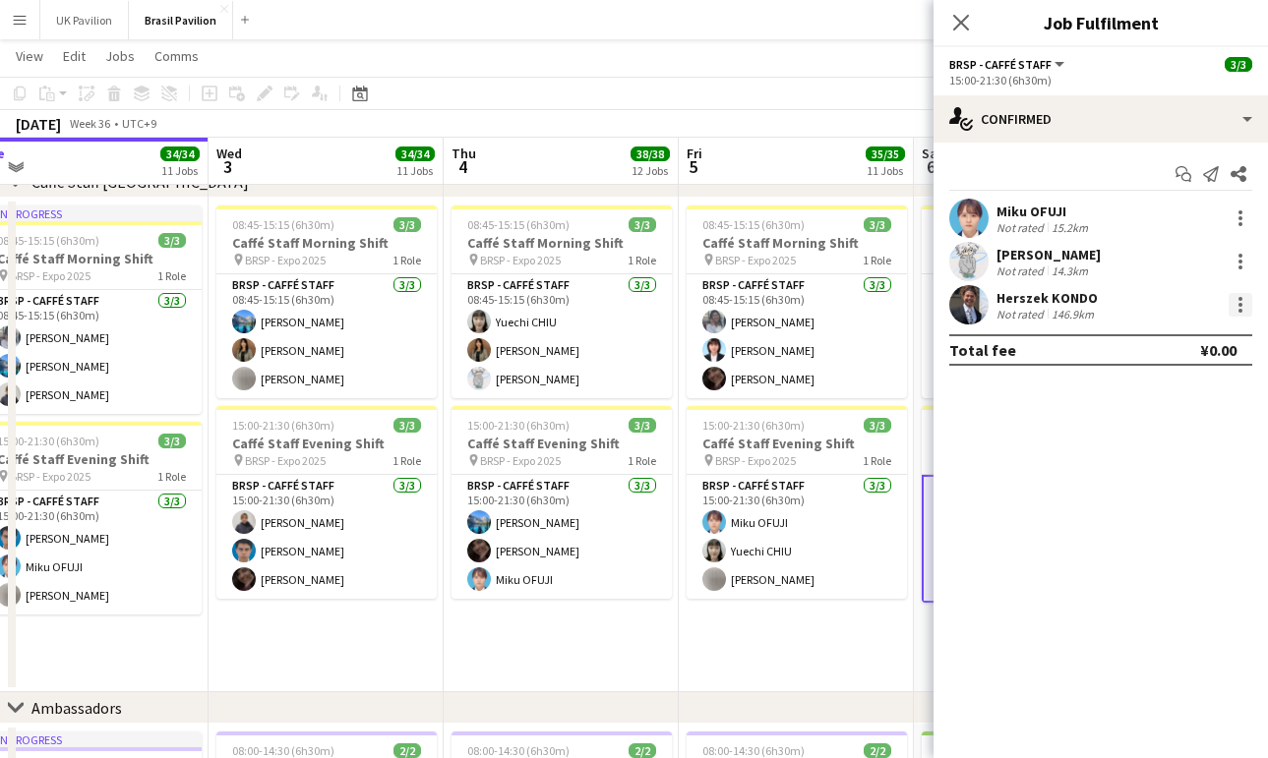
click at [1242, 314] on div at bounding box center [1240, 305] width 24 height 24
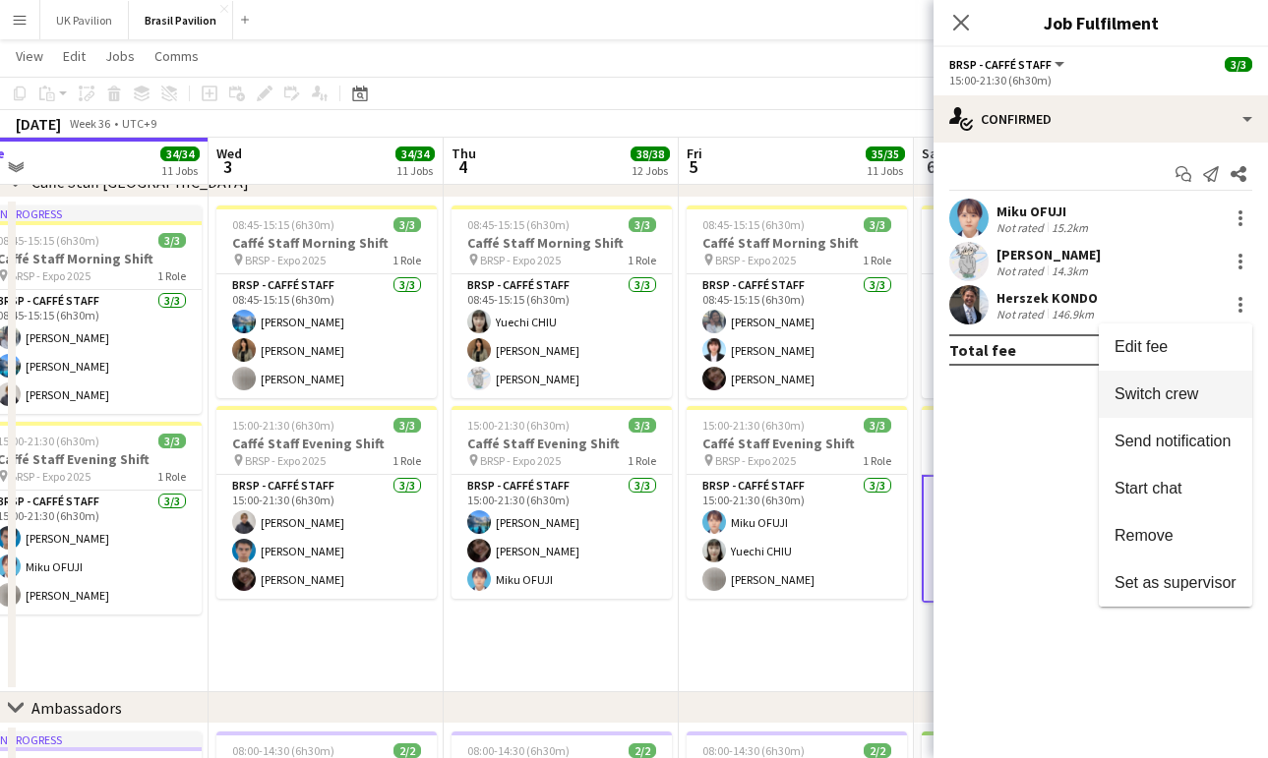
click at [1192, 395] on span "Switch crew" at bounding box center [1175, 395] width 122 height 18
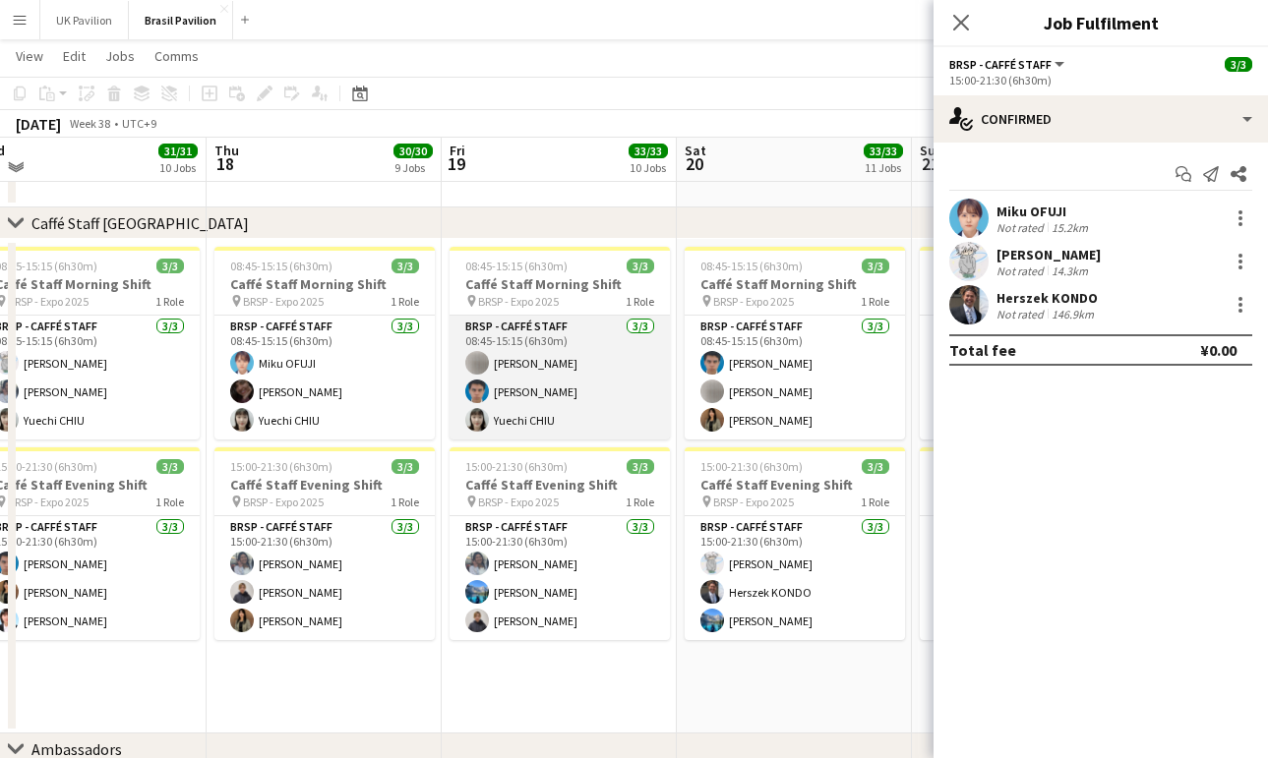
scroll to position [0, 728]
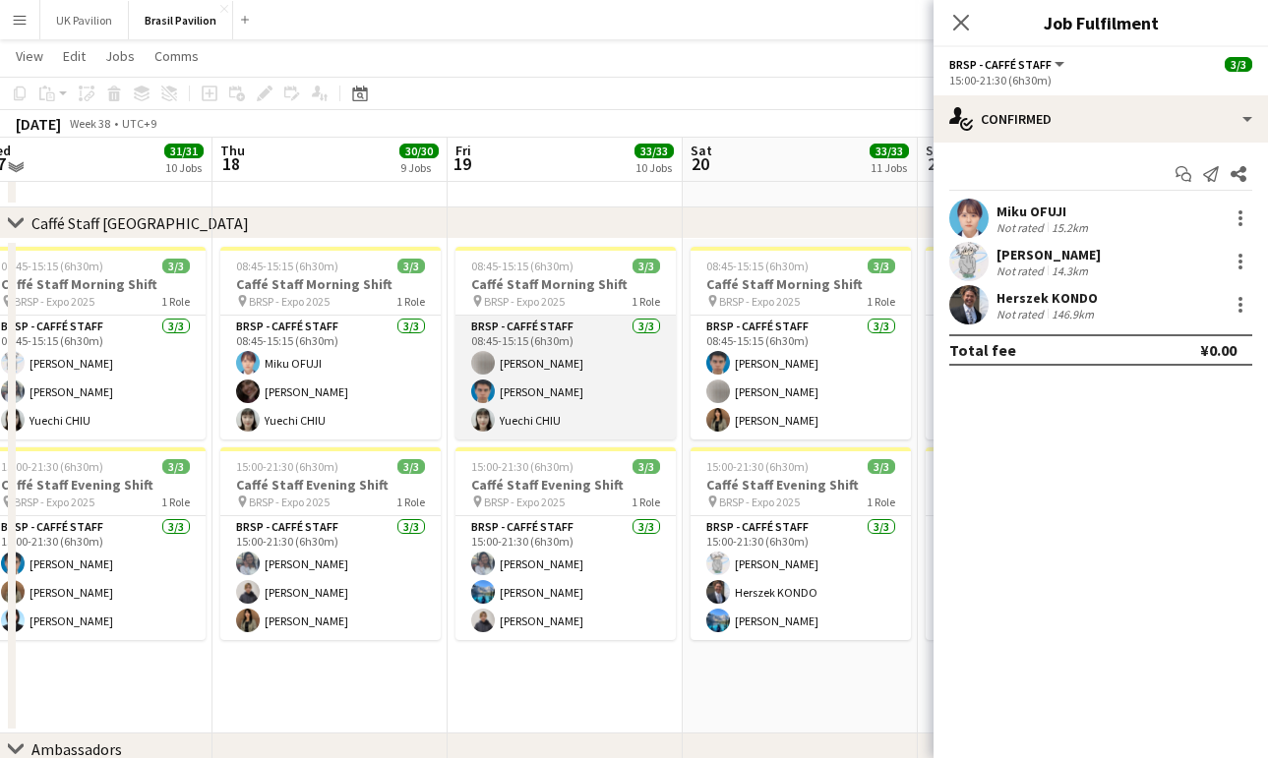
click at [557, 386] on app-card-role "BRSP - Caffé Staff [DATE] 08:45-15:15 (6h30m) [PERSON_NAME] [PERSON_NAME] [PERS…" at bounding box center [565, 378] width 220 height 124
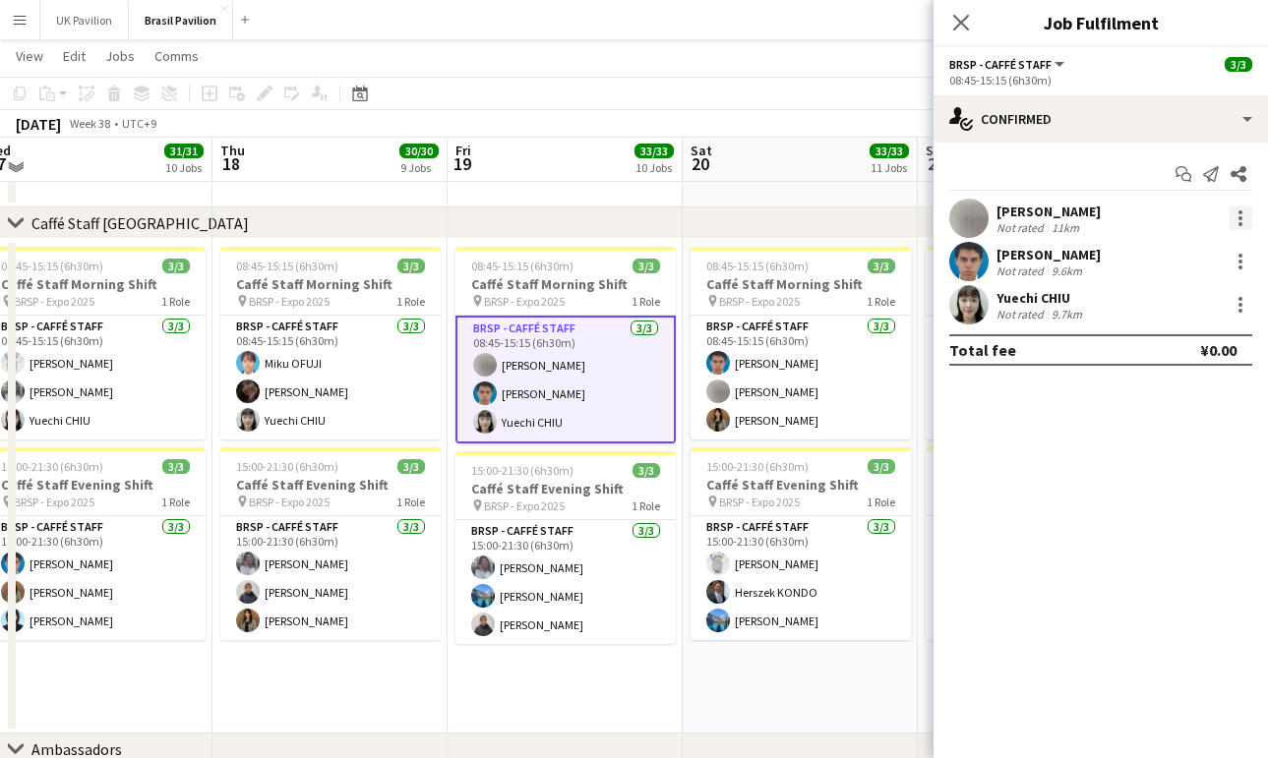
click at [1238, 226] on div at bounding box center [1240, 224] width 4 height 4
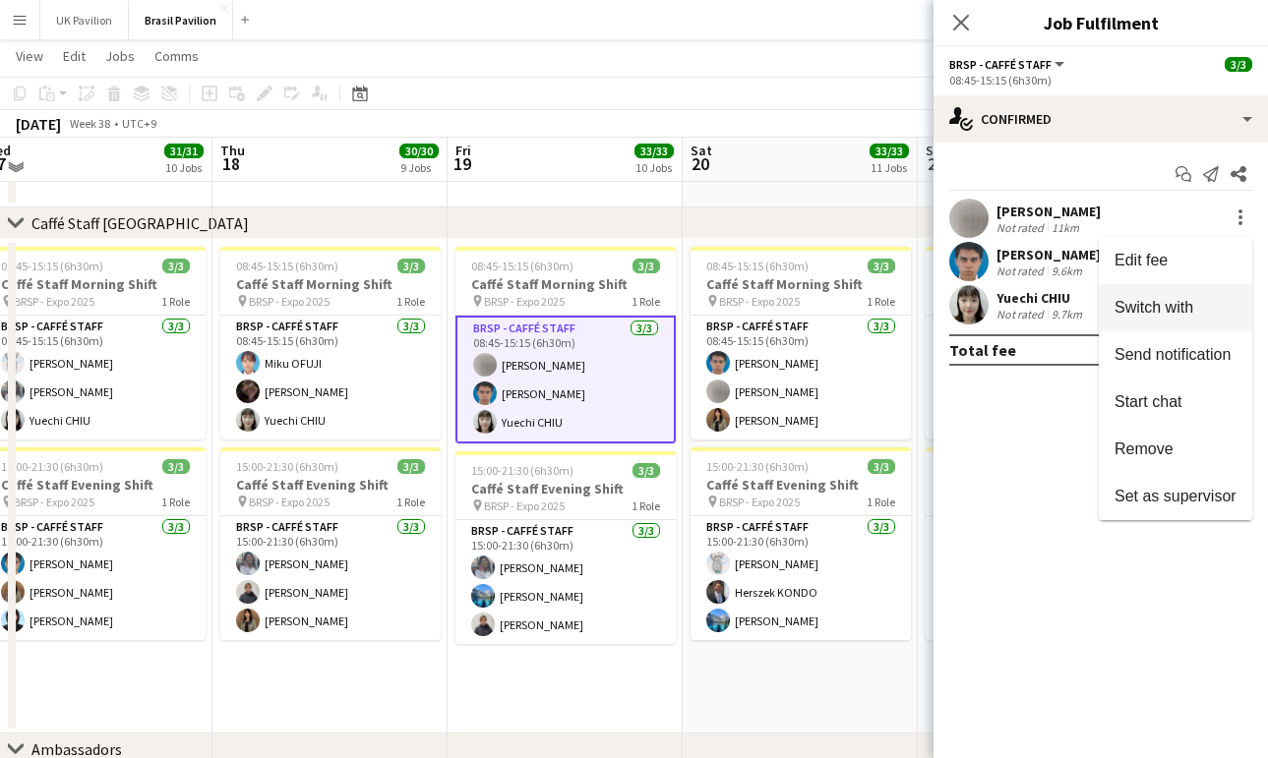
click at [1164, 302] on span "Switch with" at bounding box center [1153, 307] width 79 height 17
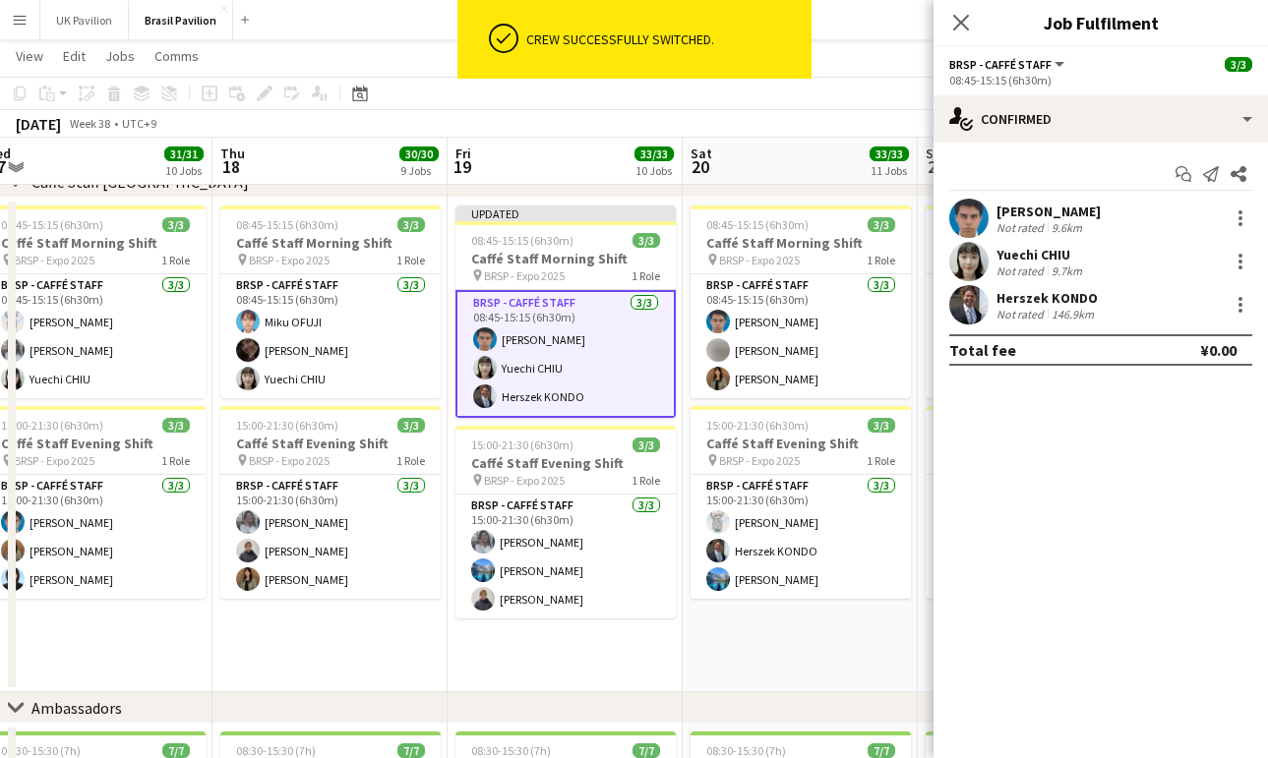
scroll to position [1852, 0]
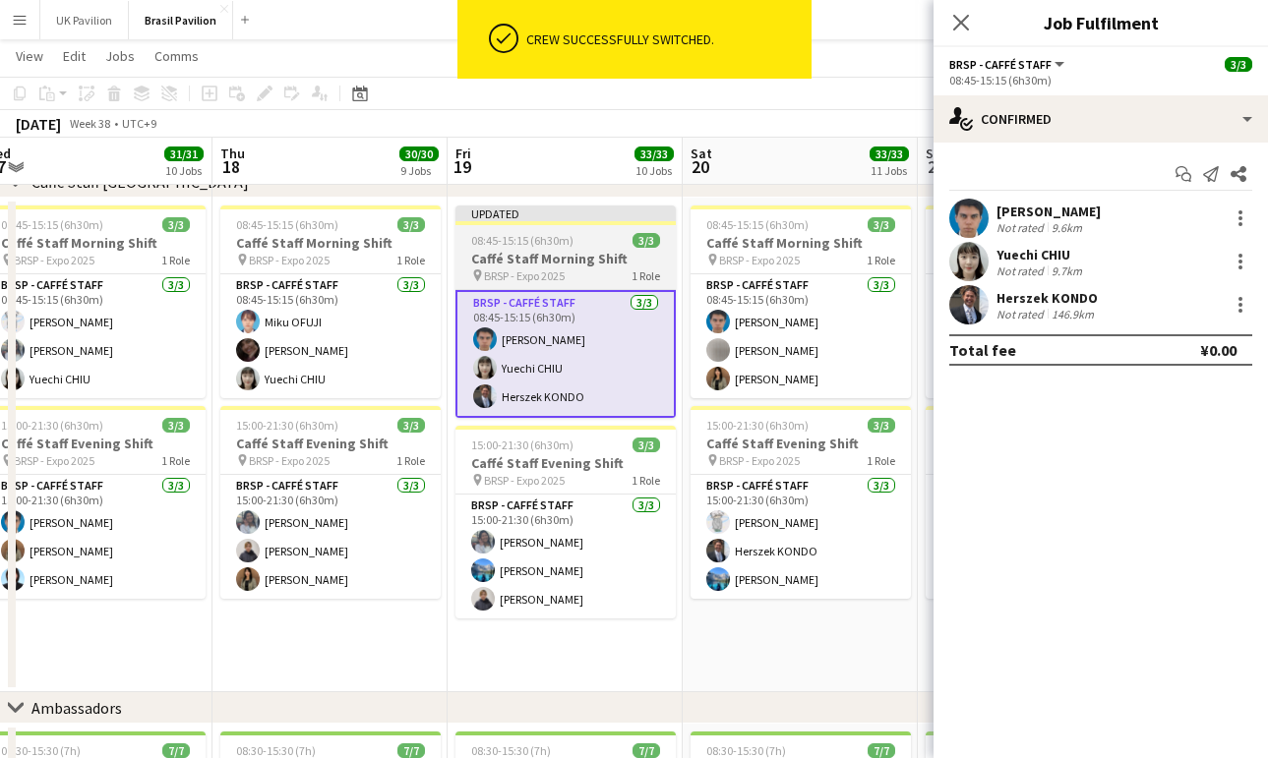
click at [588, 263] on h3 "Caffé Staff Morning Shift" at bounding box center [565, 259] width 220 height 18
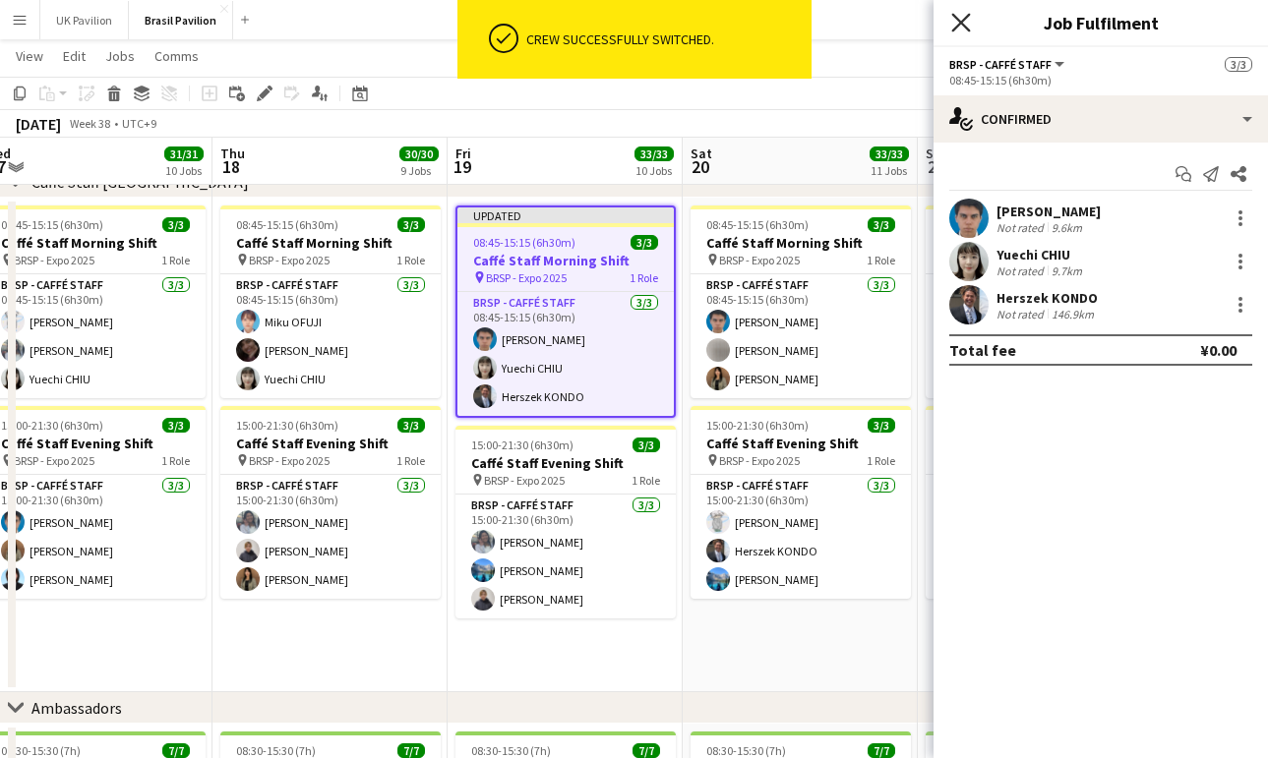
click at [962, 26] on icon "Close pop-in" at bounding box center [960, 22] width 19 height 19
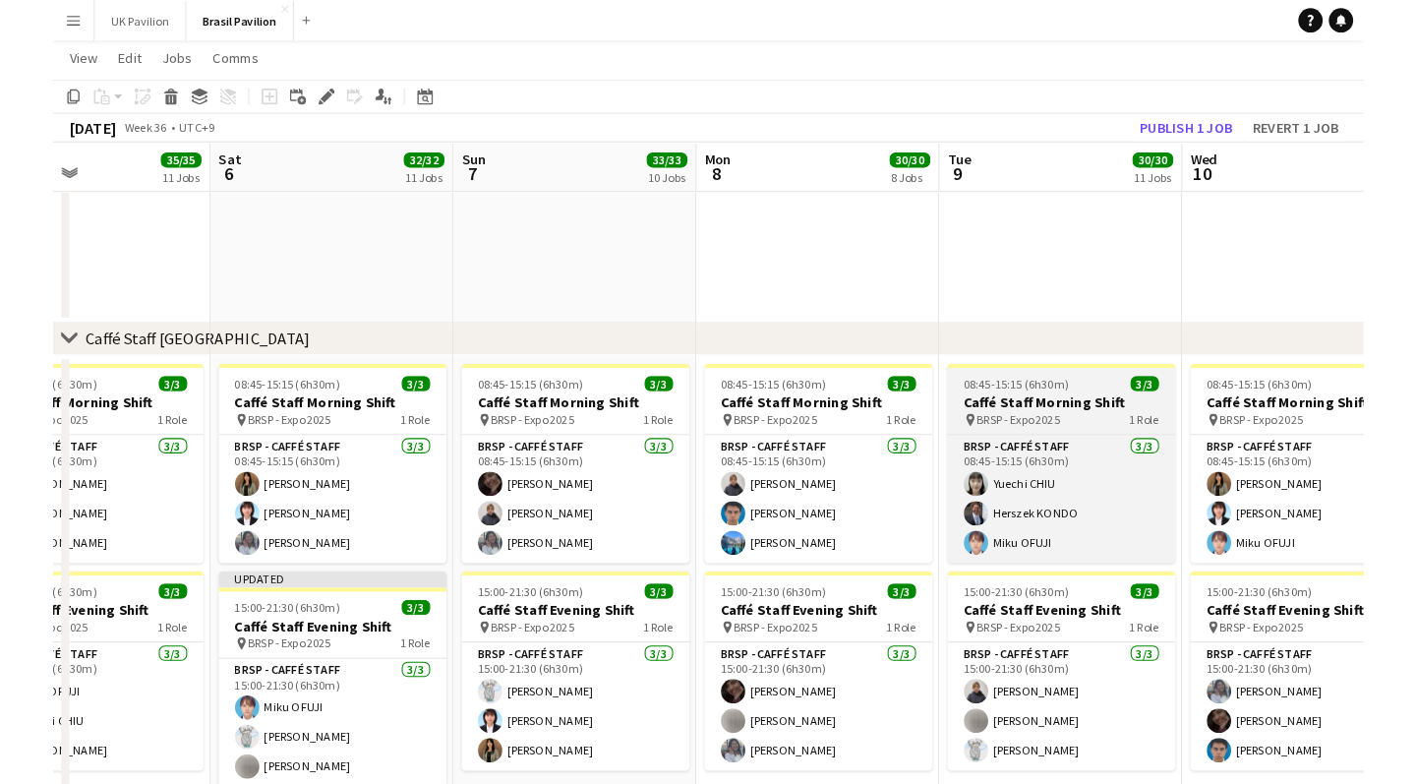
scroll to position [0, 553]
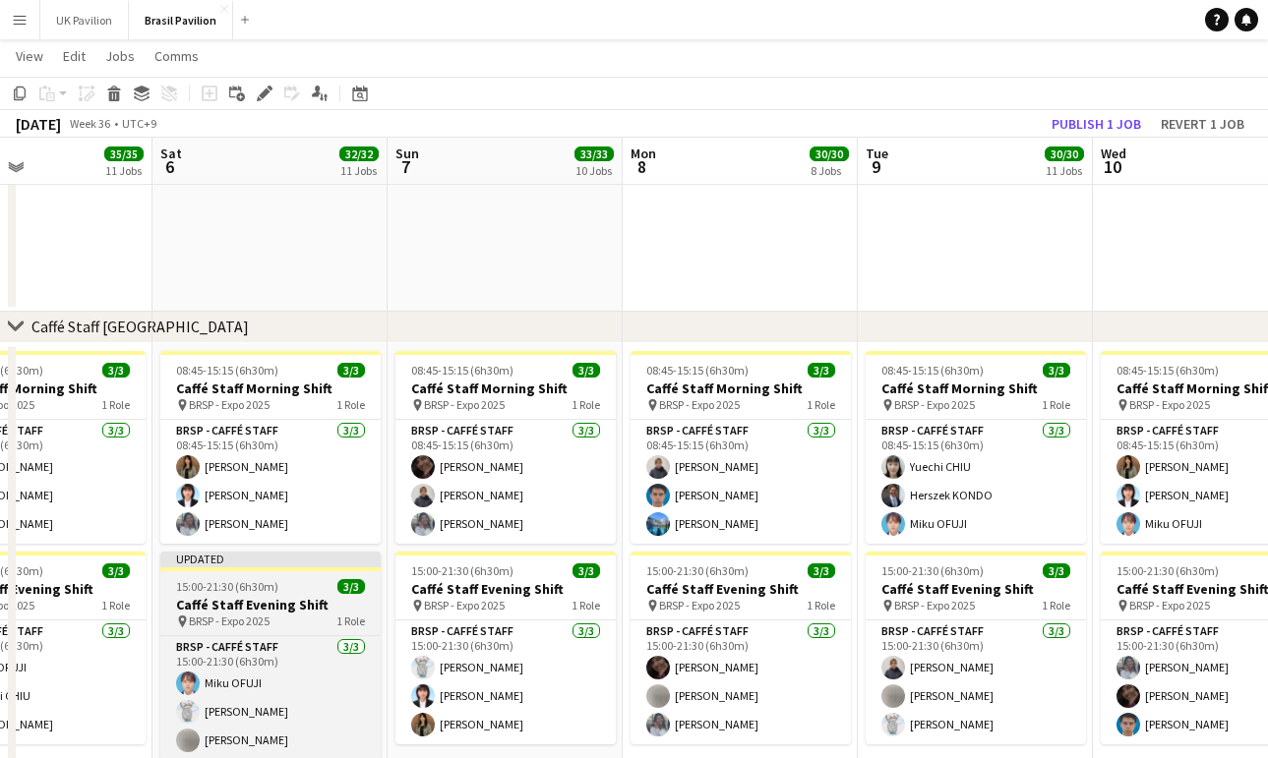
click at [273, 613] on h3 "Caffé Staff Evening Shift" at bounding box center [270, 605] width 220 height 18
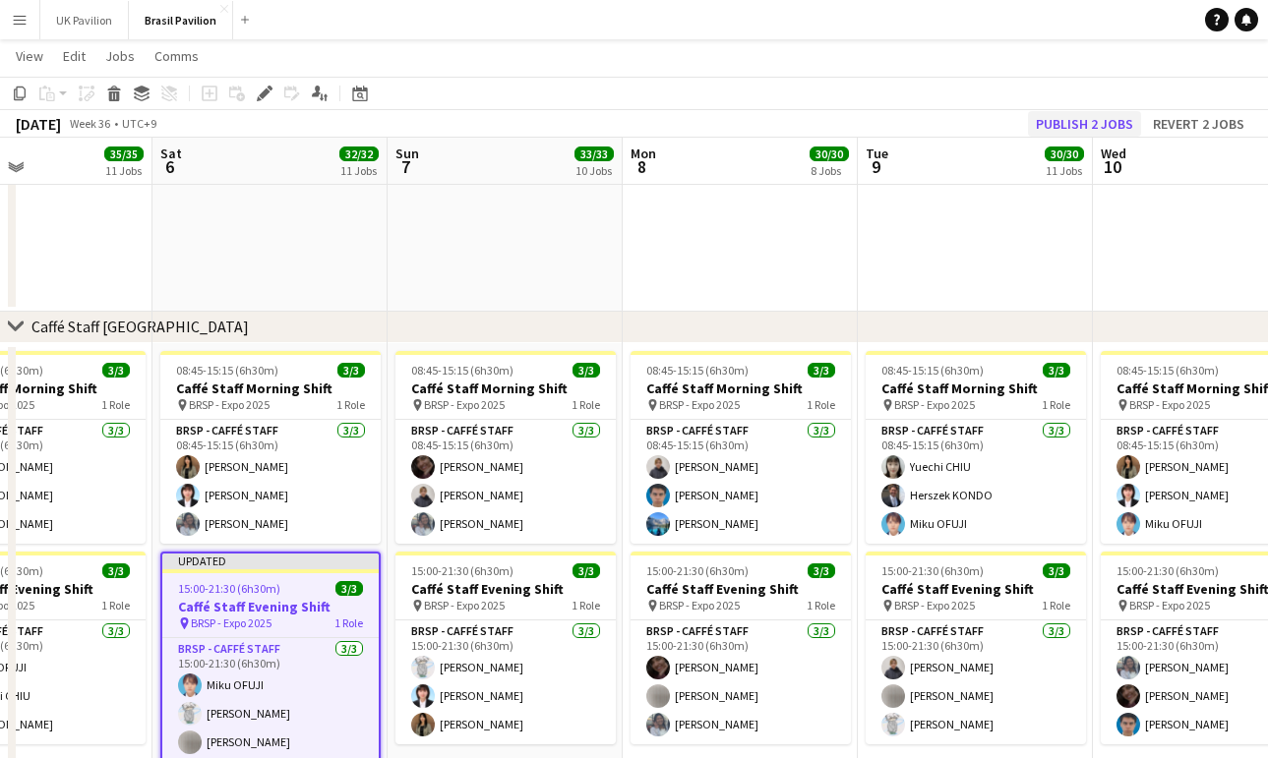
click at [1088, 133] on button "Publish 2 jobs" at bounding box center [1084, 124] width 113 height 26
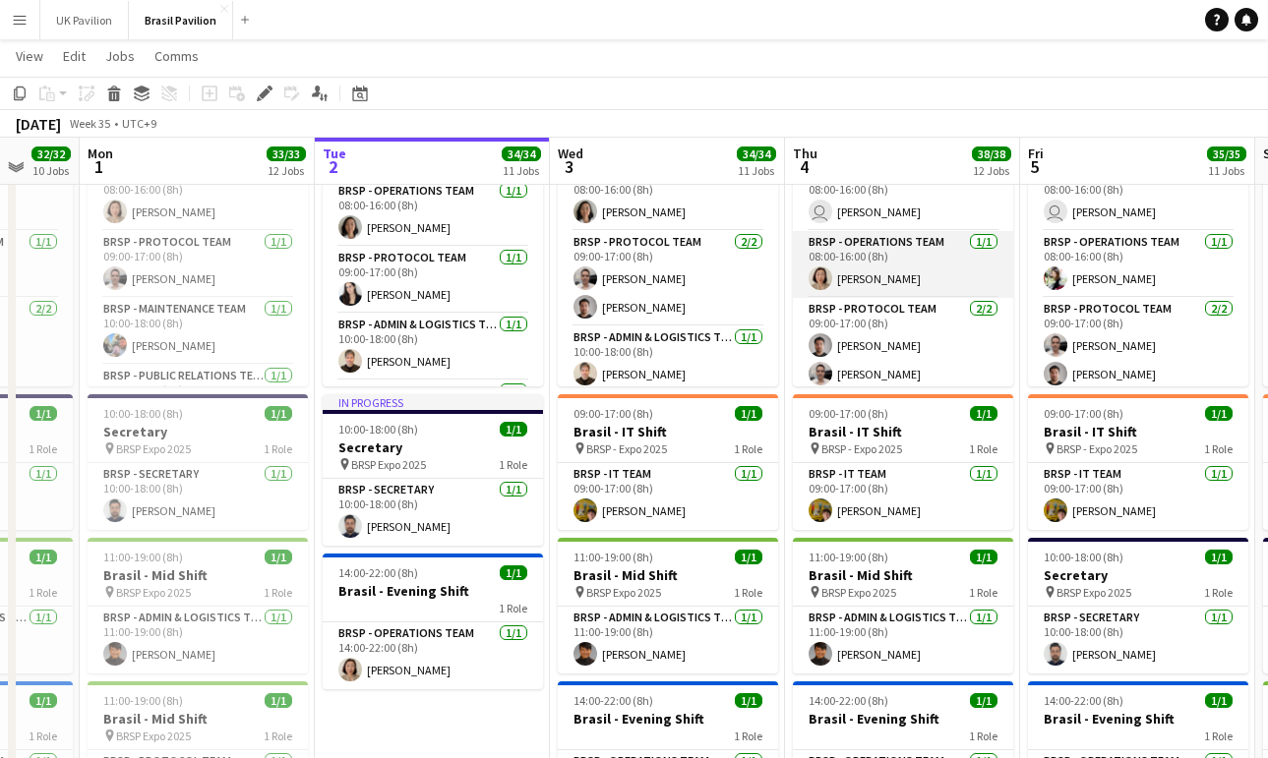
scroll to position [0, 850]
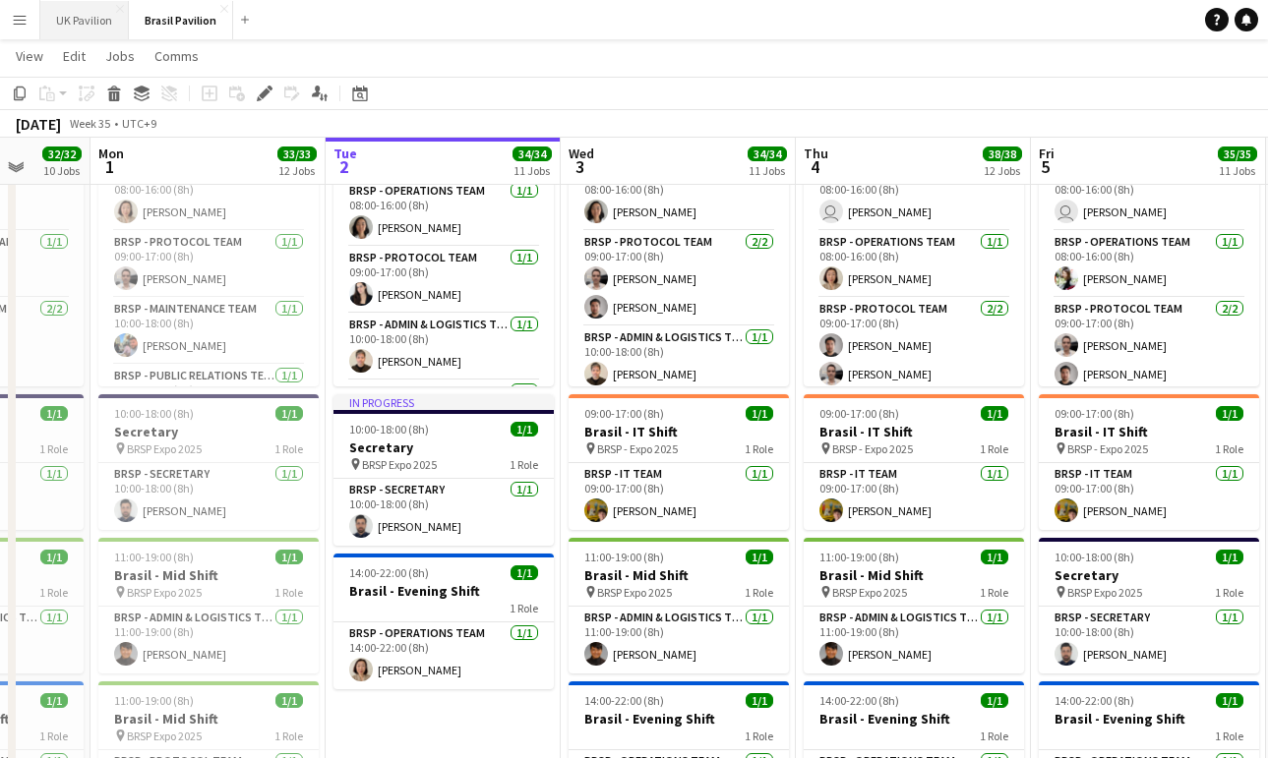
click at [67, 18] on button "UK Pavilion Close" at bounding box center [84, 20] width 89 height 38
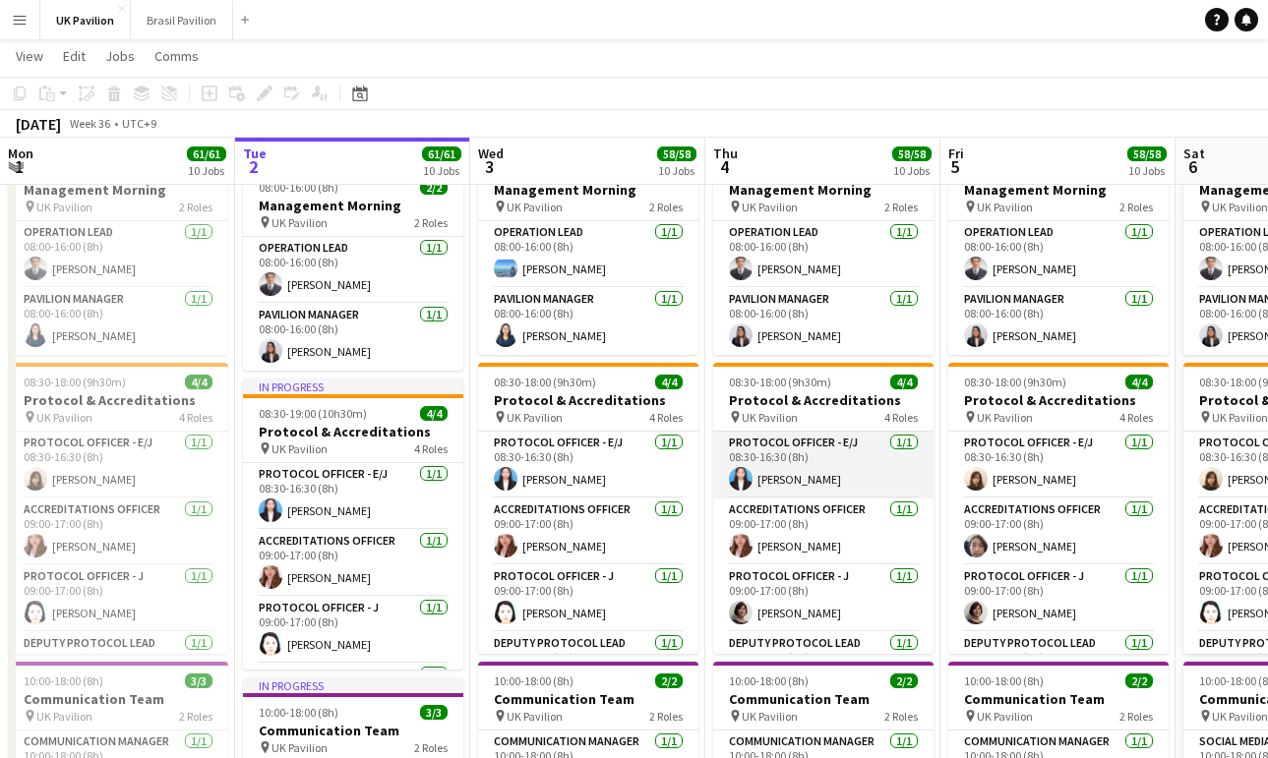
click at [795, 499] on app-card-role "Protocol Officer - E/J [DATE] 08:30-16:30 (8h) [PERSON_NAME]" at bounding box center [823, 465] width 220 height 67
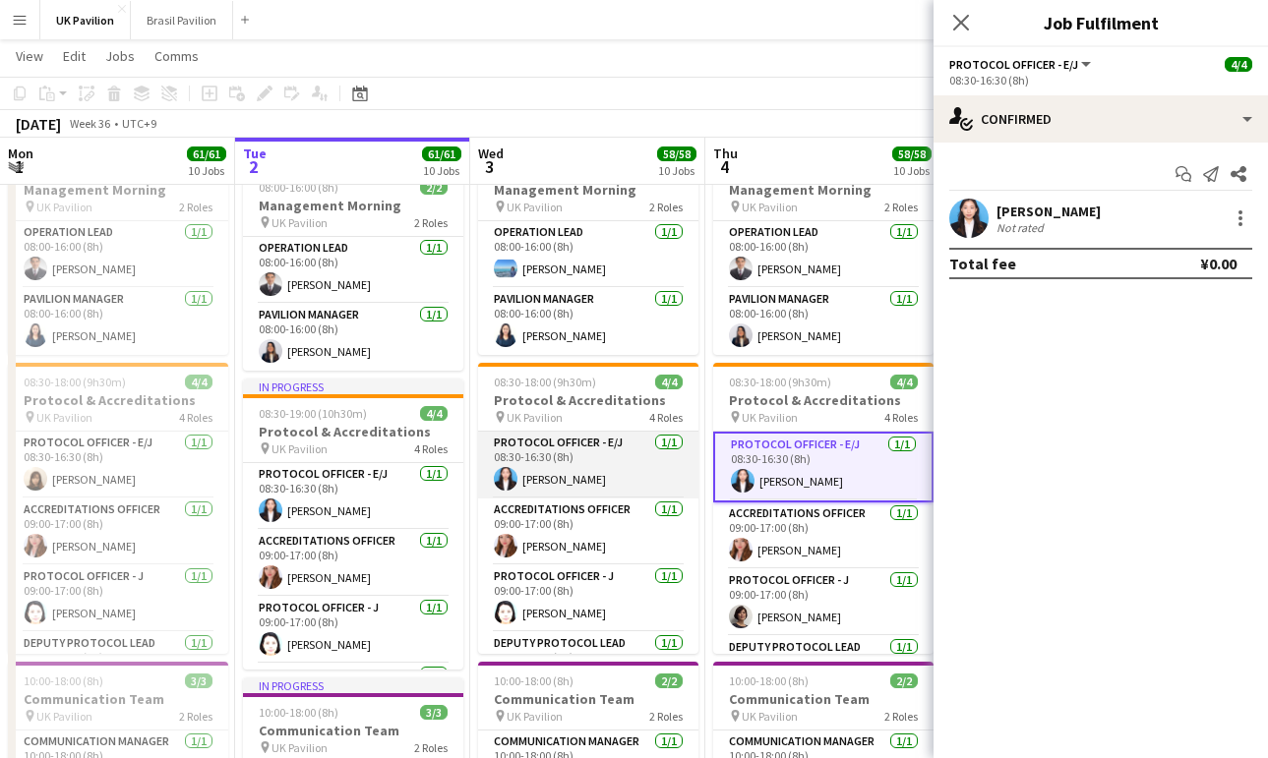
click at [623, 487] on app-card-role "Protocol Officer - E/J [DATE] 08:30-16:30 (8h) [PERSON_NAME]" at bounding box center [588, 465] width 220 height 67
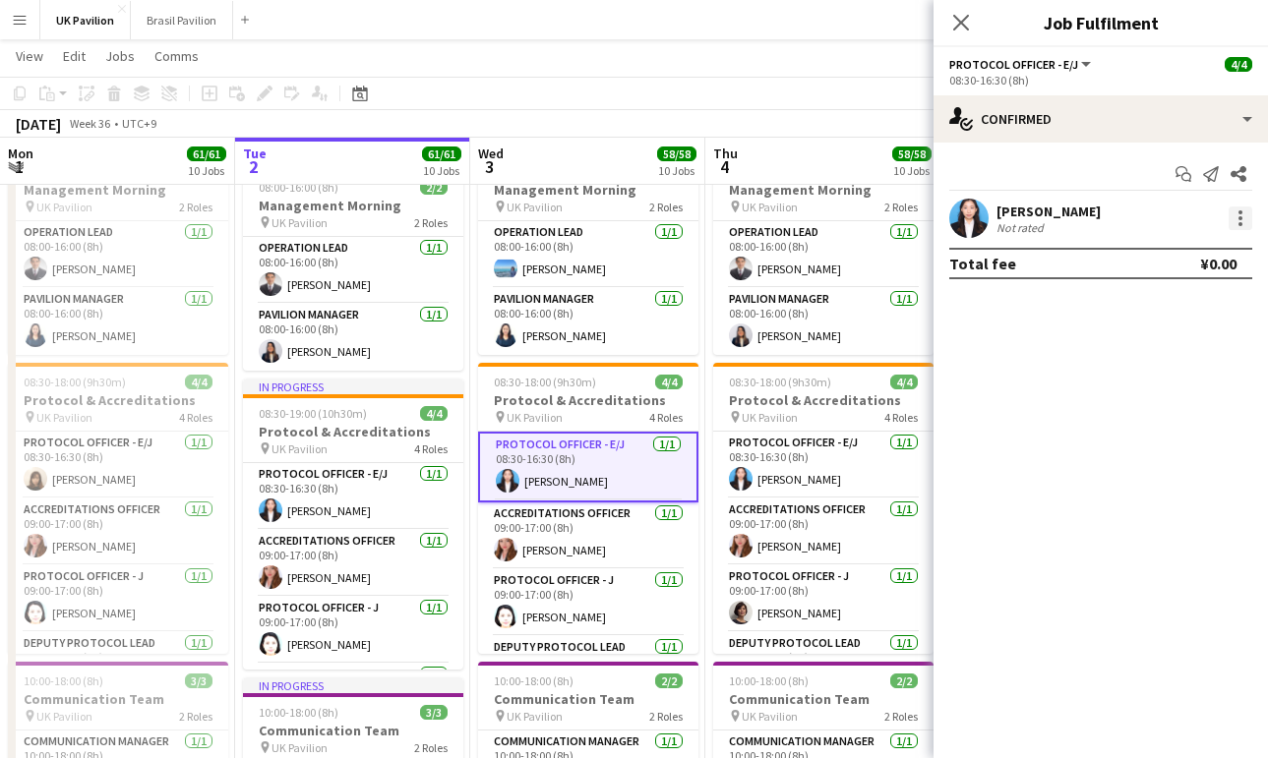
click at [1241, 226] on div at bounding box center [1240, 224] width 4 height 4
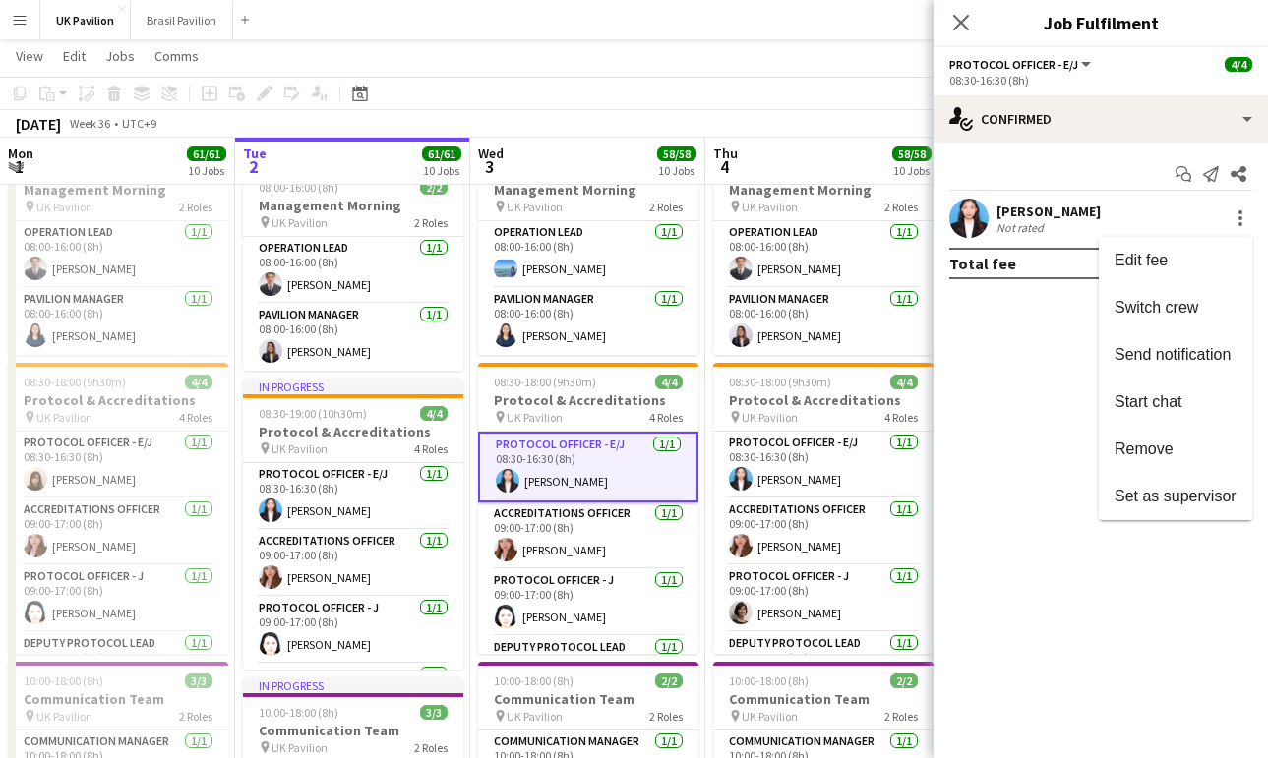
click at [1136, 311] on span "Switch crew" at bounding box center [1156, 307] width 84 height 17
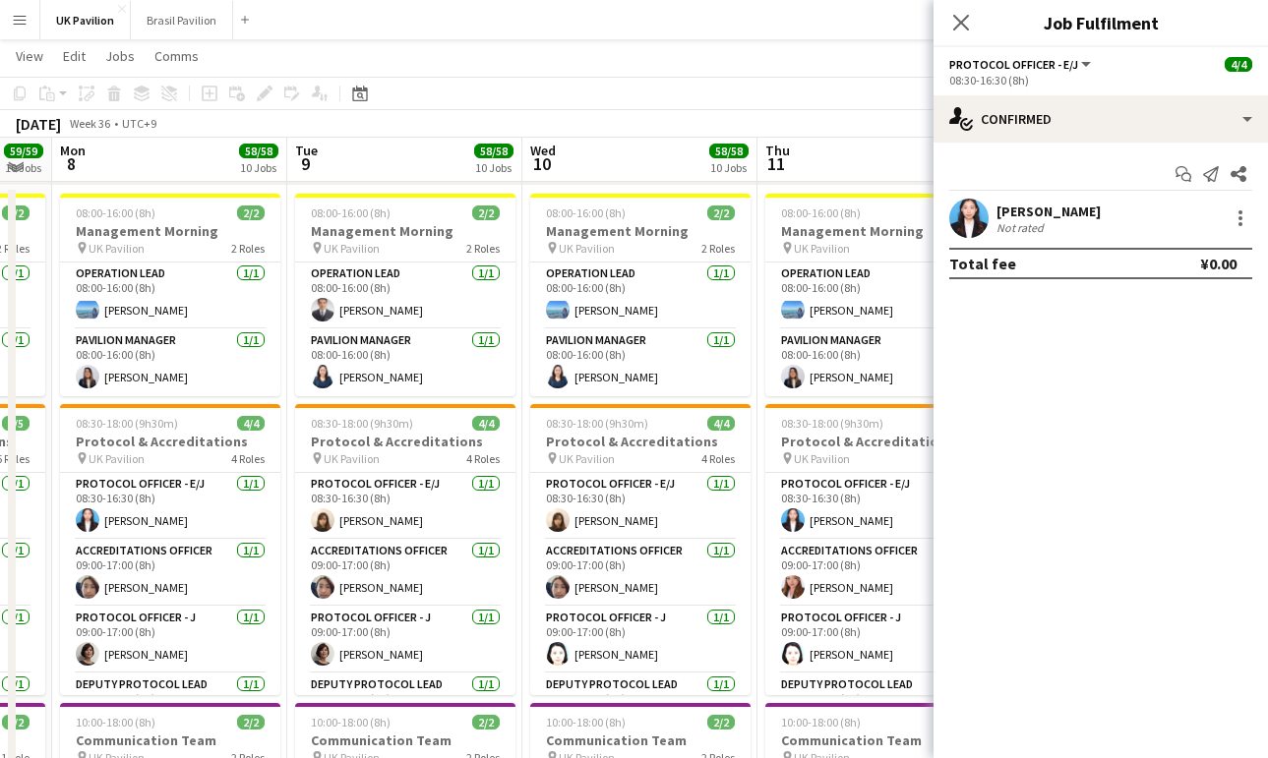
scroll to position [0, 650]
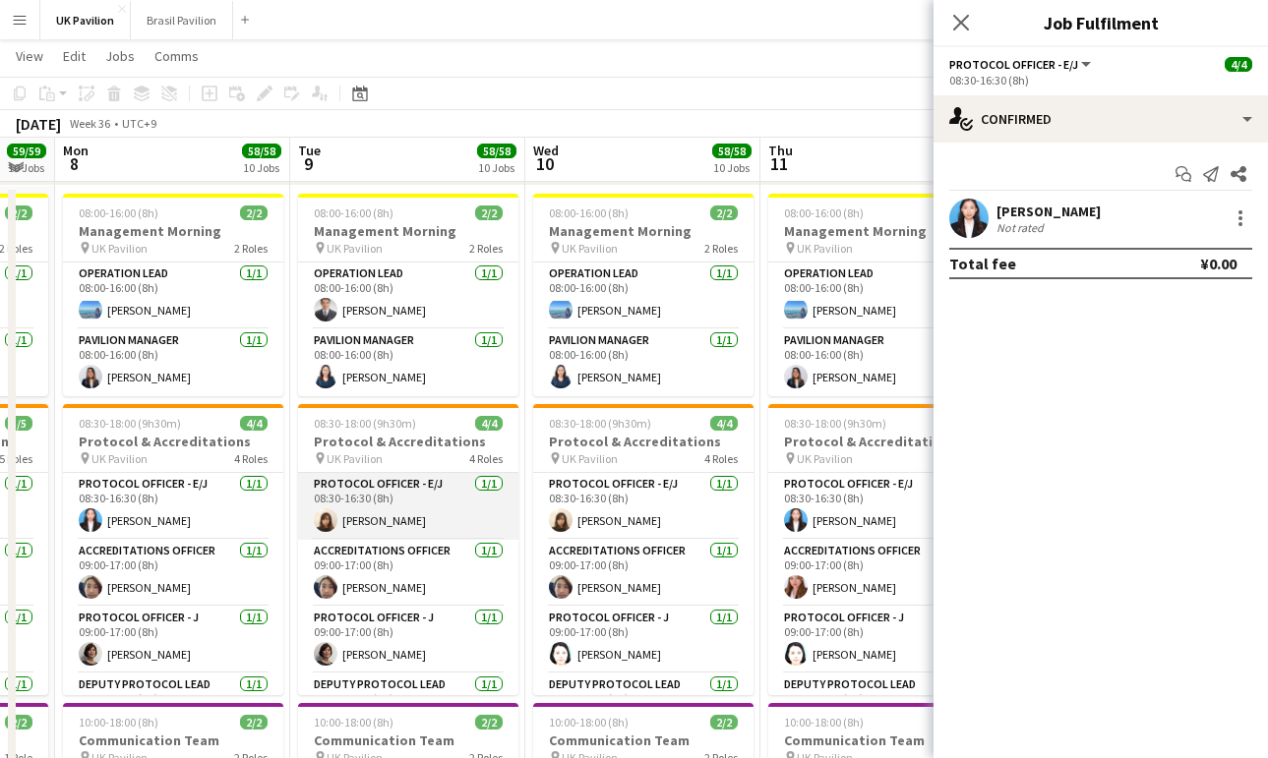
click at [418, 540] on app-card-role "Protocol Officer - E/J [DATE] 08:30-16:30 (8h) [PERSON_NAME]" at bounding box center [408, 506] width 220 height 67
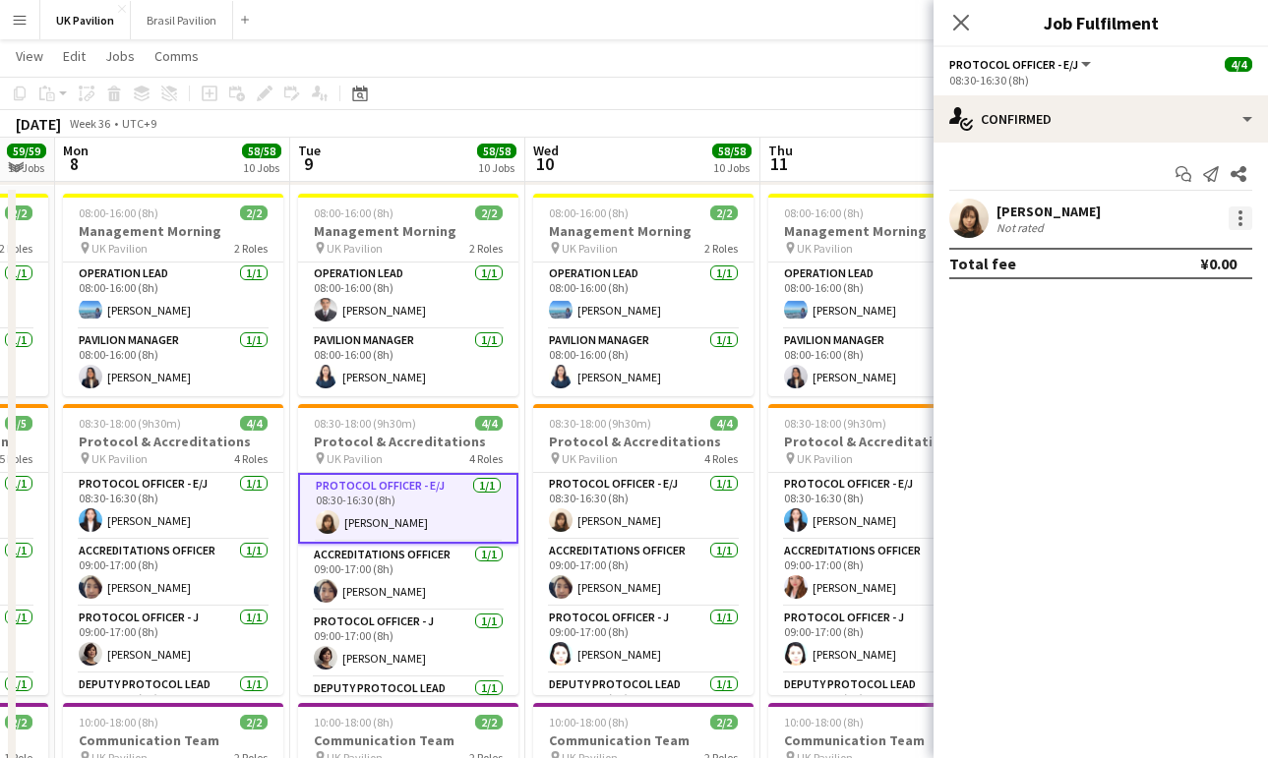
click at [1239, 220] on div at bounding box center [1240, 218] width 4 height 4
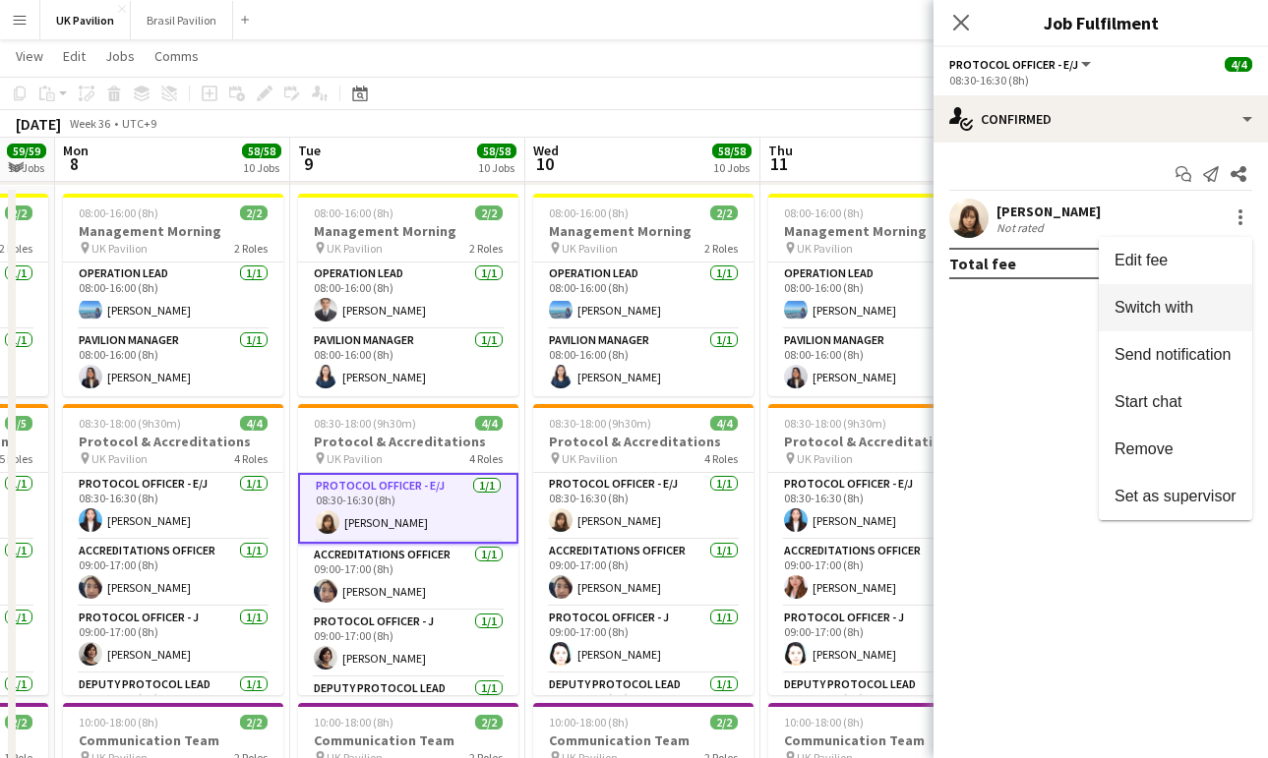
click at [1136, 309] on span "Switch with" at bounding box center [1153, 307] width 79 height 17
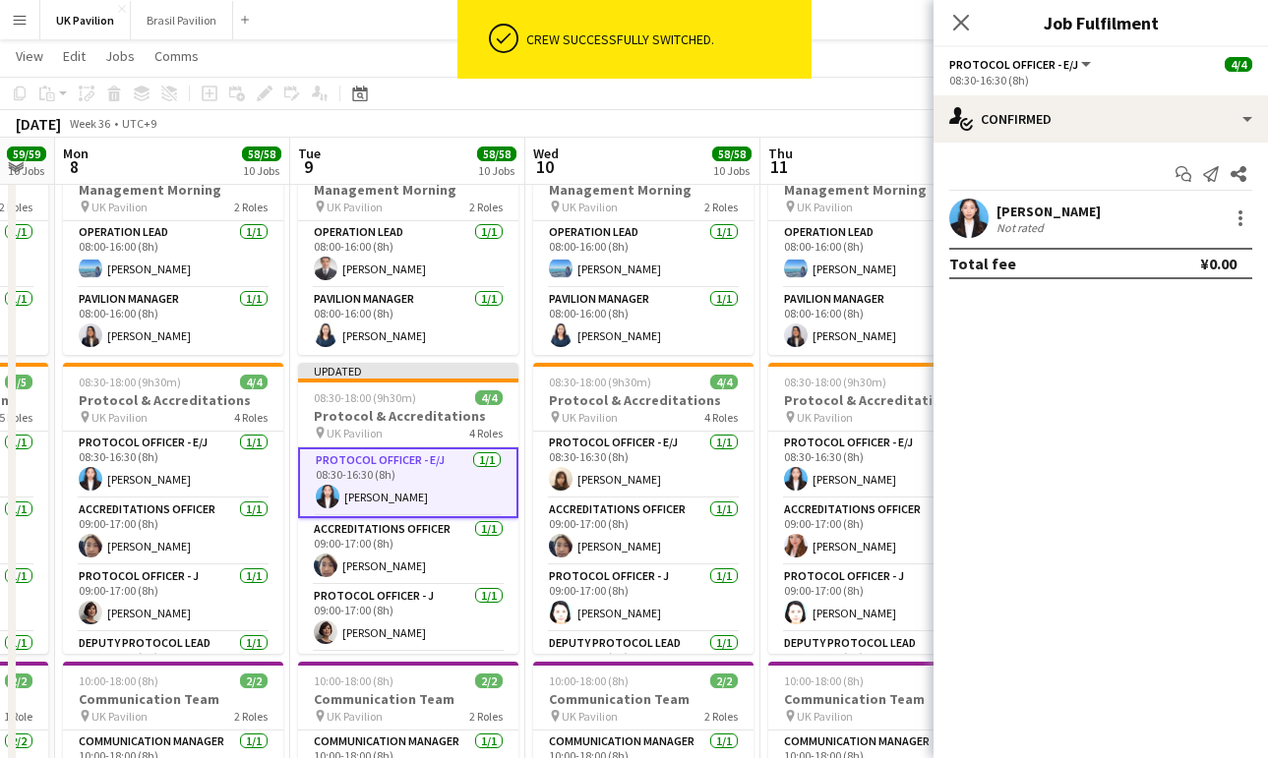
scroll to position [257, 0]
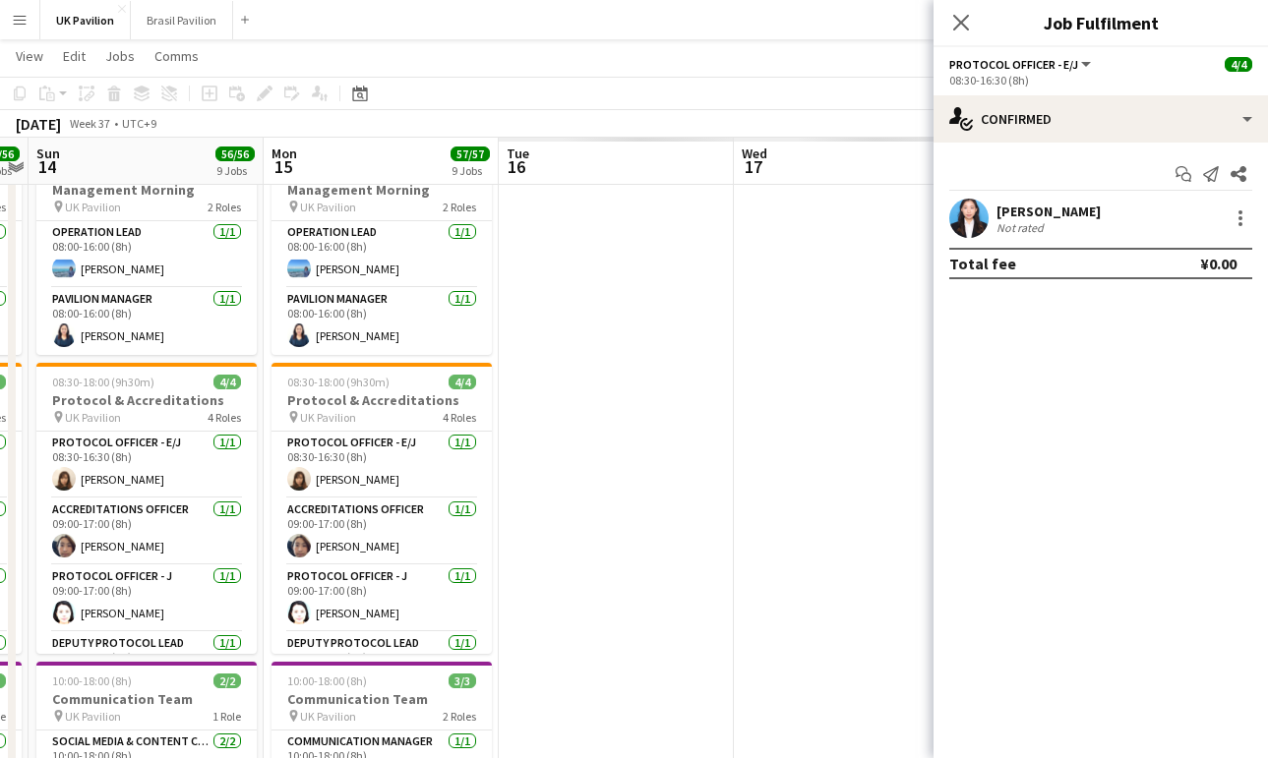
scroll to position [0, 697]
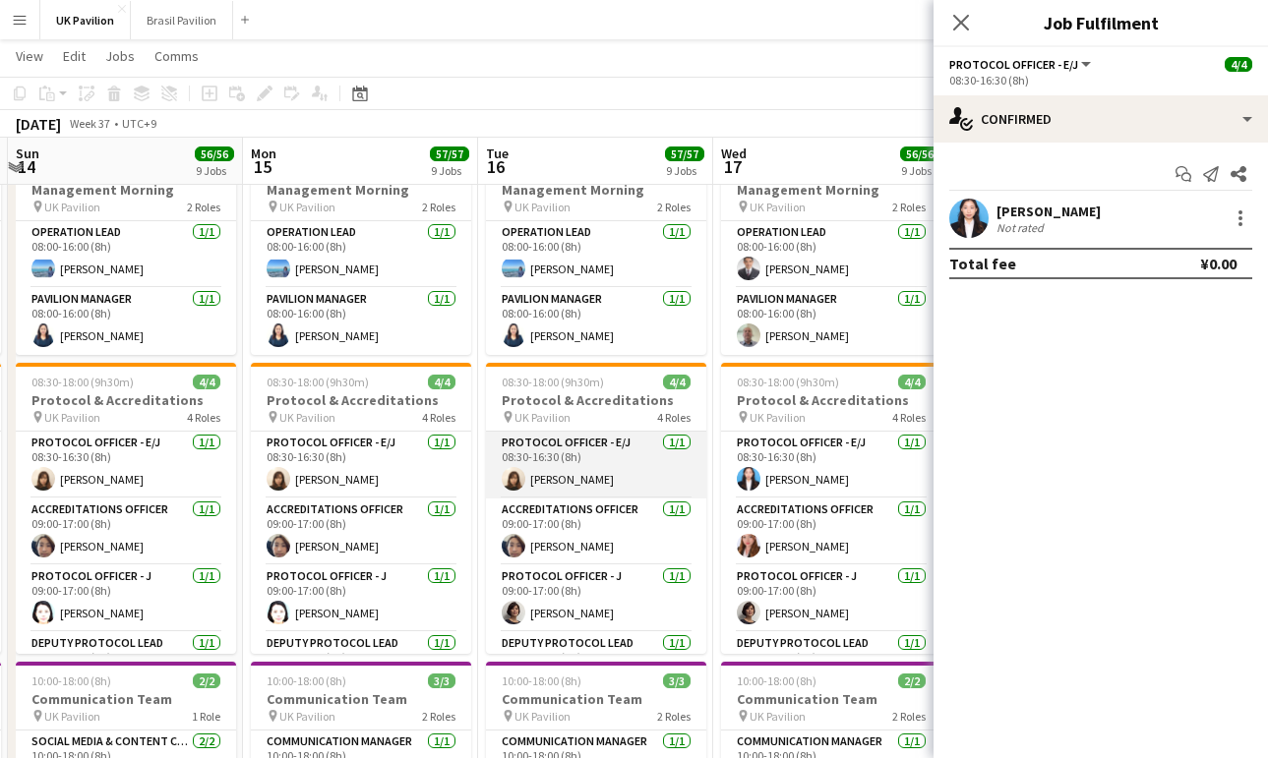
click at [574, 499] on app-card-role "Protocol Officer - E/J [DATE] 08:30-16:30 (8h) [PERSON_NAME]" at bounding box center [596, 465] width 220 height 67
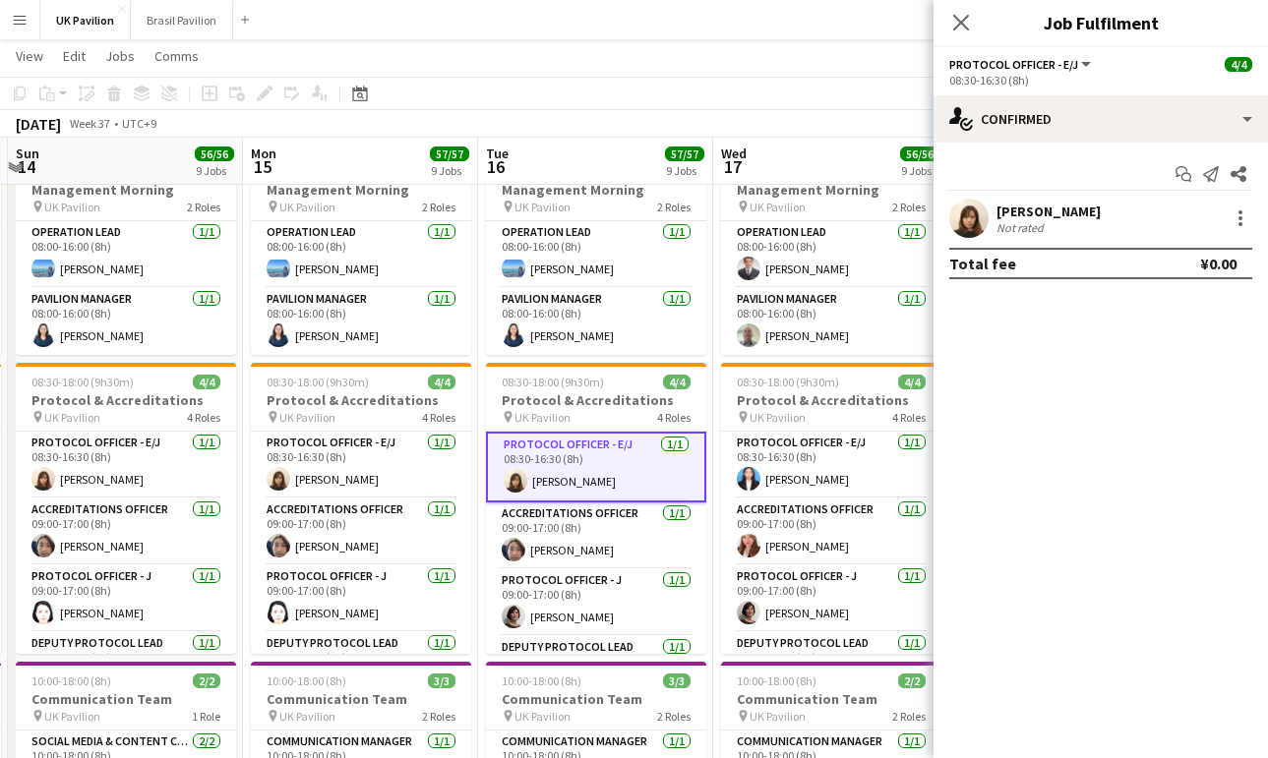
click at [574, 503] on app-card-role "Protocol Officer - E/J [DATE] 08:30-16:30 (8h) [PERSON_NAME]" at bounding box center [596, 467] width 220 height 71
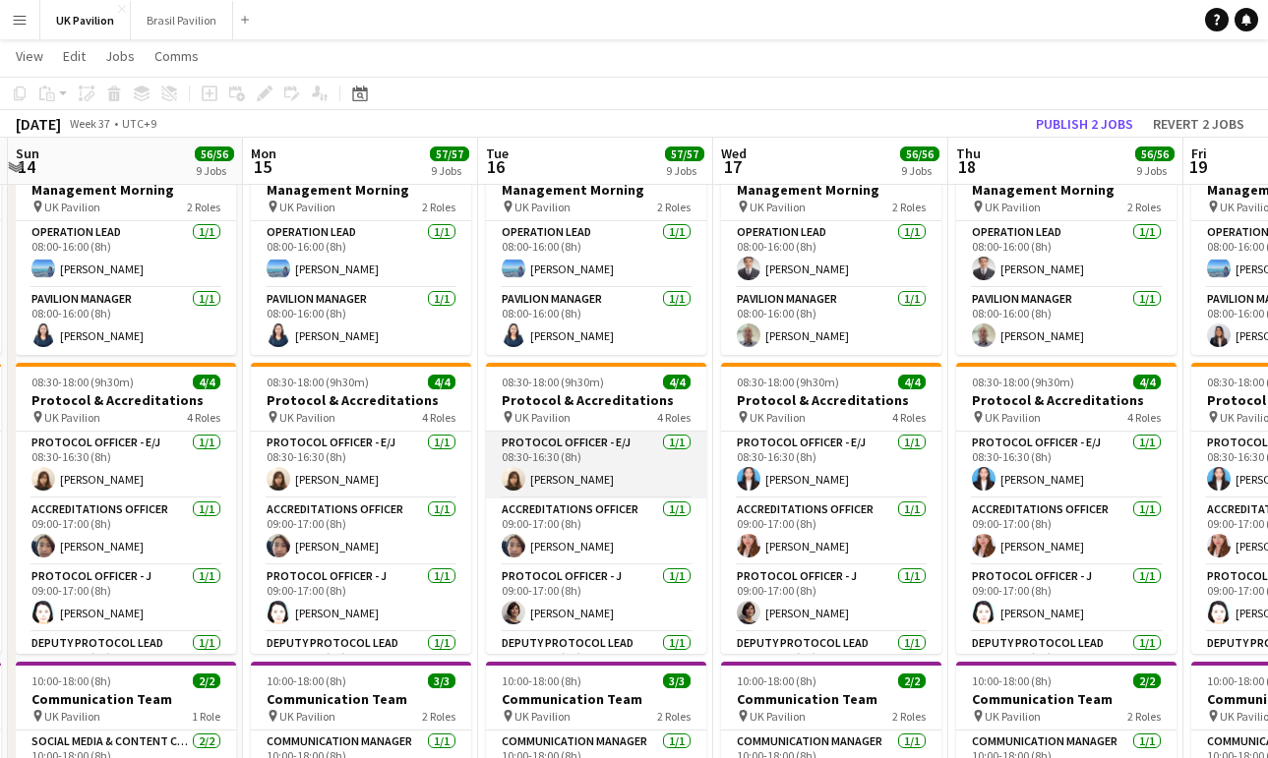
click at [619, 490] on app-card-role "Protocol Officer - E/J [DATE] 08:30-16:30 (8h) [PERSON_NAME]" at bounding box center [596, 465] width 220 height 67
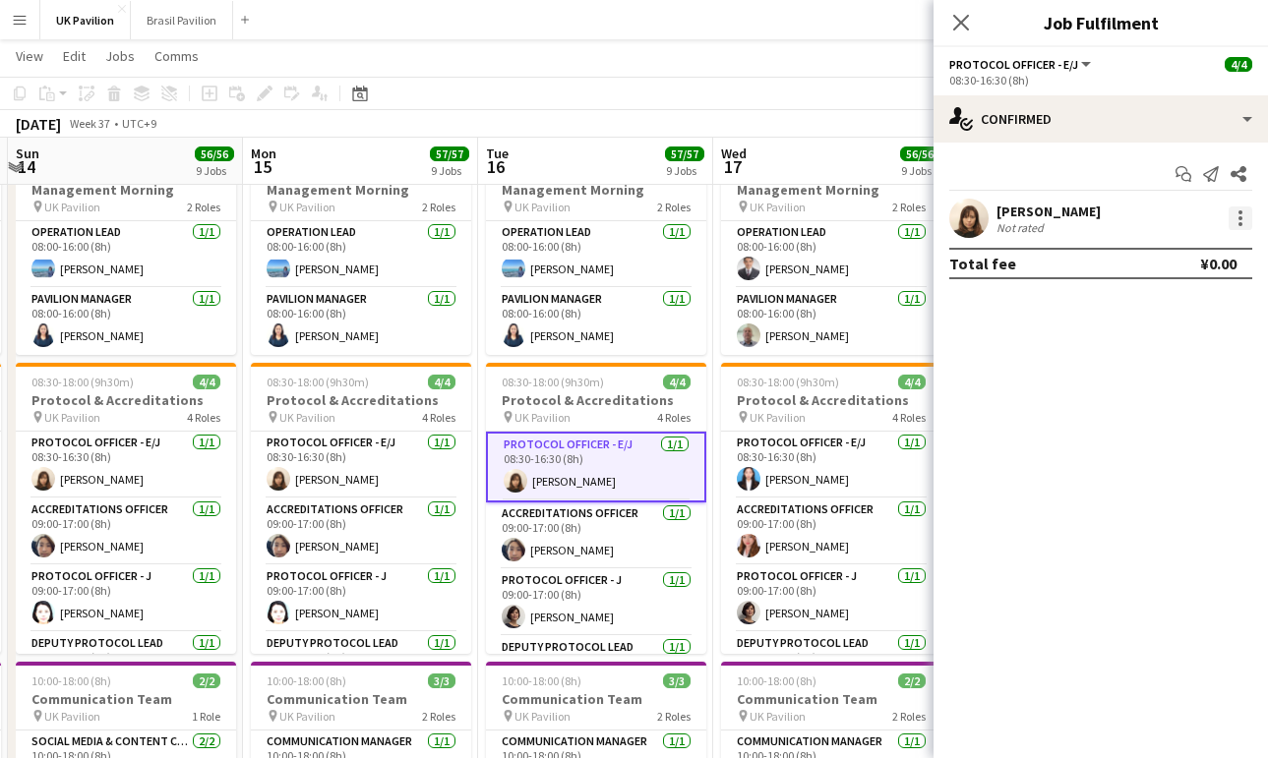
click at [1240, 220] on div at bounding box center [1240, 218] width 4 height 4
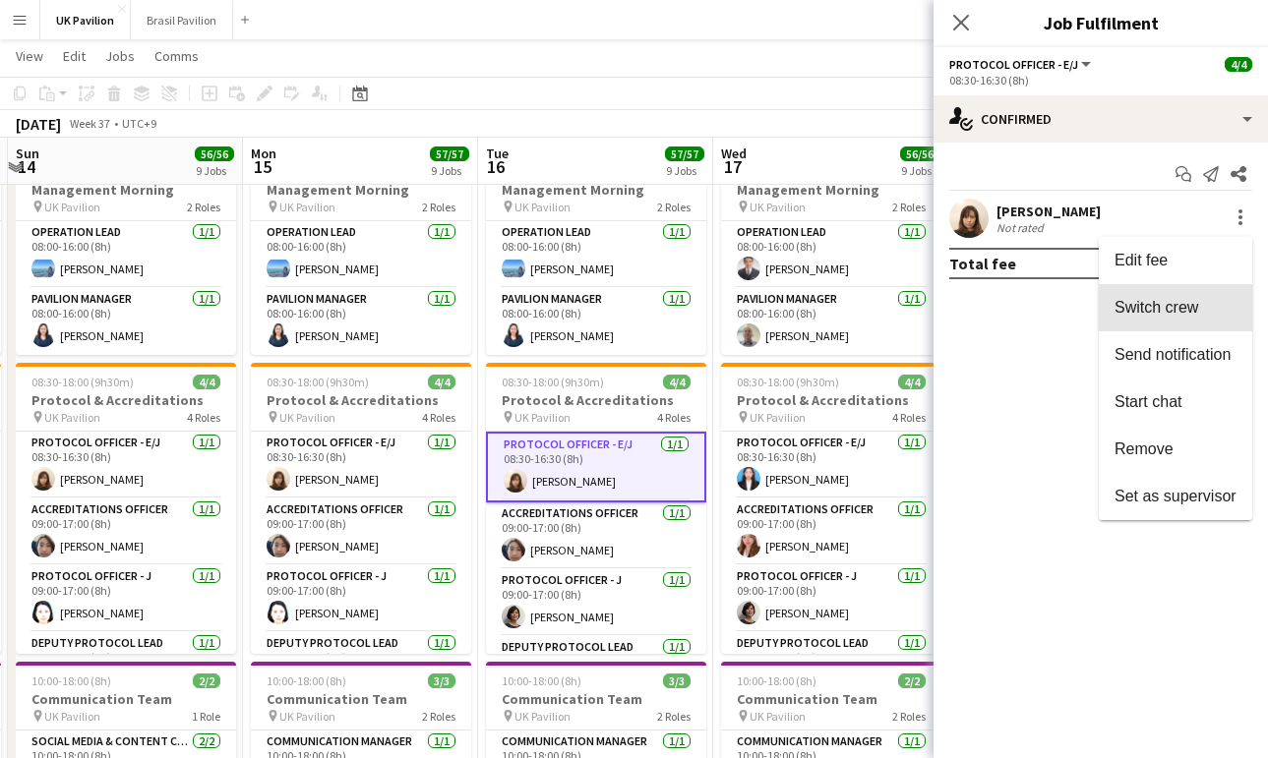
drag, startPoint x: 1128, startPoint y: 303, endPoint x: 1112, endPoint y: 305, distance: 15.9
click at [1128, 303] on span "Switch crew" at bounding box center [1156, 307] width 84 height 17
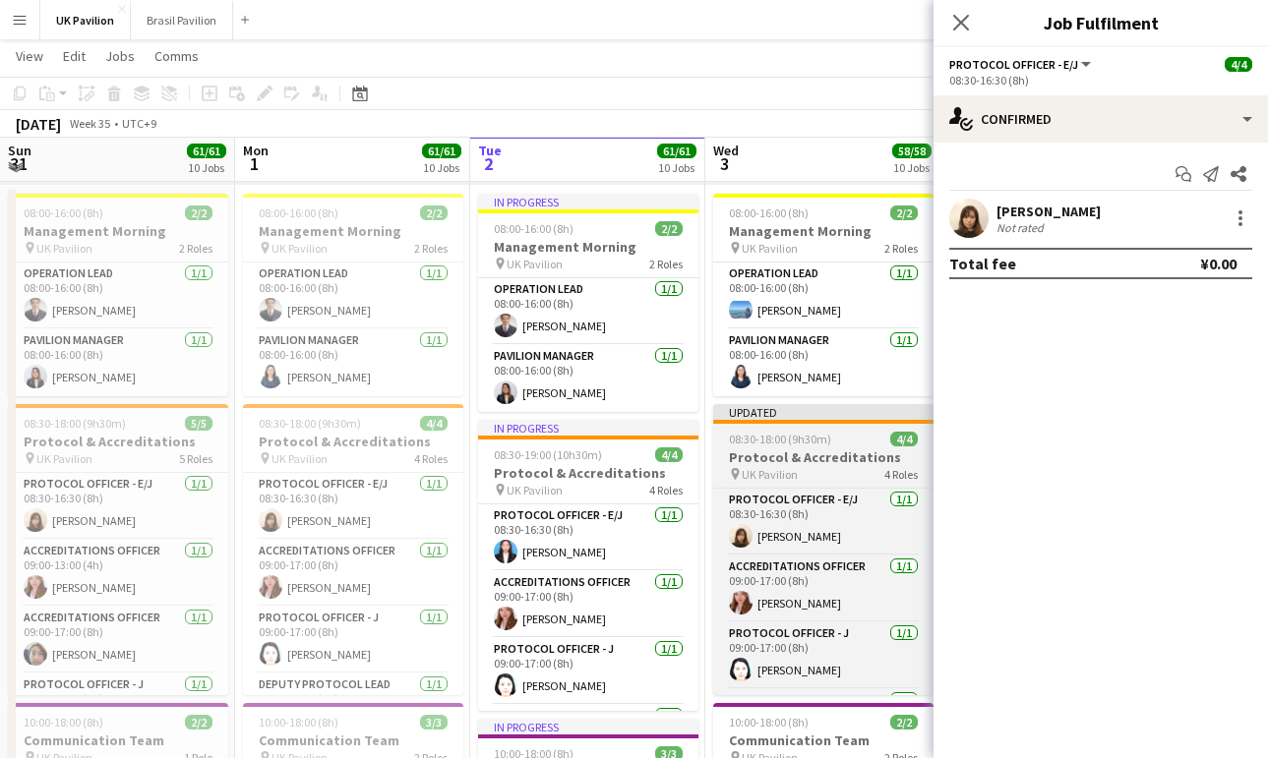
scroll to position [0, 614]
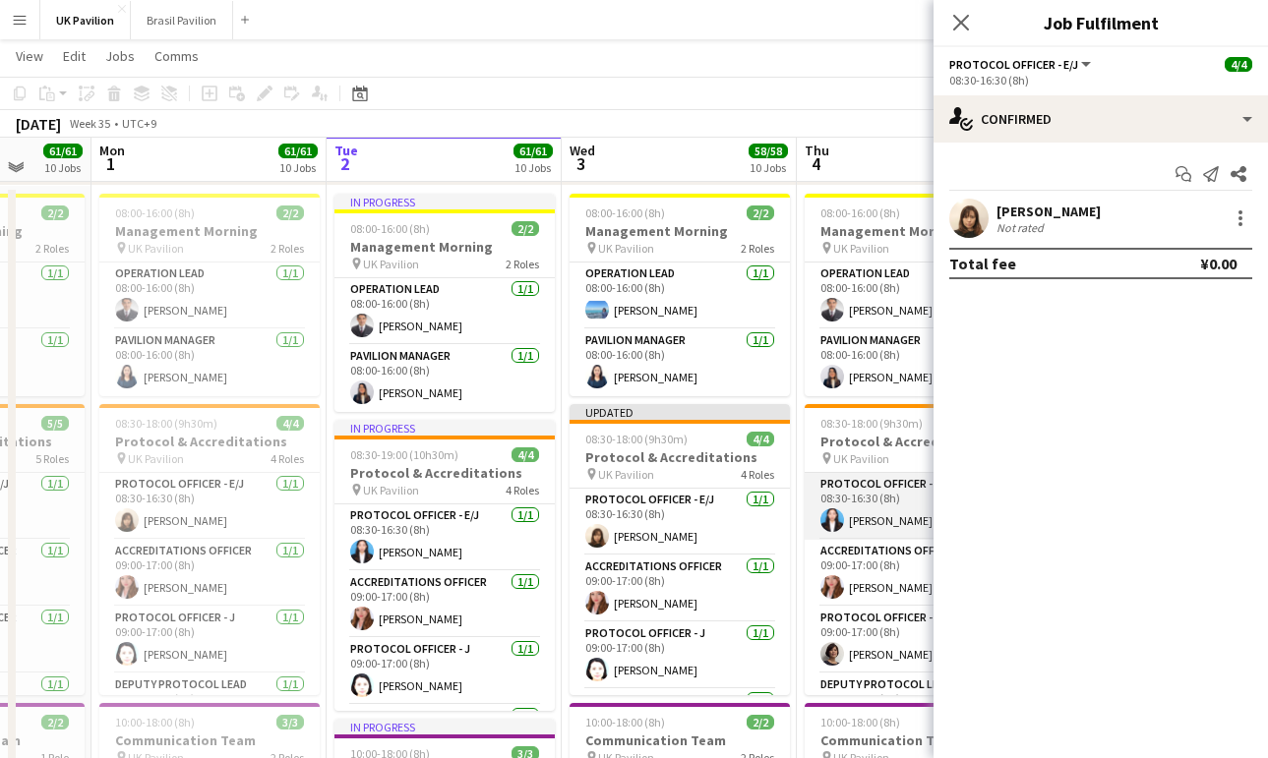
click at [871, 540] on app-card-role "Protocol Officer - E/J [DATE] 08:30-16:30 (8h) [PERSON_NAME]" at bounding box center [914, 506] width 220 height 67
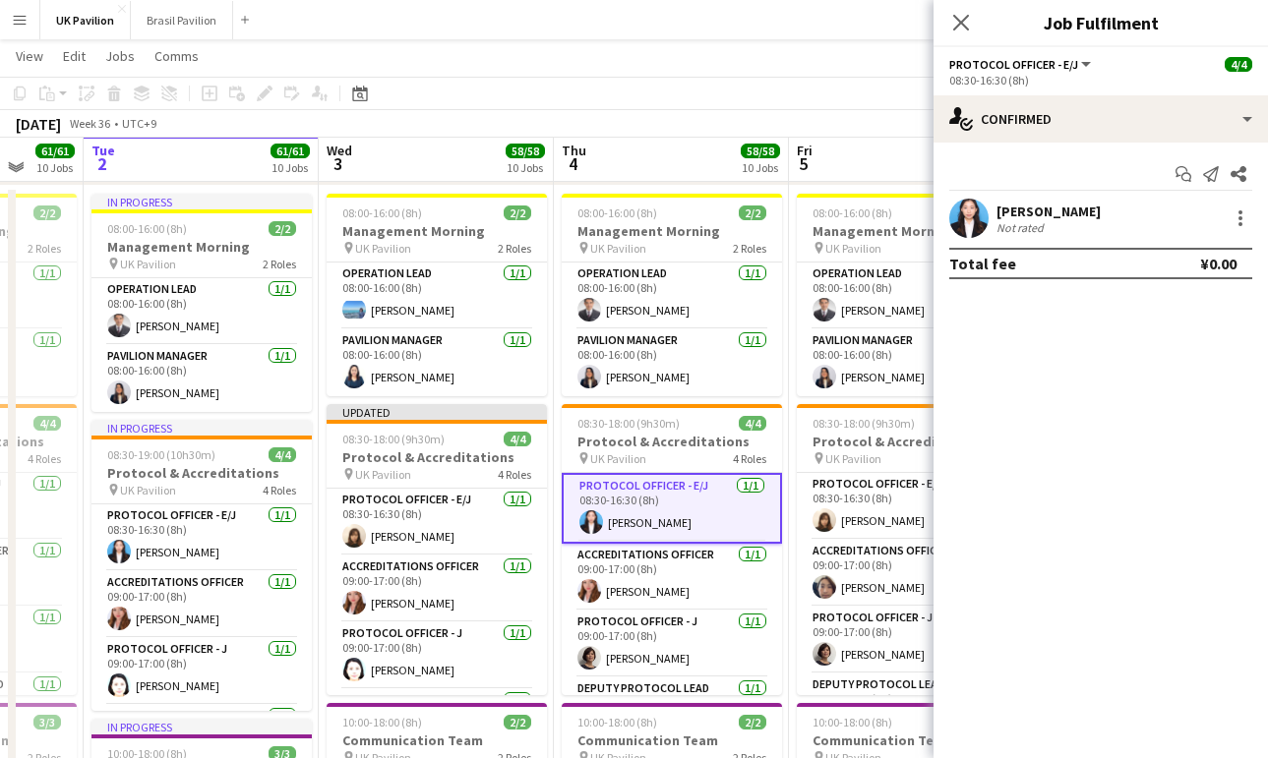
scroll to position [0, 857]
click at [1240, 220] on div at bounding box center [1240, 218] width 4 height 4
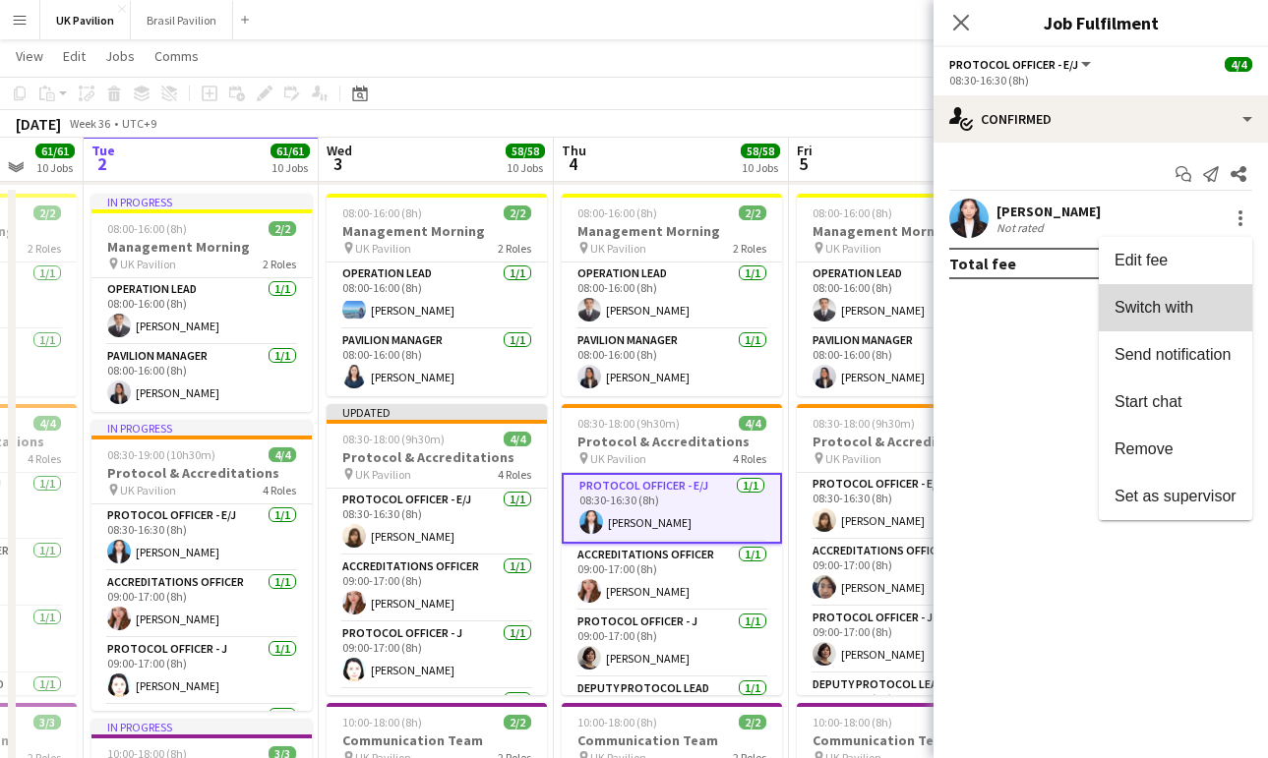
click at [1166, 300] on span "Switch with" at bounding box center [1153, 307] width 79 height 17
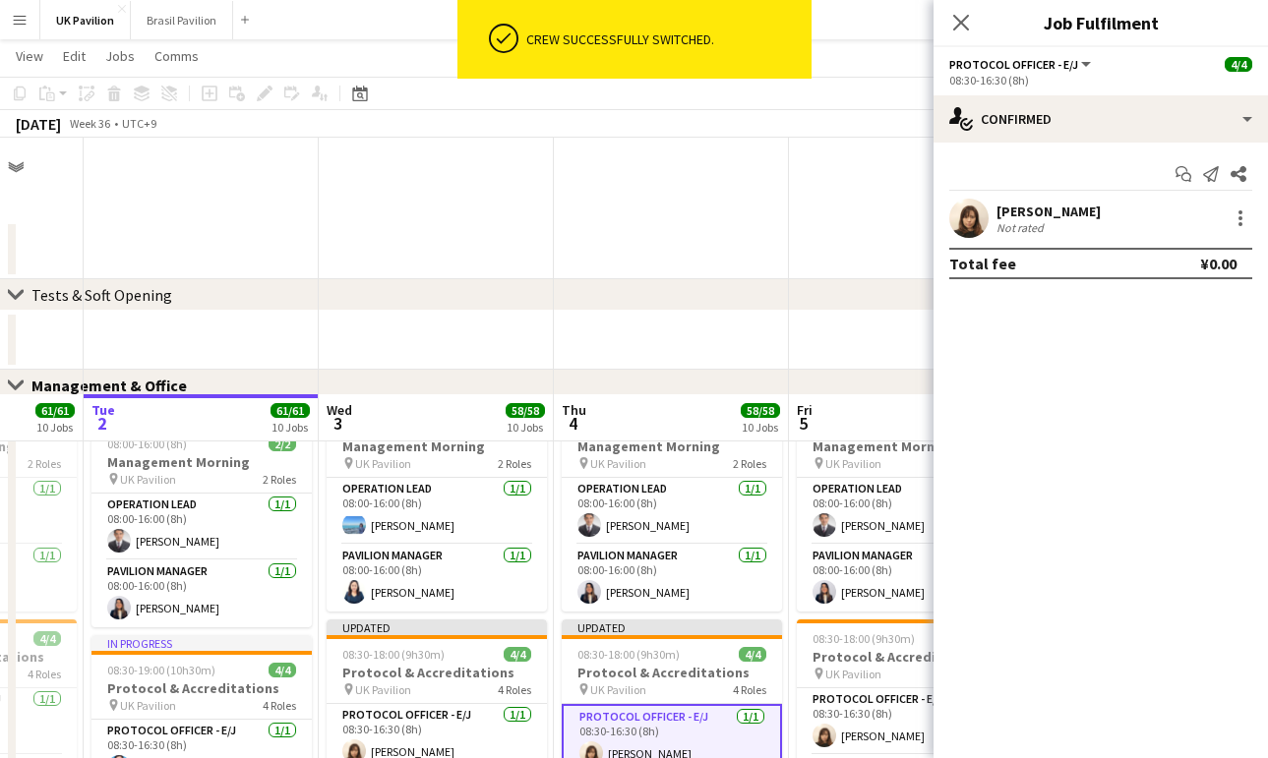
scroll to position [257, 0]
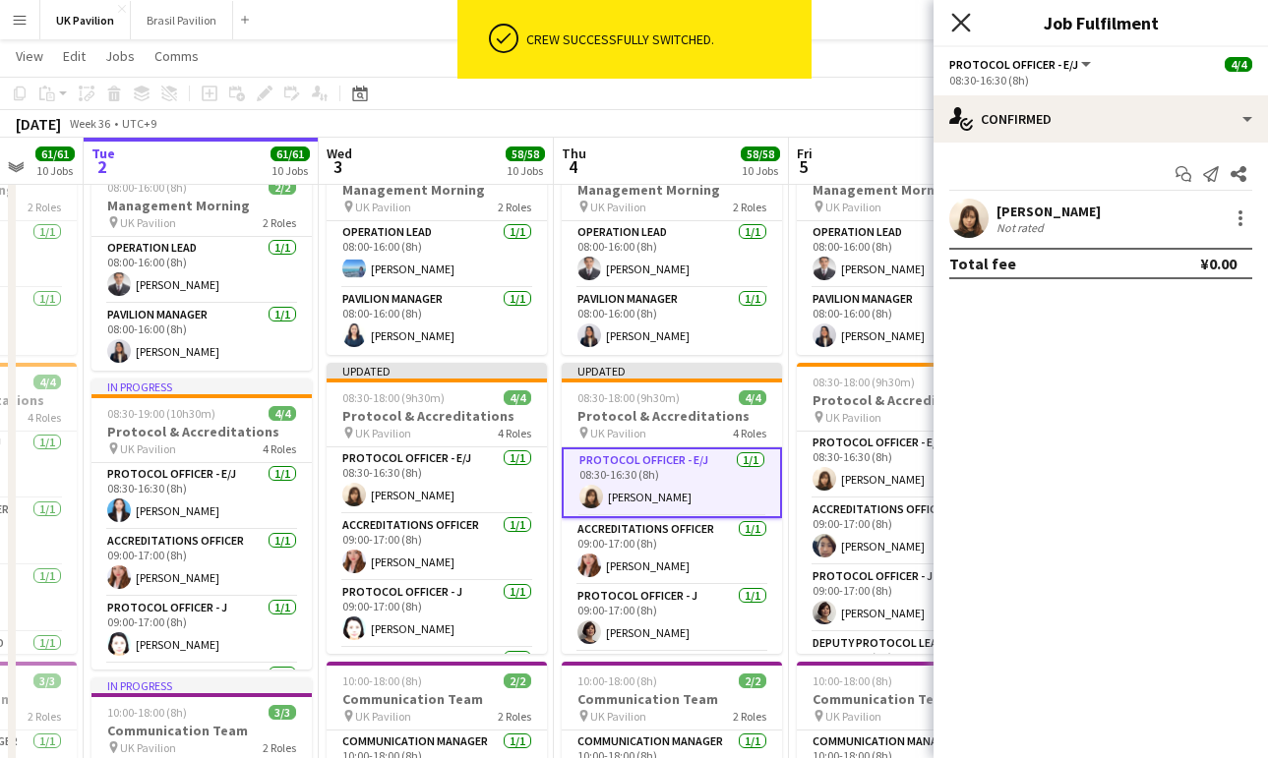
click at [960, 24] on icon at bounding box center [960, 22] width 19 height 19
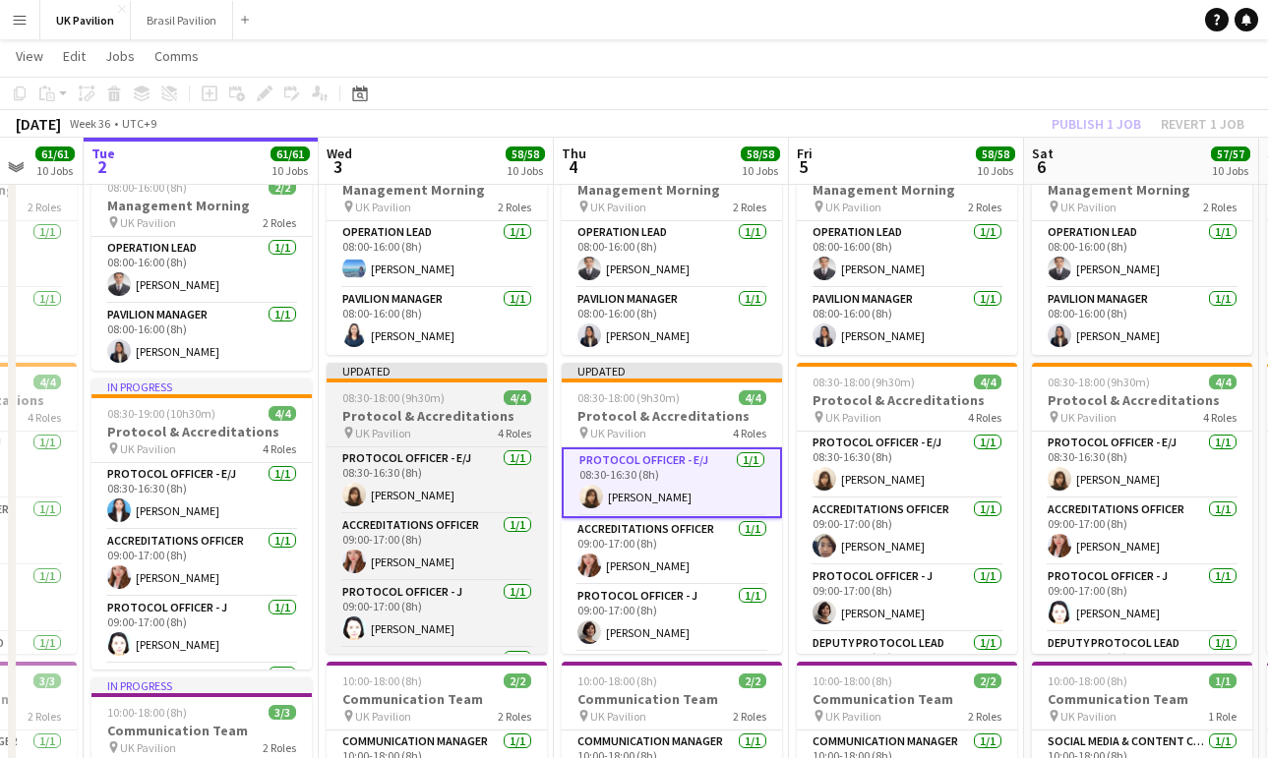
click at [434, 425] on h3 "Protocol & Accreditations" at bounding box center [437, 416] width 220 height 18
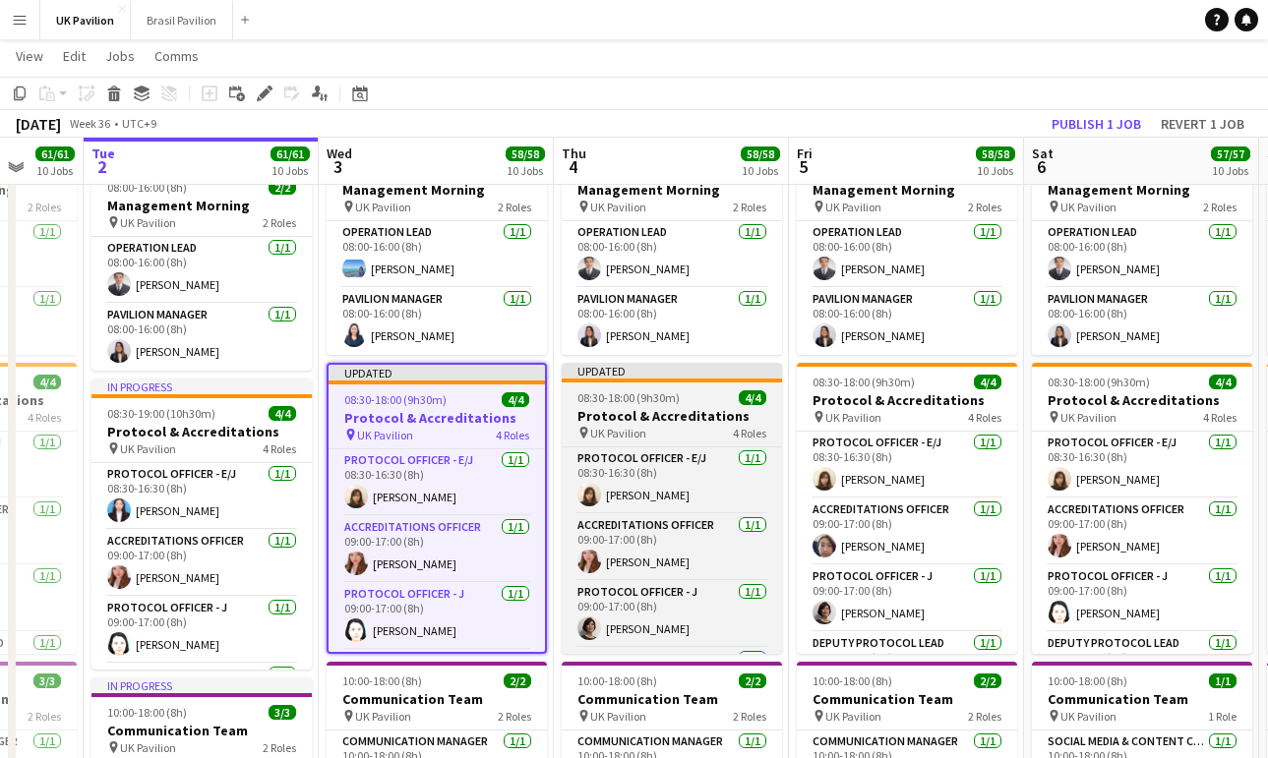
click at [641, 425] on h3 "Protocol & Accreditations" at bounding box center [672, 416] width 220 height 18
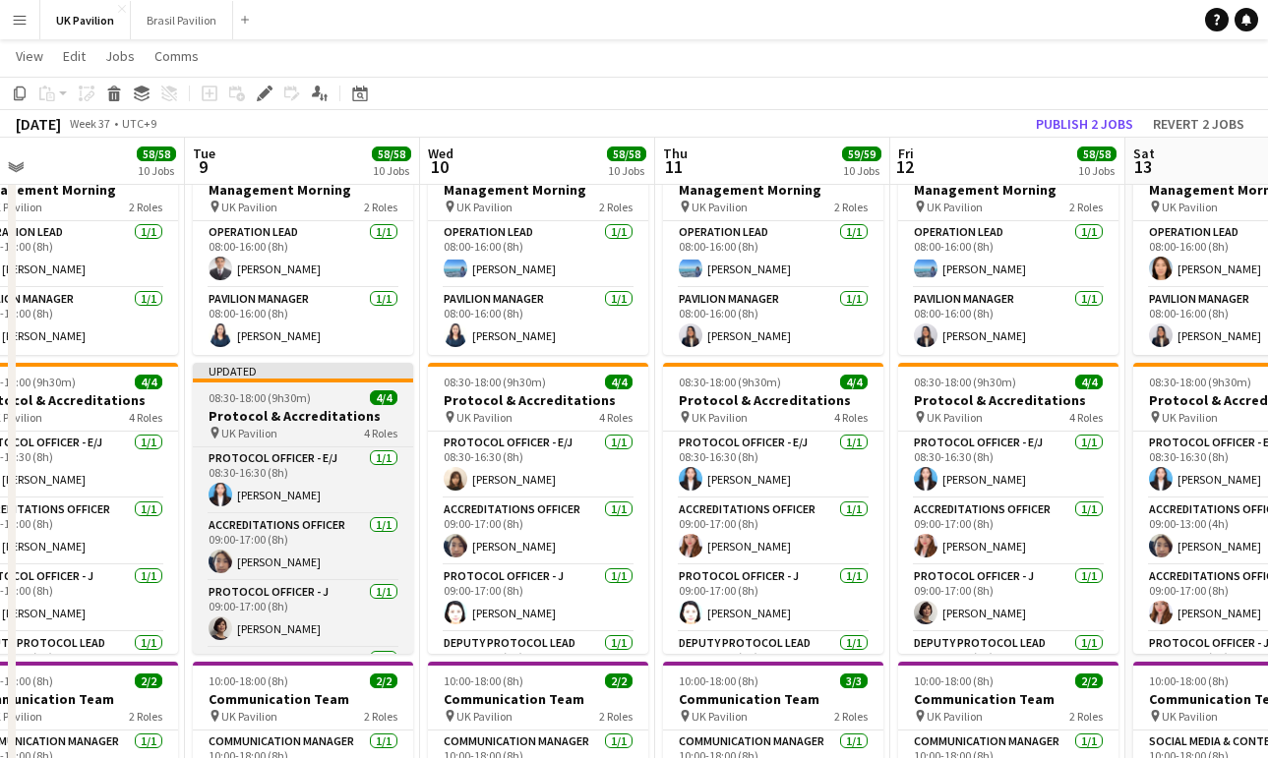
scroll to position [0, 748]
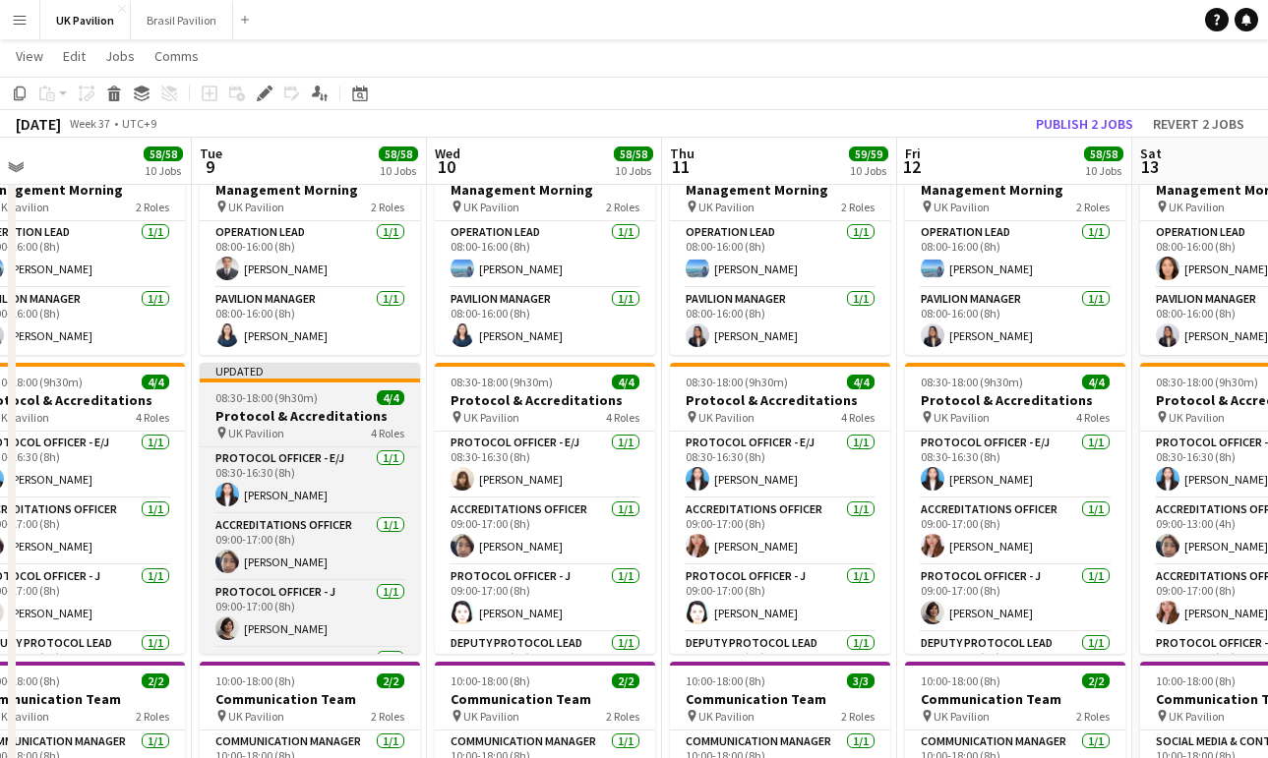
click at [275, 425] on h3 "Protocol & Accreditations" at bounding box center [310, 416] width 220 height 18
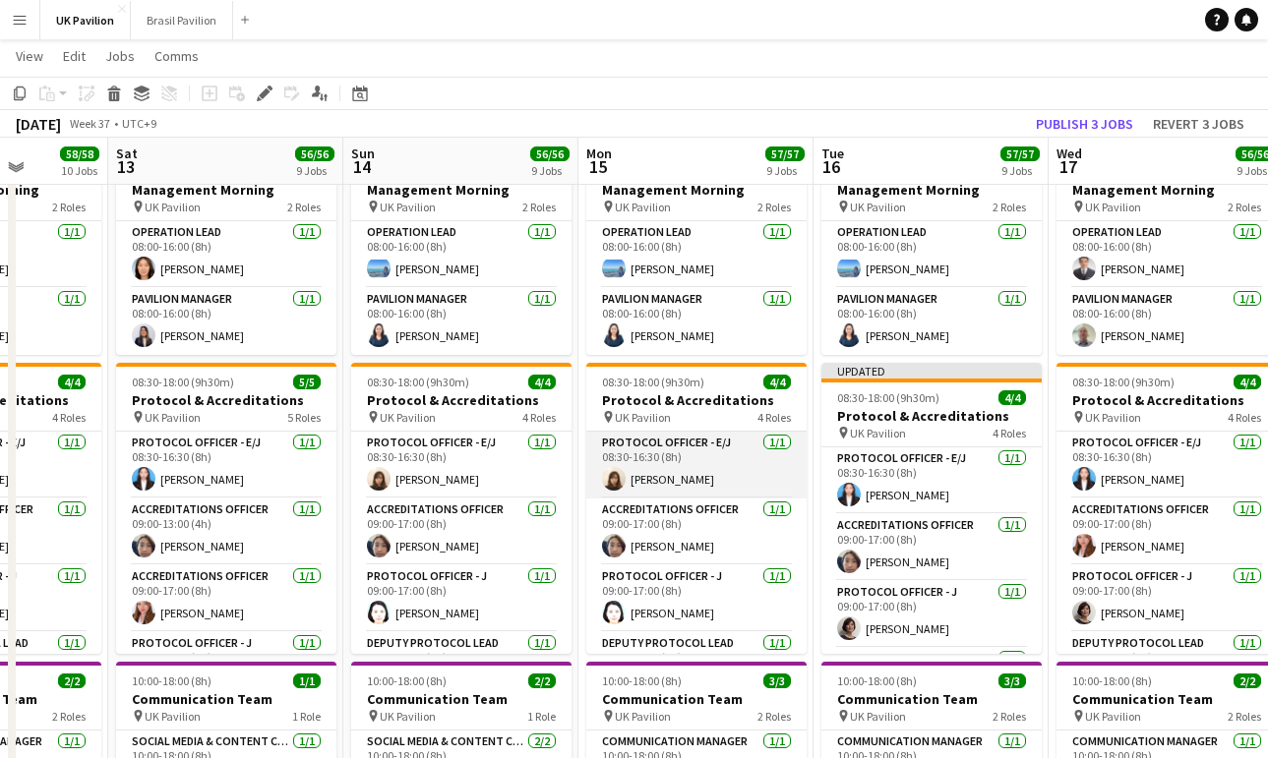
scroll to position [0, 604]
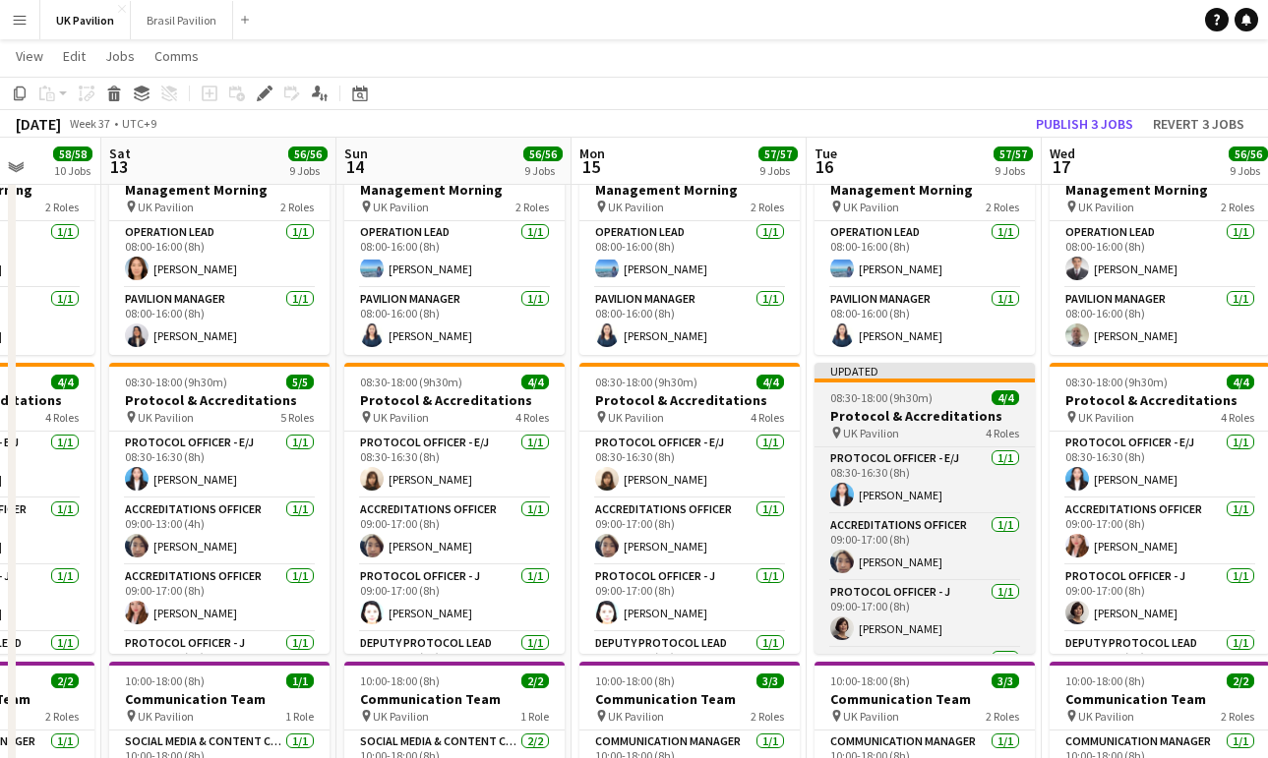
click at [875, 425] on h3 "Protocol & Accreditations" at bounding box center [924, 416] width 220 height 18
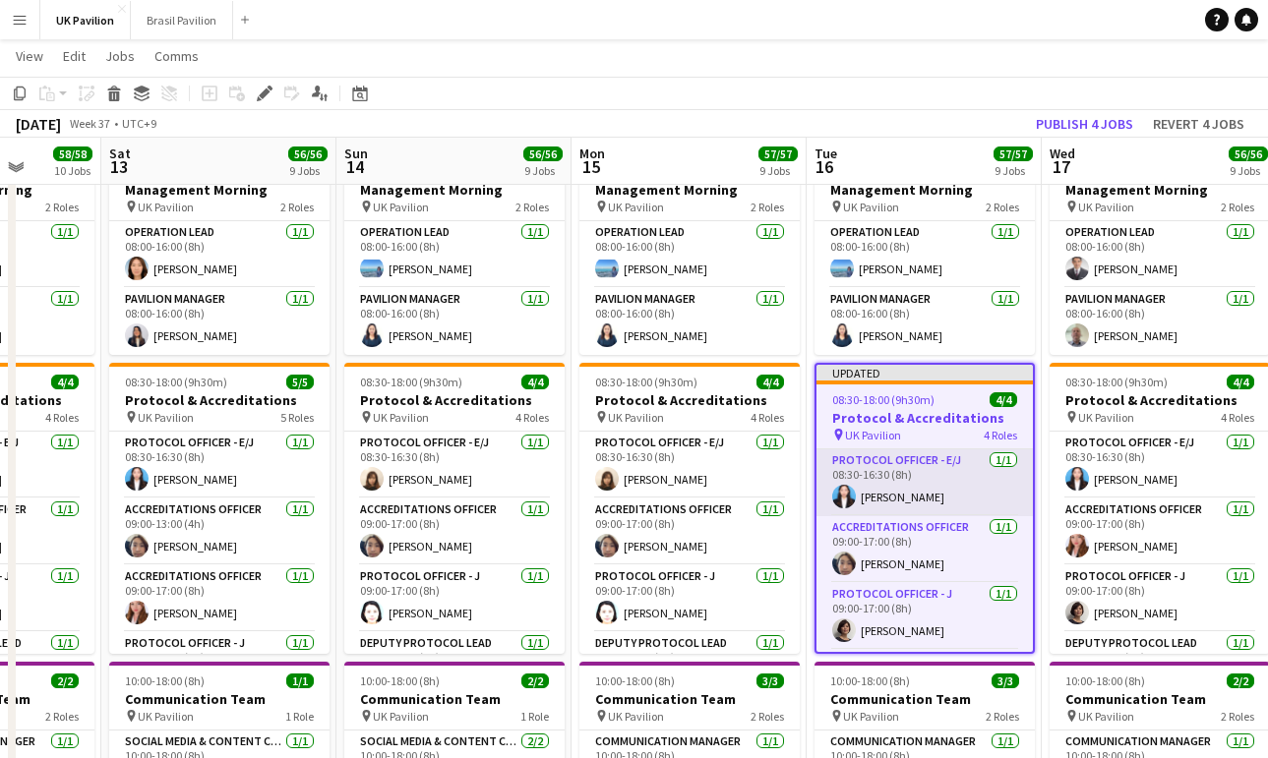
click at [889, 513] on app-card-role "Protocol Officer - E/J [DATE] 08:30-16:30 (8h) [PERSON_NAME]" at bounding box center [924, 482] width 216 height 67
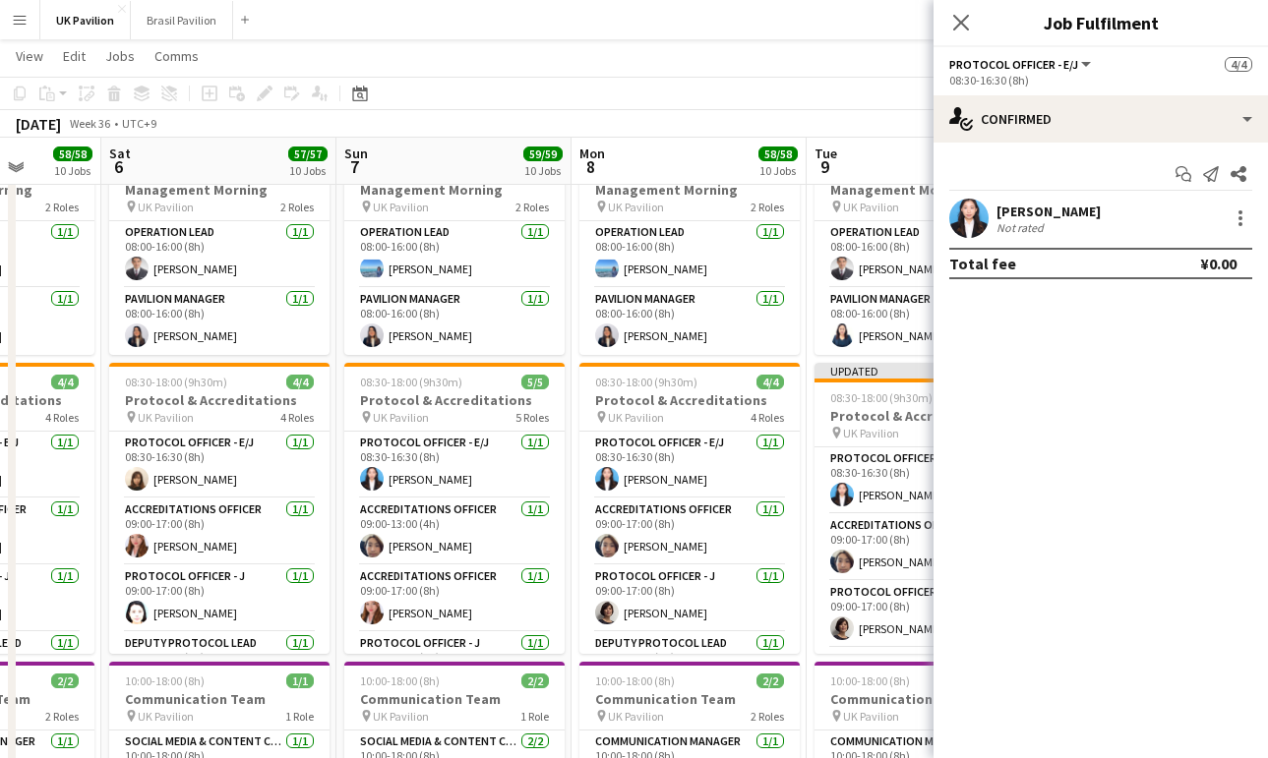
scroll to position [0, 528]
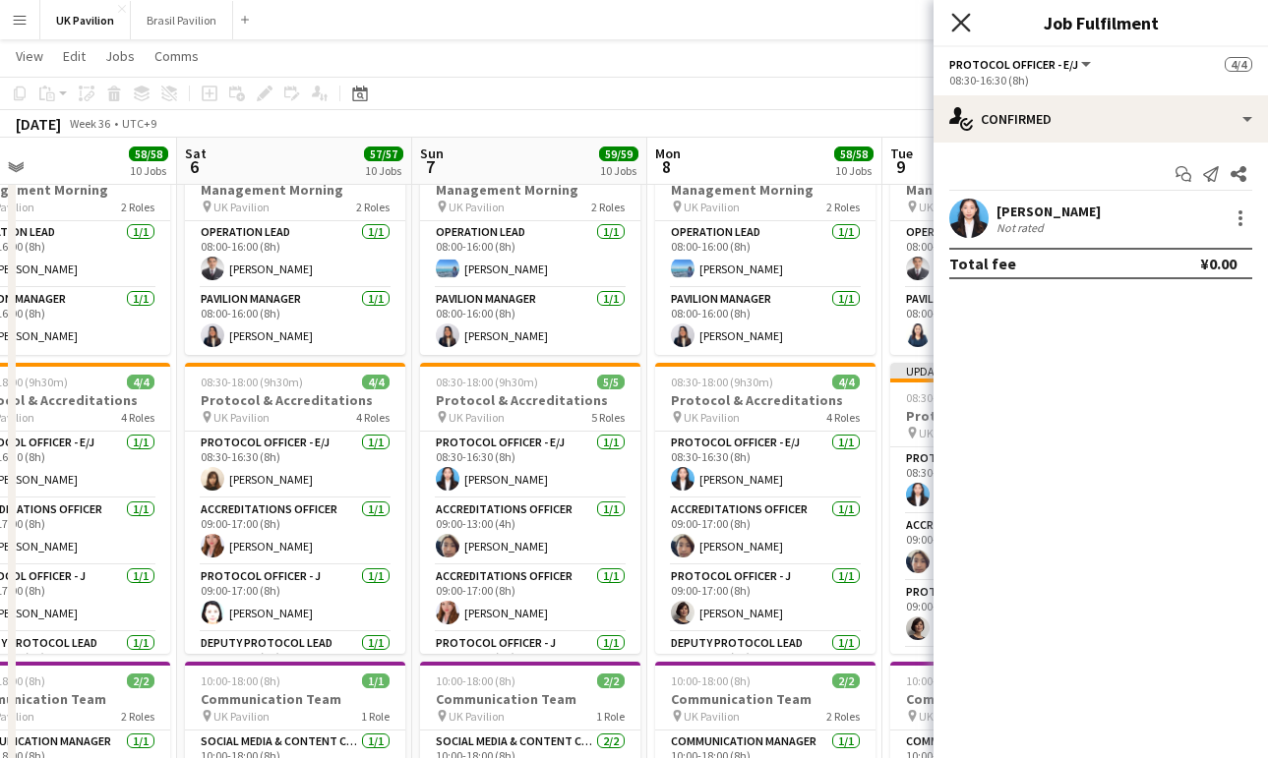
click at [959, 23] on icon "Close pop-in" at bounding box center [960, 22] width 19 height 19
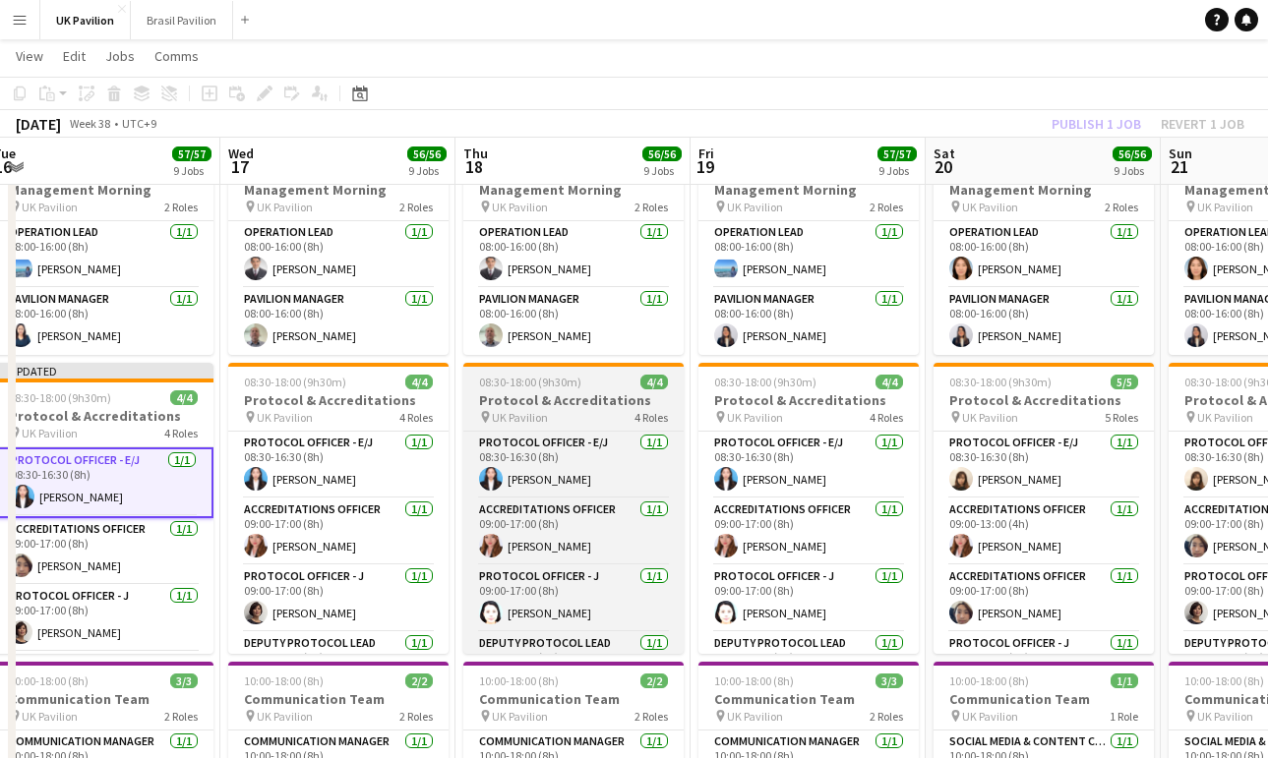
scroll to position [0, 394]
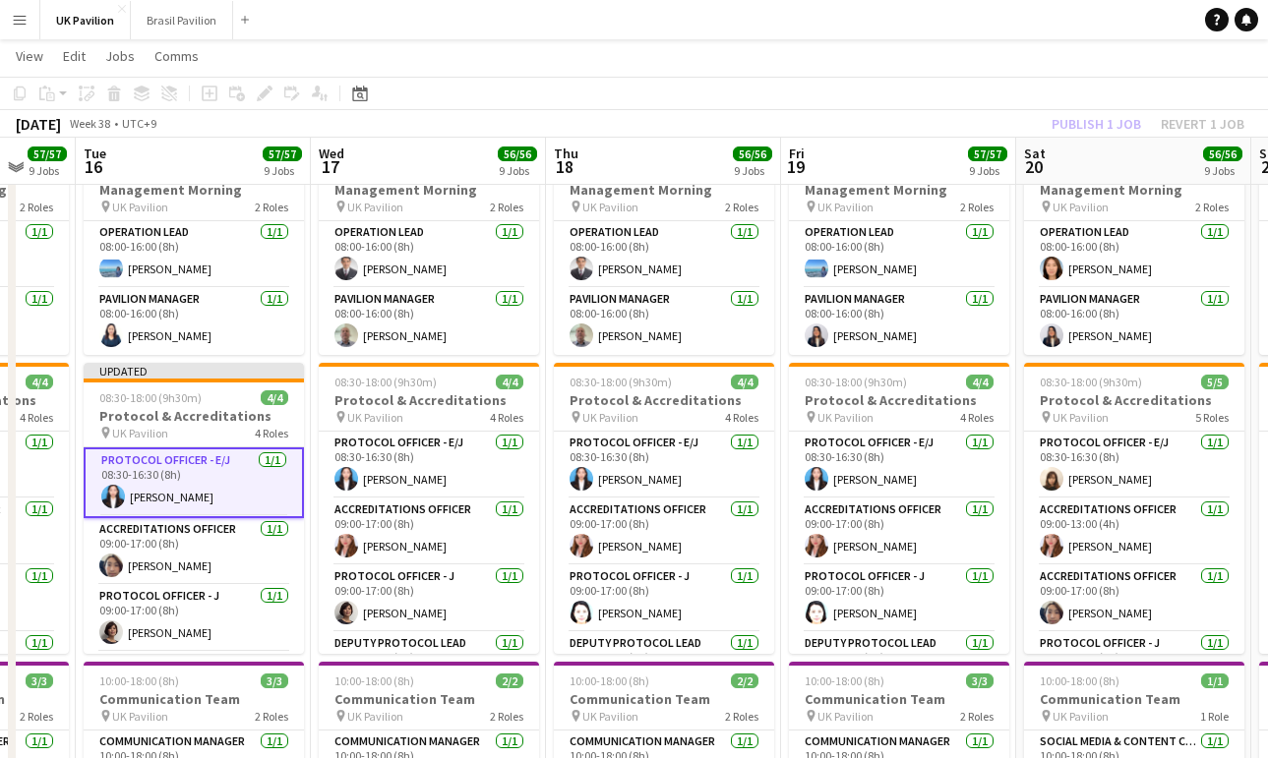
click at [199, 503] on app-card-role "Protocol Officer - E/J [DATE] 08:30-16:30 (8h) [PERSON_NAME]" at bounding box center [194, 482] width 220 height 71
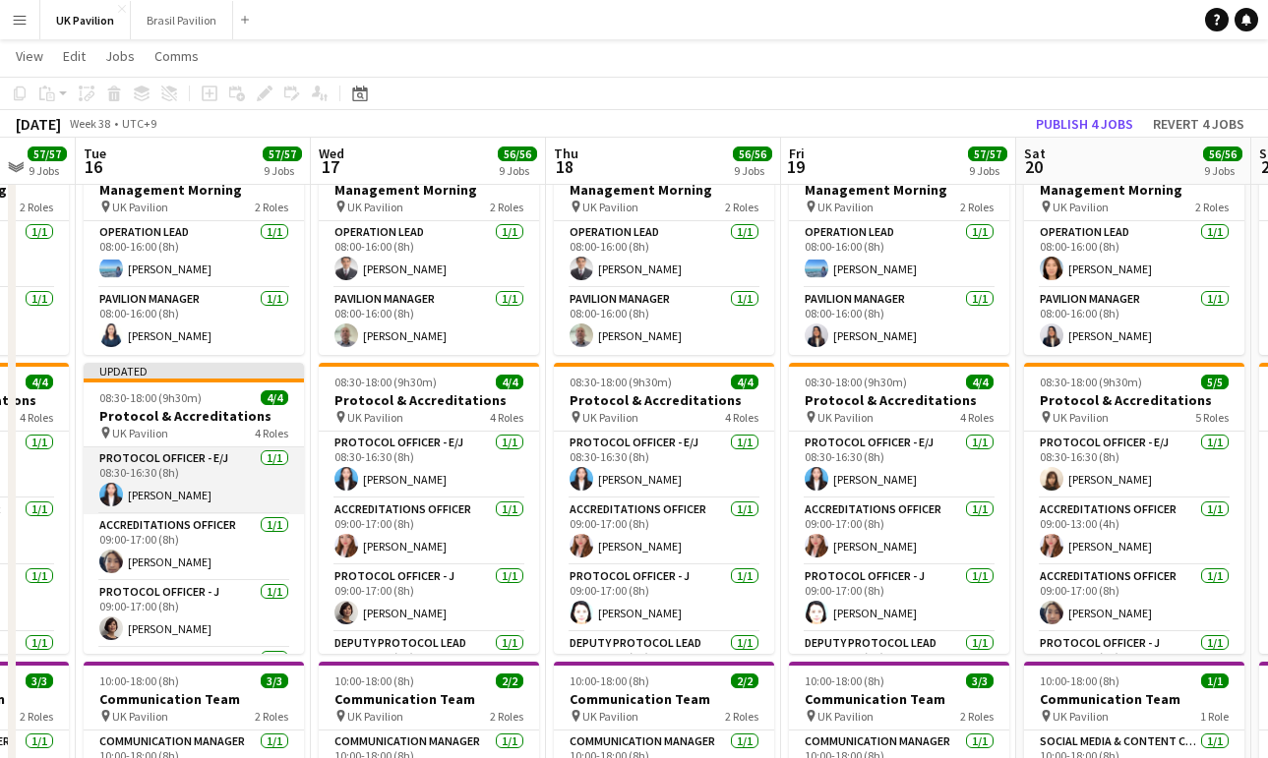
click at [182, 514] on app-card-role "Protocol Officer - E/J [DATE] 08:30-16:30 (8h) [PERSON_NAME]" at bounding box center [194, 480] width 220 height 67
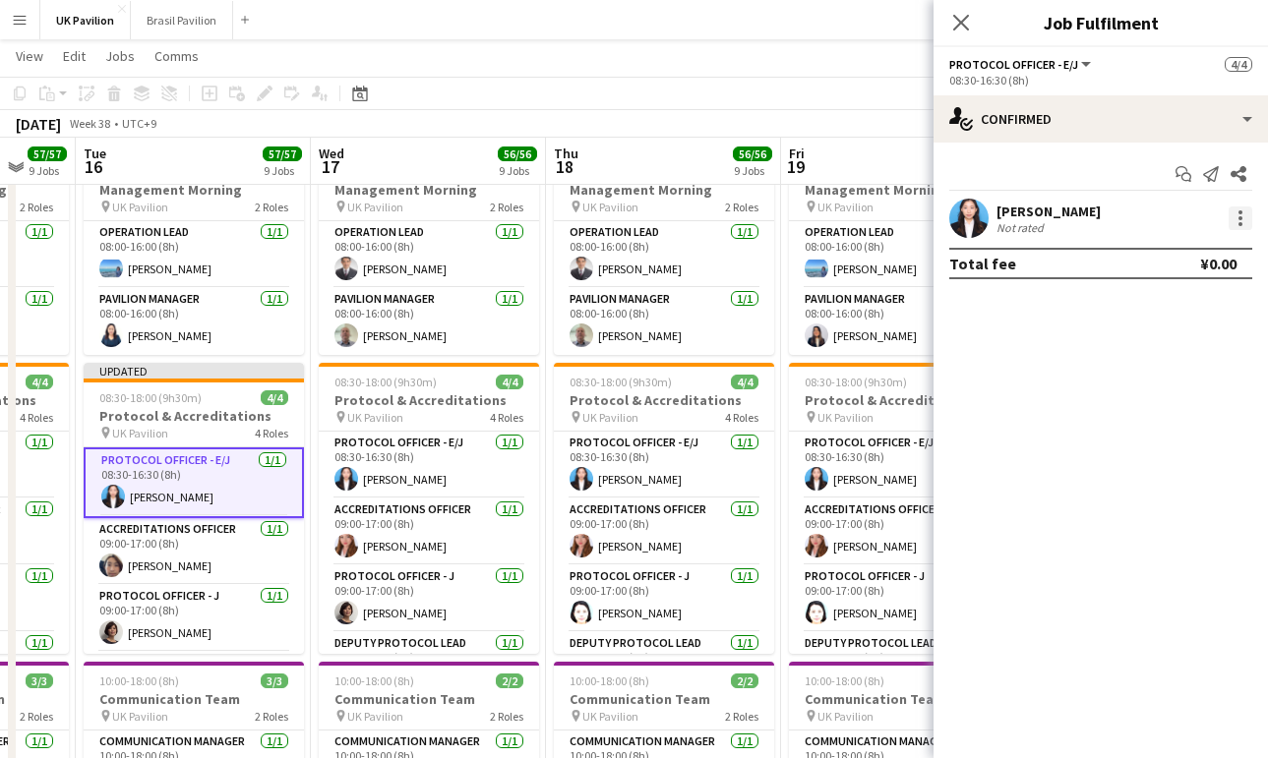
click at [1234, 222] on div at bounding box center [1240, 219] width 24 height 24
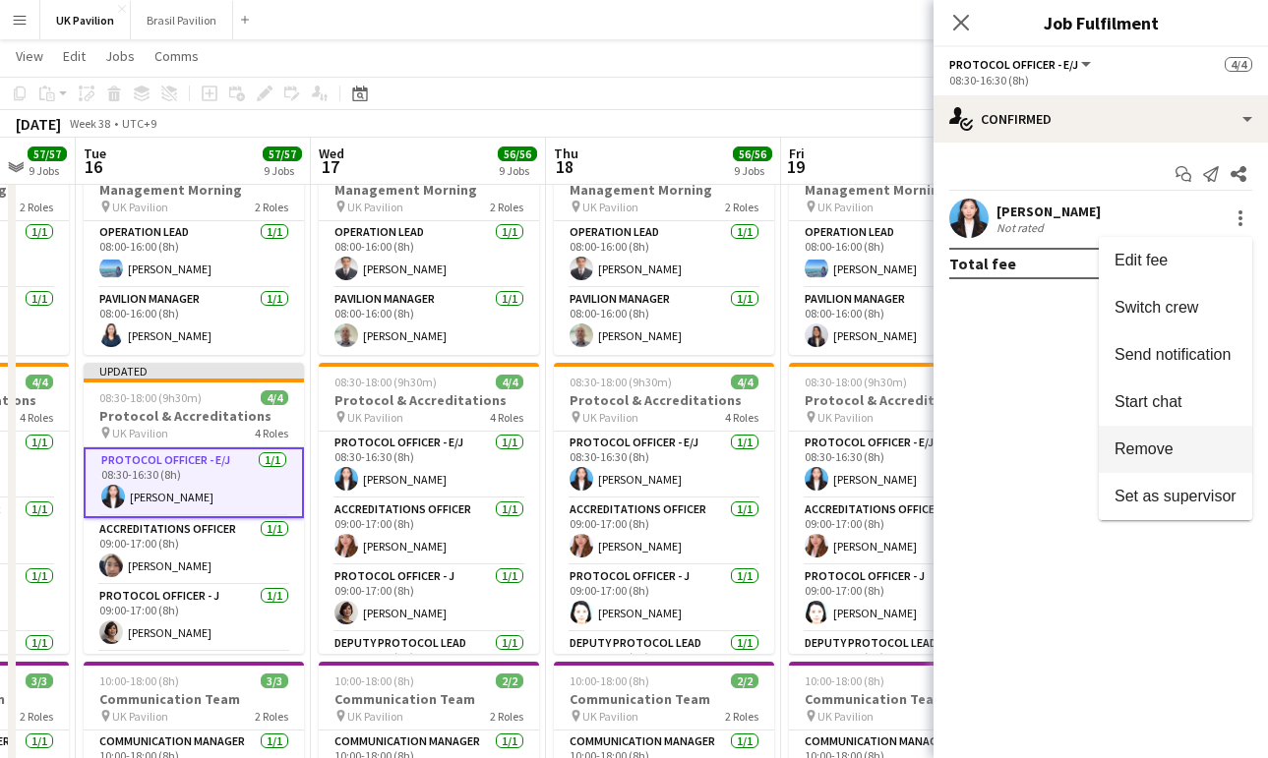
click at [1137, 447] on span "Remove" at bounding box center [1143, 449] width 59 height 17
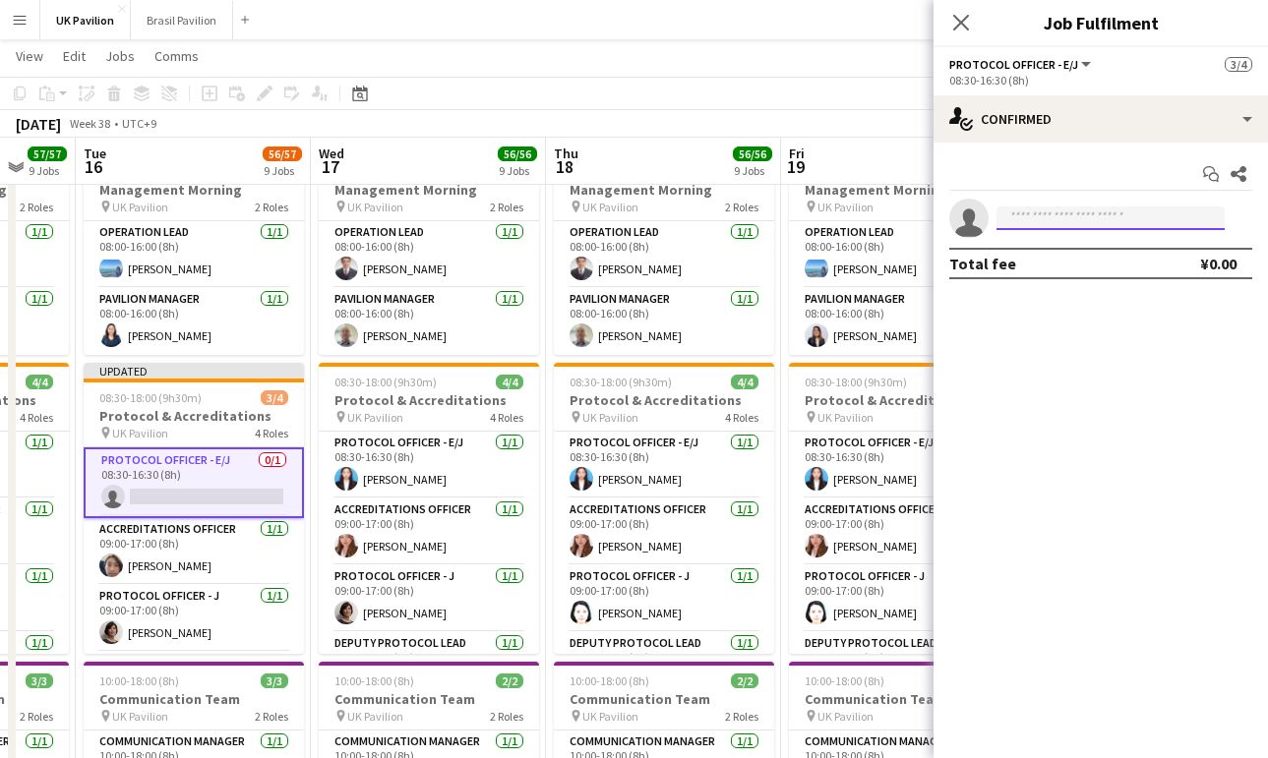
click at [1037, 221] on input at bounding box center [1110, 219] width 228 height 24
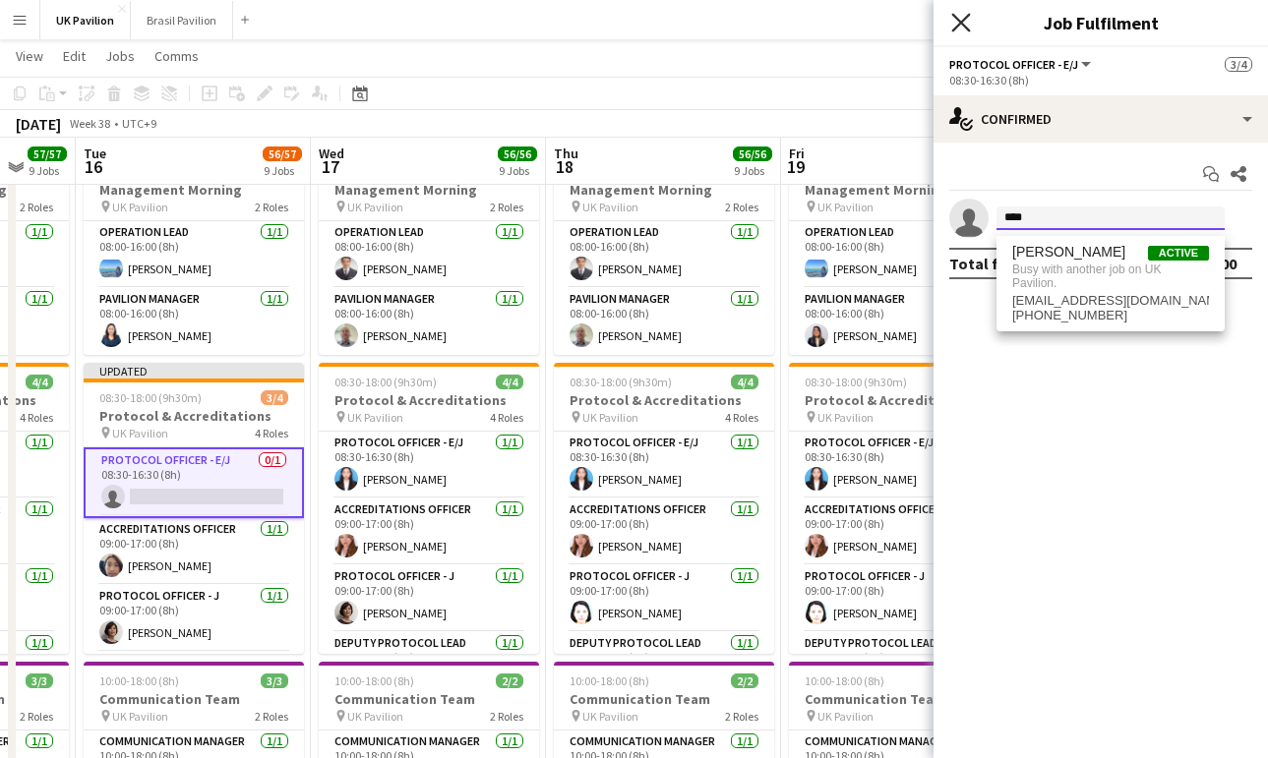
type input "****"
click at [963, 19] on icon "Close pop-in" at bounding box center [960, 22] width 19 height 19
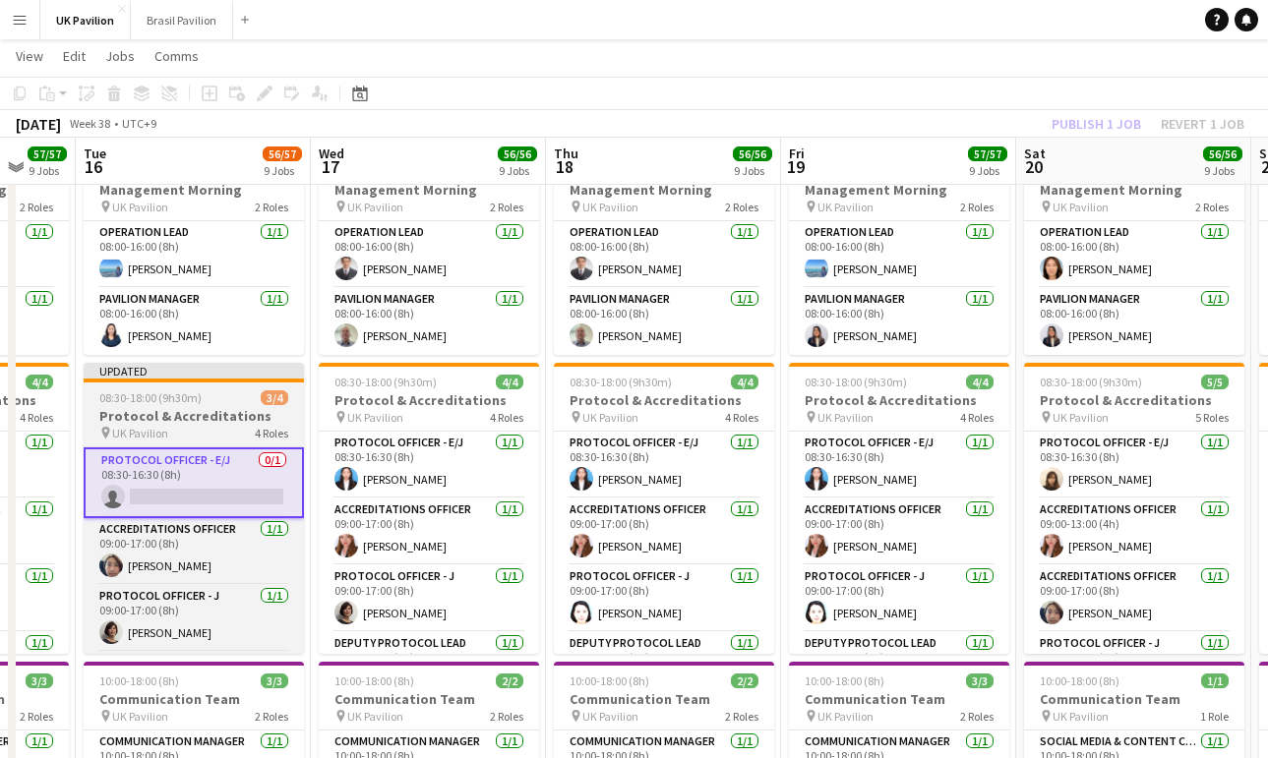
click at [160, 405] on span "08:30-18:00 (9h30m)" at bounding box center [150, 397] width 102 height 15
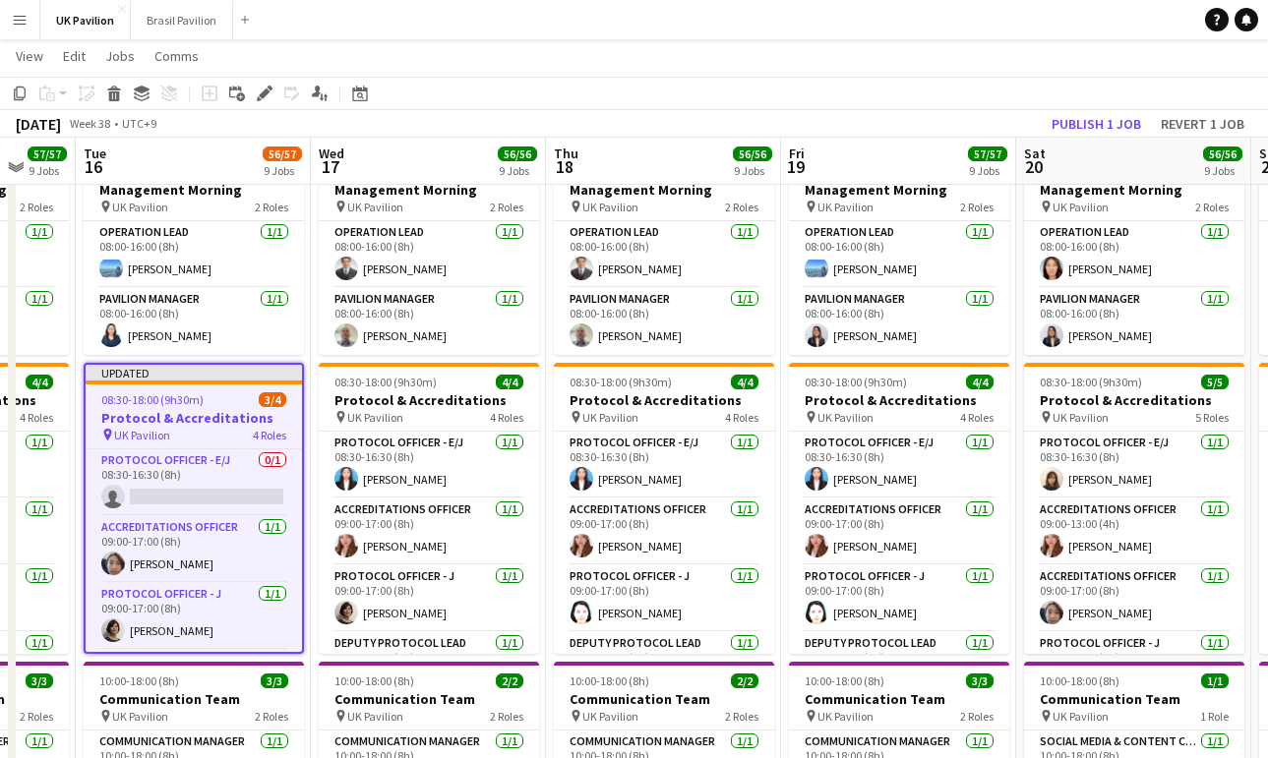
scroll to position [0, 399]
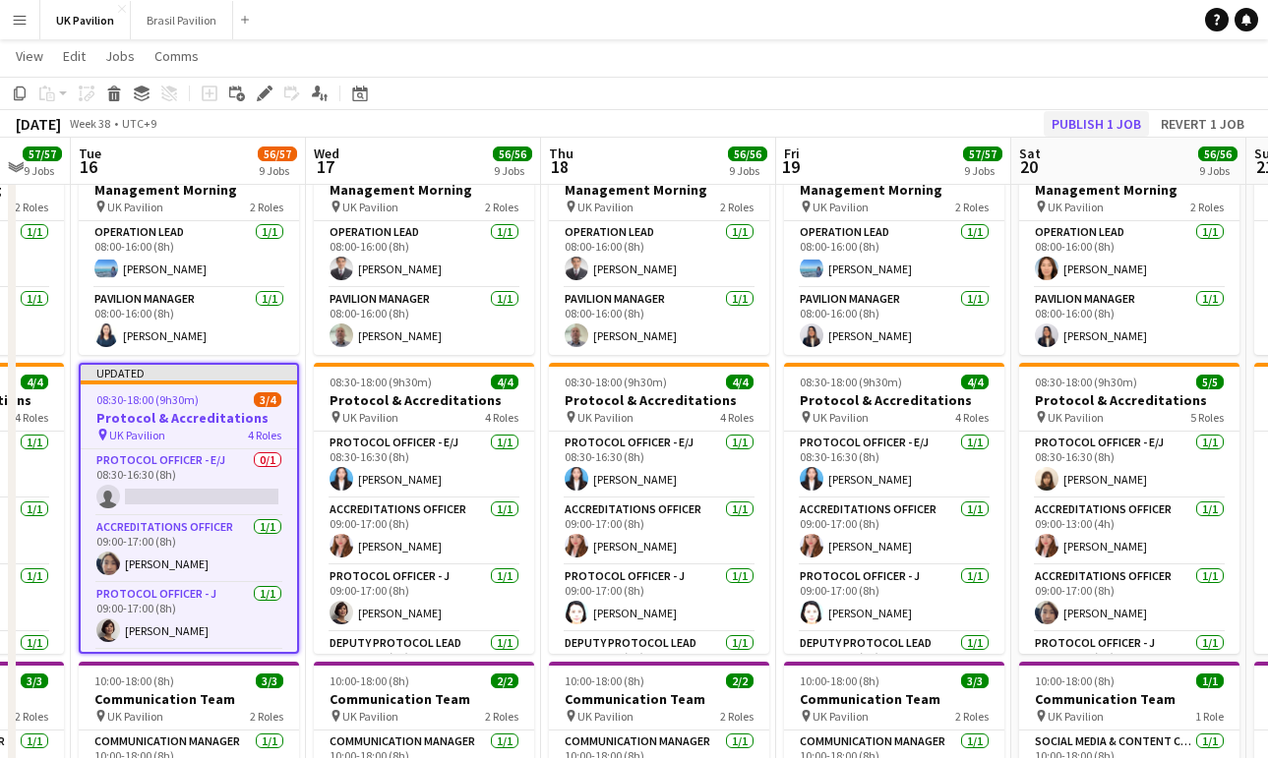
click at [1091, 121] on button "Publish 1 job" at bounding box center [1095, 124] width 105 height 26
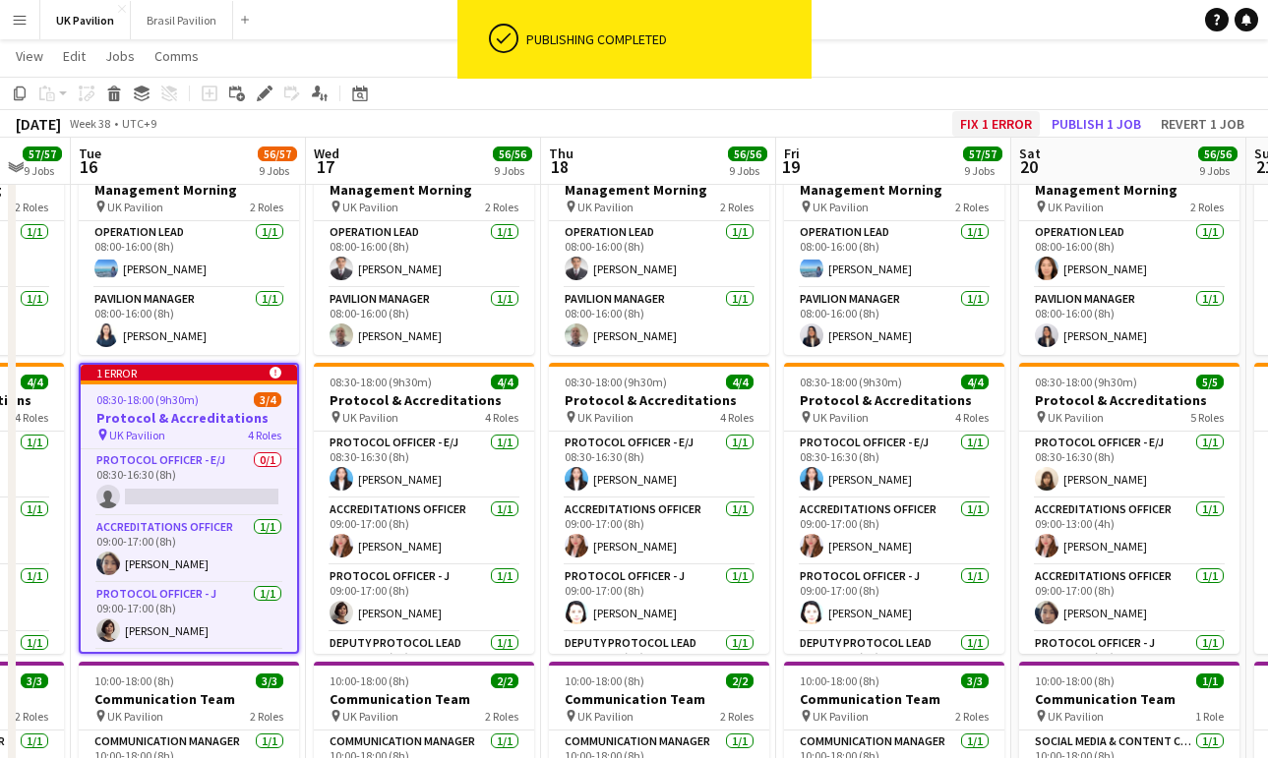
click at [952, 127] on button "Fix 1 error" at bounding box center [996, 124] width 88 height 26
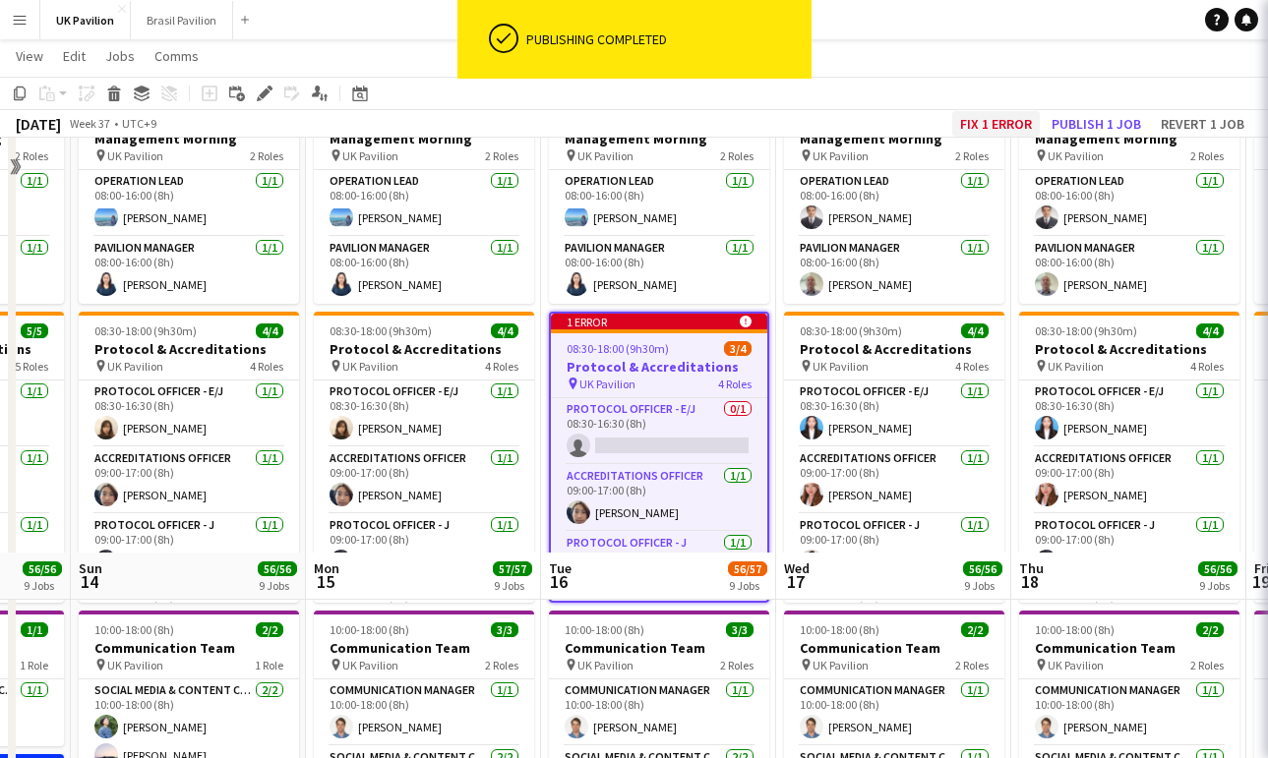
scroll to position [0, 676]
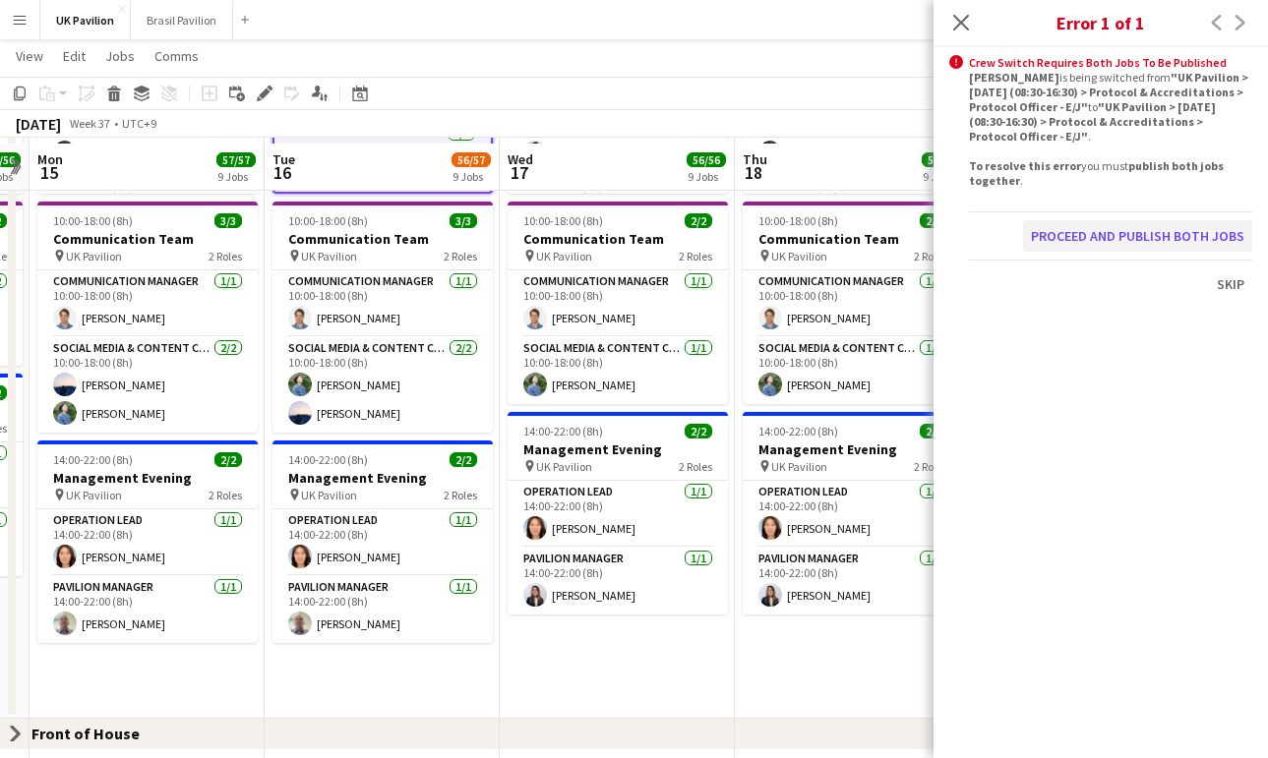
click at [1092, 252] on button "Proceed and publish both jobs" at bounding box center [1137, 235] width 229 height 31
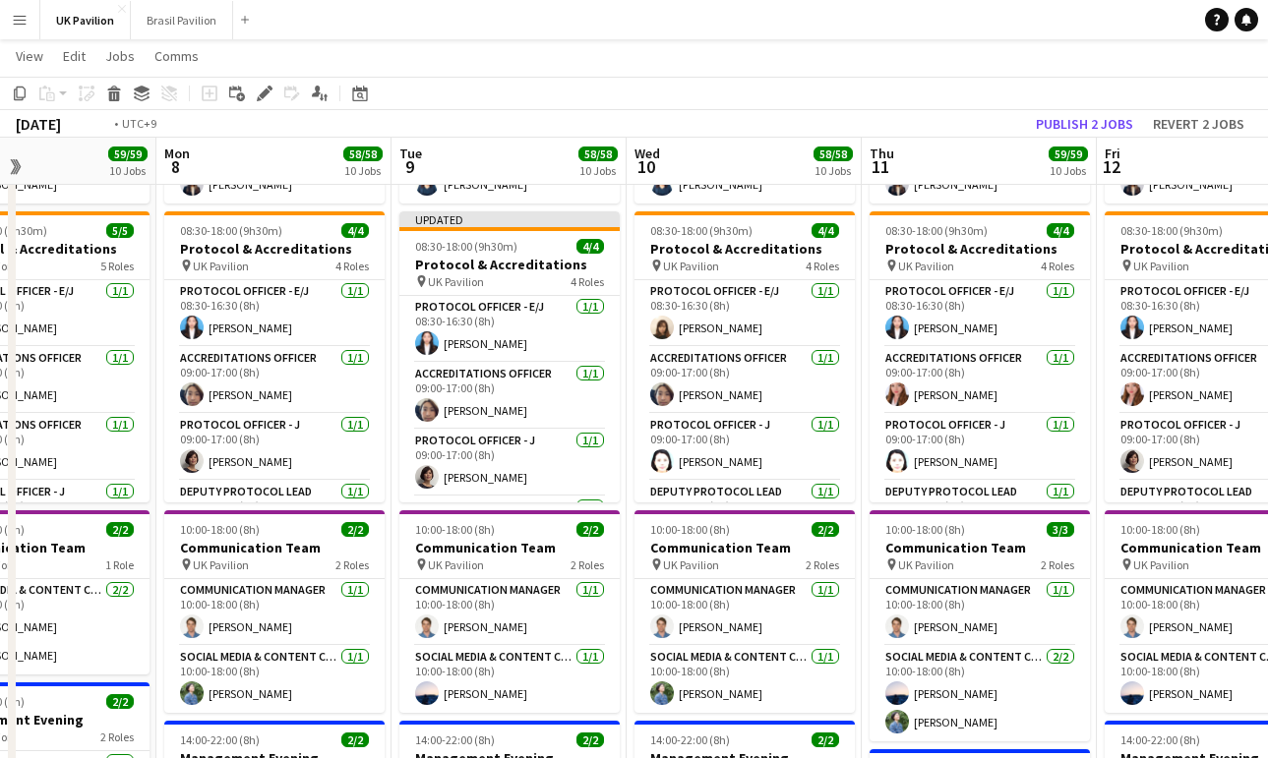
scroll to position [0, 529]
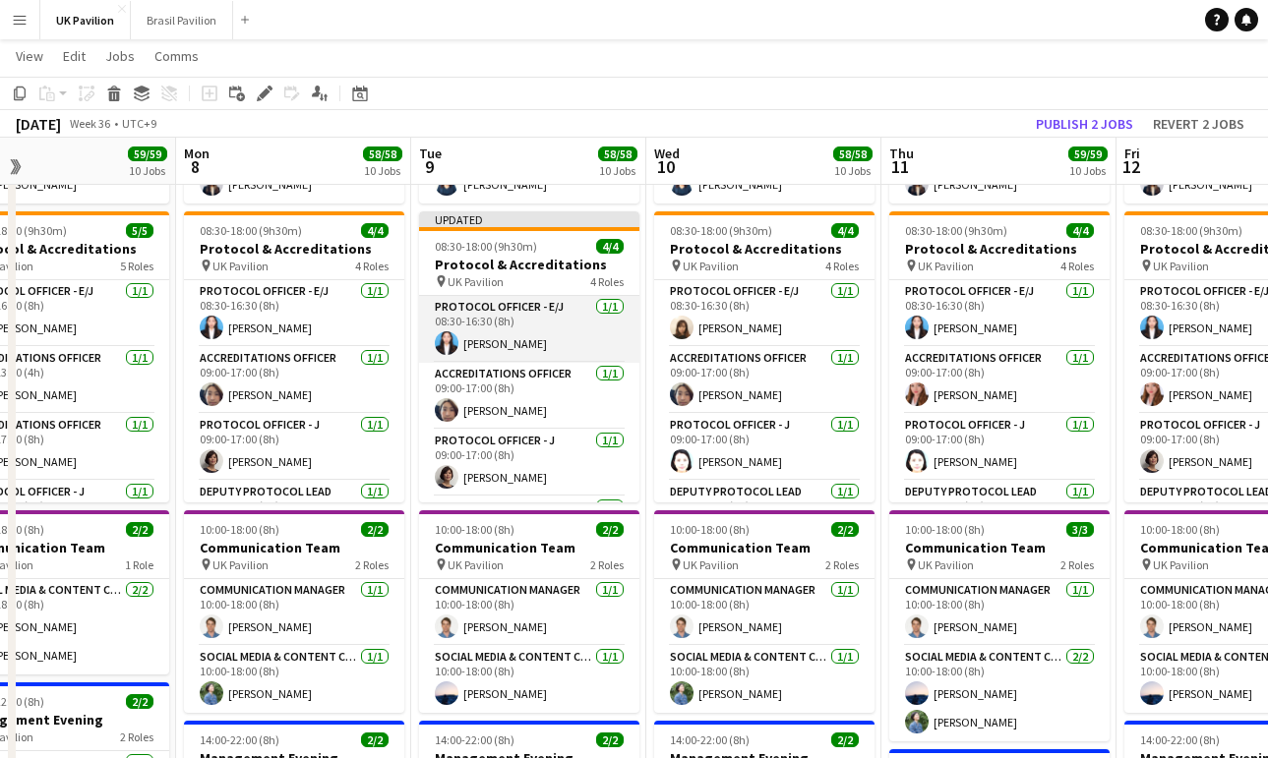
click at [502, 363] on app-card-role "Protocol Officer - E/J [DATE] 08:30-16:30 (8h) [PERSON_NAME]" at bounding box center [529, 329] width 220 height 67
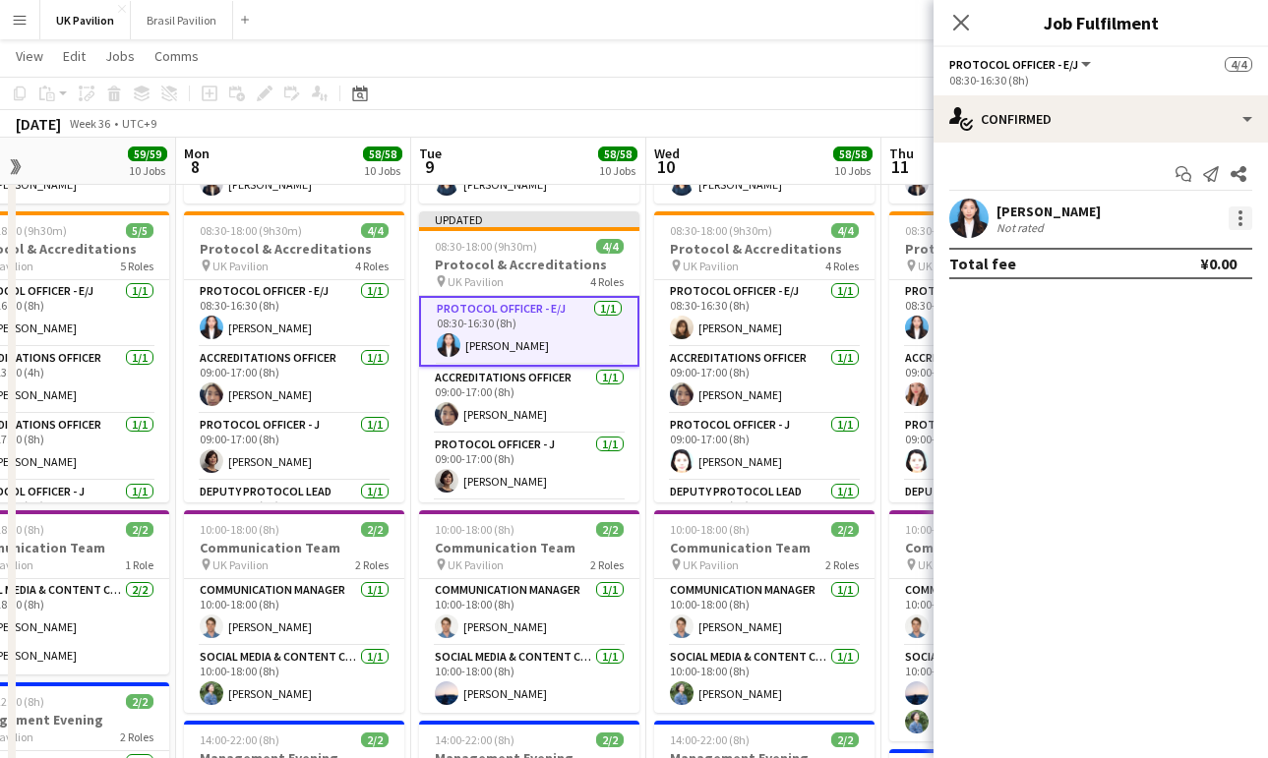
click at [1231, 224] on div at bounding box center [1240, 219] width 24 height 24
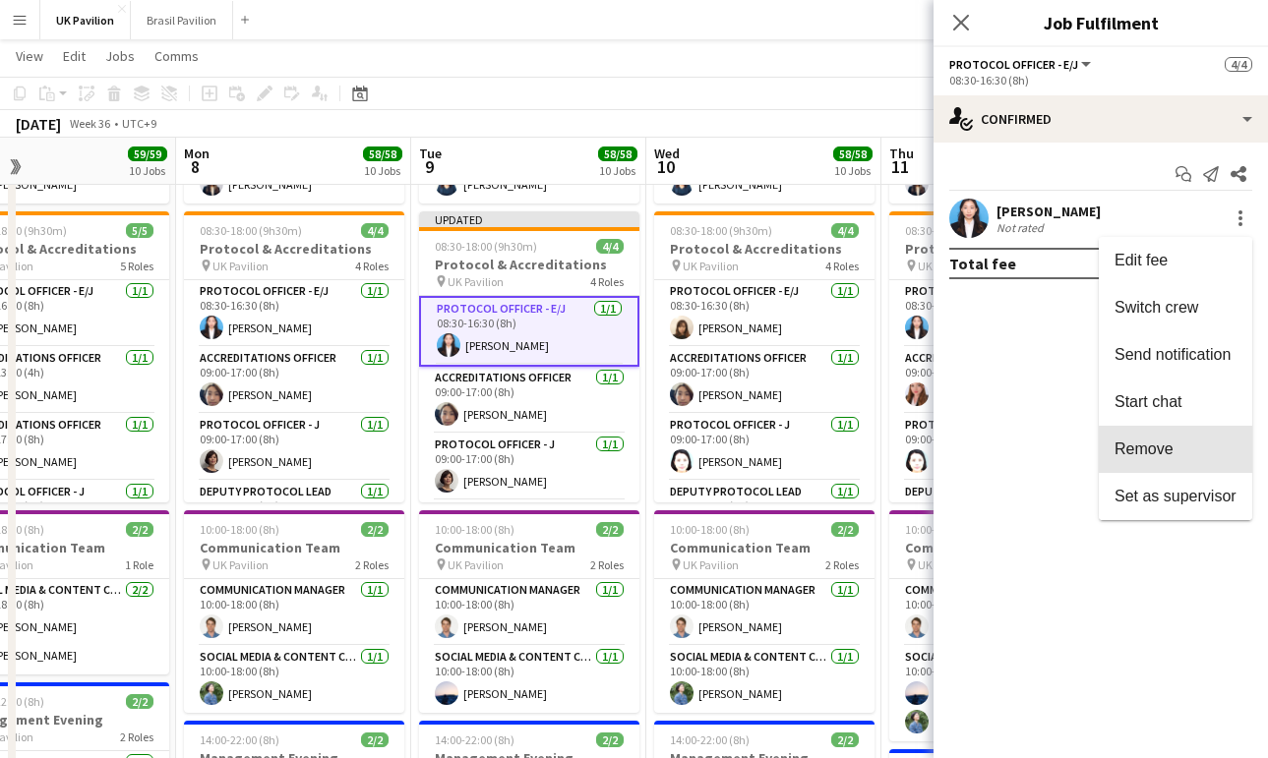
click at [1155, 460] on button "Remove" at bounding box center [1175, 449] width 153 height 47
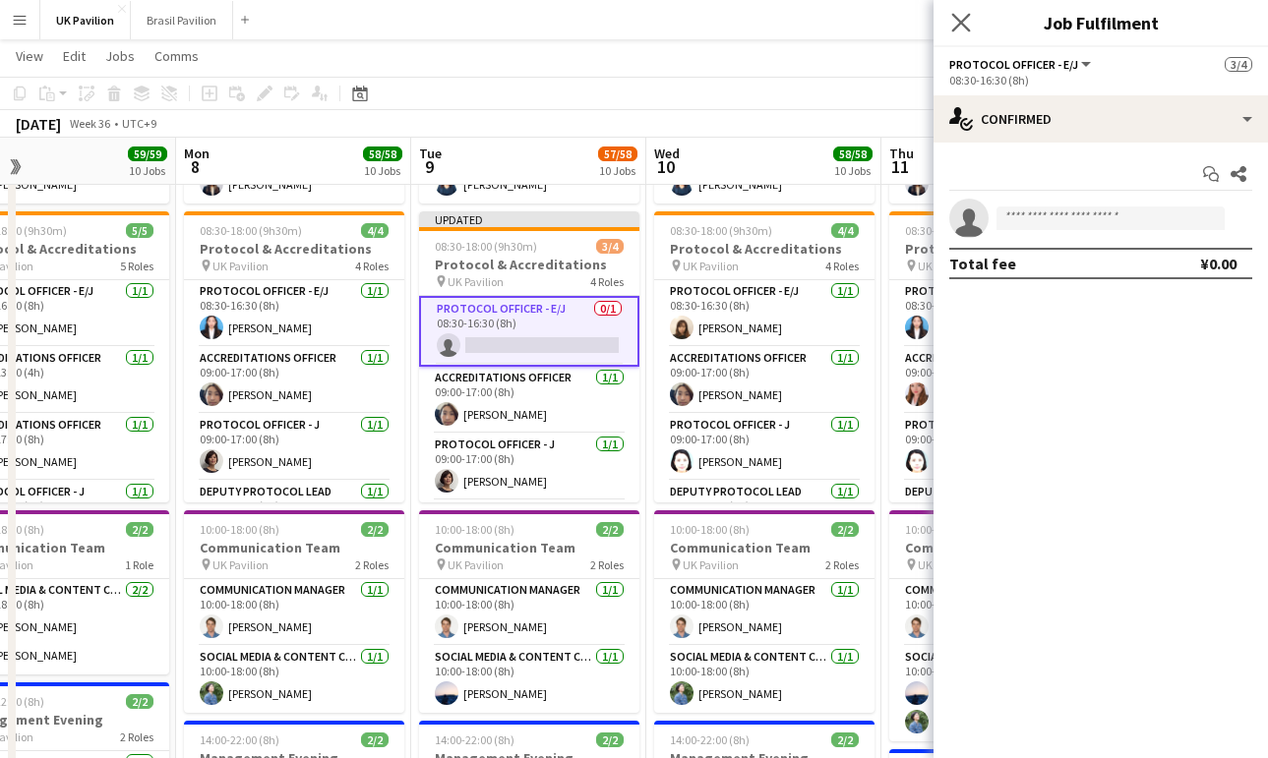
click at [962, 31] on icon "Close pop-in" at bounding box center [960, 22] width 19 height 19
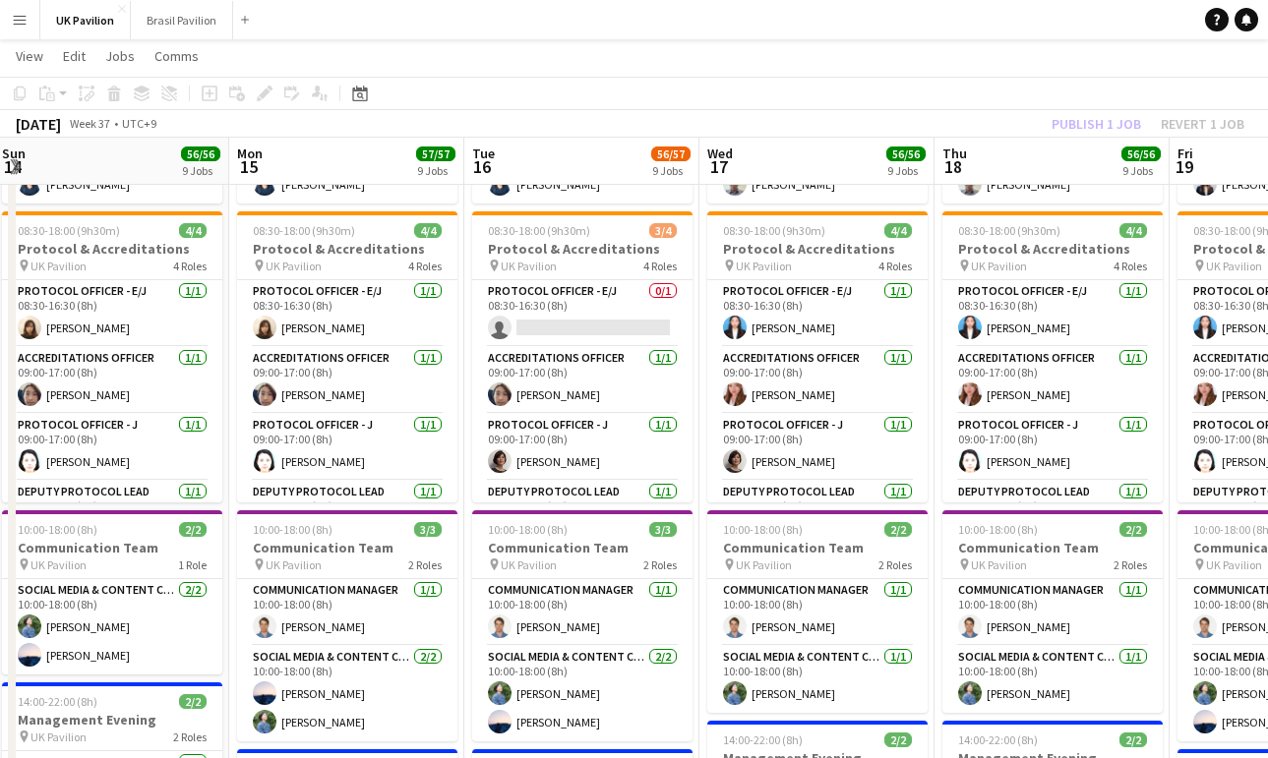
scroll to position [0, 772]
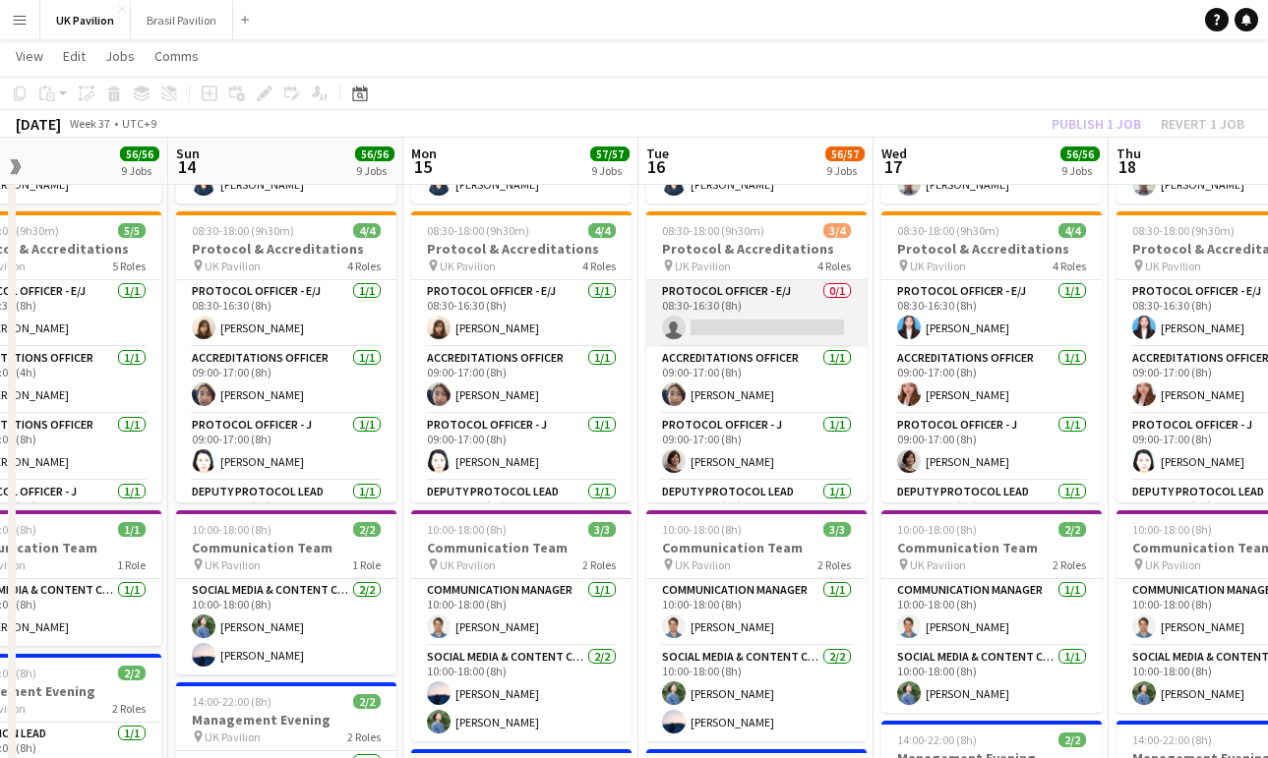
click at [730, 347] on app-card-role "Protocol Officer - E/J 0/1 08:30-16:30 (8h) single-neutral-actions" at bounding box center [756, 313] width 220 height 67
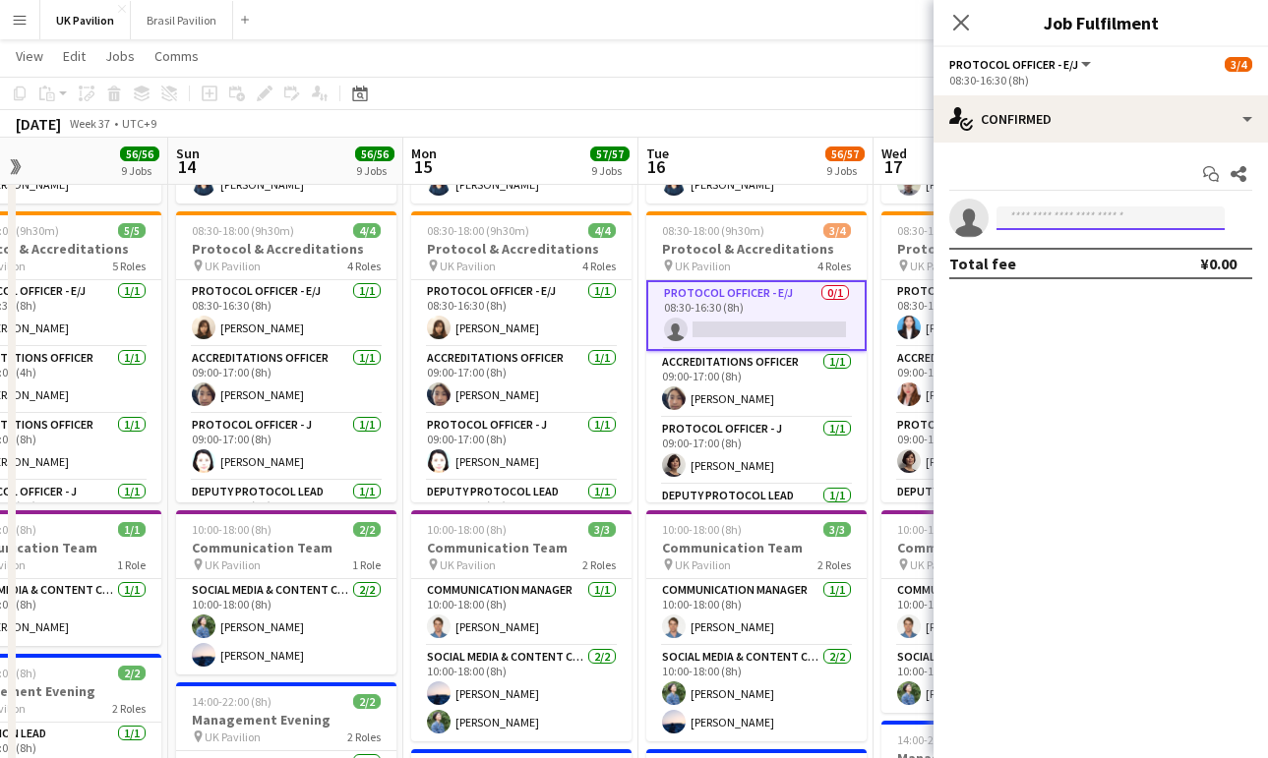
click at [1021, 227] on input at bounding box center [1110, 219] width 228 height 24
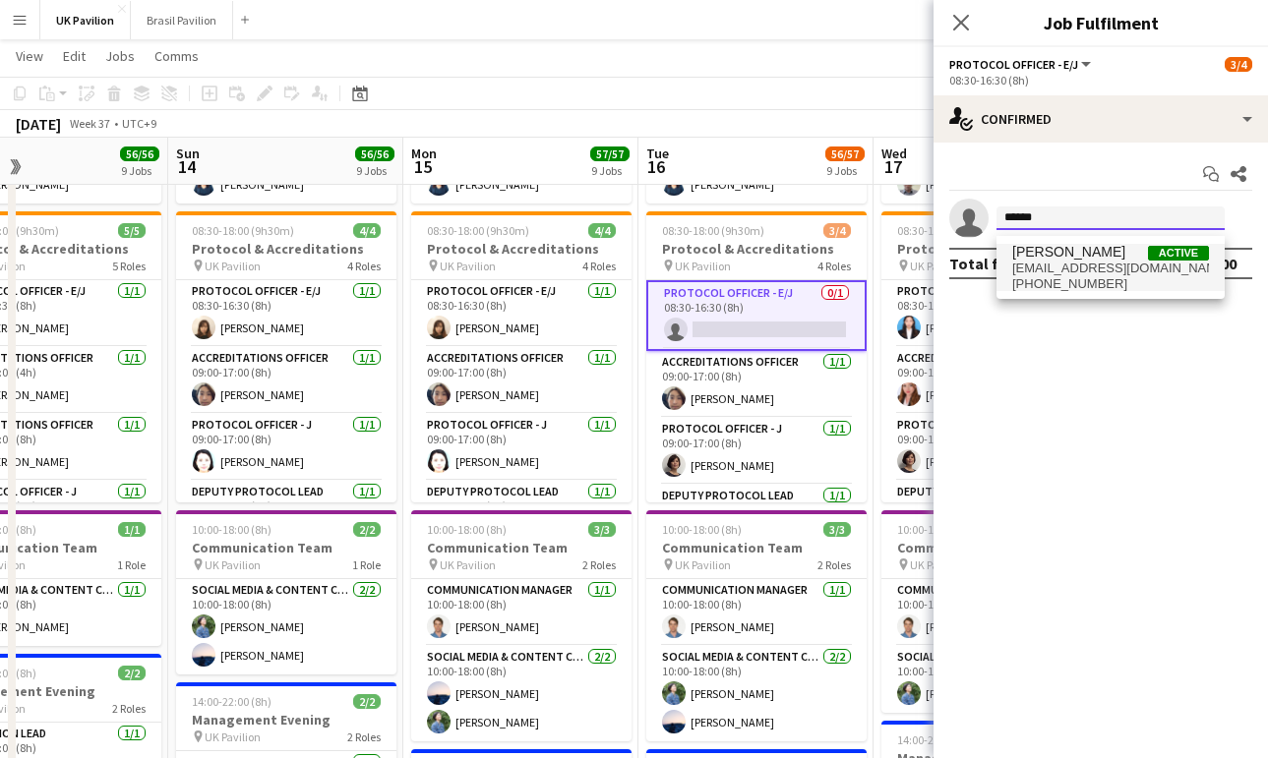
type input "******"
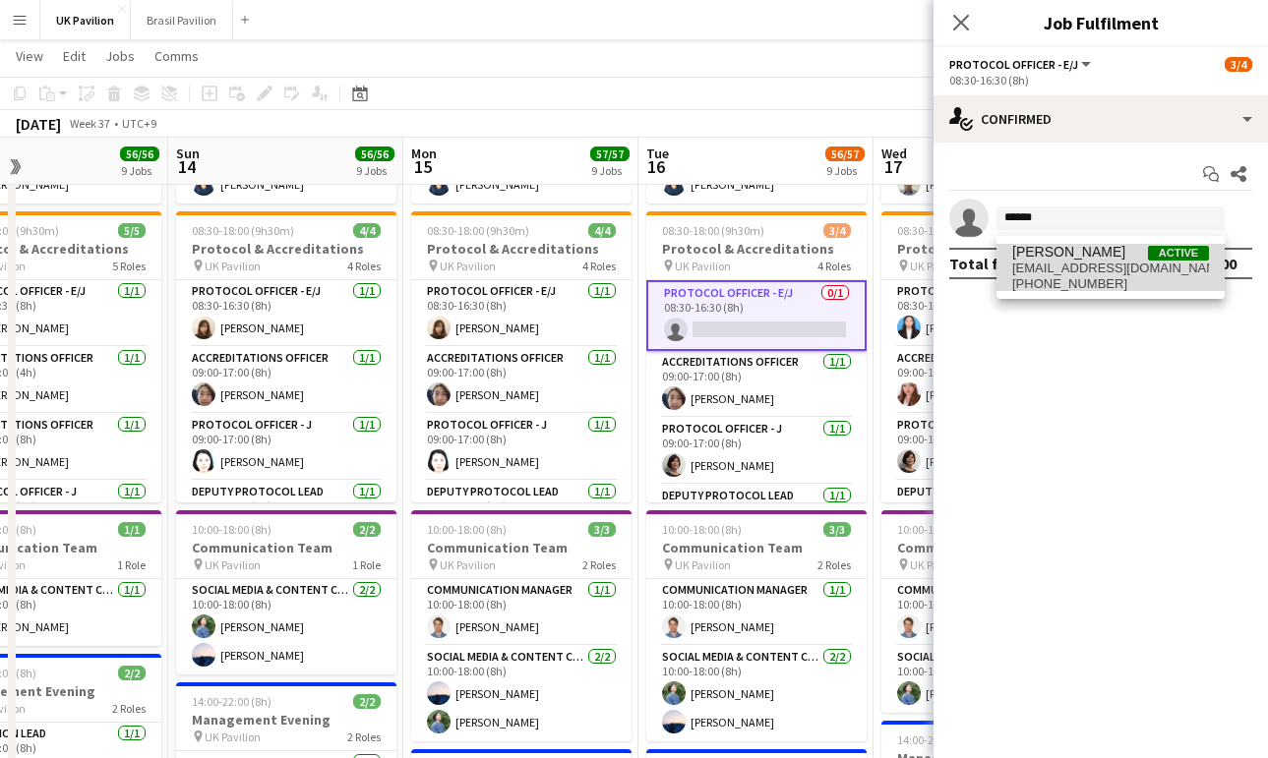
click at [1080, 273] on span "haruka143xx@gmail.com" at bounding box center [1110, 269] width 197 height 16
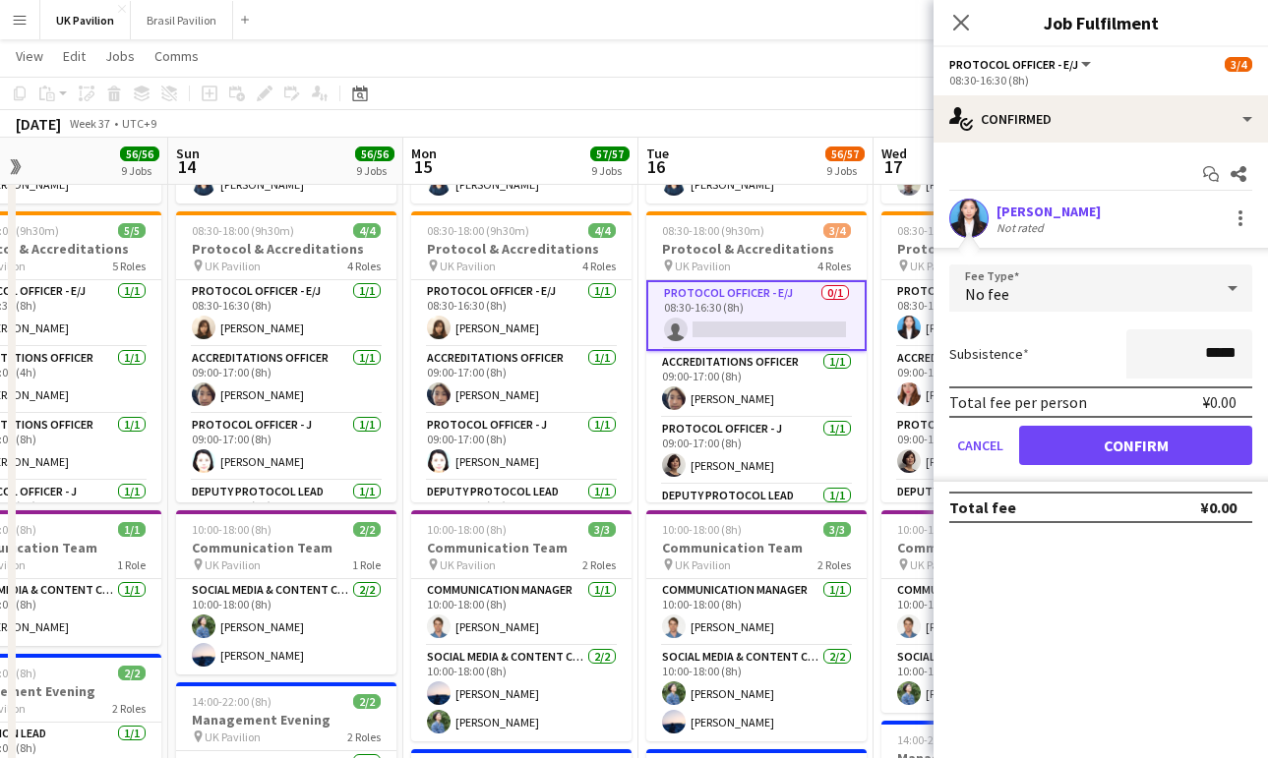
click at [1162, 450] on button "Confirm" at bounding box center [1135, 445] width 233 height 39
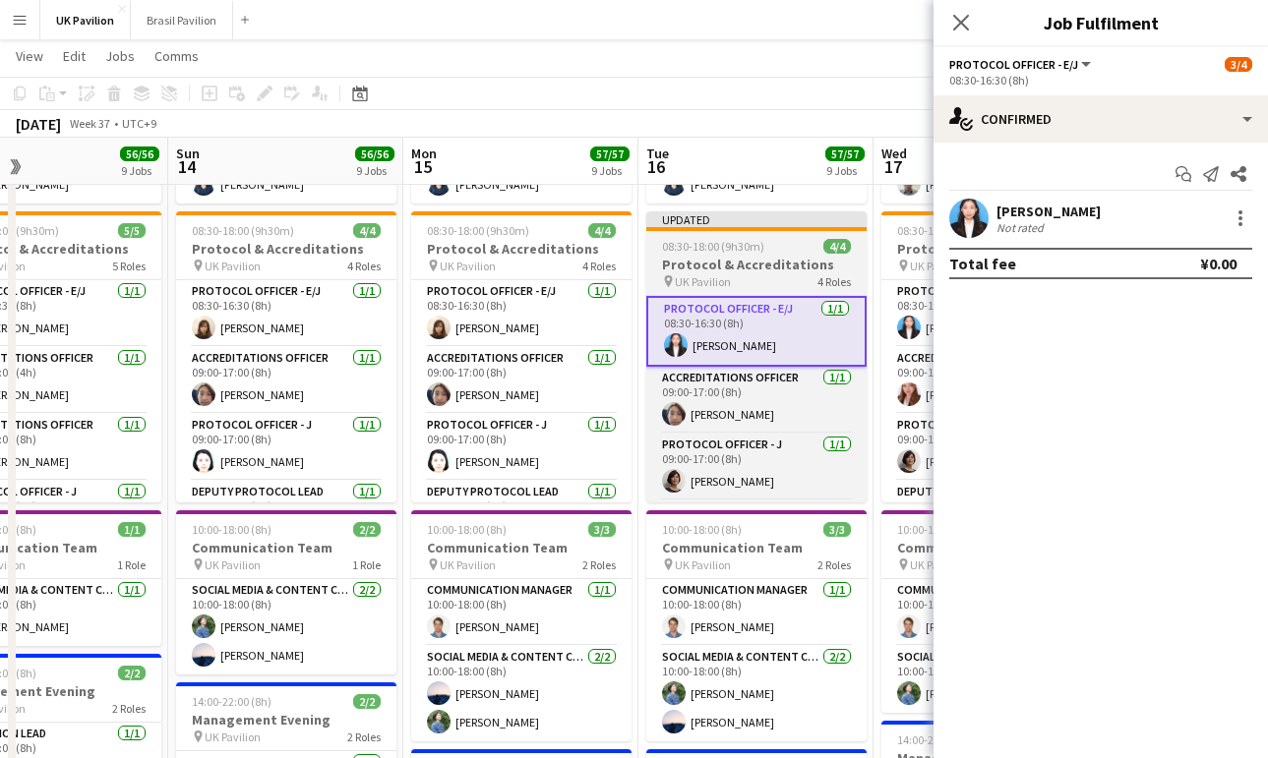
click at [745, 273] on h3 "Protocol & Accreditations" at bounding box center [756, 265] width 220 height 18
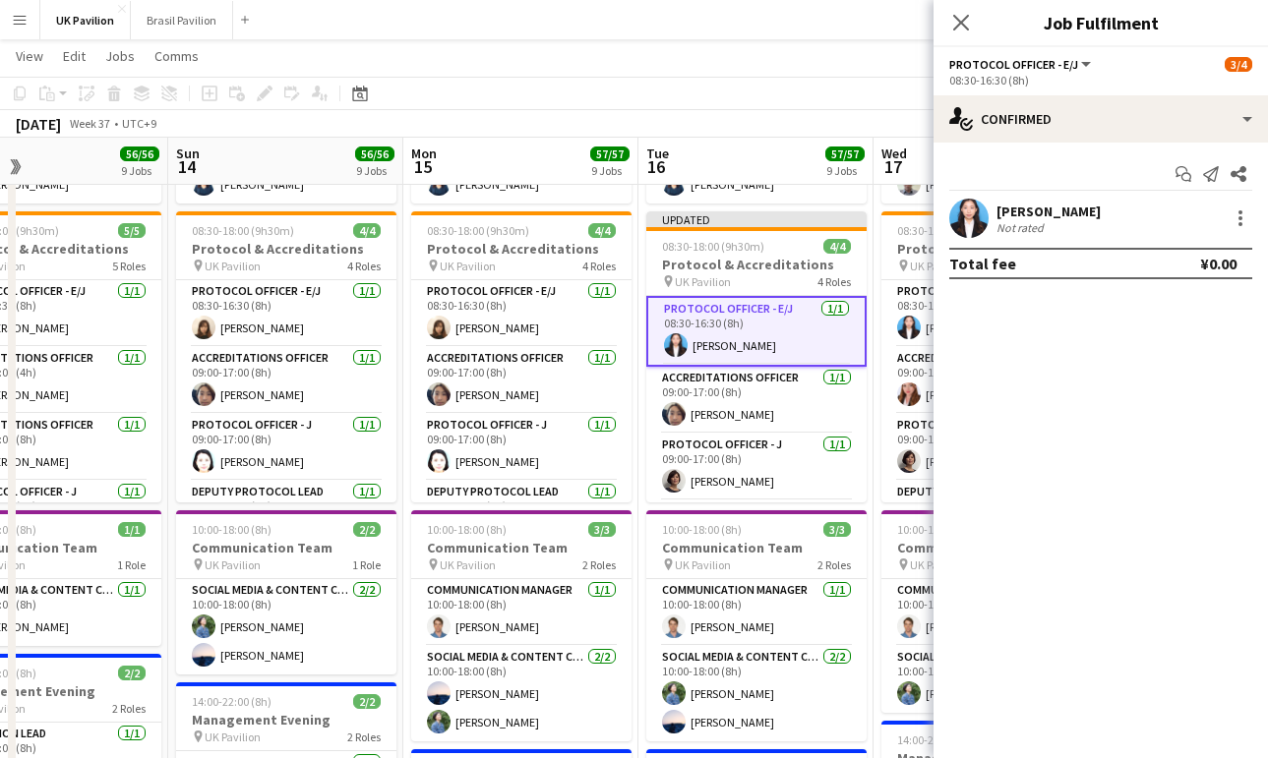
scroll to position [0, 773]
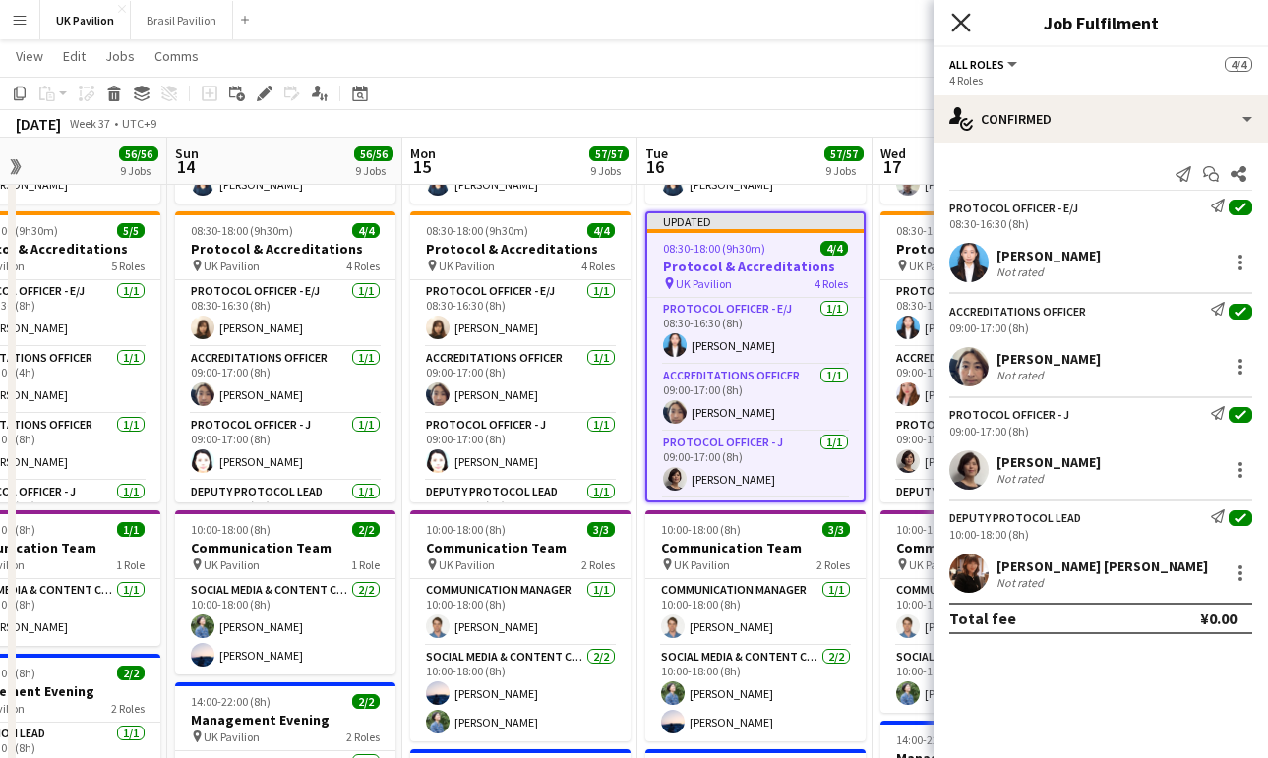
click at [958, 23] on icon "Close pop-in" at bounding box center [960, 22] width 19 height 19
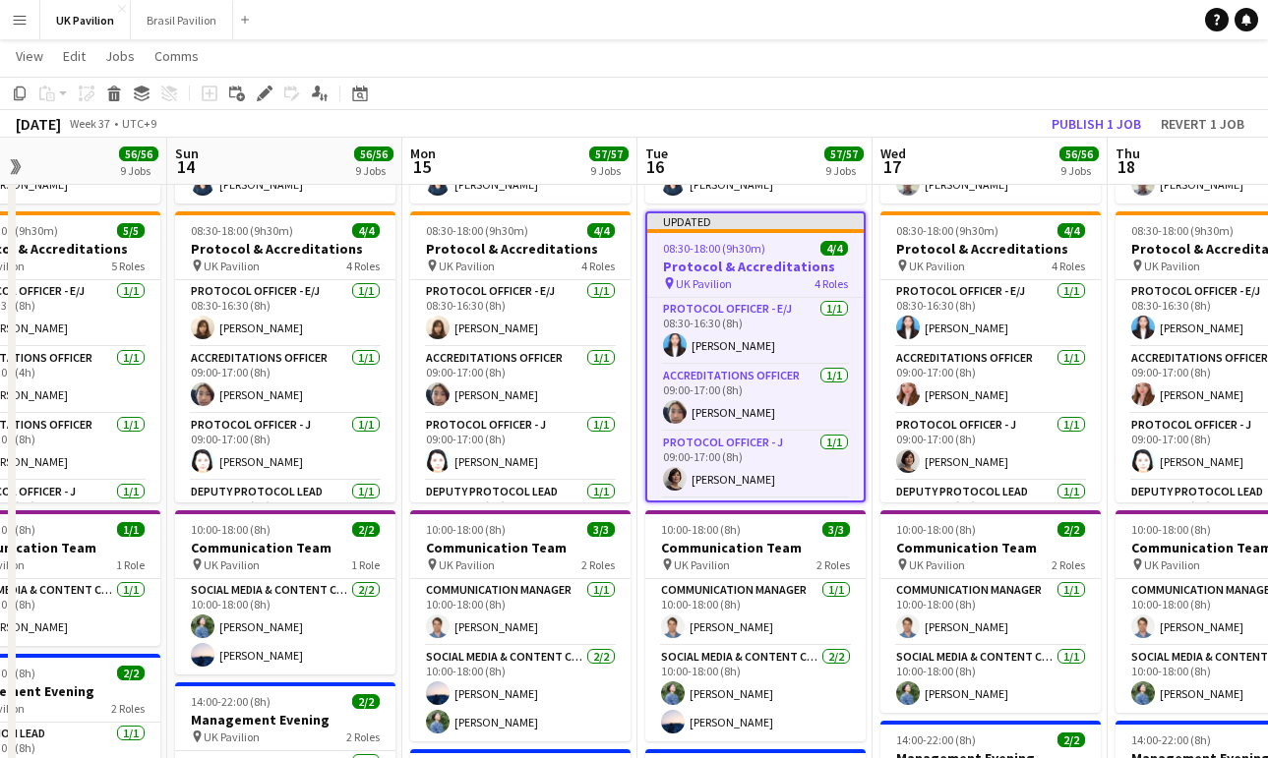
drag, startPoint x: 1049, startPoint y: 123, endPoint x: 893, endPoint y: 163, distance: 161.5
click at [1049, 123] on button "Publish 1 job" at bounding box center [1095, 124] width 105 height 26
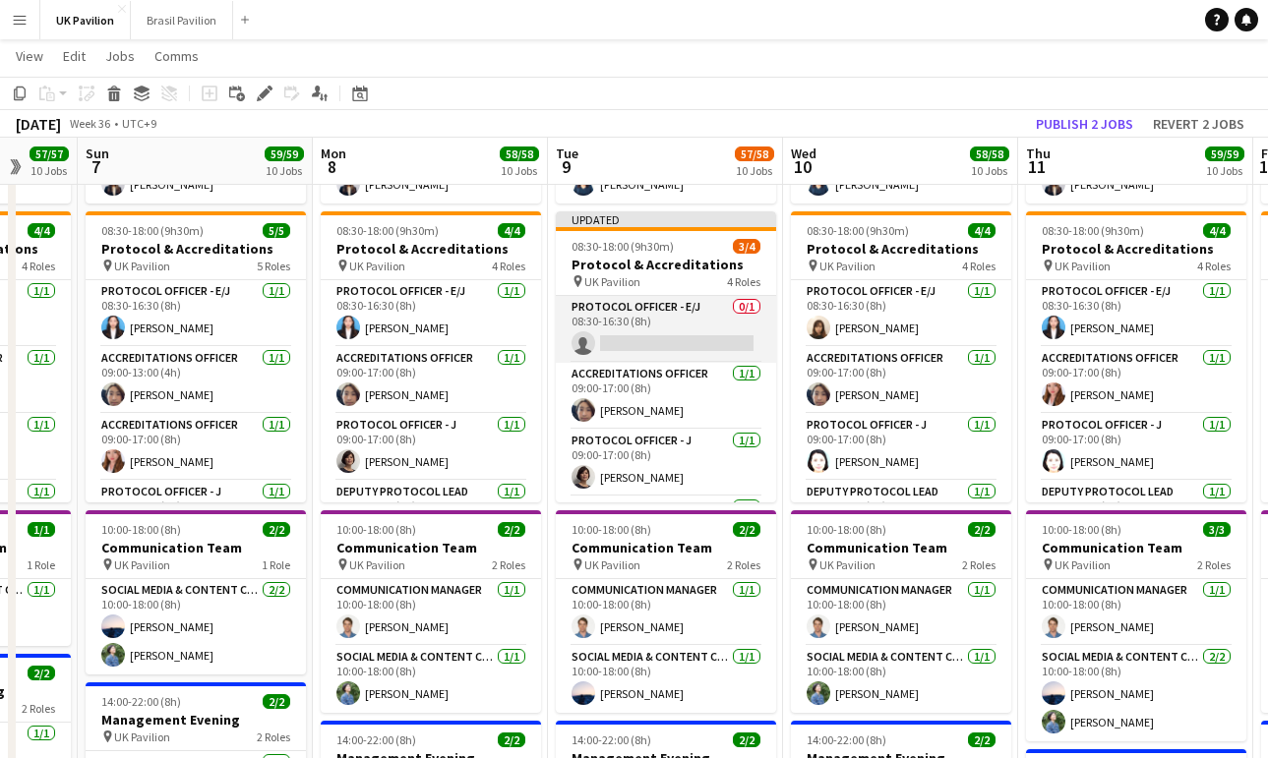
scroll to position [356, 0]
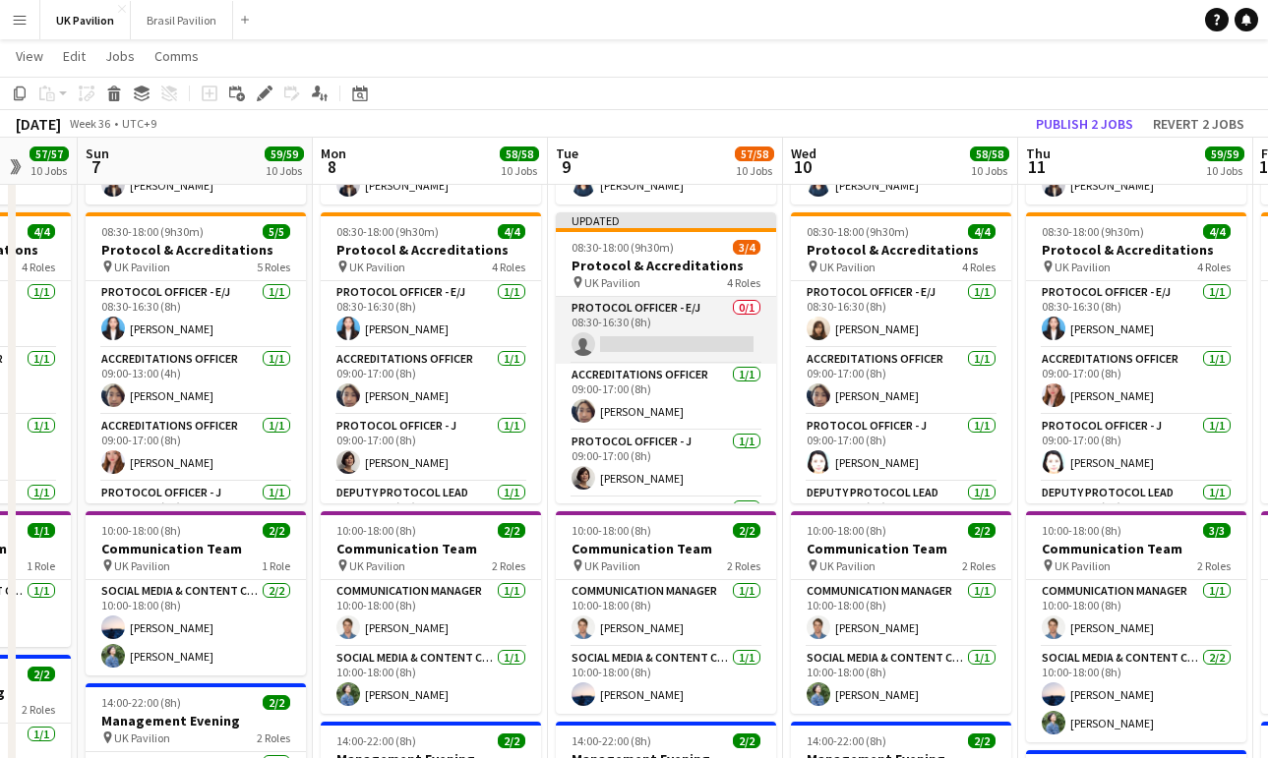
click at [640, 364] on app-card-role "Protocol Officer - E/J 0/1 08:30-16:30 (8h) single-neutral-actions" at bounding box center [666, 330] width 220 height 67
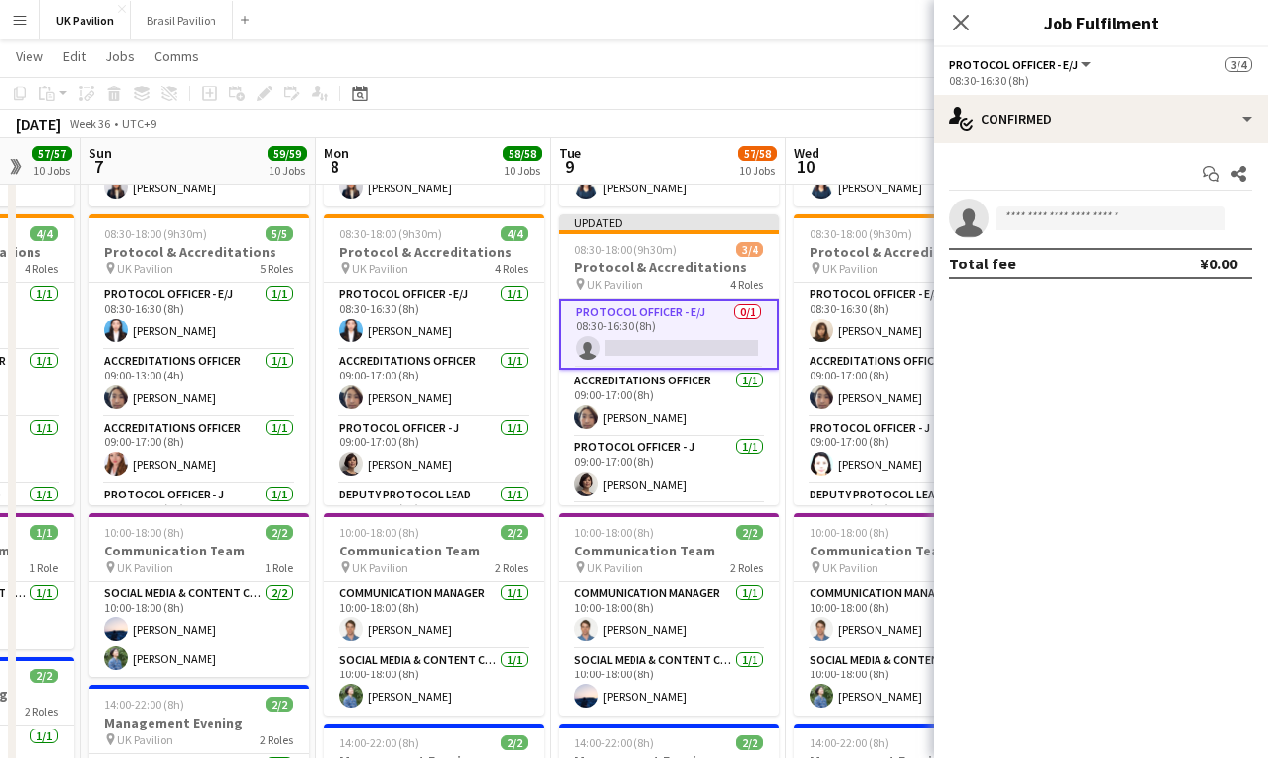
scroll to position [355, 0]
click at [1044, 227] on input at bounding box center [1110, 219] width 228 height 24
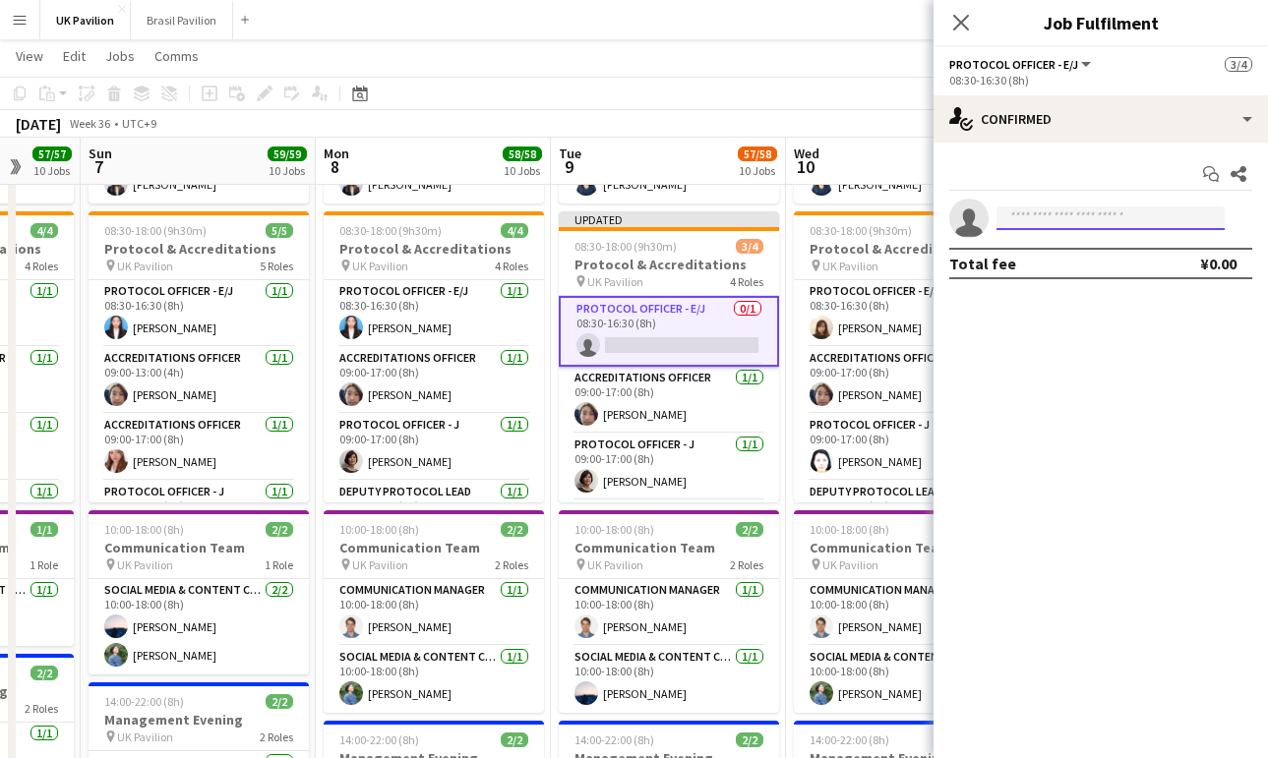
scroll to position [357, 0]
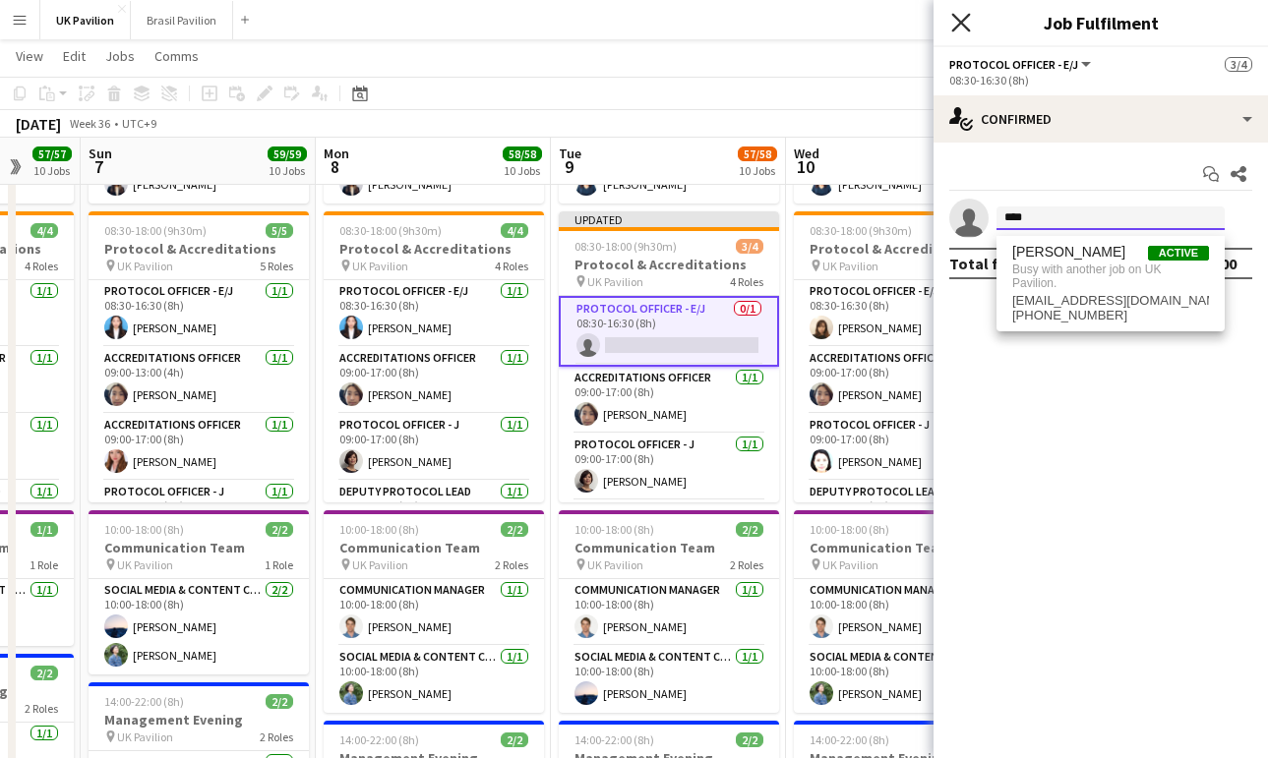
type input "****"
click at [961, 29] on icon "Close pop-in" at bounding box center [960, 22] width 19 height 19
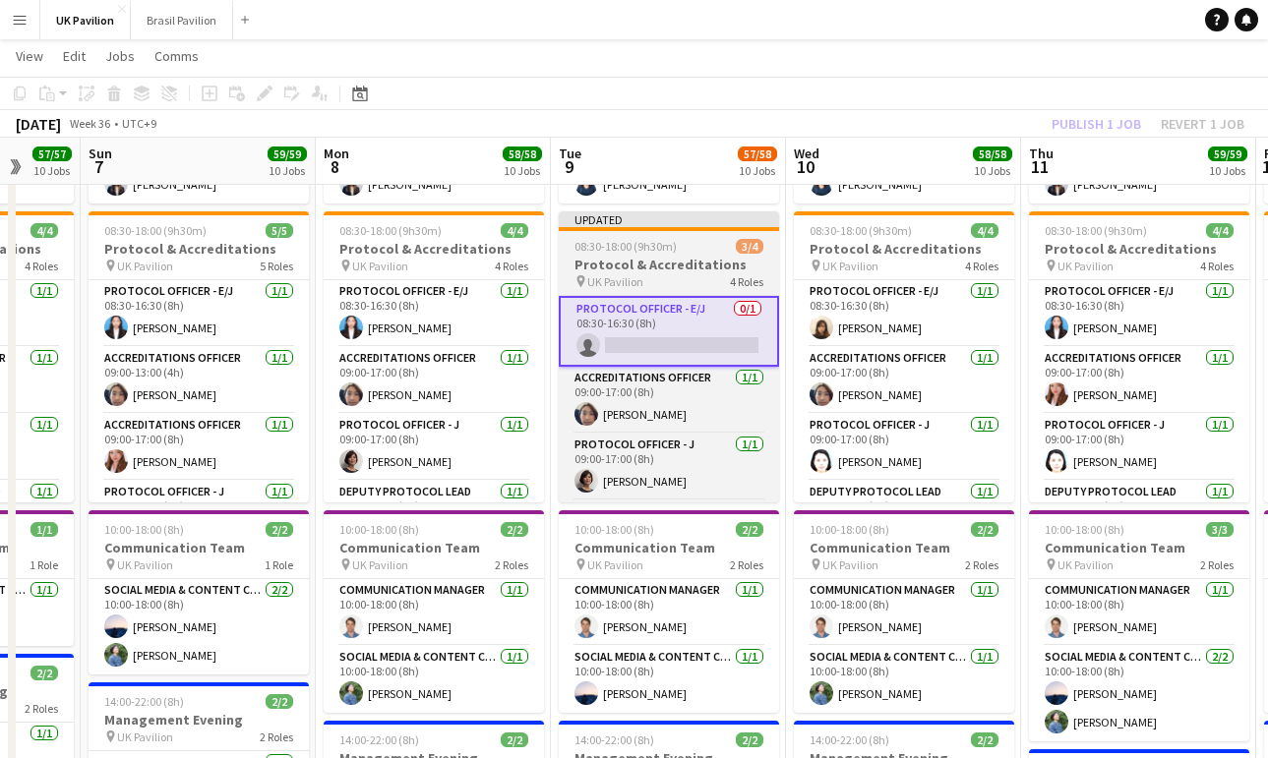
click at [621, 273] on h3 "Protocol & Accreditations" at bounding box center [669, 265] width 220 height 18
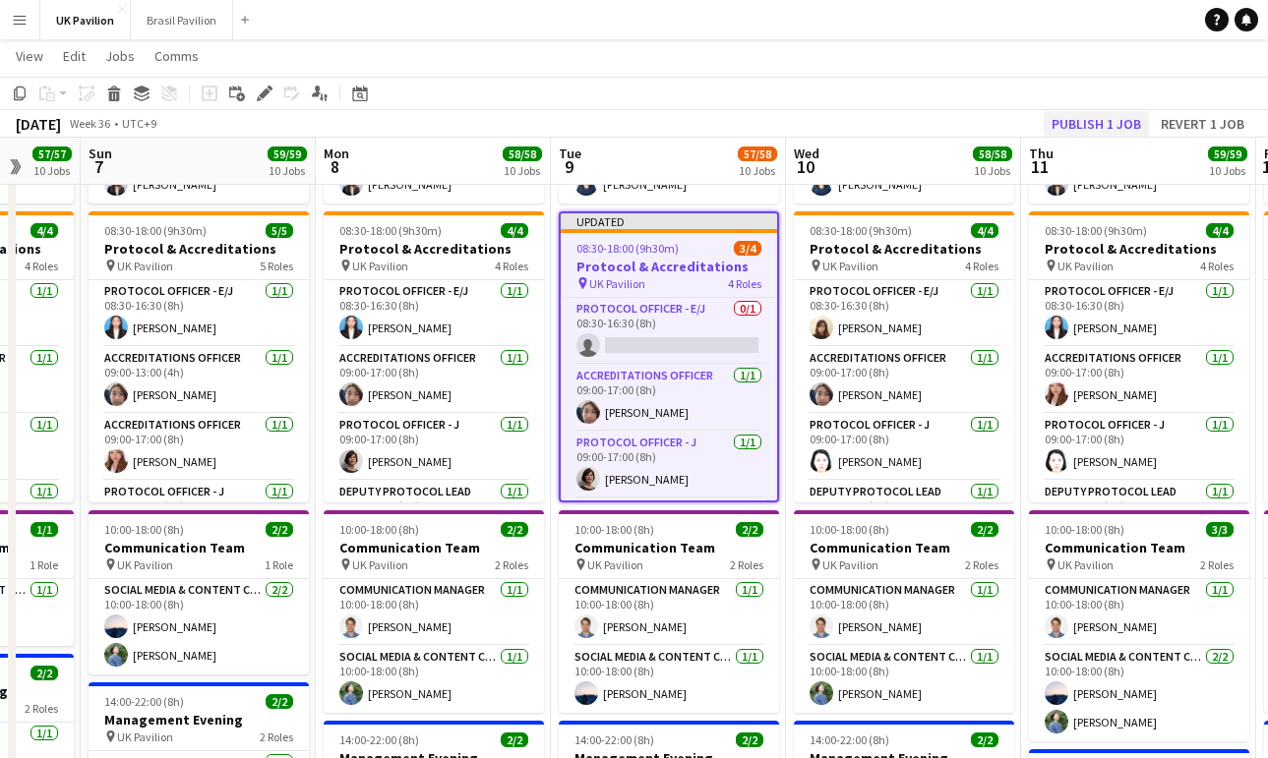
click at [1081, 123] on button "Publish 1 job" at bounding box center [1095, 124] width 105 height 26
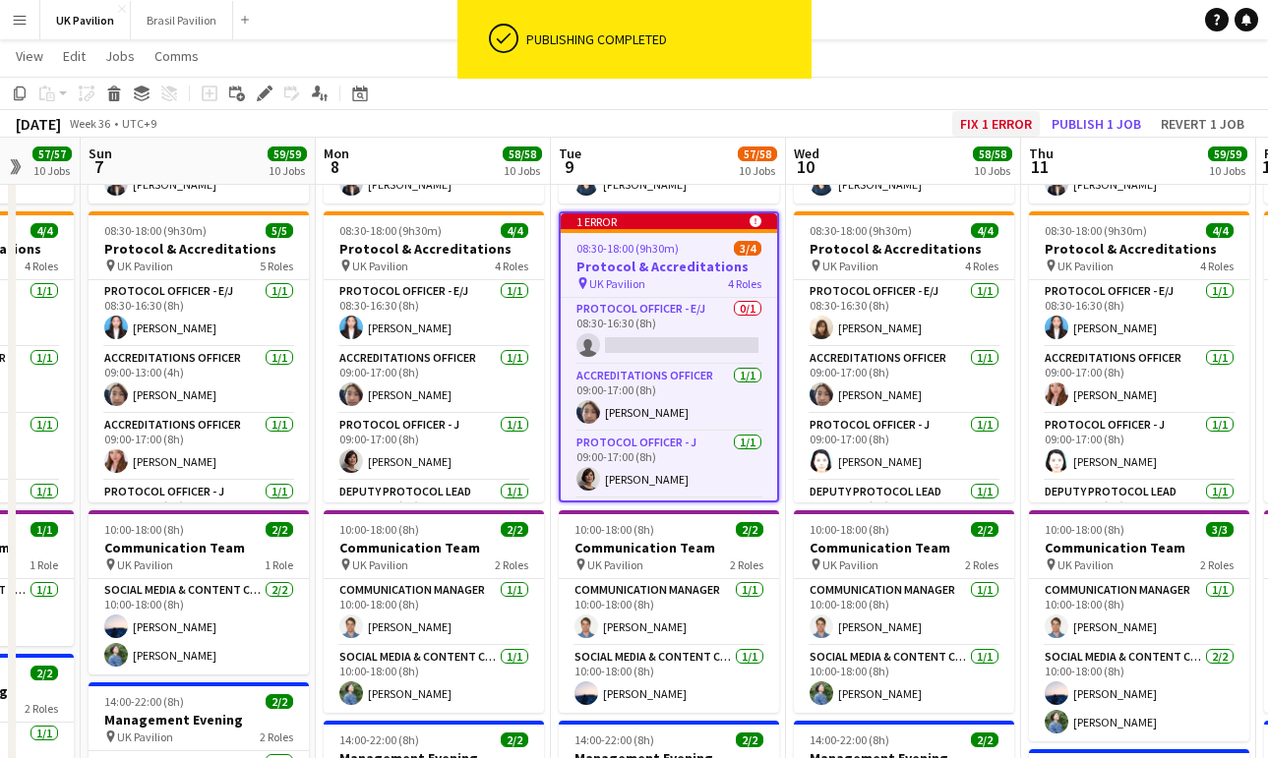
click at [952, 124] on button "Fix 1 error" at bounding box center [996, 124] width 88 height 26
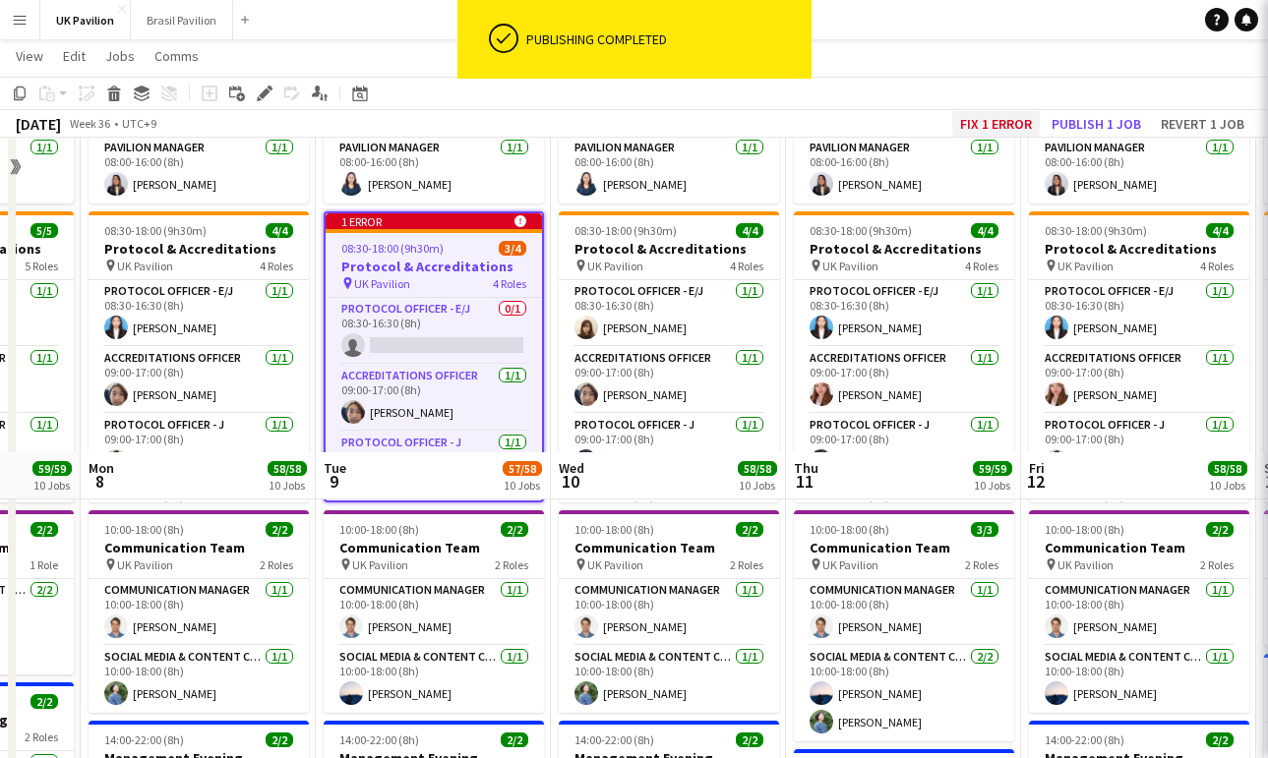
scroll to position [0, 676]
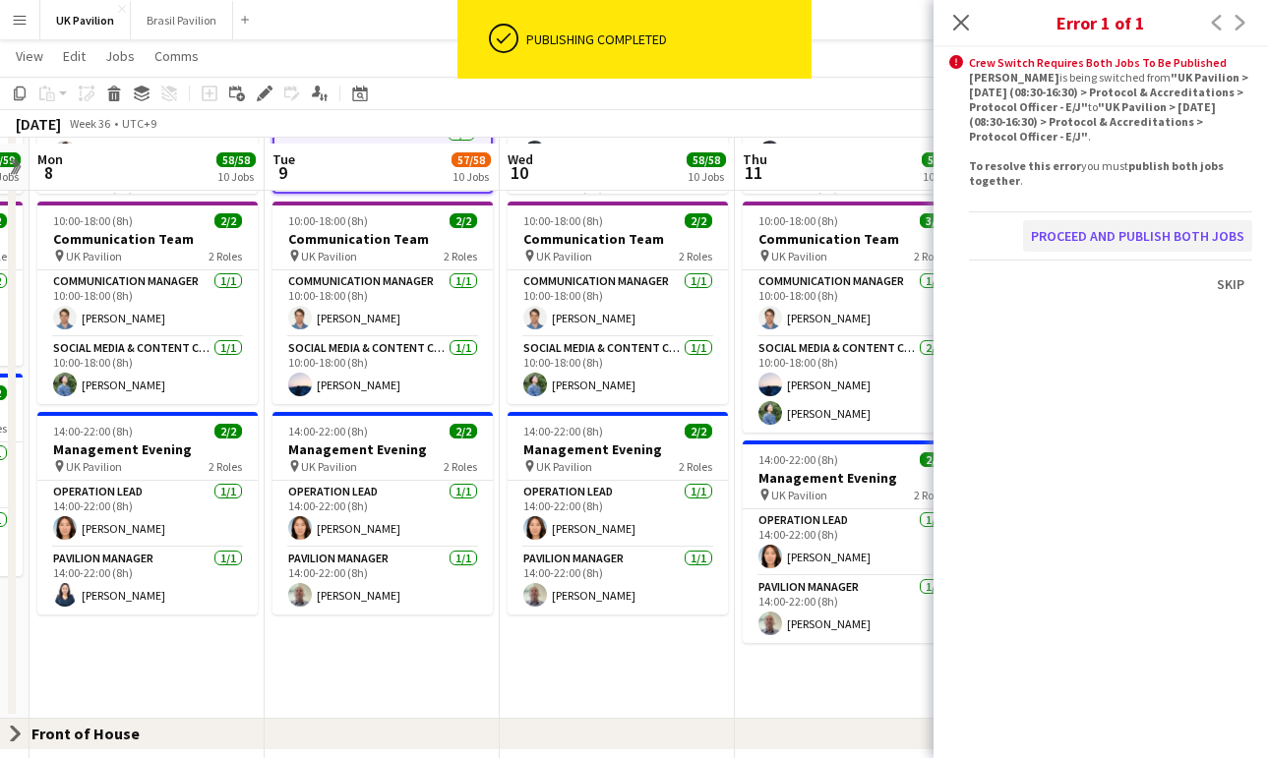
click at [1042, 252] on button "Proceed and publish both jobs" at bounding box center [1137, 235] width 229 height 31
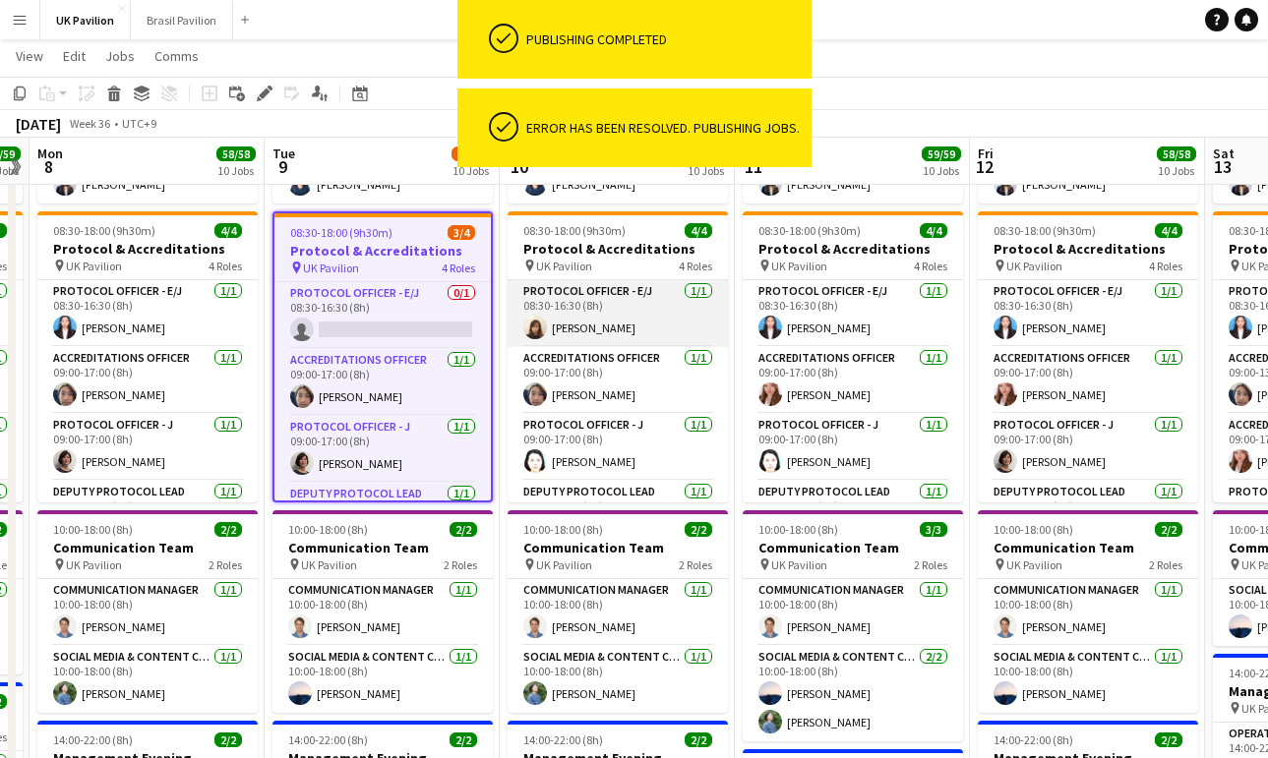
scroll to position [339, 0]
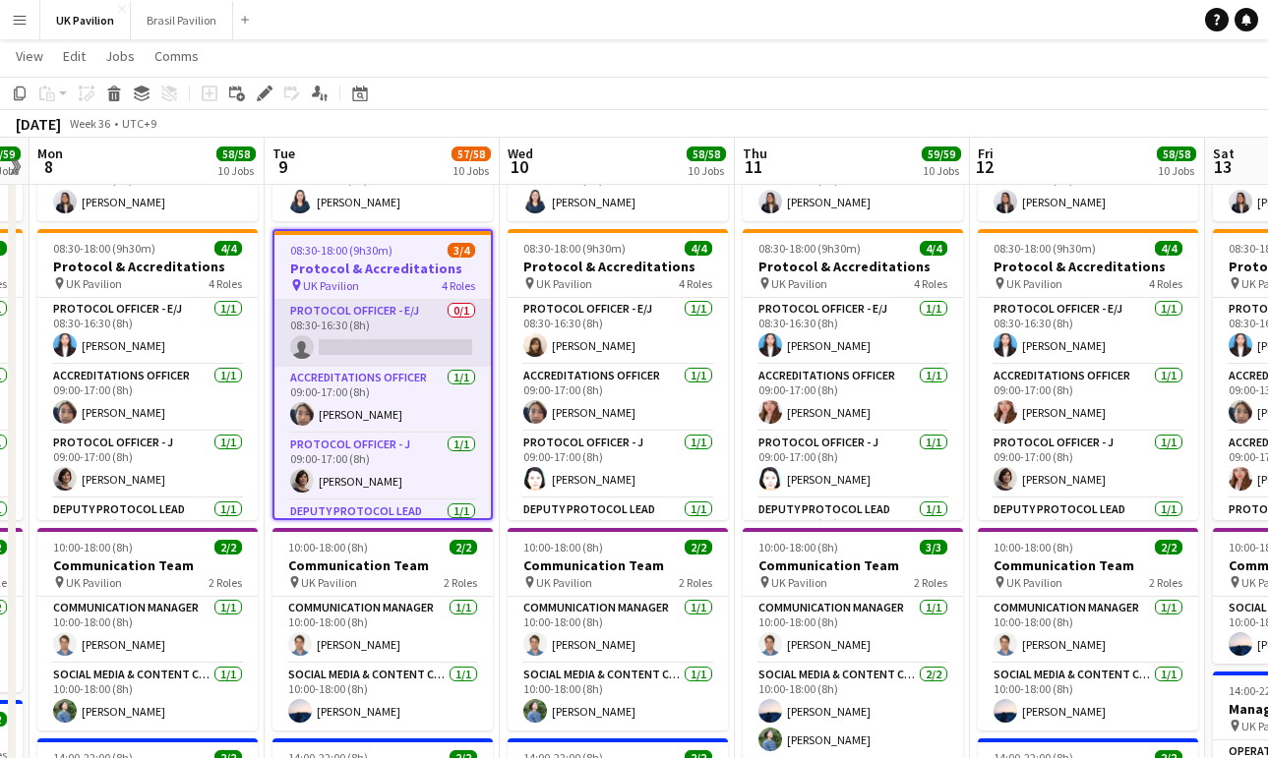
click at [352, 367] on app-card-role "Protocol Officer - E/J 0/1 08:30-16:30 (8h) single-neutral-actions" at bounding box center [382, 333] width 216 height 67
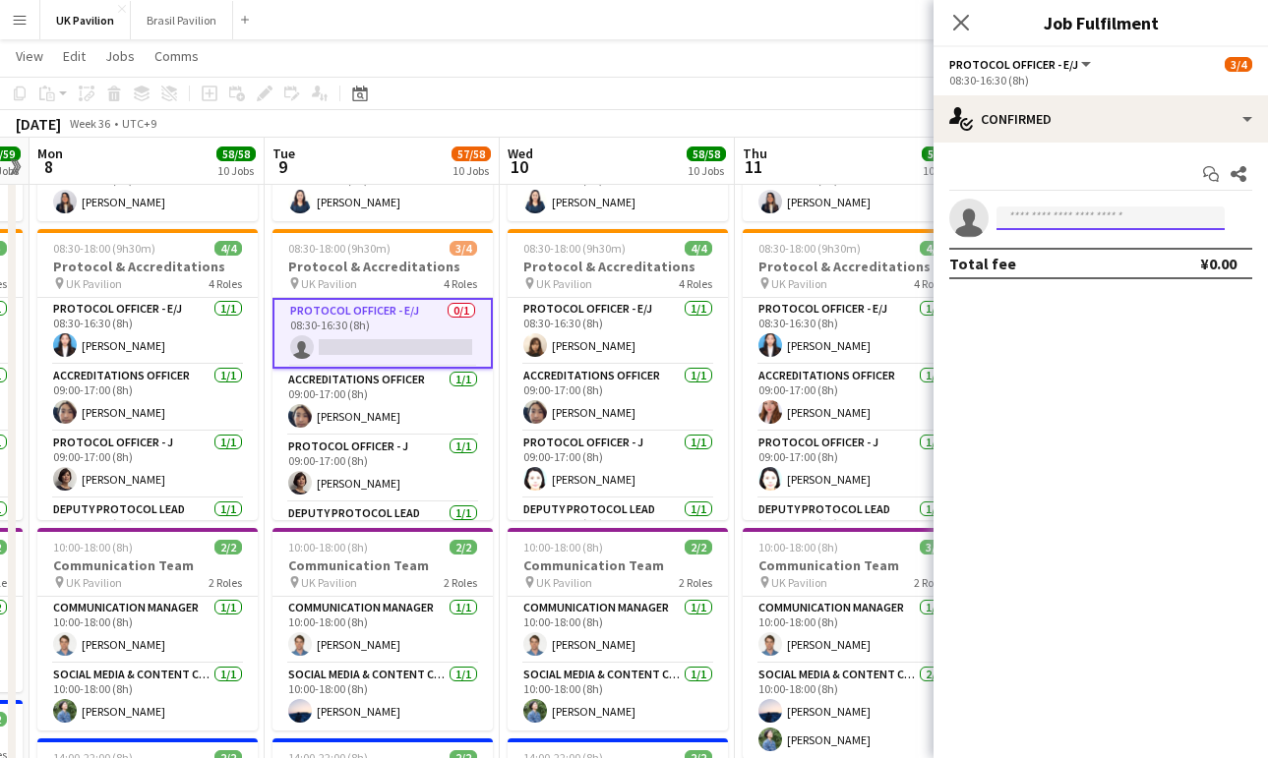
click at [1027, 223] on input at bounding box center [1110, 219] width 228 height 24
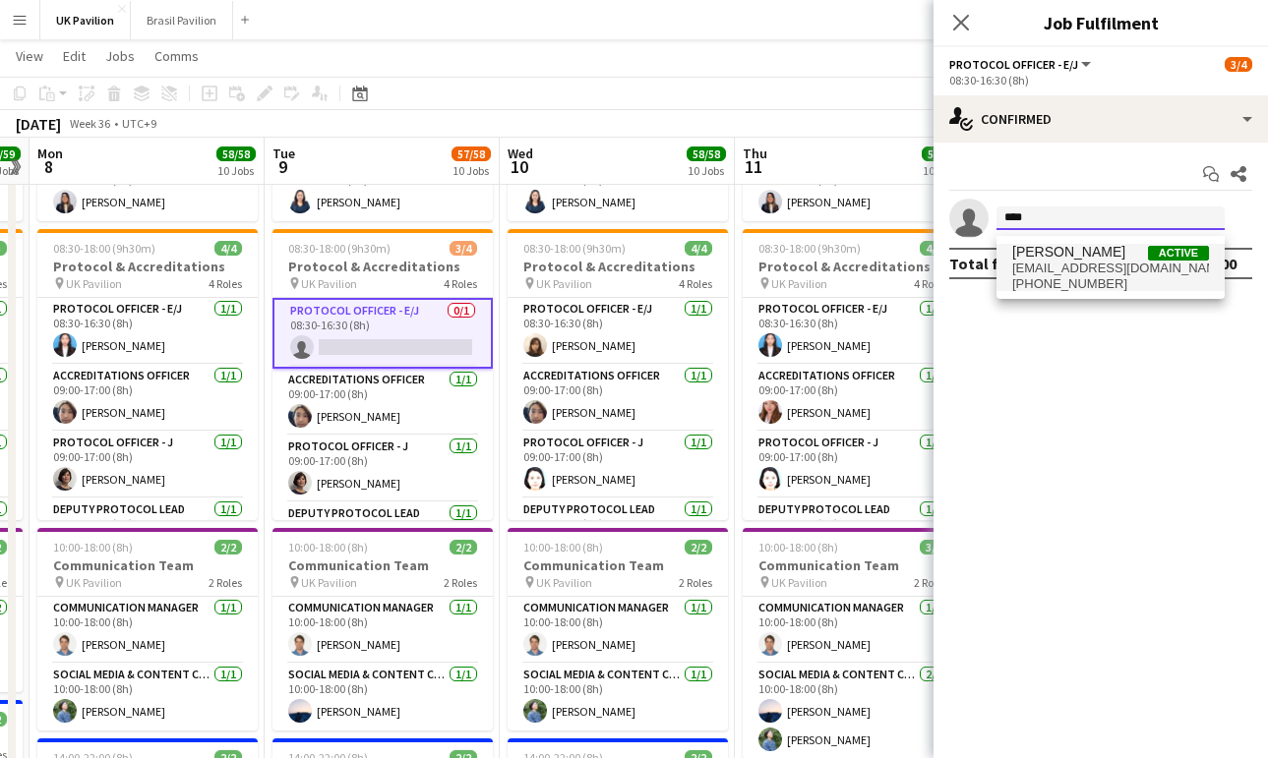
type input "****"
click at [1059, 264] on span "kazuwatakou@yahoo.co.jp" at bounding box center [1110, 269] width 197 height 16
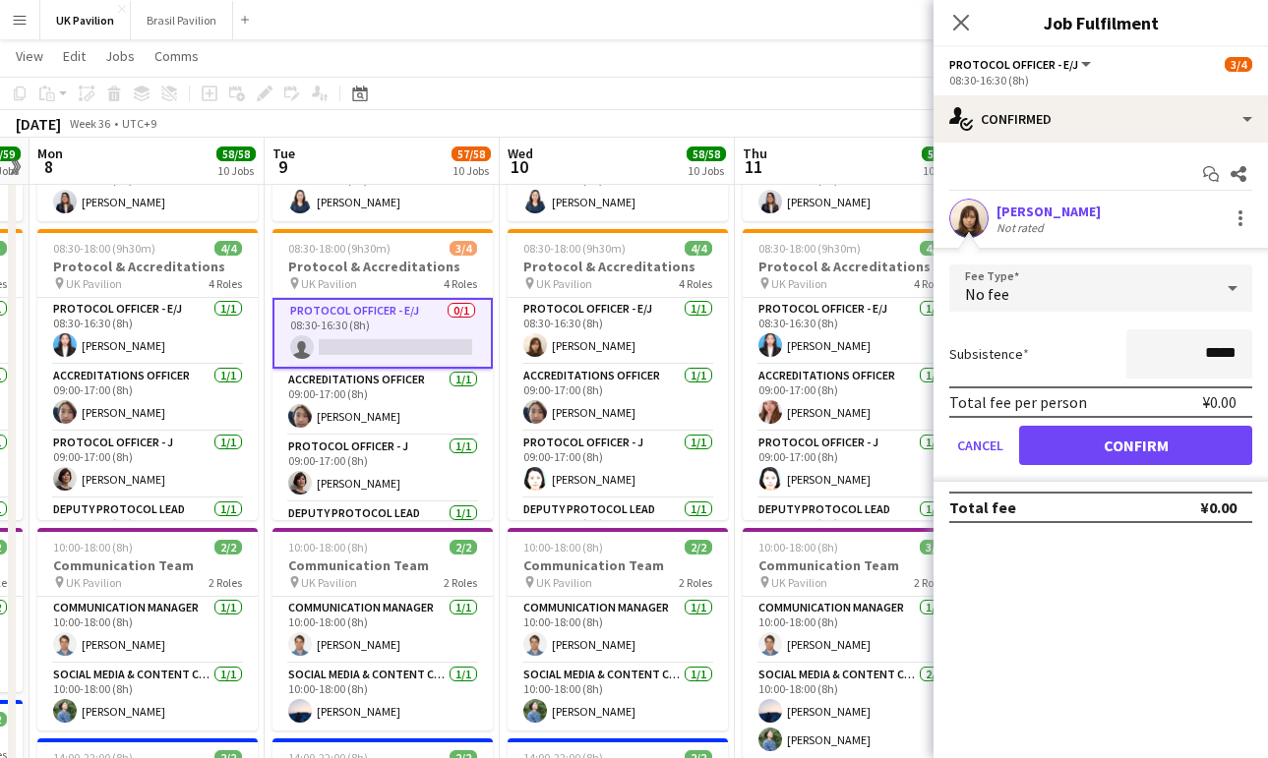
drag, startPoint x: 1129, startPoint y: 460, endPoint x: 1097, endPoint y: 404, distance: 64.8
click at [1125, 456] on button "Confirm" at bounding box center [1135, 445] width 233 height 39
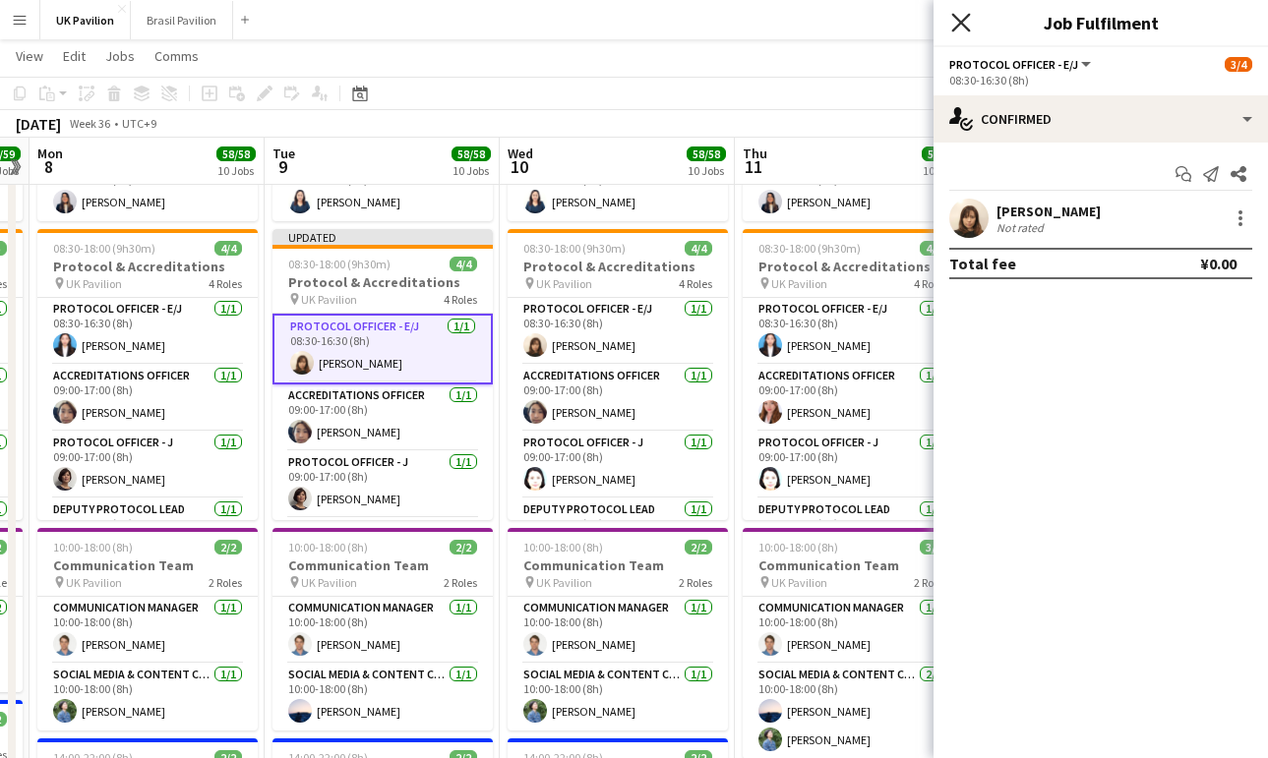
click at [962, 24] on icon at bounding box center [960, 22] width 19 height 19
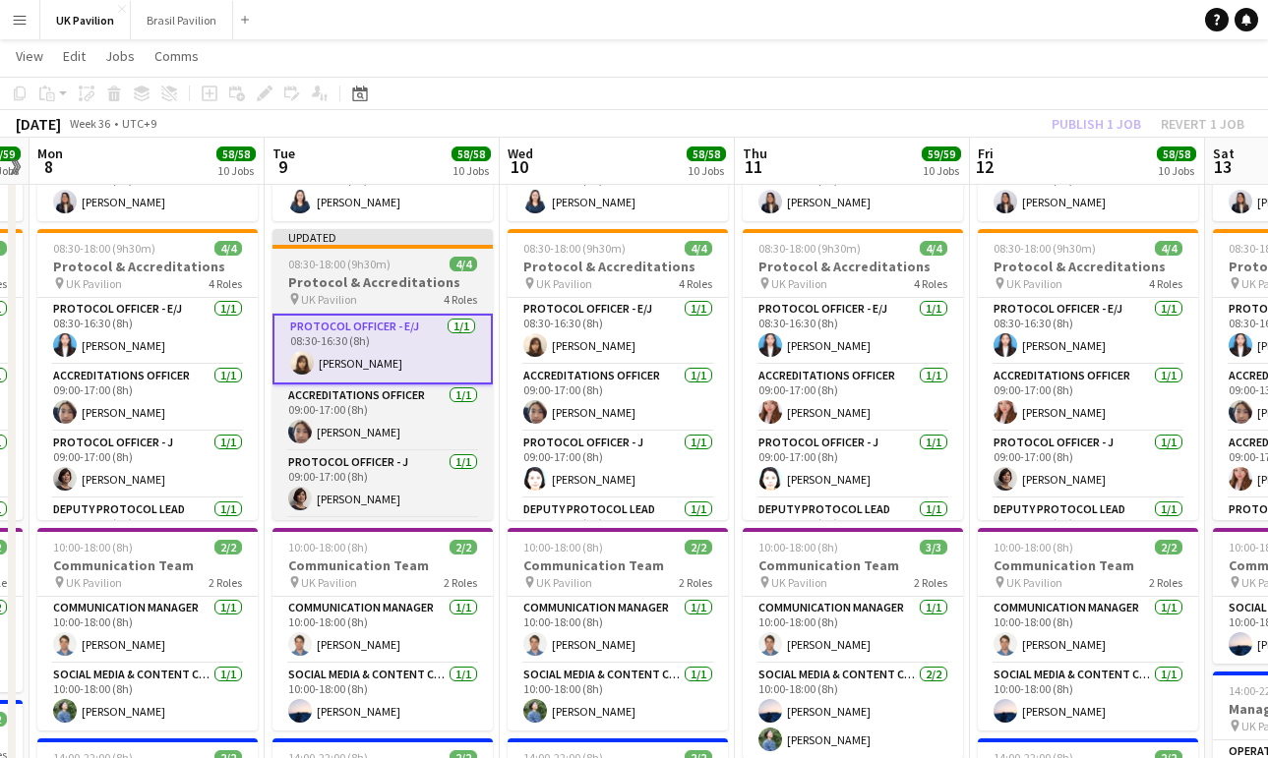
click at [332, 307] on span "UK Pavilion" at bounding box center [329, 299] width 56 height 15
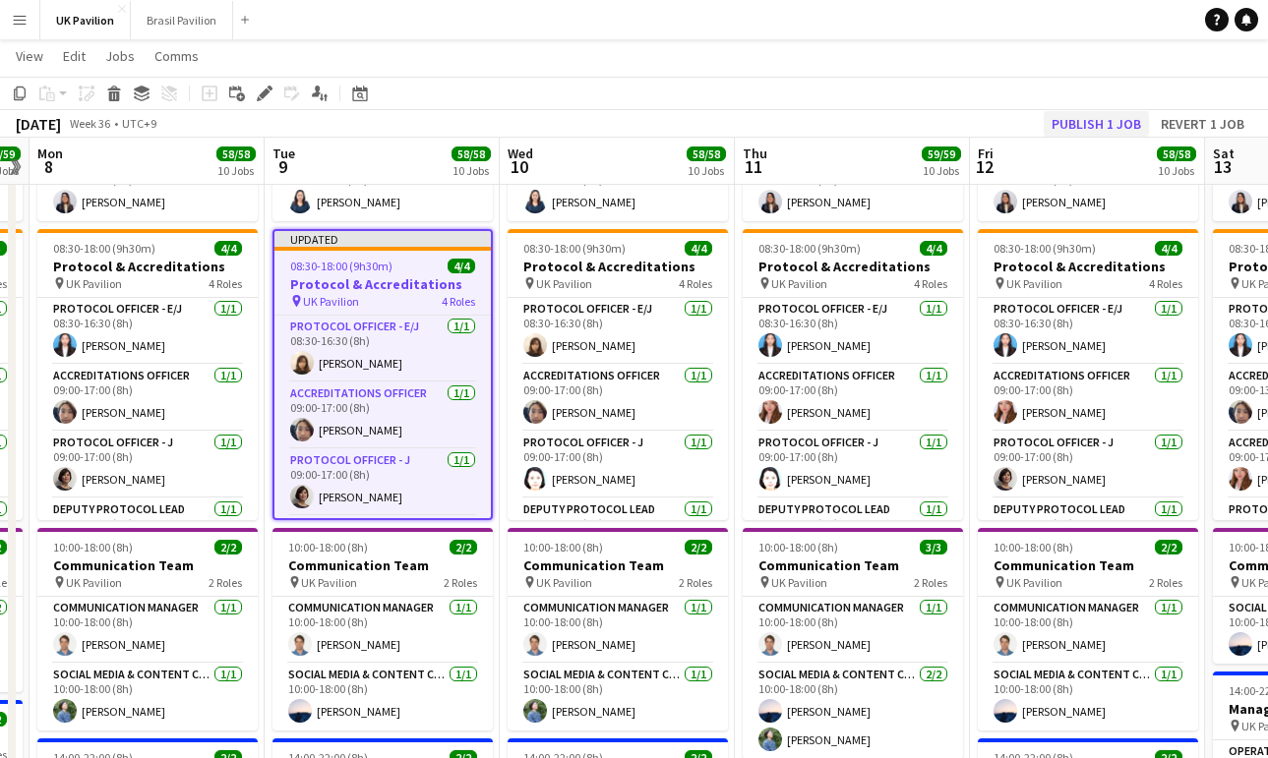
click at [1043, 118] on button "Publish 1 job" at bounding box center [1095, 124] width 105 height 26
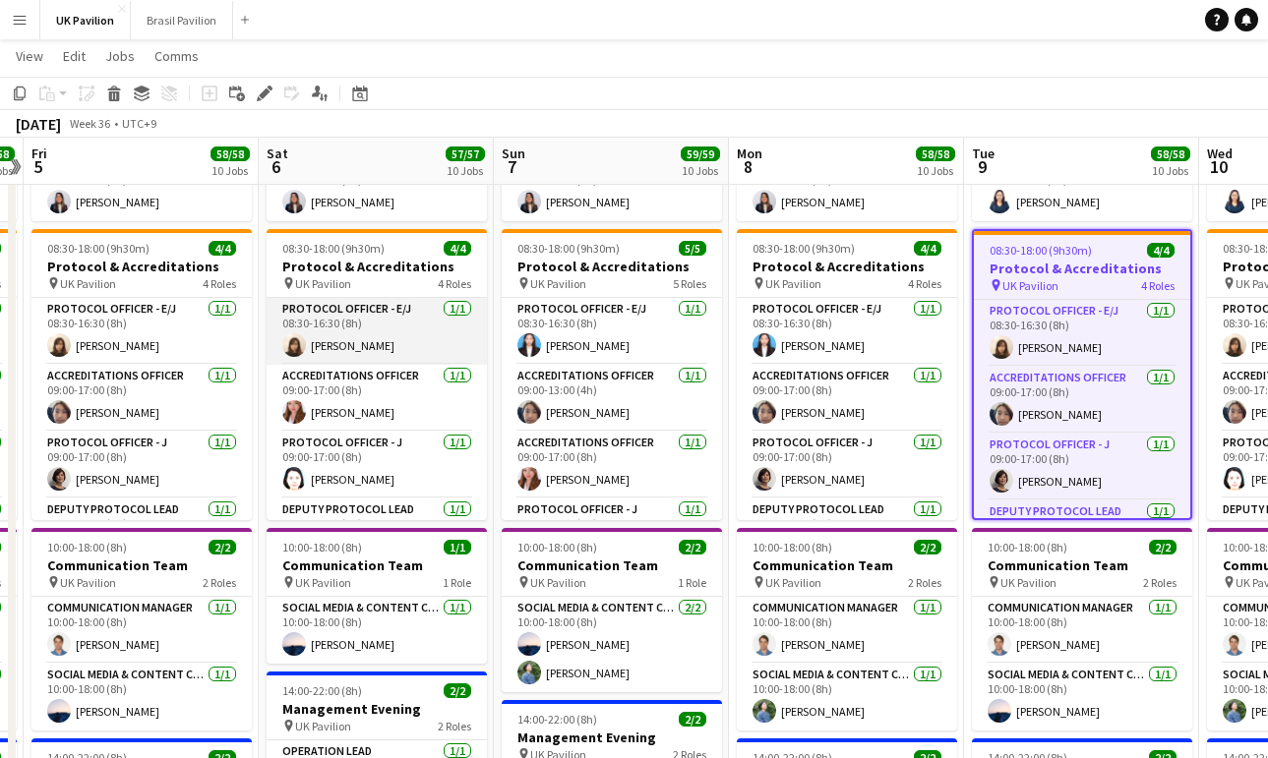
scroll to position [4, 0]
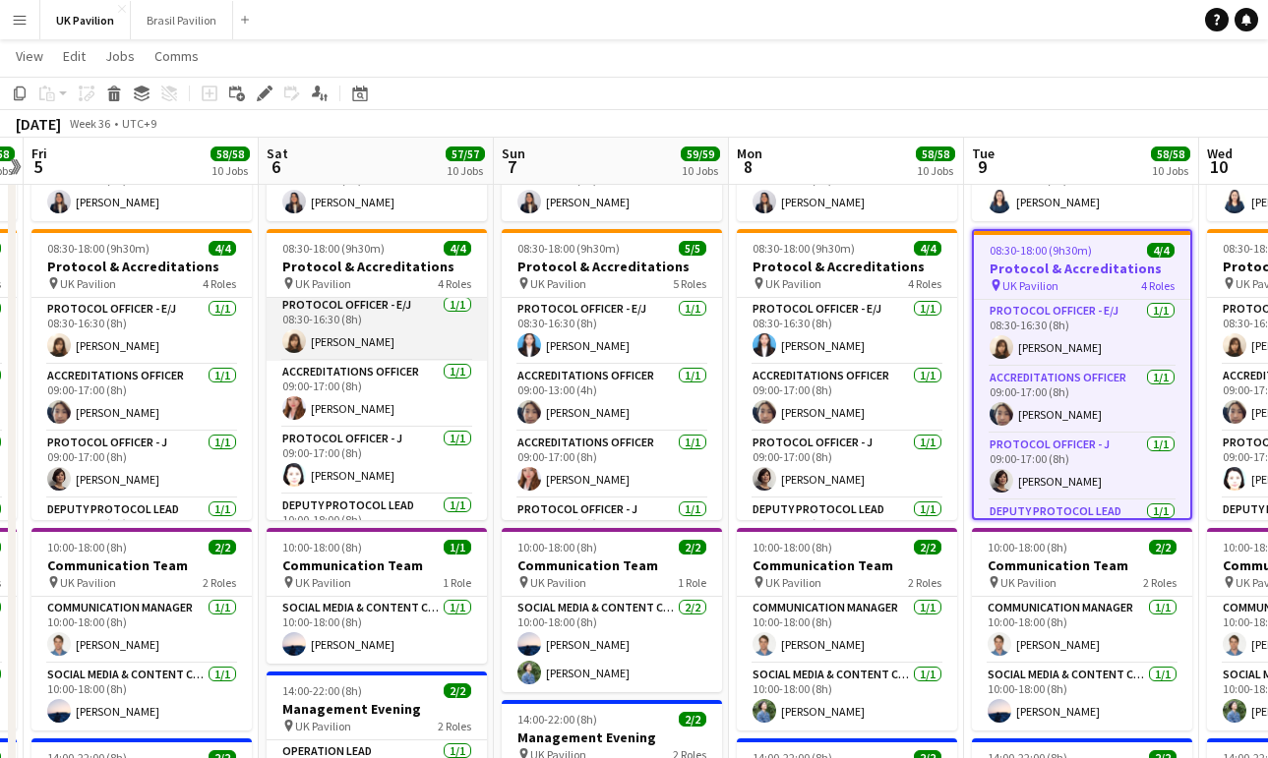
click at [341, 361] on app-card-role "Protocol Officer - E/J [DATE] 08:30-16:30 (8h) [PERSON_NAME]" at bounding box center [377, 327] width 220 height 67
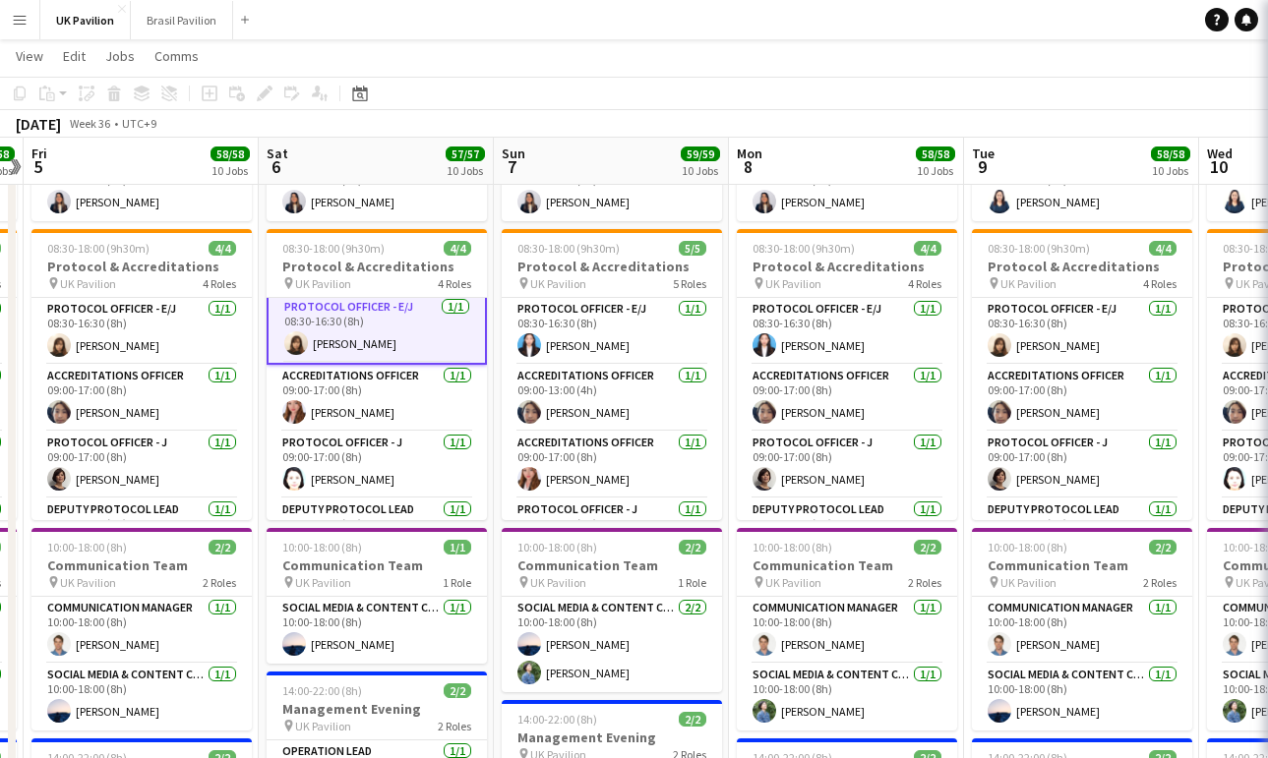
scroll to position [0, 447]
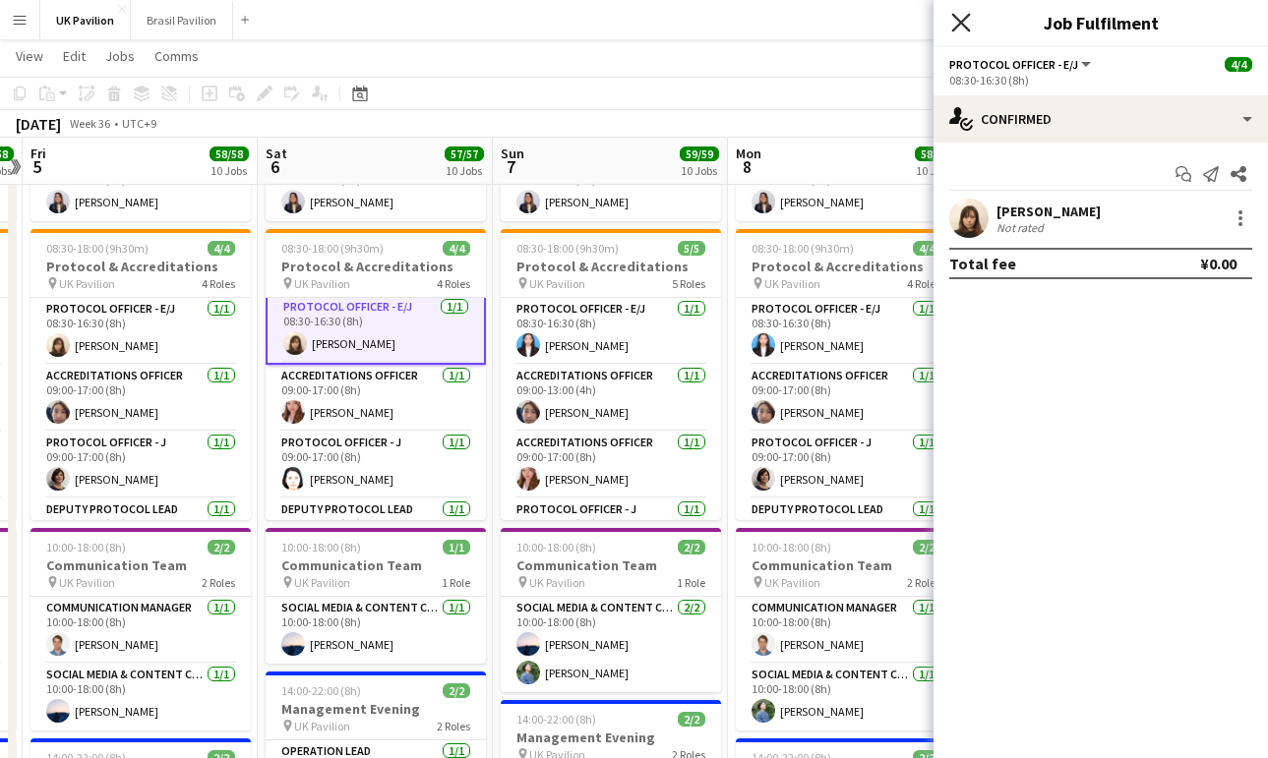
click at [957, 22] on icon "Close pop-in" at bounding box center [960, 22] width 19 height 19
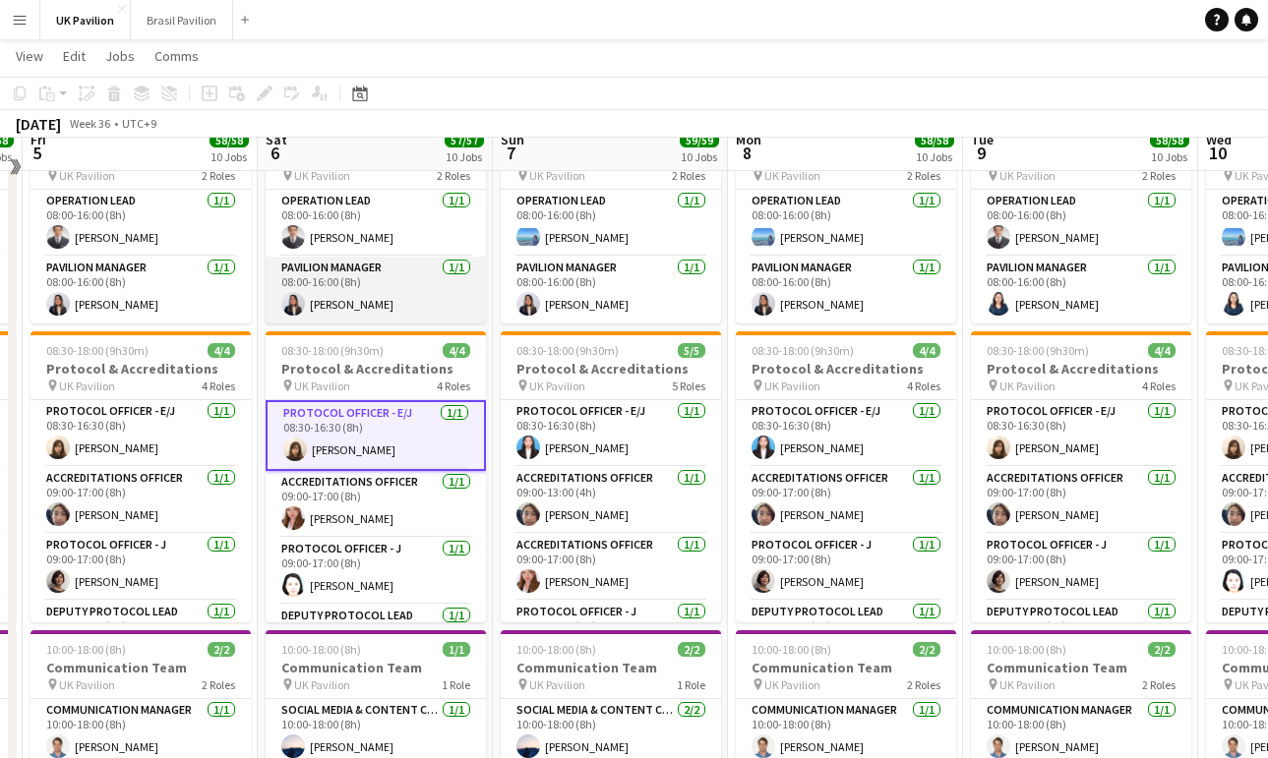
scroll to position [277, 0]
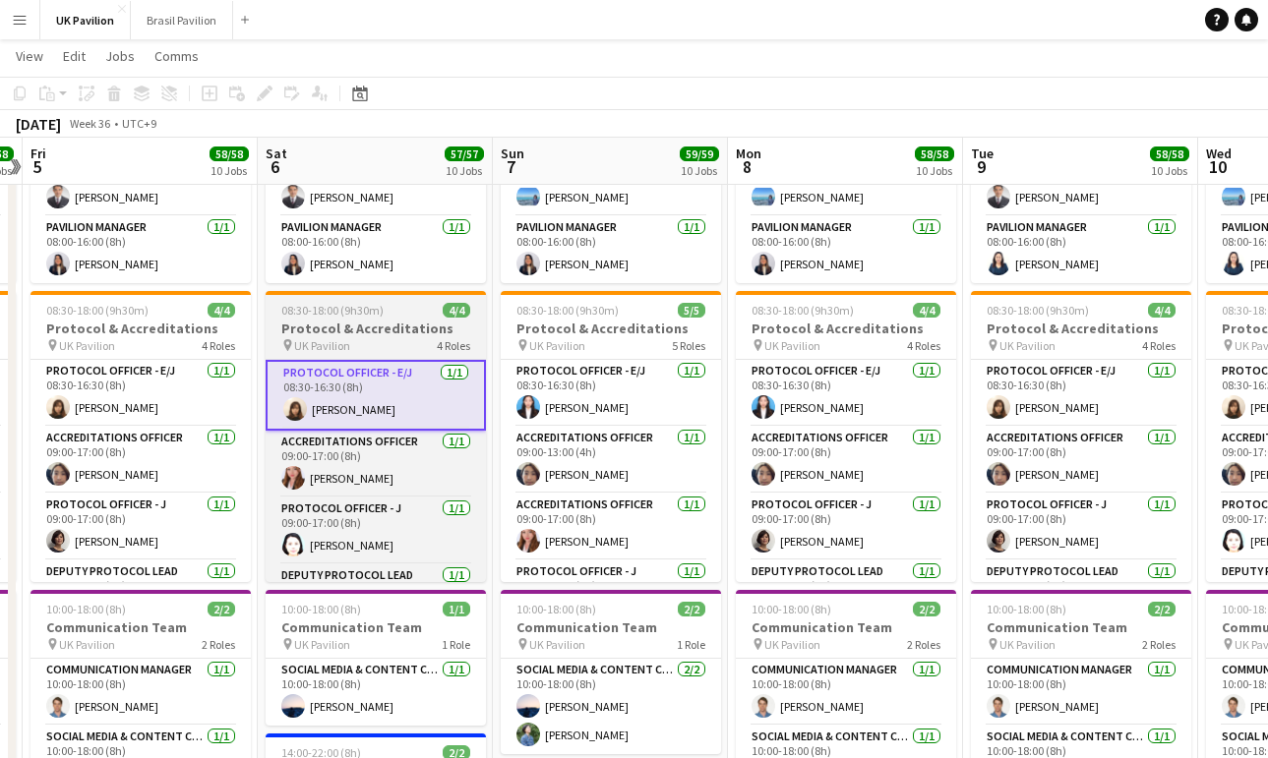
click at [366, 337] on h3 "Protocol & Accreditations" at bounding box center [376, 329] width 220 height 18
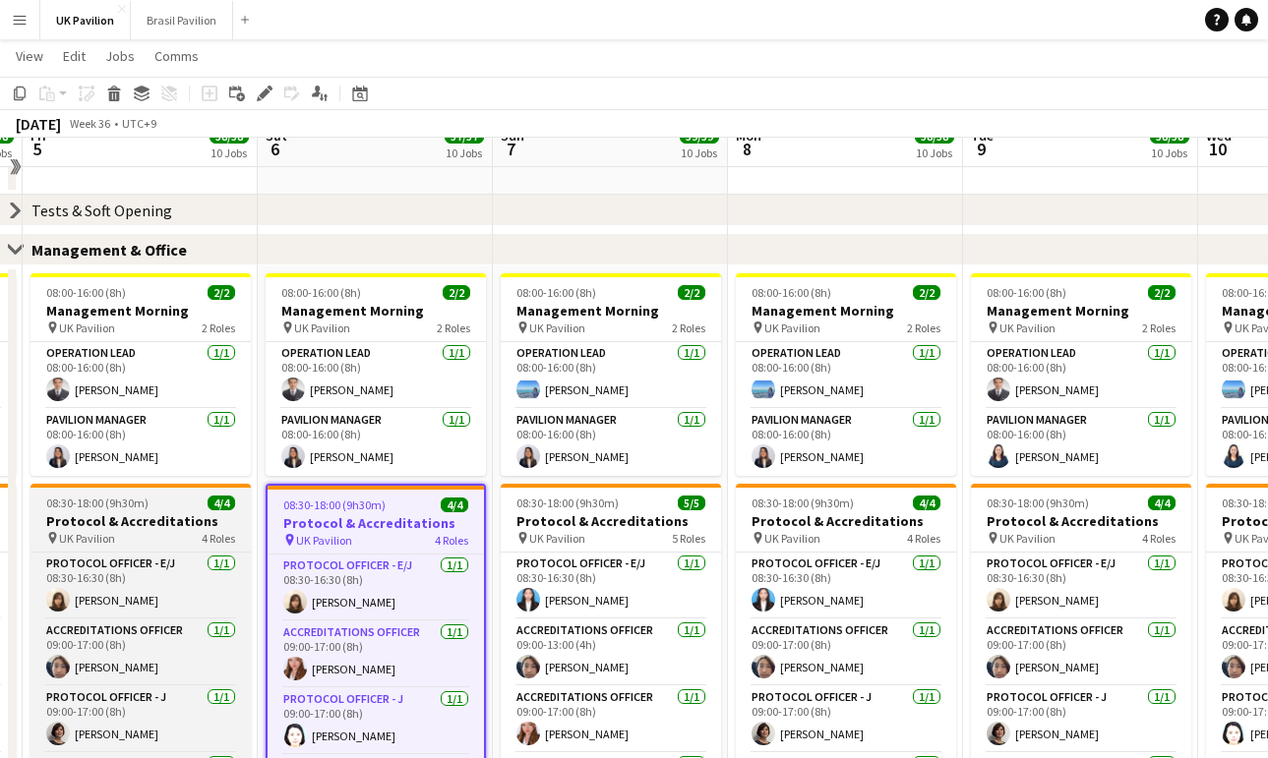
scroll to position [0, 0]
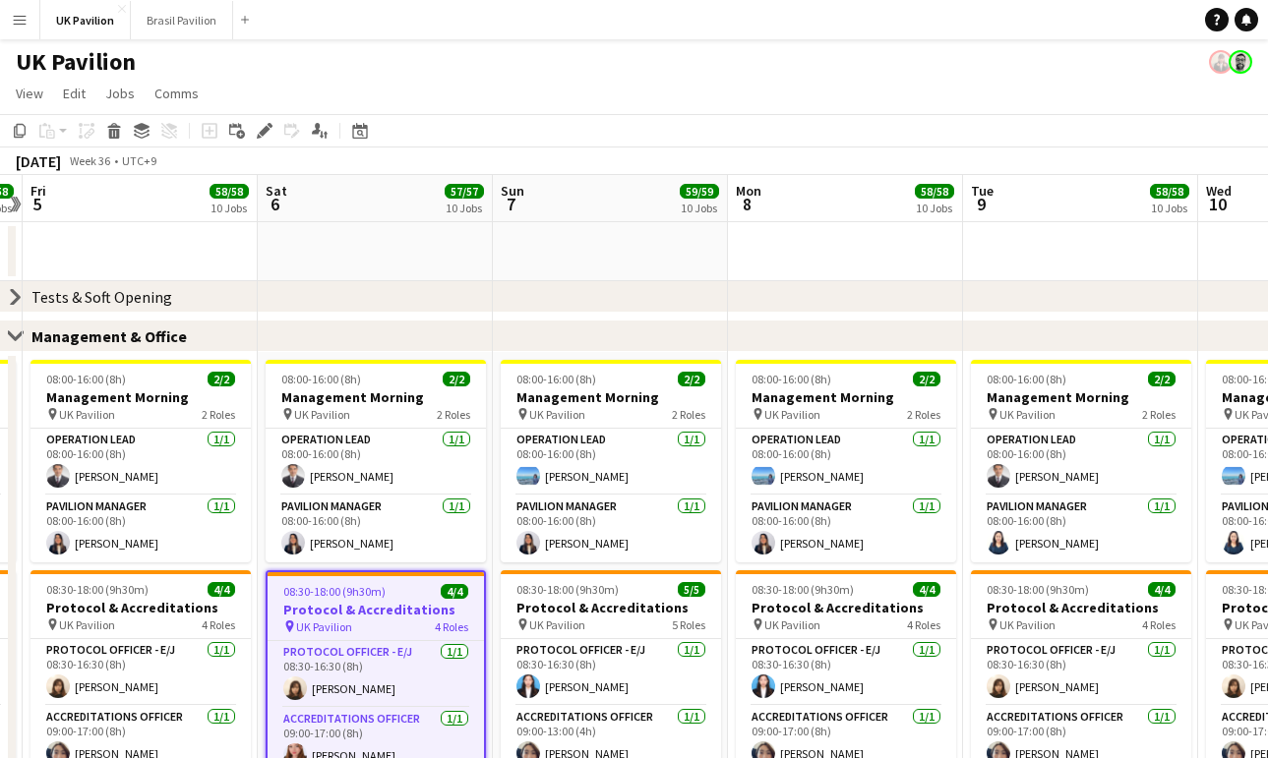
click at [13, 343] on app-icon "Close set" at bounding box center [16, 336] width 16 height 16
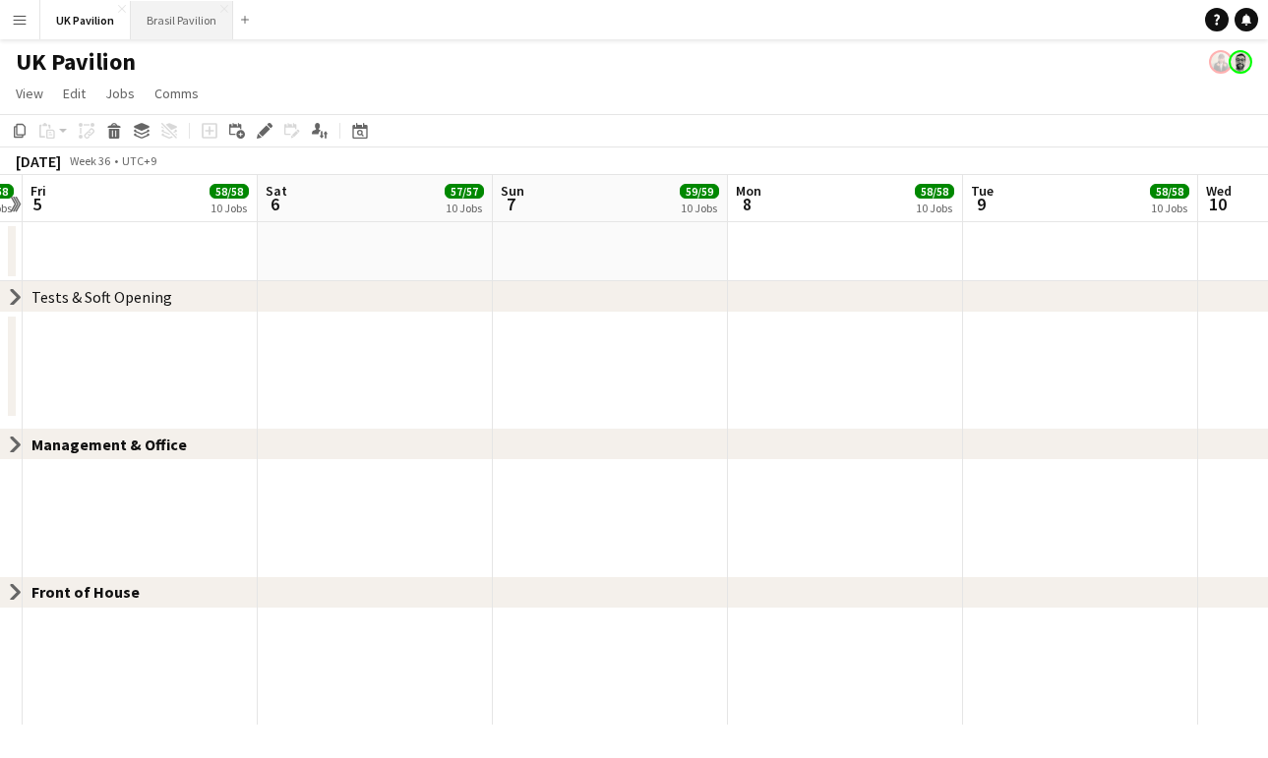
click at [227, 15] on button "Brasil Pavilion Close" at bounding box center [182, 20] width 102 height 38
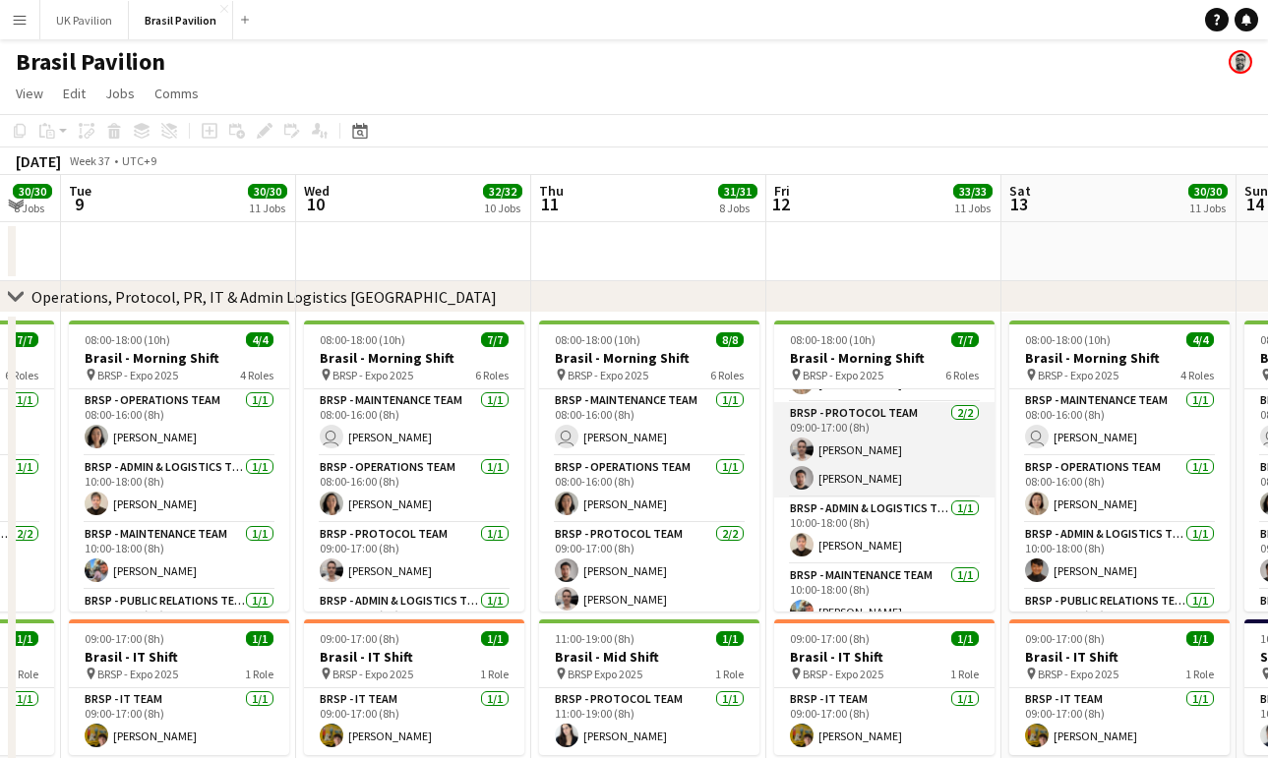
scroll to position [204, 0]
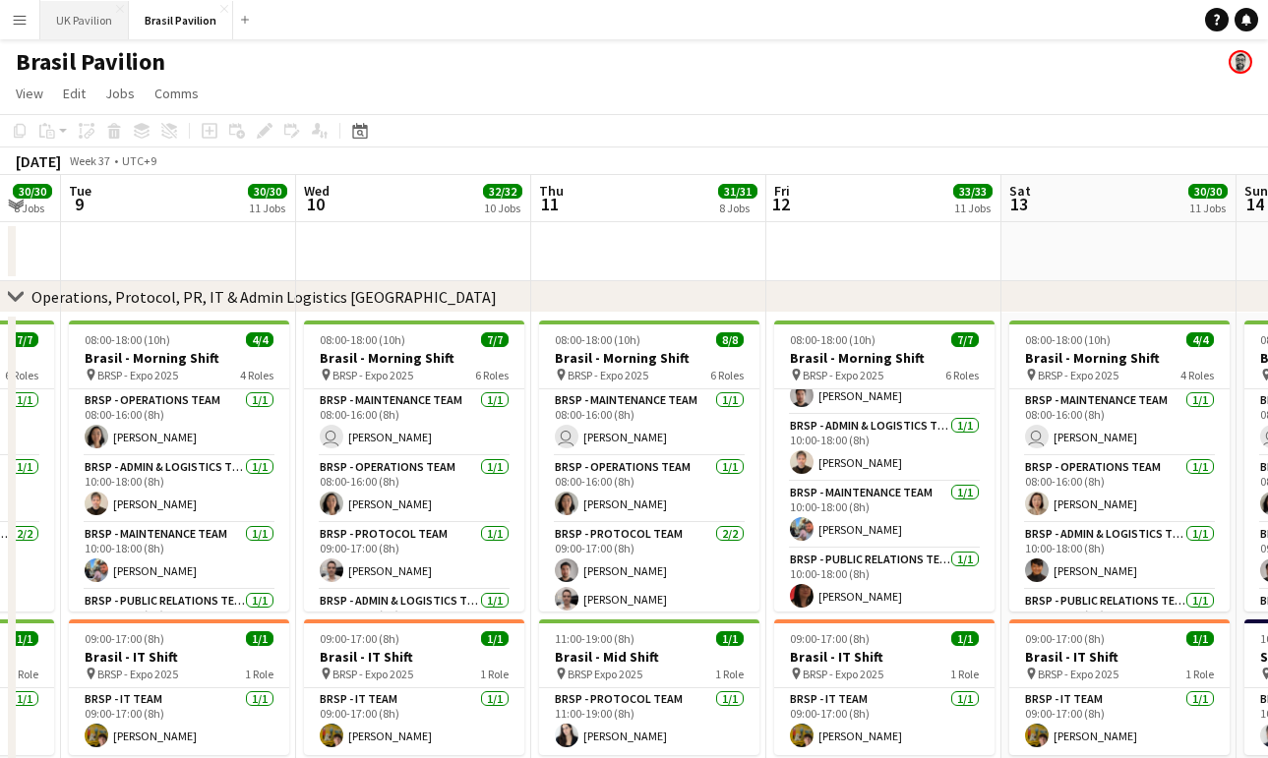
click at [124, 29] on button "UK Pavilion Close" at bounding box center [84, 20] width 89 height 38
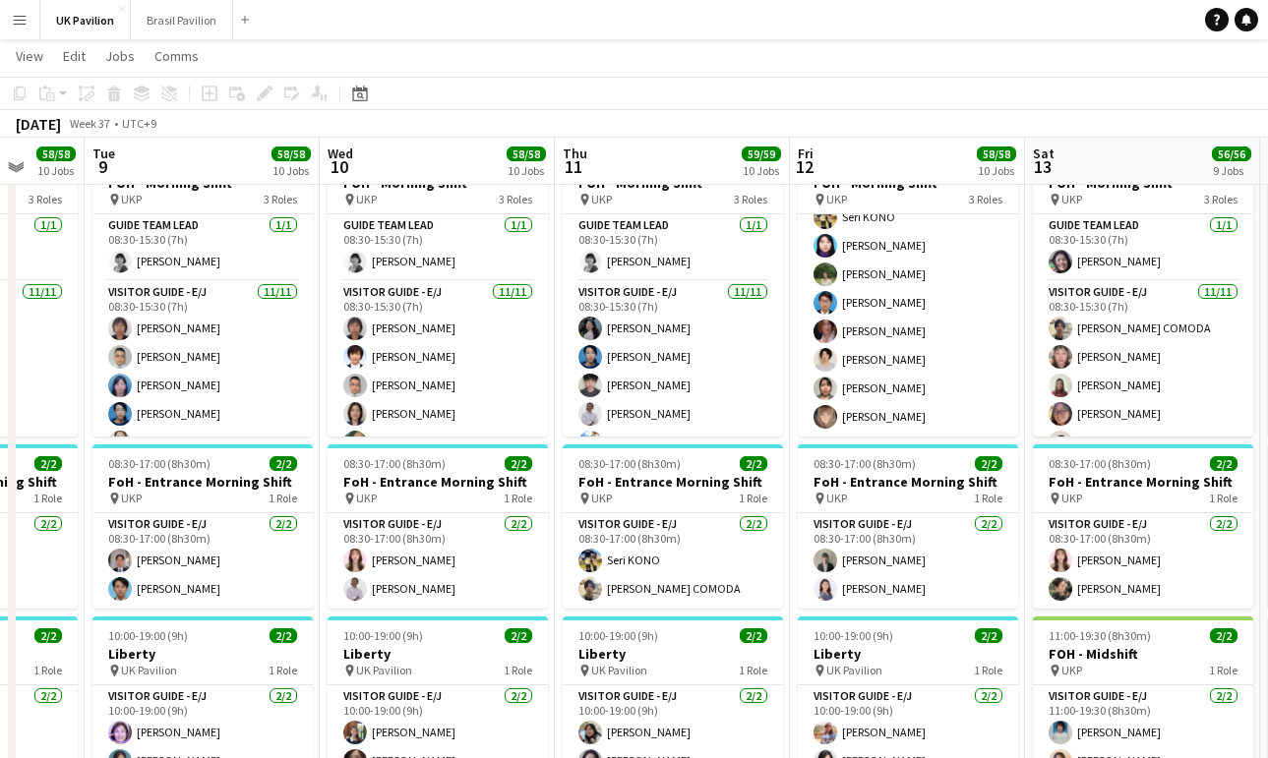
scroll to position [484, 0]
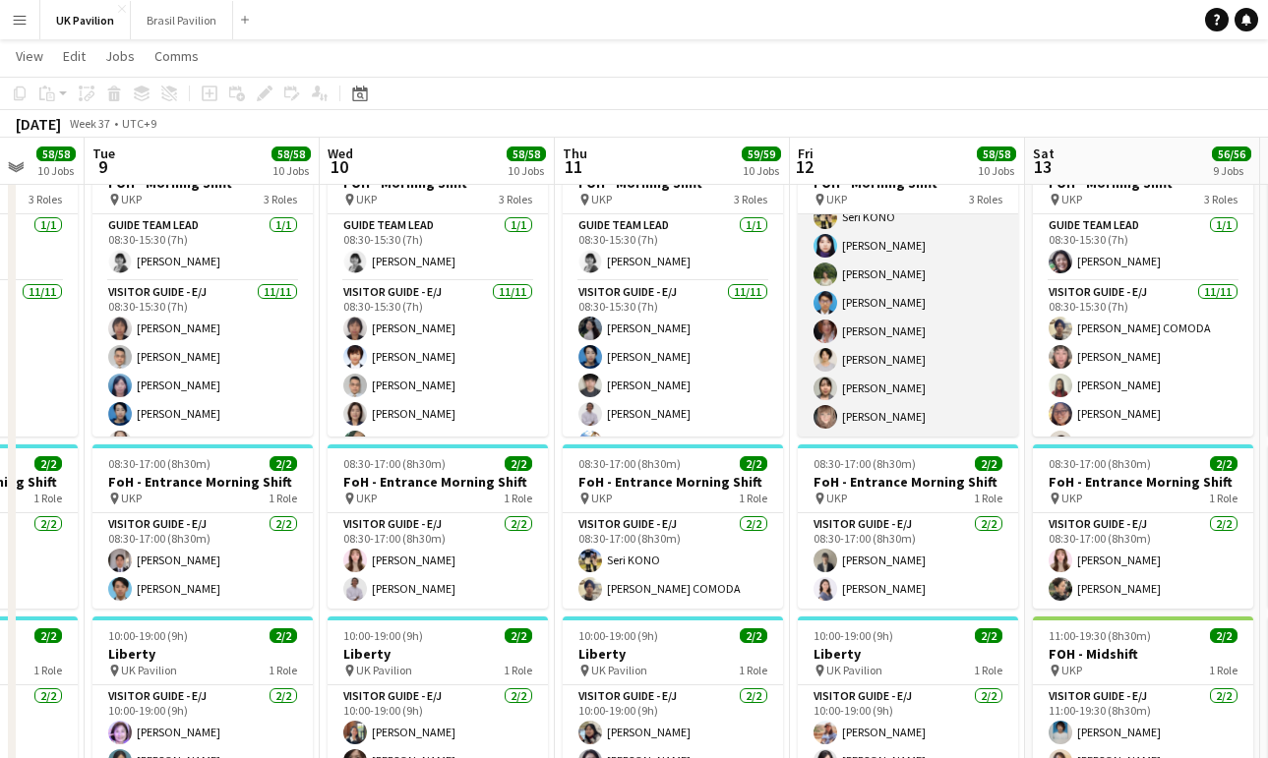
click at [888, 368] on app-card-role "Visitor Guide - J 8/8 08:30-15:30 (7h) Seri KONO Maya Yamashita Rena Saito Yosh…" at bounding box center [908, 303] width 220 height 267
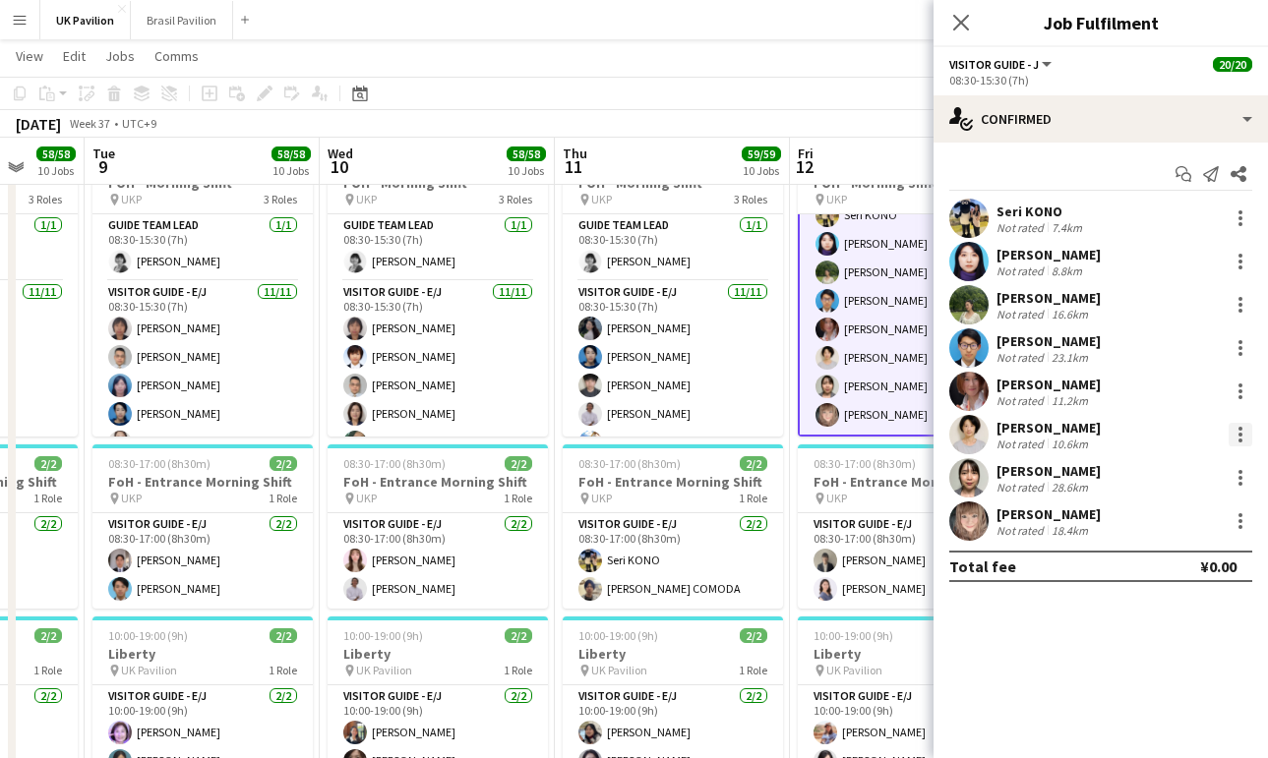
click at [1243, 441] on div at bounding box center [1240, 435] width 24 height 24
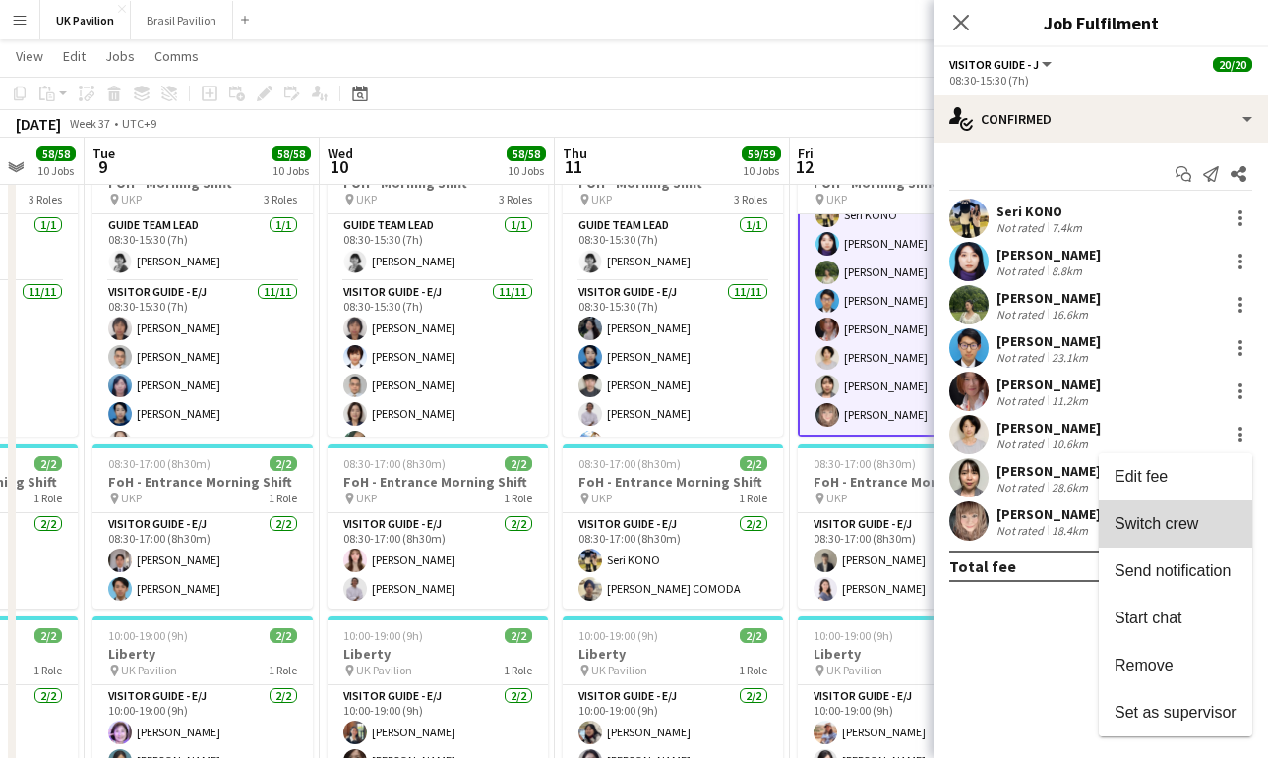
click at [1132, 520] on span "Switch crew" at bounding box center [1156, 523] width 84 height 17
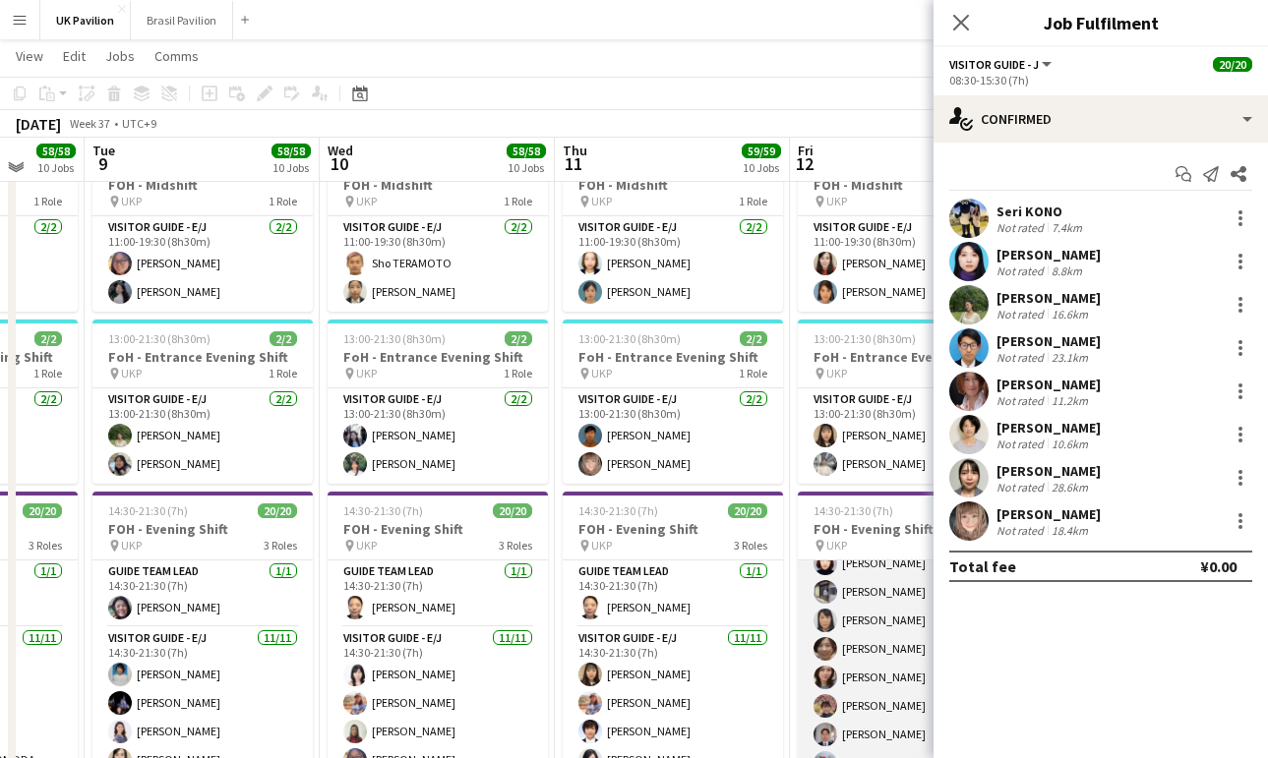
click at [877, 711] on app-card-role "Visitor Guide - J 8/8 14:30-21:30 (7h) Naho YAMAGUCHI Ayako Tsuda Ineko WATANAB…" at bounding box center [908, 649] width 220 height 267
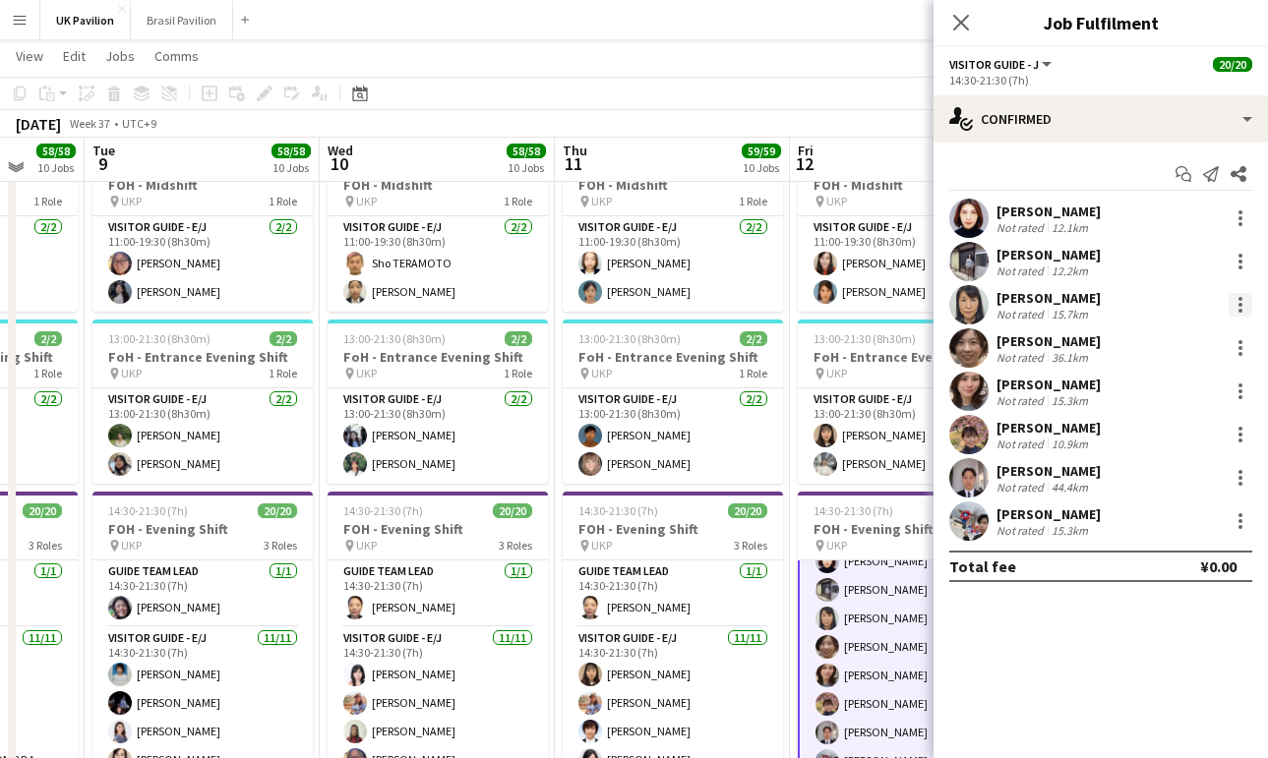
click at [1240, 313] on div at bounding box center [1240, 311] width 4 height 4
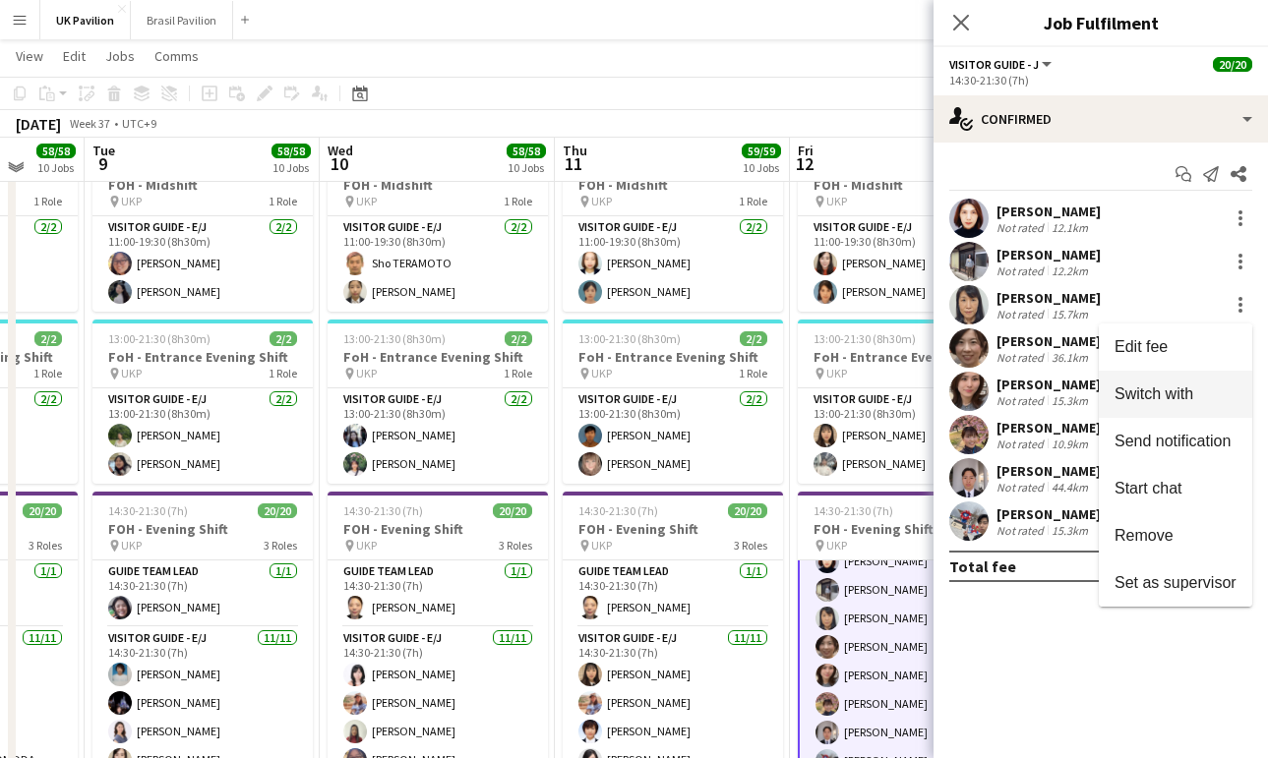
click at [1114, 394] on span "Switch with" at bounding box center [1153, 394] width 79 height 17
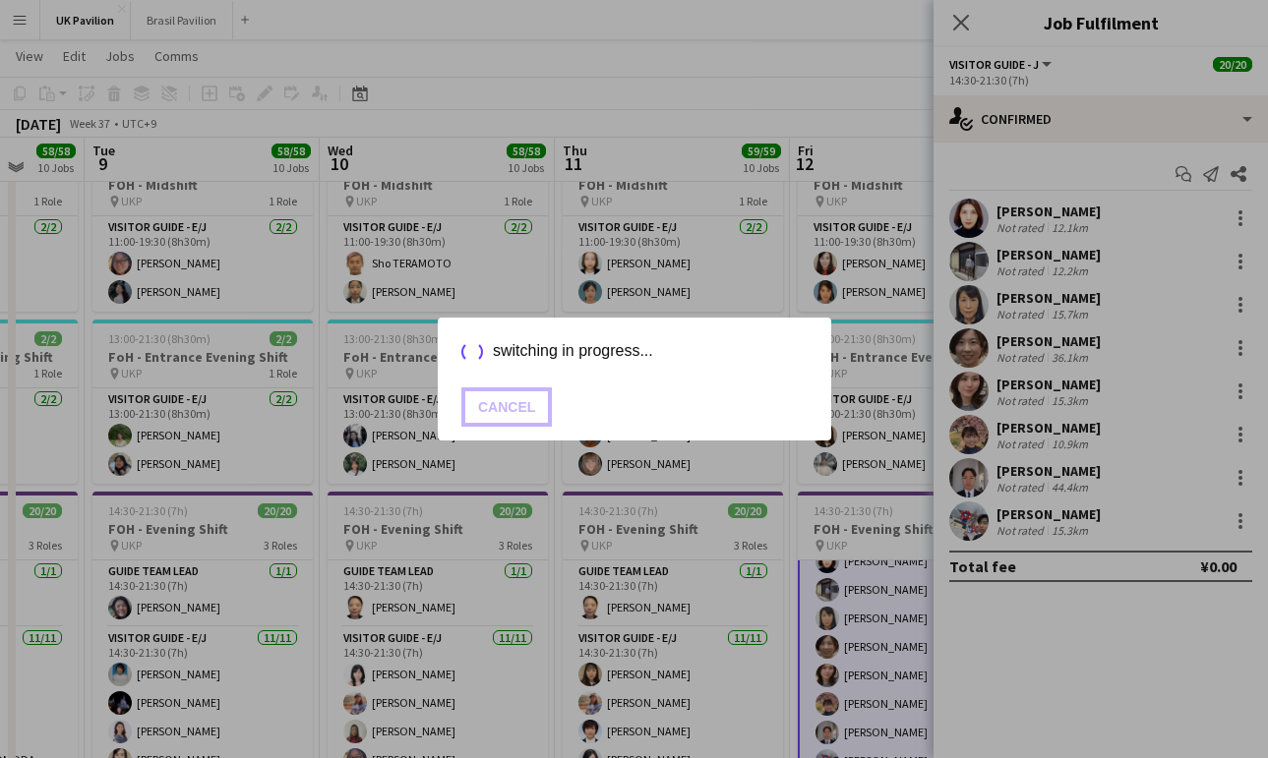
scroll to position [2012, 0]
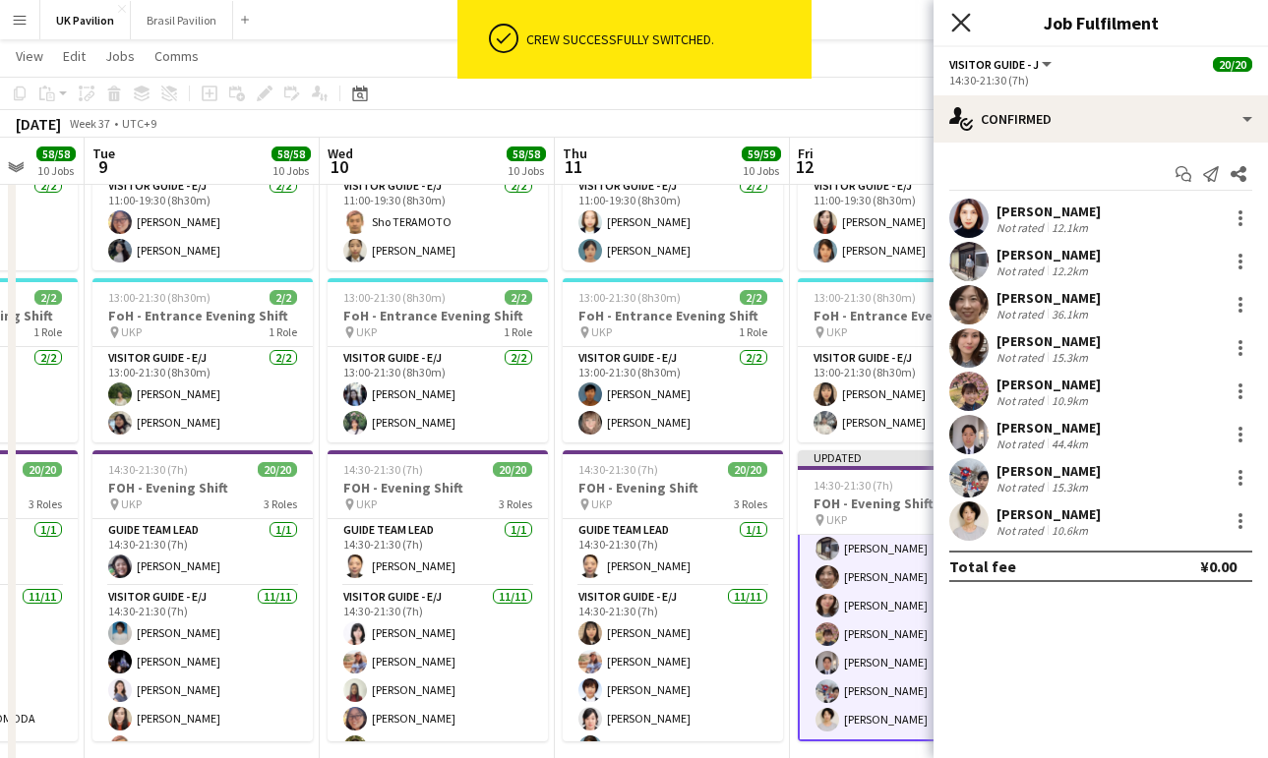
click at [965, 28] on icon at bounding box center [960, 22] width 19 height 19
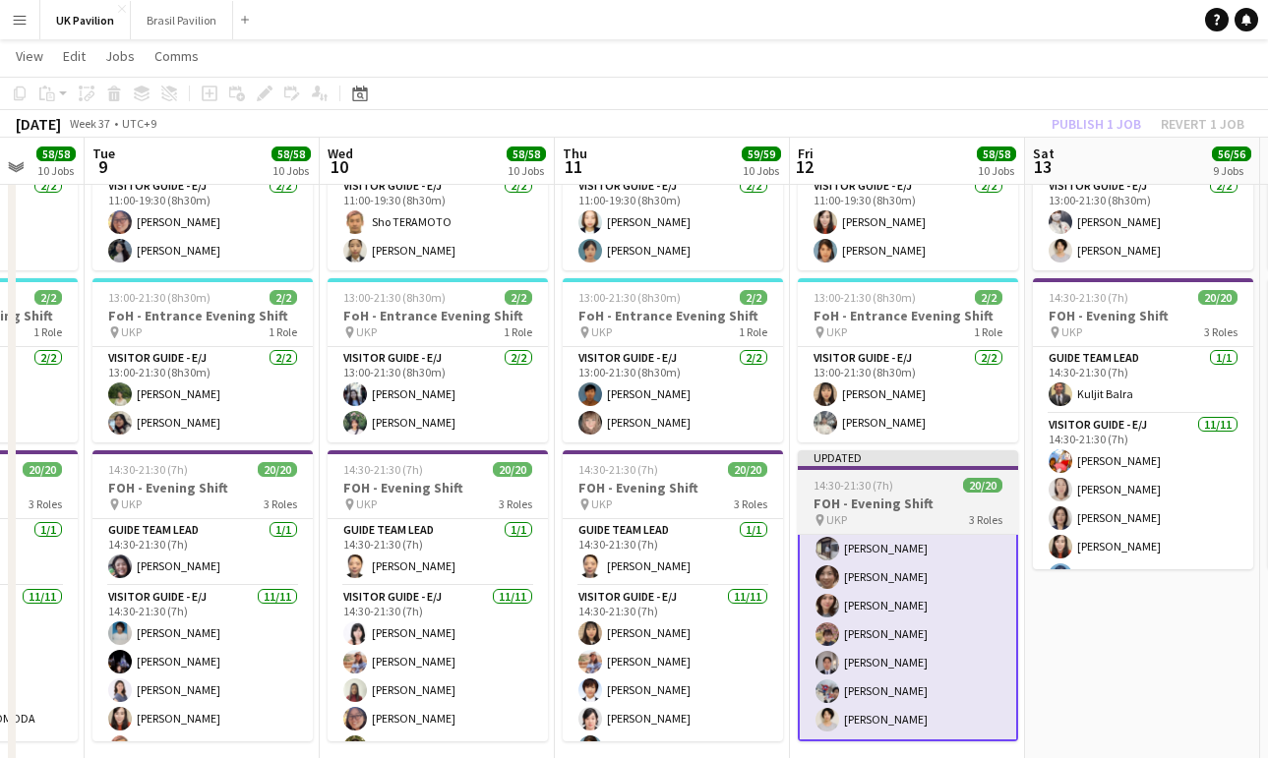
click at [872, 512] on h3 "FOH - Evening Shift" at bounding box center [908, 504] width 220 height 18
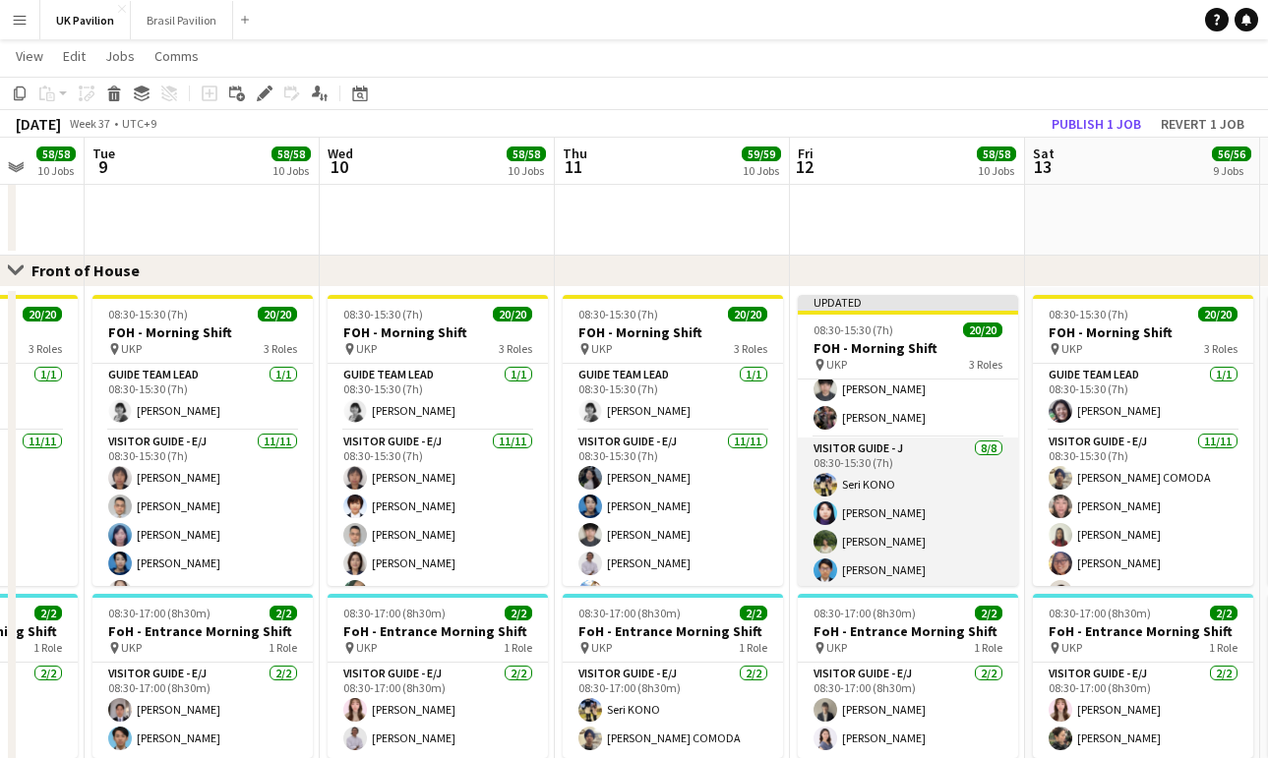
scroll to position [356, 0]
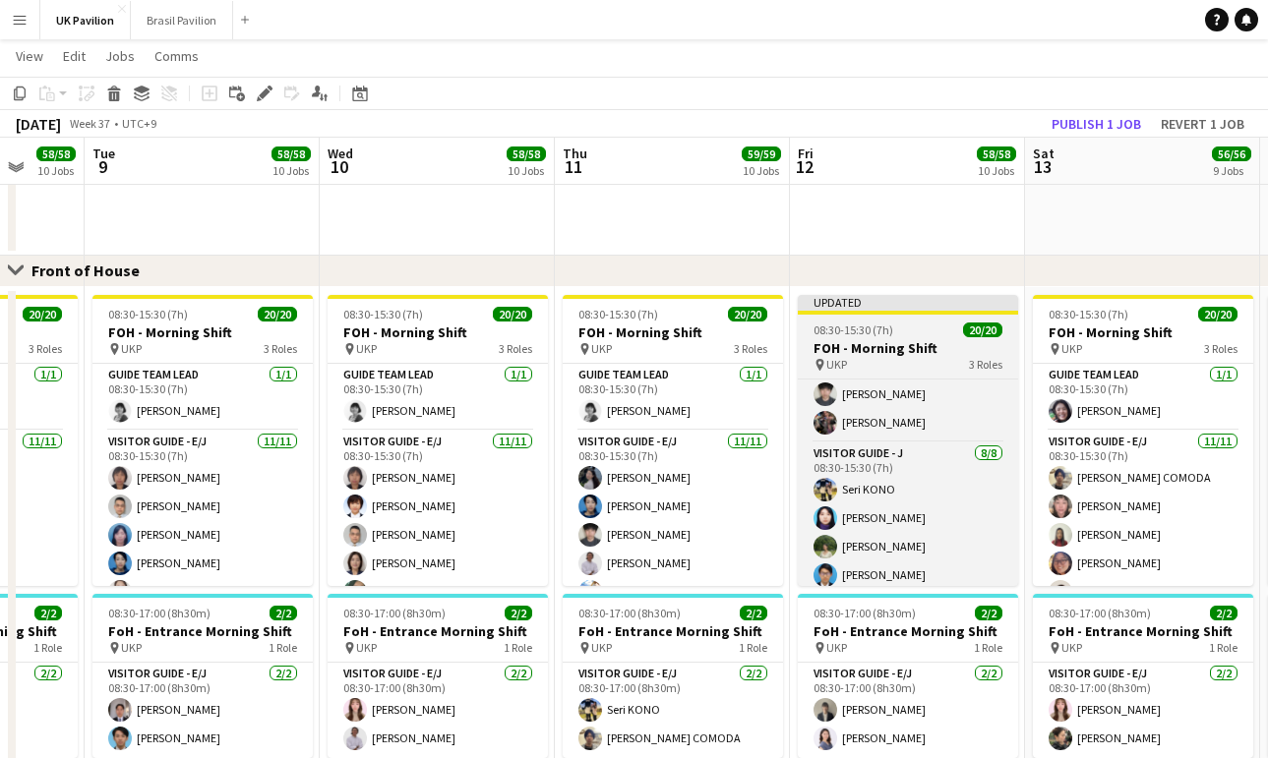
click at [867, 344] on h3 "FOH - Morning Shift" at bounding box center [908, 348] width 220 height 18
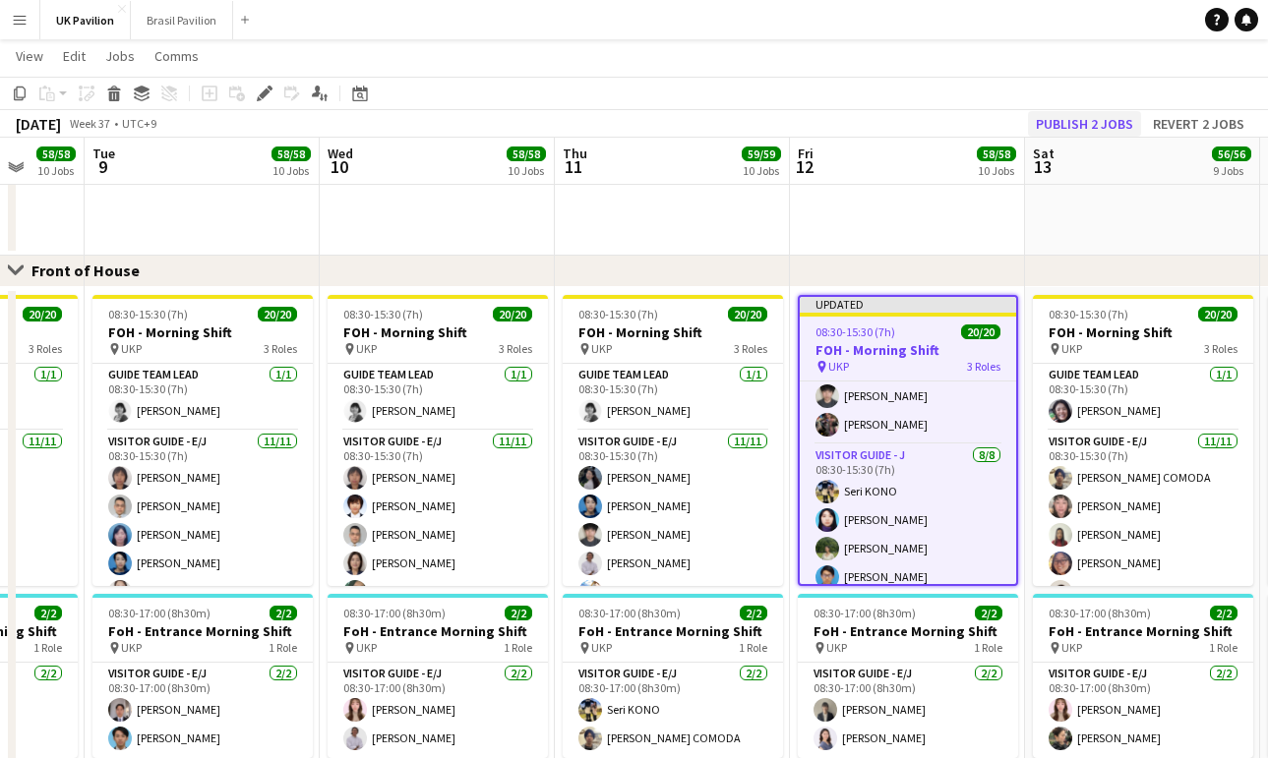
click at [1061, 122] on button "Publish 2 jobs" at bounding box center [1084, 124] width 113 height 26
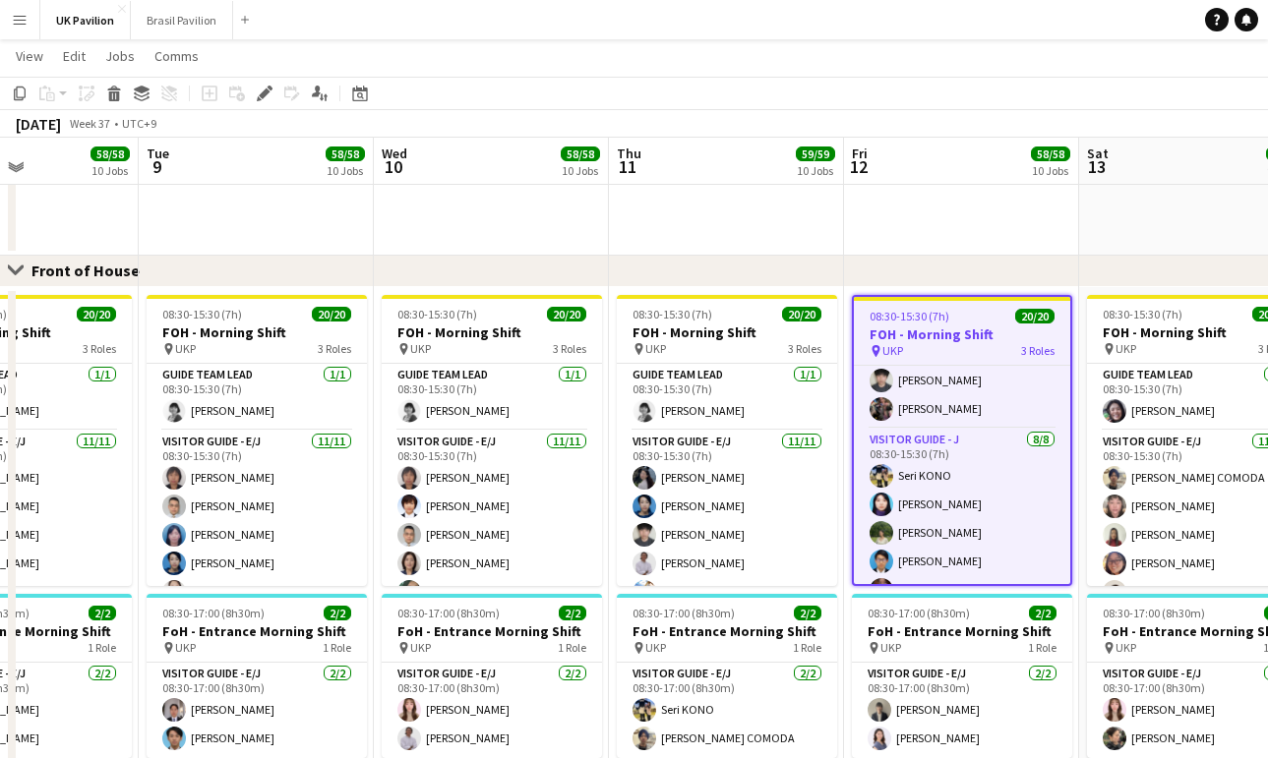
scroll to position [0, 796]
